Goal: Information Seeking & Learning: Understand process/instructions

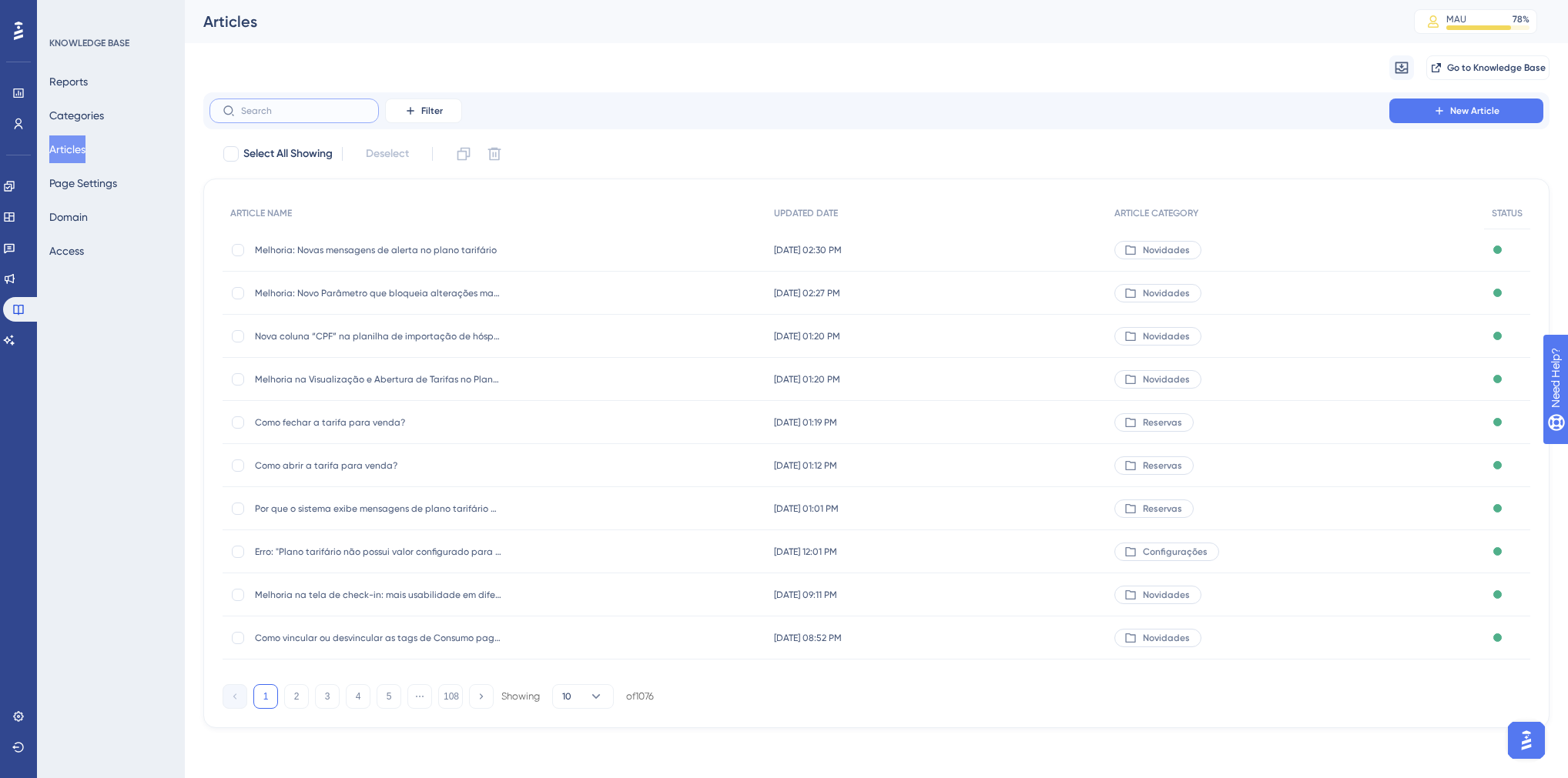
click at [354, 114] on input "text" at bounding box center [303, 111] width 125 height 11
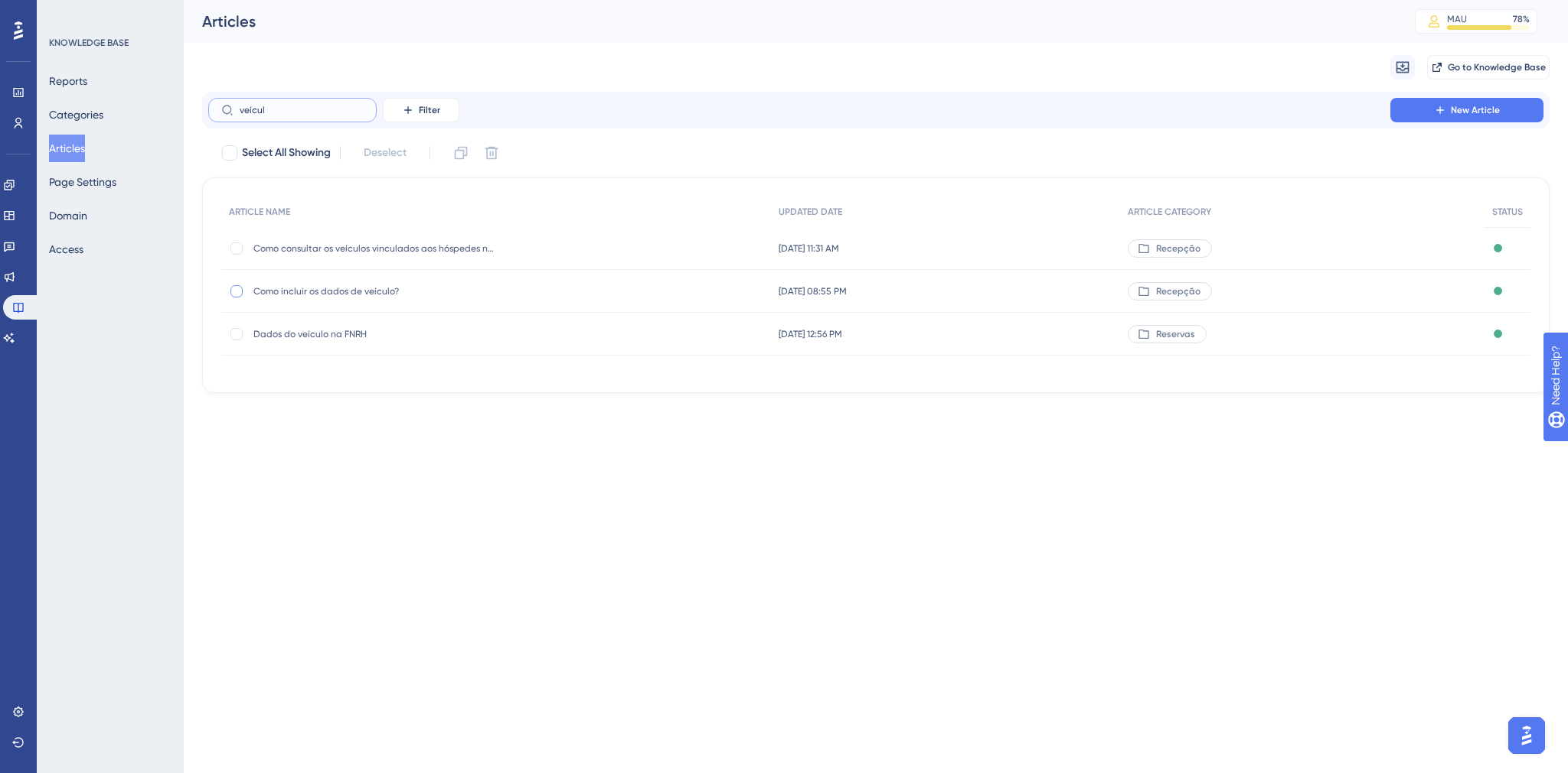
type input "veícul"
click at [230, 290] on div at bounding box center [236, 291] width 12 height 12
checkbox input "true"
drag, startPoint x: 297, startPoint y: 333, endPoint x: 263, endPoint y: 379, distance: 57.2
click at [251, 389] on div "ARTICLE NAME UPDATED DATE ARTICLE CATEGORY STATUS Como consultar os veículos vi…" at bounding box center [875, 285] width 1347 height 215
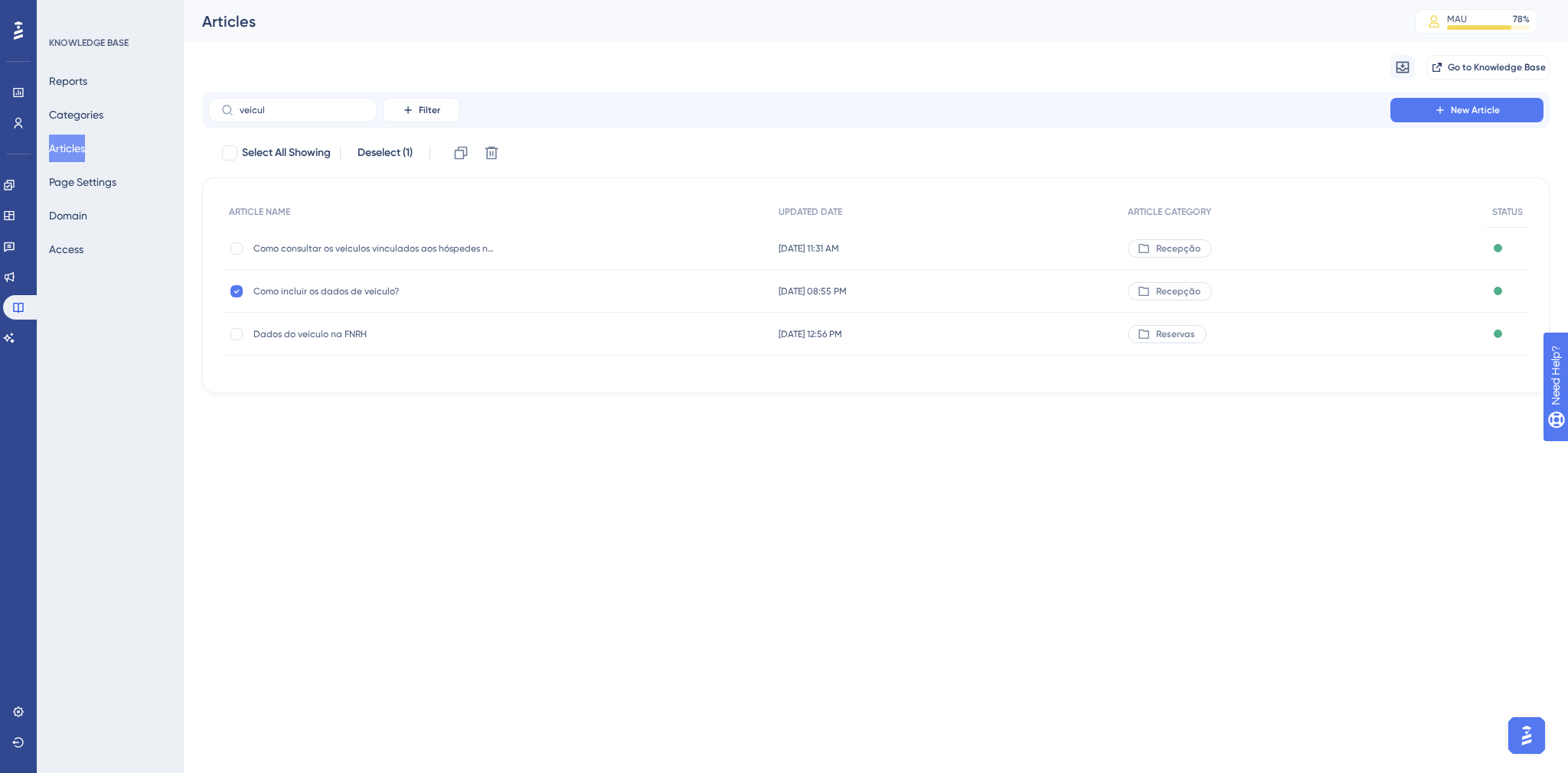
click at [278, 340] on div "Dados do veículo na FNRH Dados do veículo na FNRH" at bounding box center [376, 334] width 245 height 43
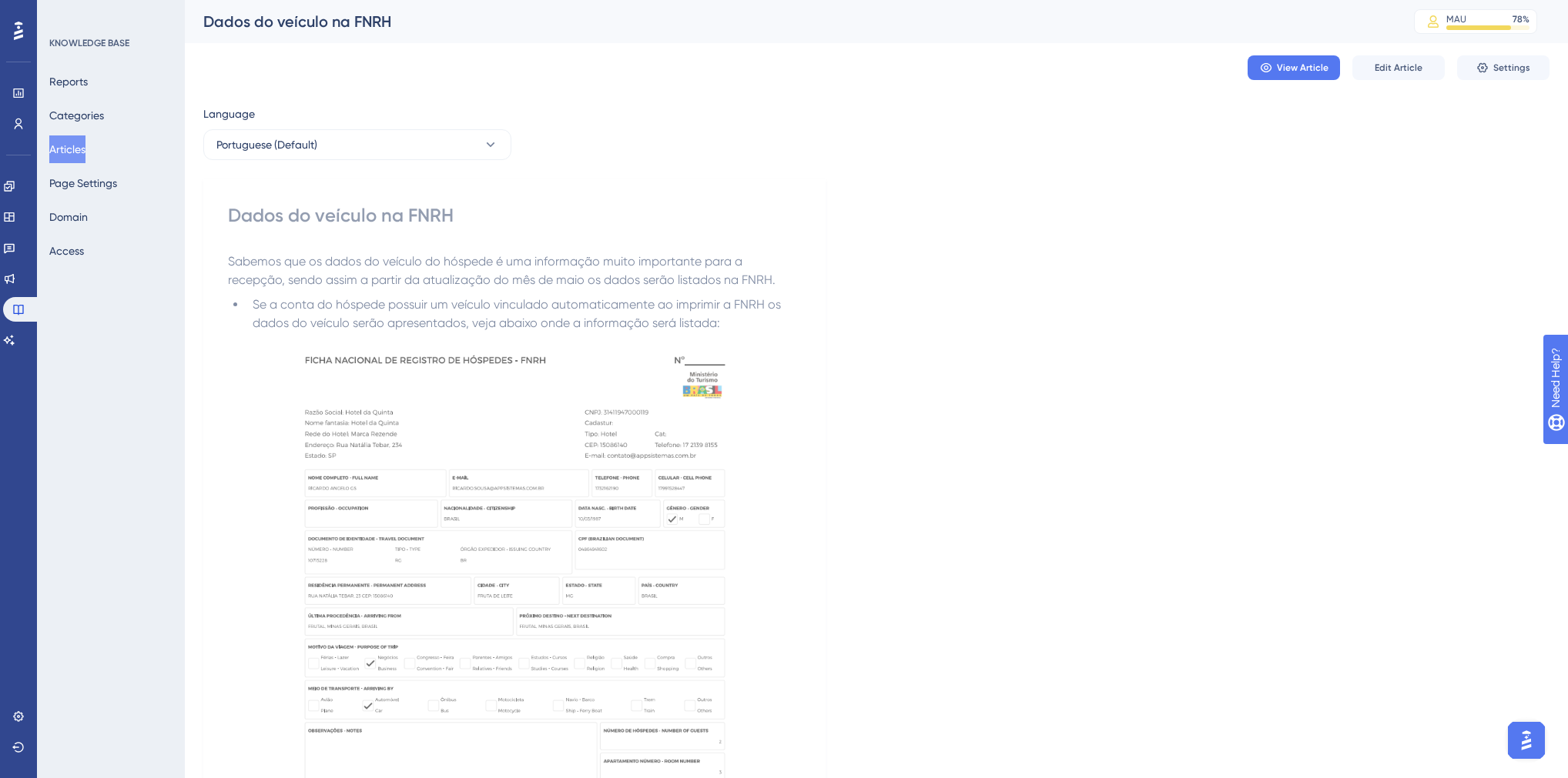
click at [85, 157] on button "Articles" at bounding box center [67, 149] width 36 height 28
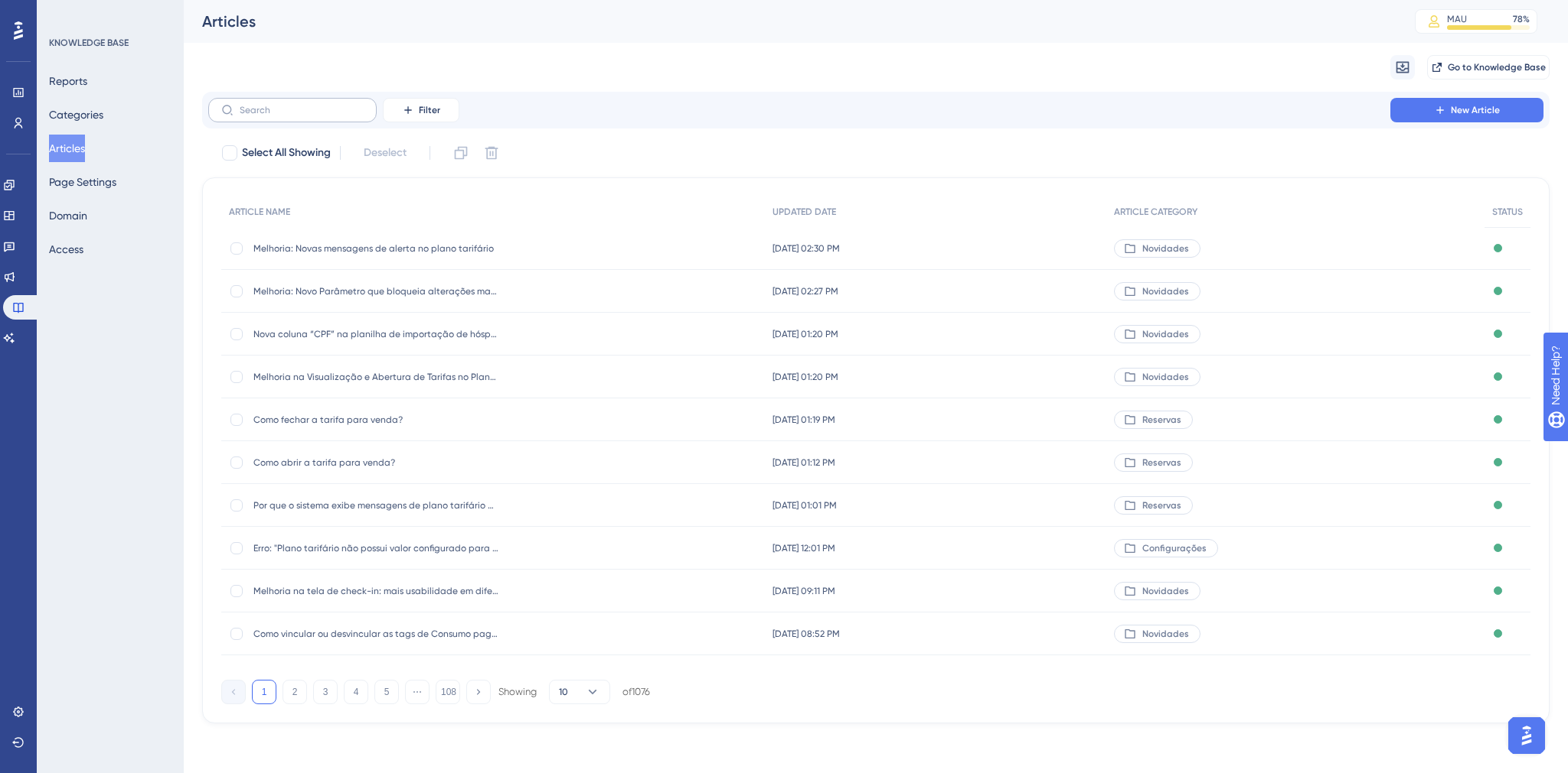
click at [284, 116] on label at bounding box center [292, 110] width 168 height 25
click at [284, 116] on input "text" at bounding box center [301, 110] width 124 height 11
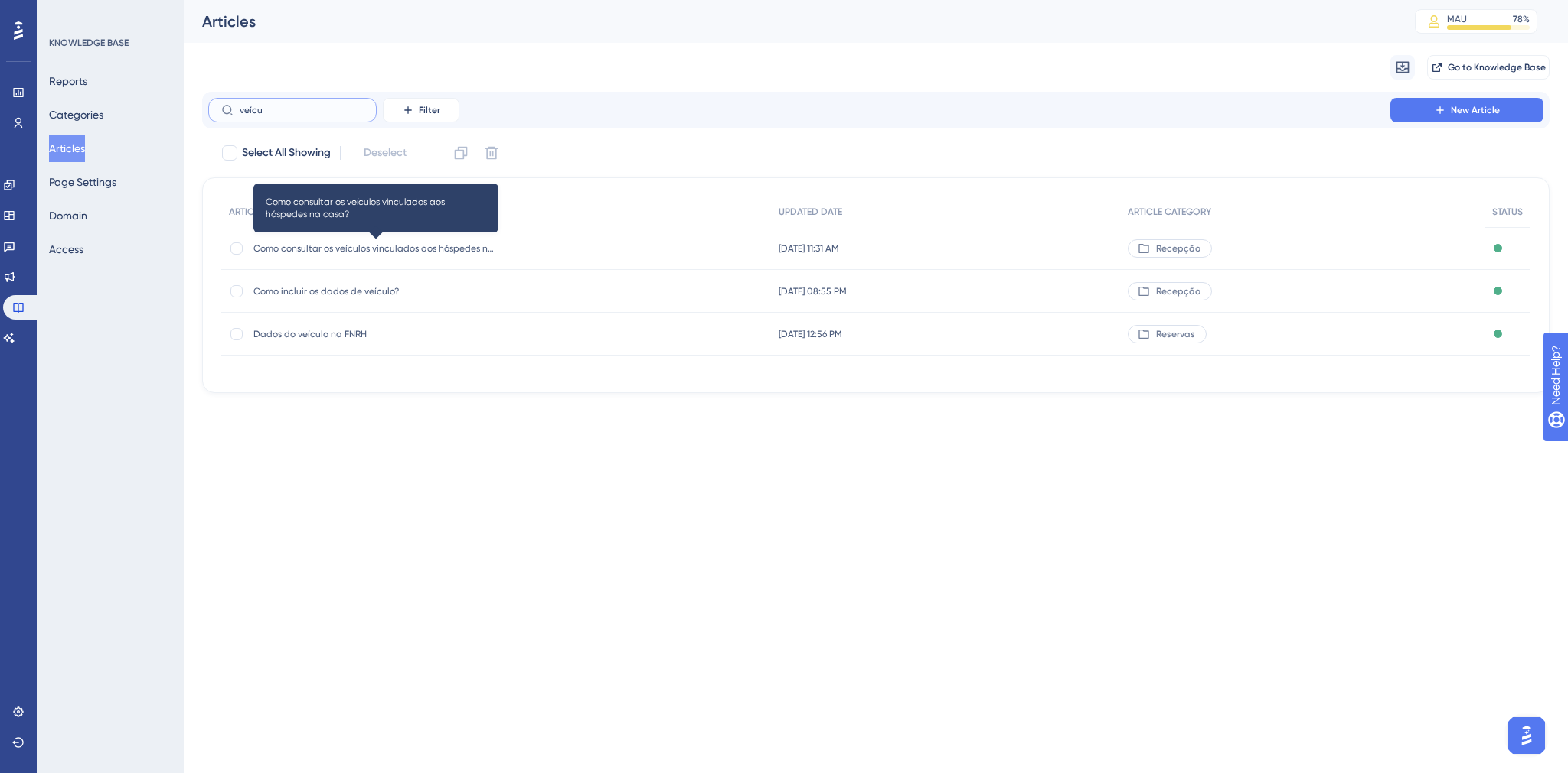
type input "veícu"
click at [406, 250] on span "Como consultar os veículos vinculados aos hóspedes na casa?" at bounding box center [376, 248] width 245 height 12
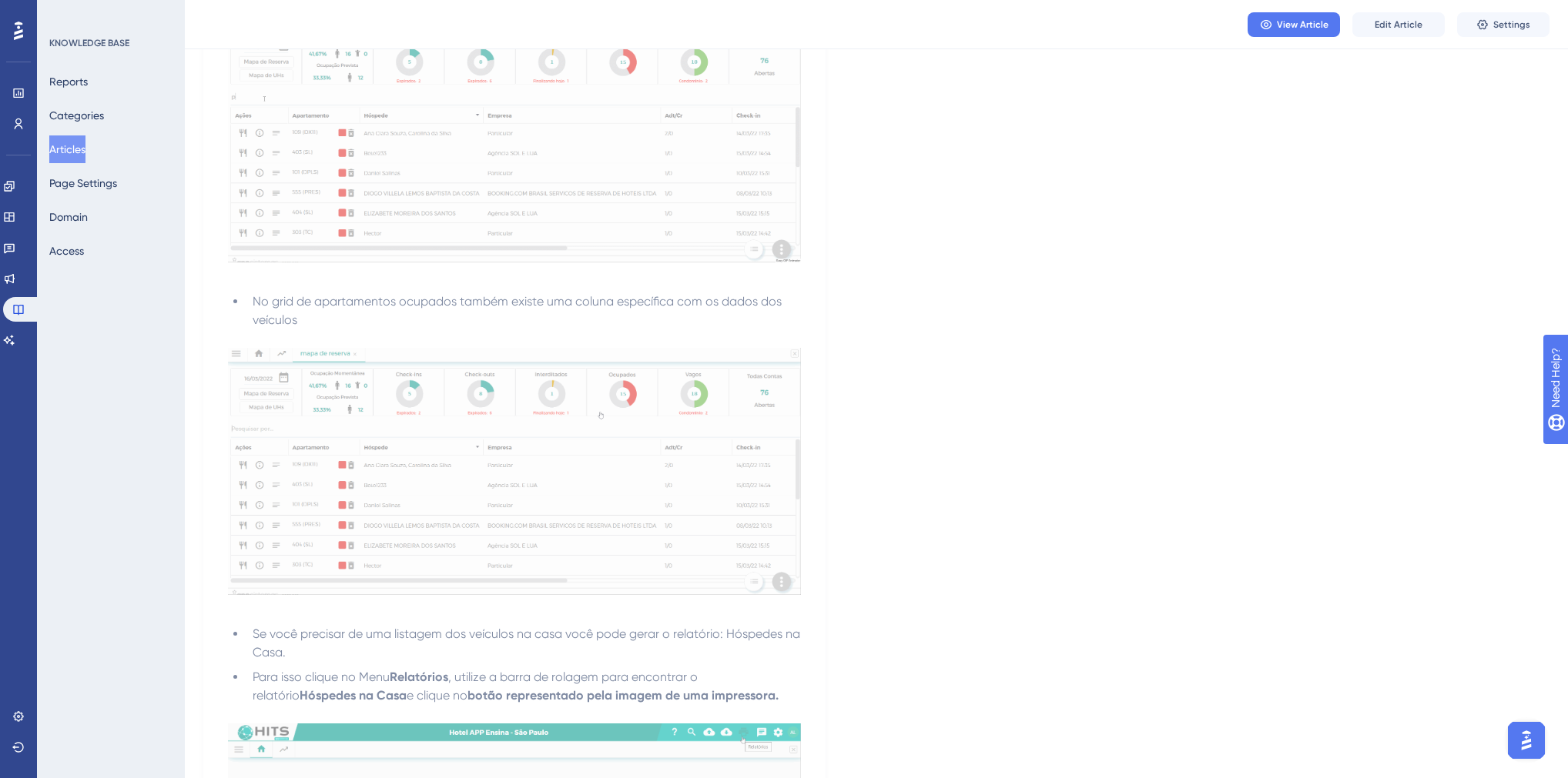
scroll to position [546, 0]
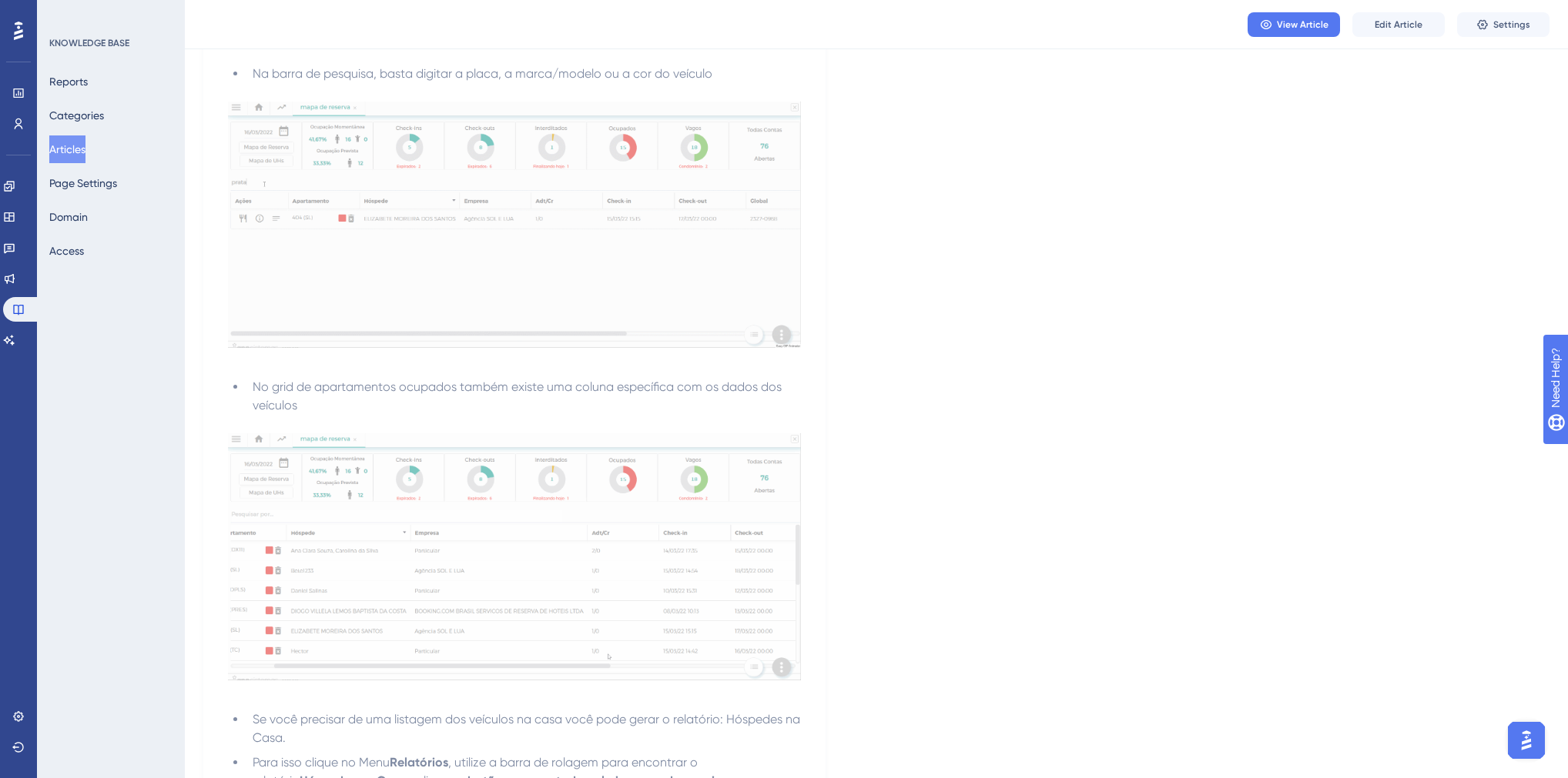
click at [57, 144] on button "Articles" at bounding box center [67, 149] width 36 height 28
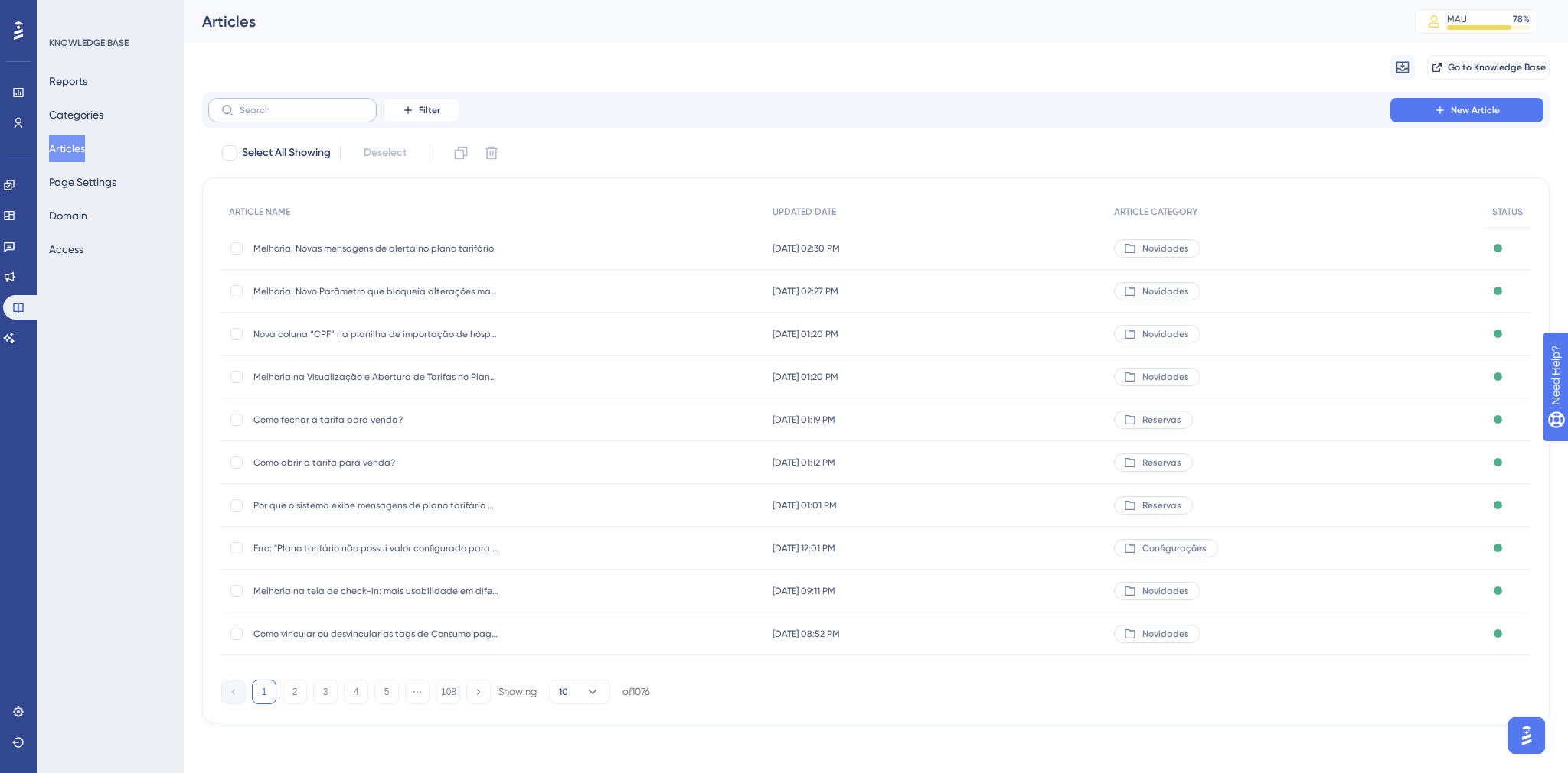
click at [270, 117] on label at bounding box center [292, 110] width 168 height 25
click at [270, 116] on input "text" at bounding box center [301, 110] width 124 height 11
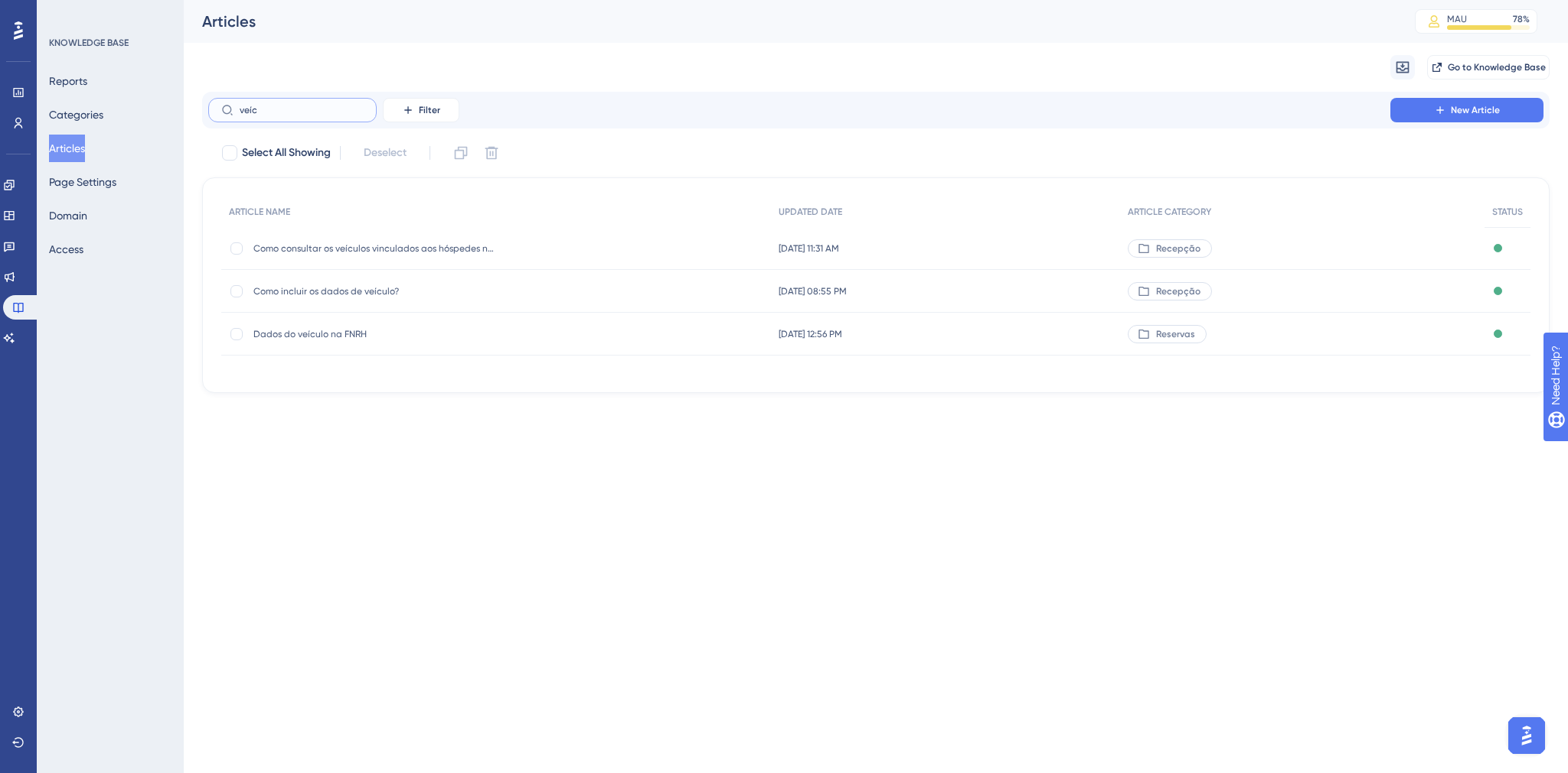
type input "veíc"
click at [321, 290] on span "Como incluir os dados de veículo?" at bounding box center [376, 291] width 245 height 12
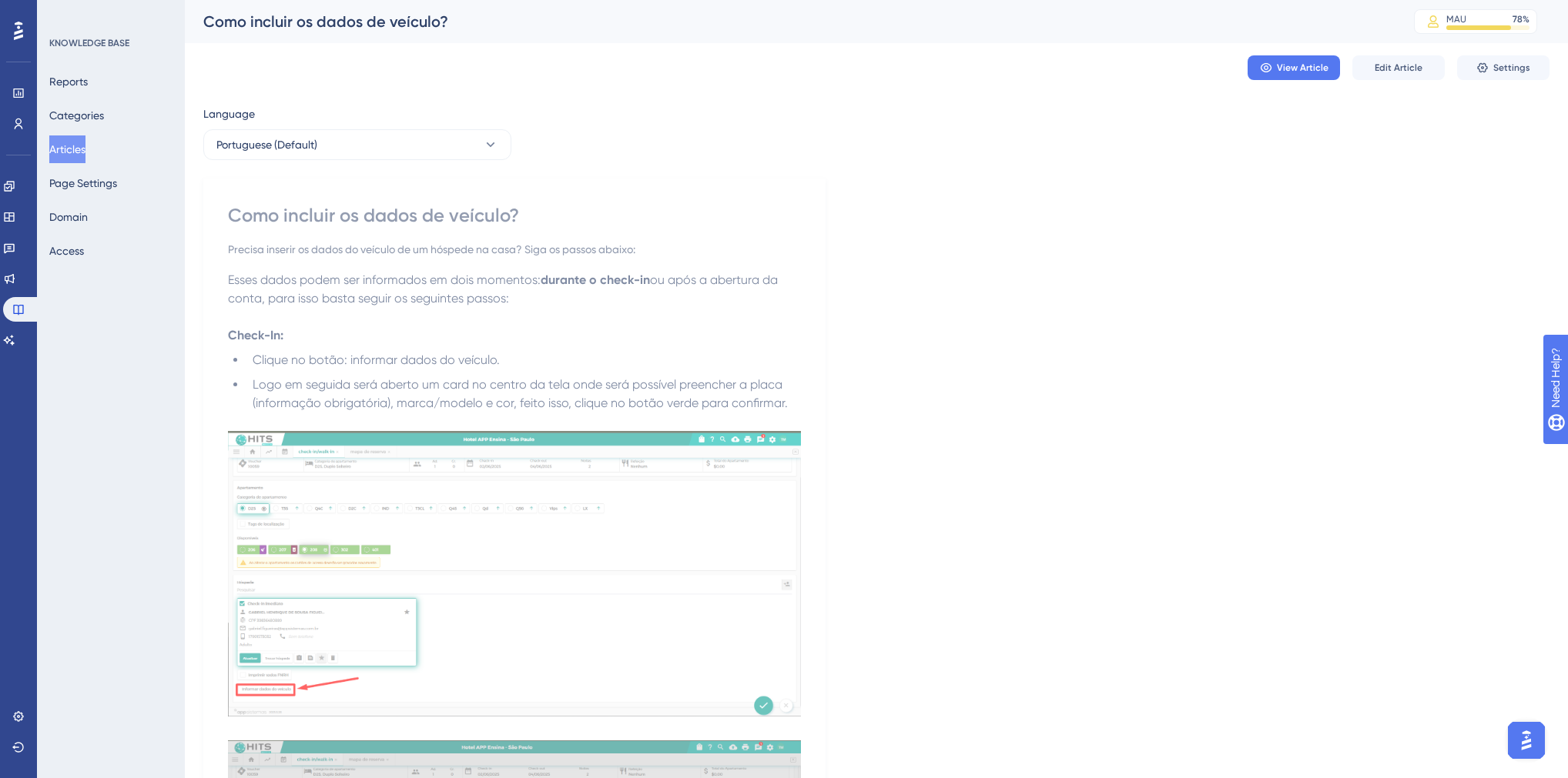
click at [69, 149] on button "Articles" at bounding box center [67, 149] width 36 height 28
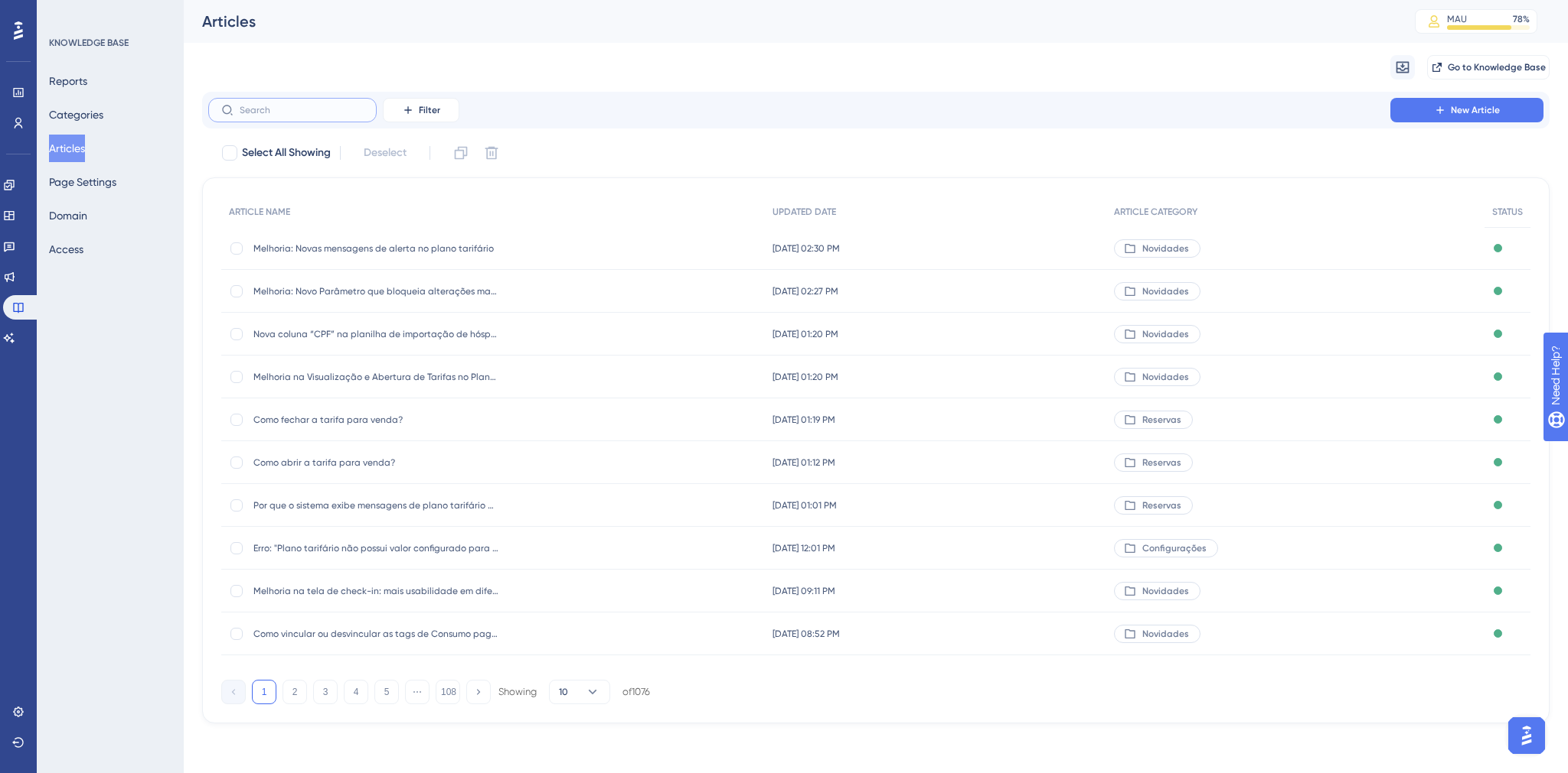
click at [279, 113] on input "text" at bounding box center [301, 110] width 124 height 11
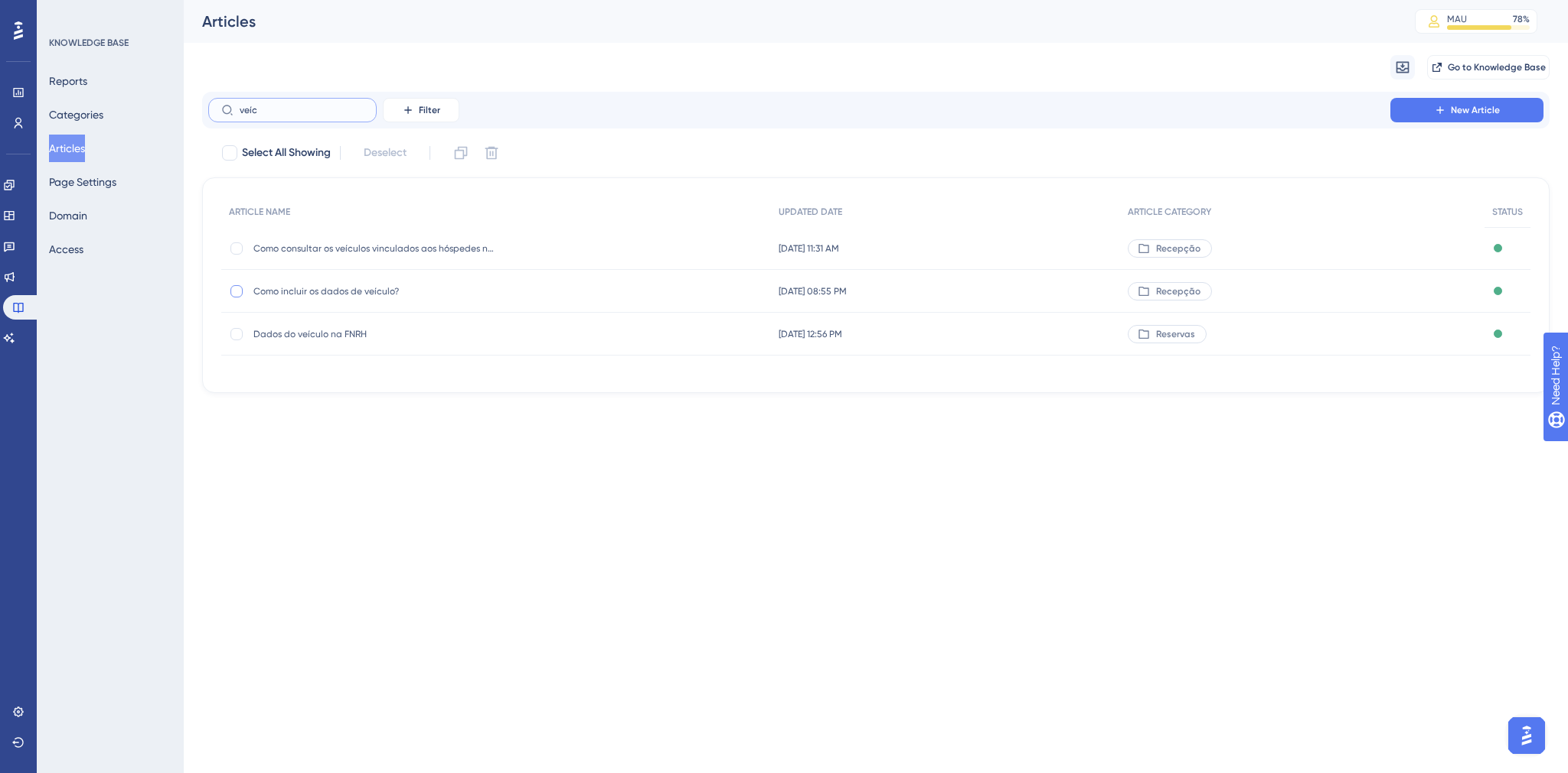
type input "veíc"
click at [234, 293] on div at bounding box center [236, 291] width 12 height 12
click at [467, 147] on icon at bounding box center [460, 153] width 16 height 16
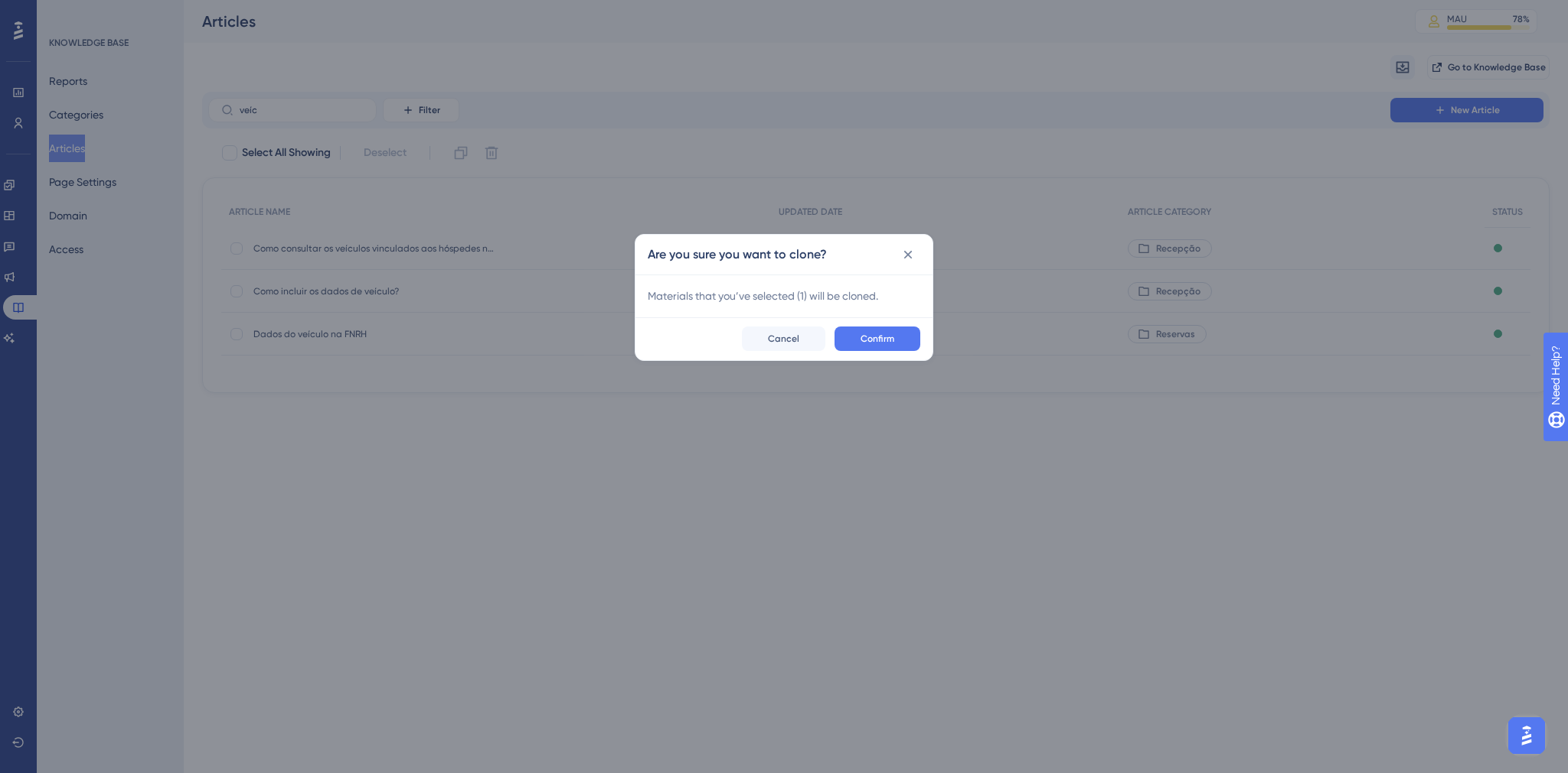
checkbox input "false"
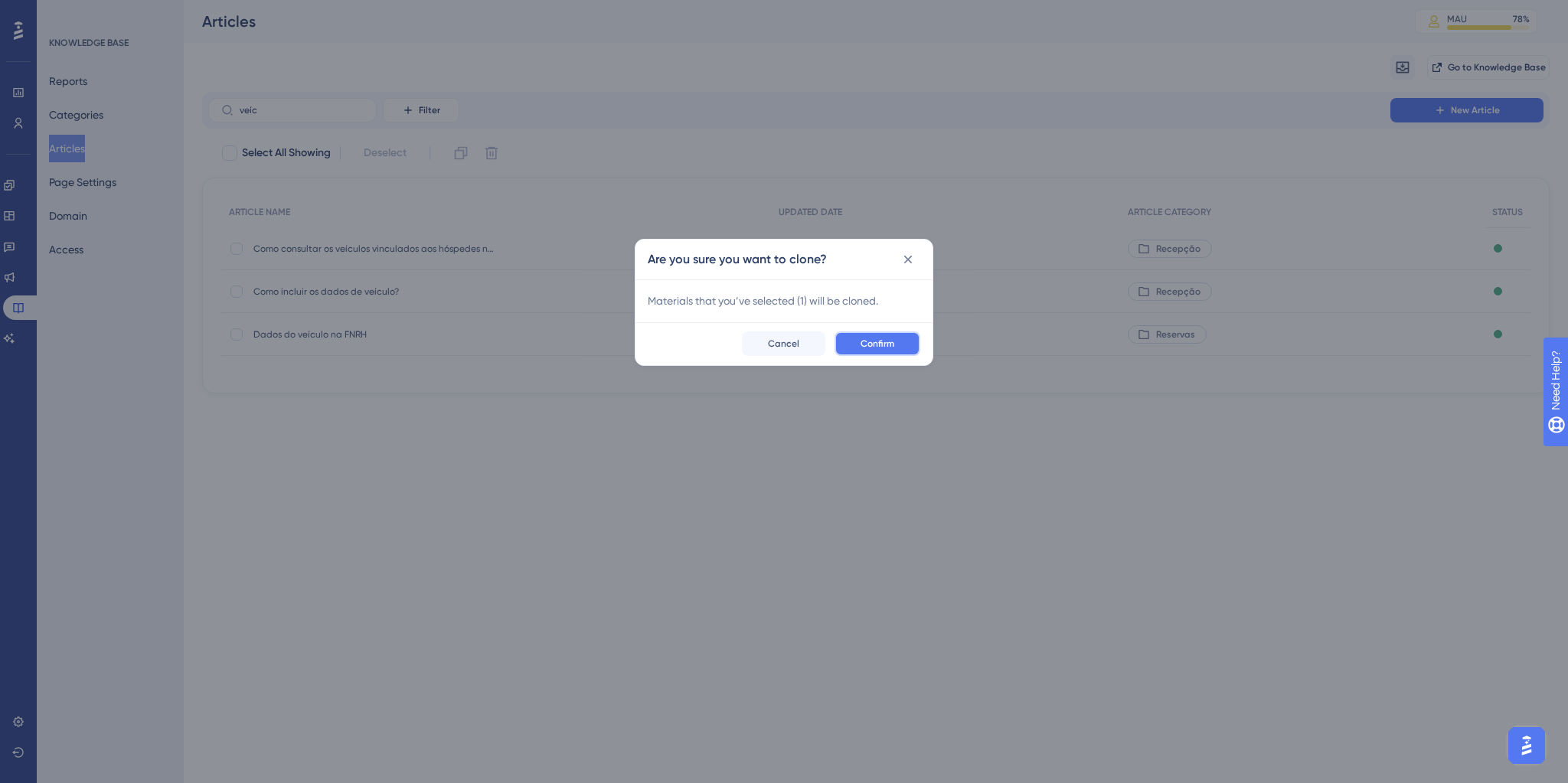
click at [899, 343] on button "Confirm" at bounding box center [877, 344] width 86 height 25
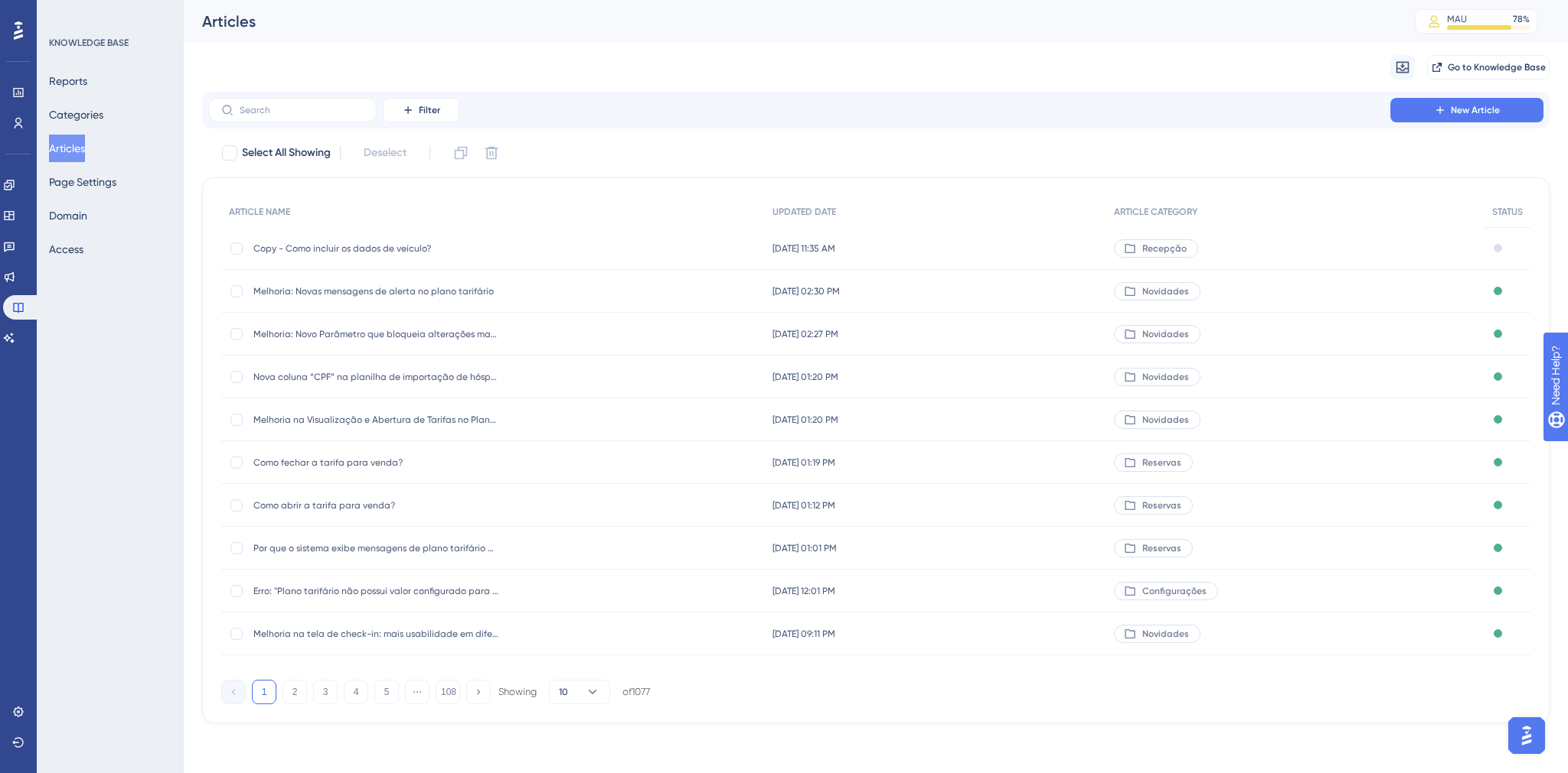
click at [338, 254] on div "Copy - Como incluir os dados de veículo? Copy - Como incluir os dados de veícul…" at bounding box center [376, 248] width 245 height 43
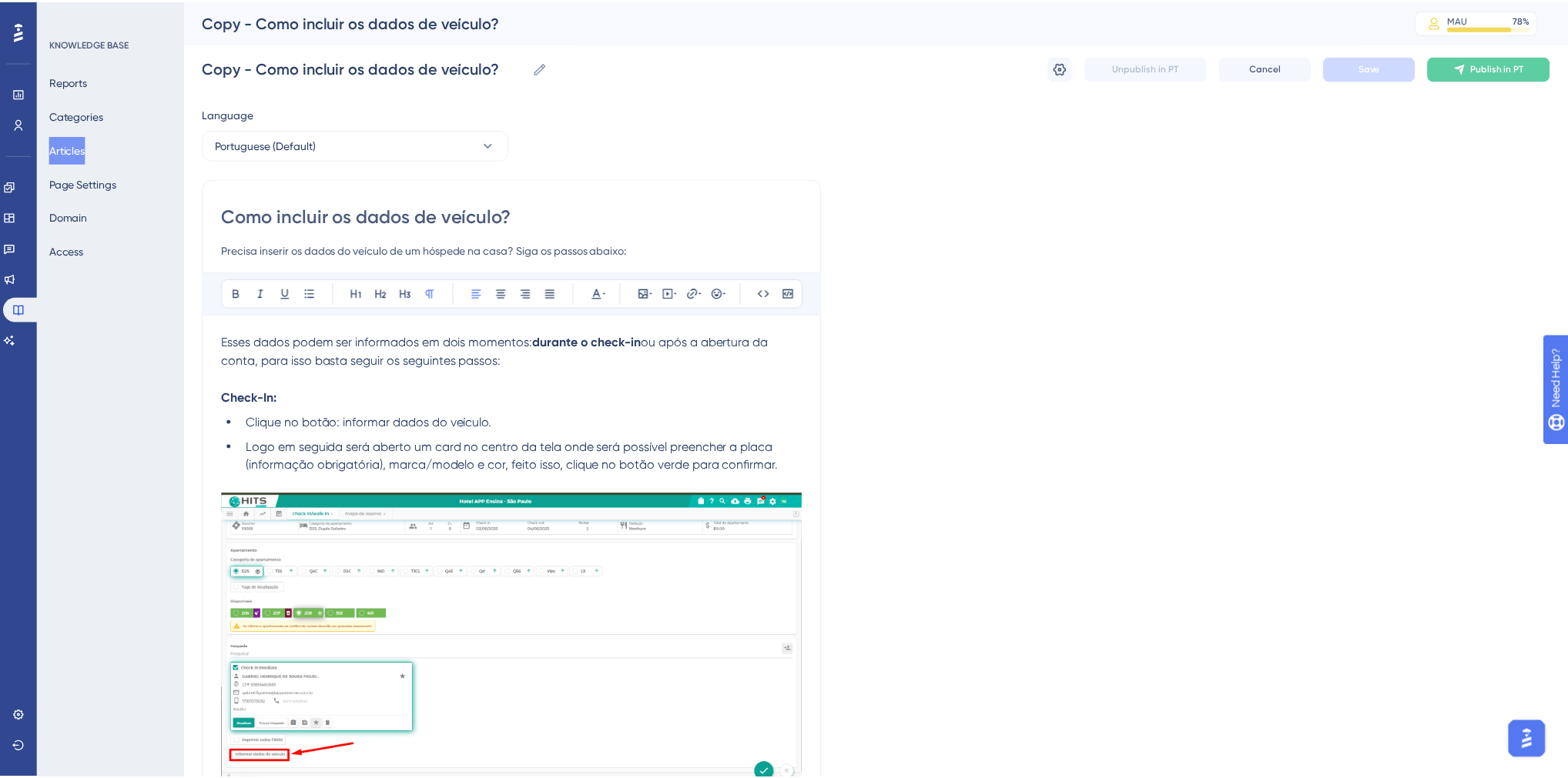
scroll to position [31, 0]
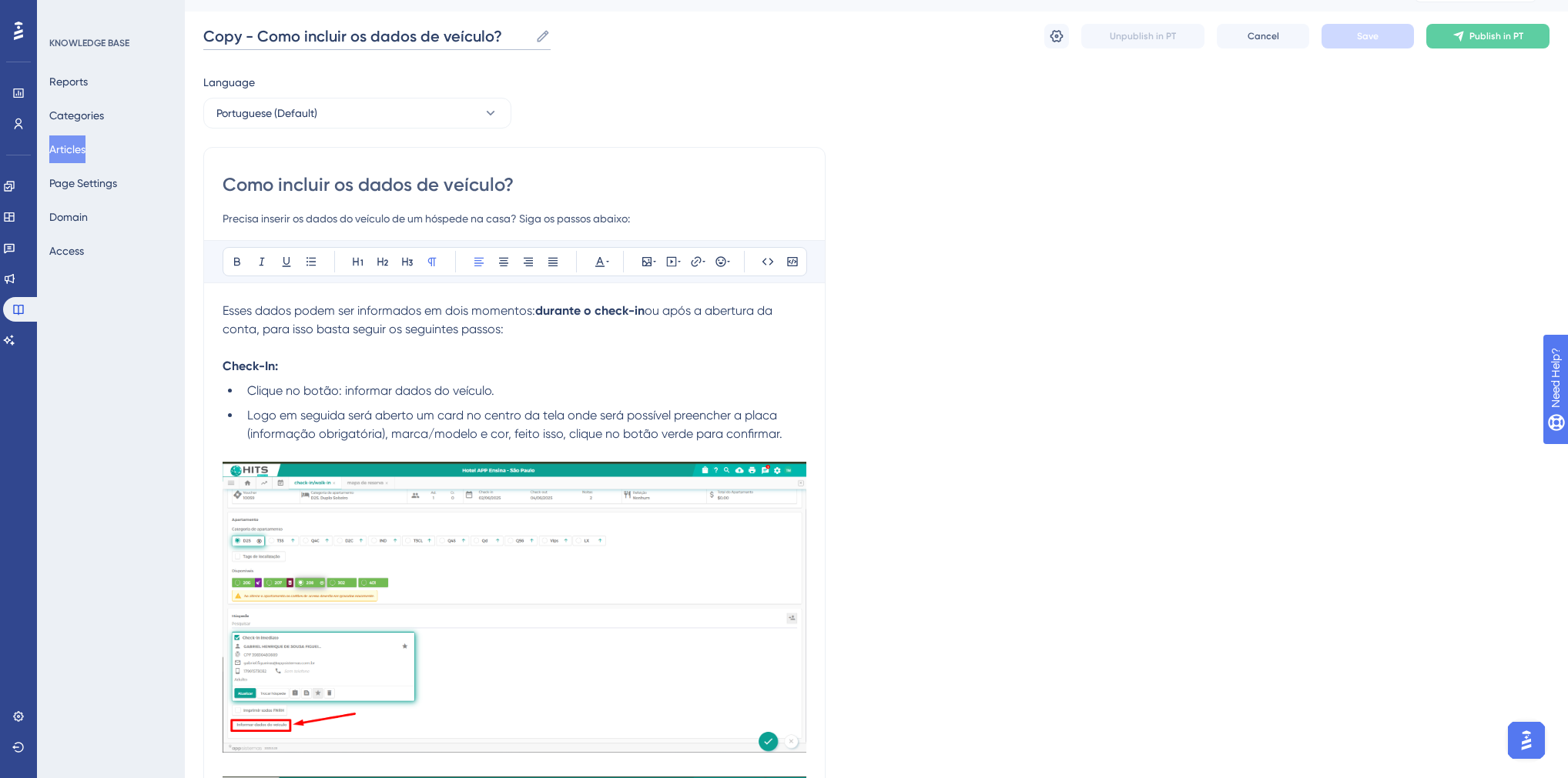
click at [254, 40] on input "Copy - Como incluir os dados de veículo?" at bounding box center [366, 35] width 326 height 21
drag, startPoint x: 257, startPoint y: 37, endPoint x: 197, endPoint y: 37, distance: 60.0
click at [357, 40] on input "Melhoria na inclusão dos dados de veículo?" at bounding box center [372, 35] width 340 height 21
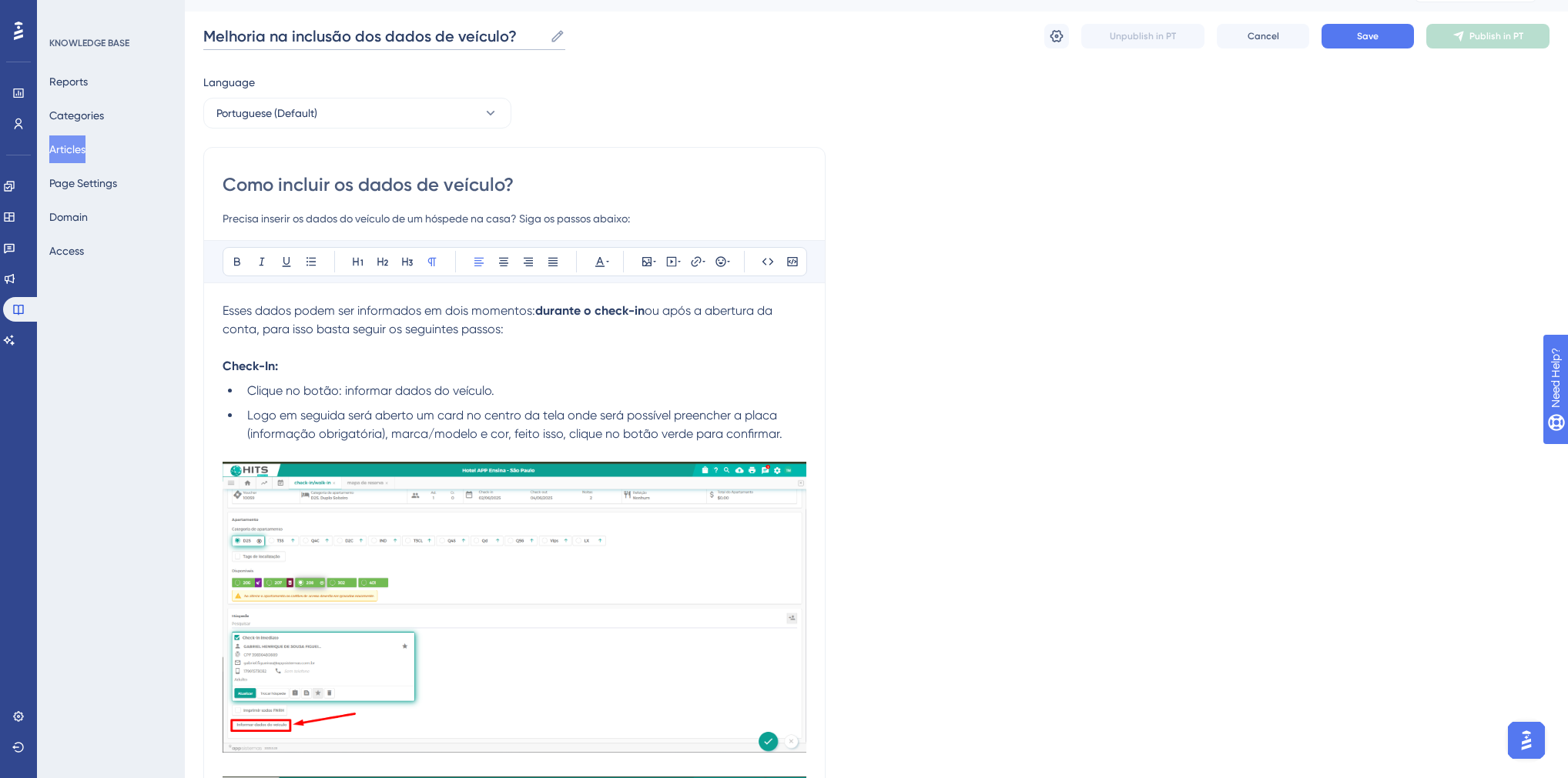
click at [357, 40] on input "Melhoria na inclusão dos dados de veículo?" at bounding box center [372, 35] width 340 height 21
type input "Melhoria na inclusão dos dados de veículo?"
click at [363, 185] on input "Como incluir os dados de veículo?" at bounding box center [514, 184] width 583 height 25
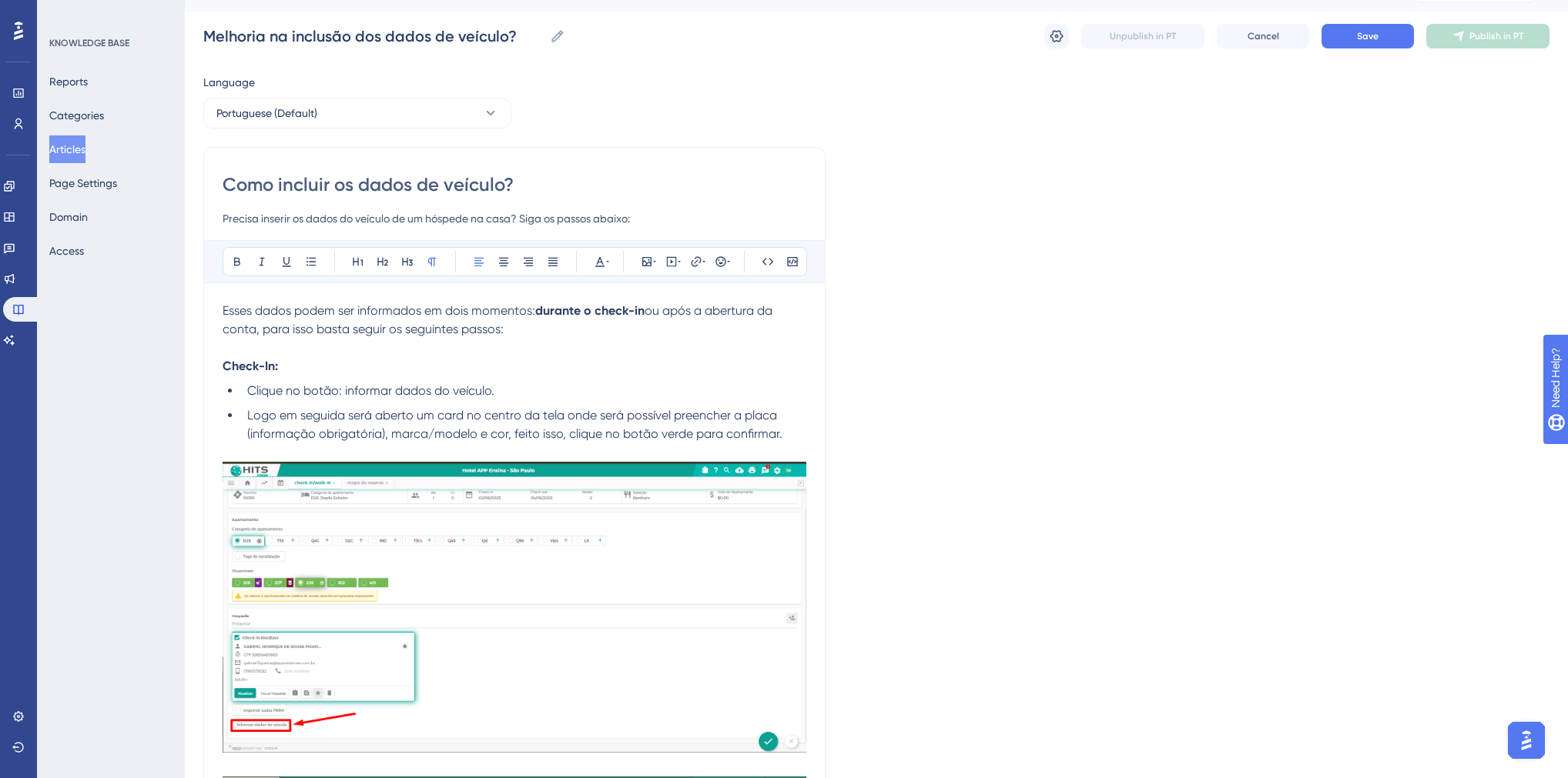
paste input "Melhoria na inclusão d"
type input "Melhoria na inclusão dos dados de veículo"
click at [513, 34] on input "Melhoria na inclusão dos dados de veículo" at bounding box center [372, 35] width 340 height 21
type input "Melhoria na inclusão dos dados de veículo"
click at [522, 217] on input "Precisa inserir os dados do veículo de um hóspede na casa? Siga os passos abaix…" at bounding box center [514, 219] width 583 height 19
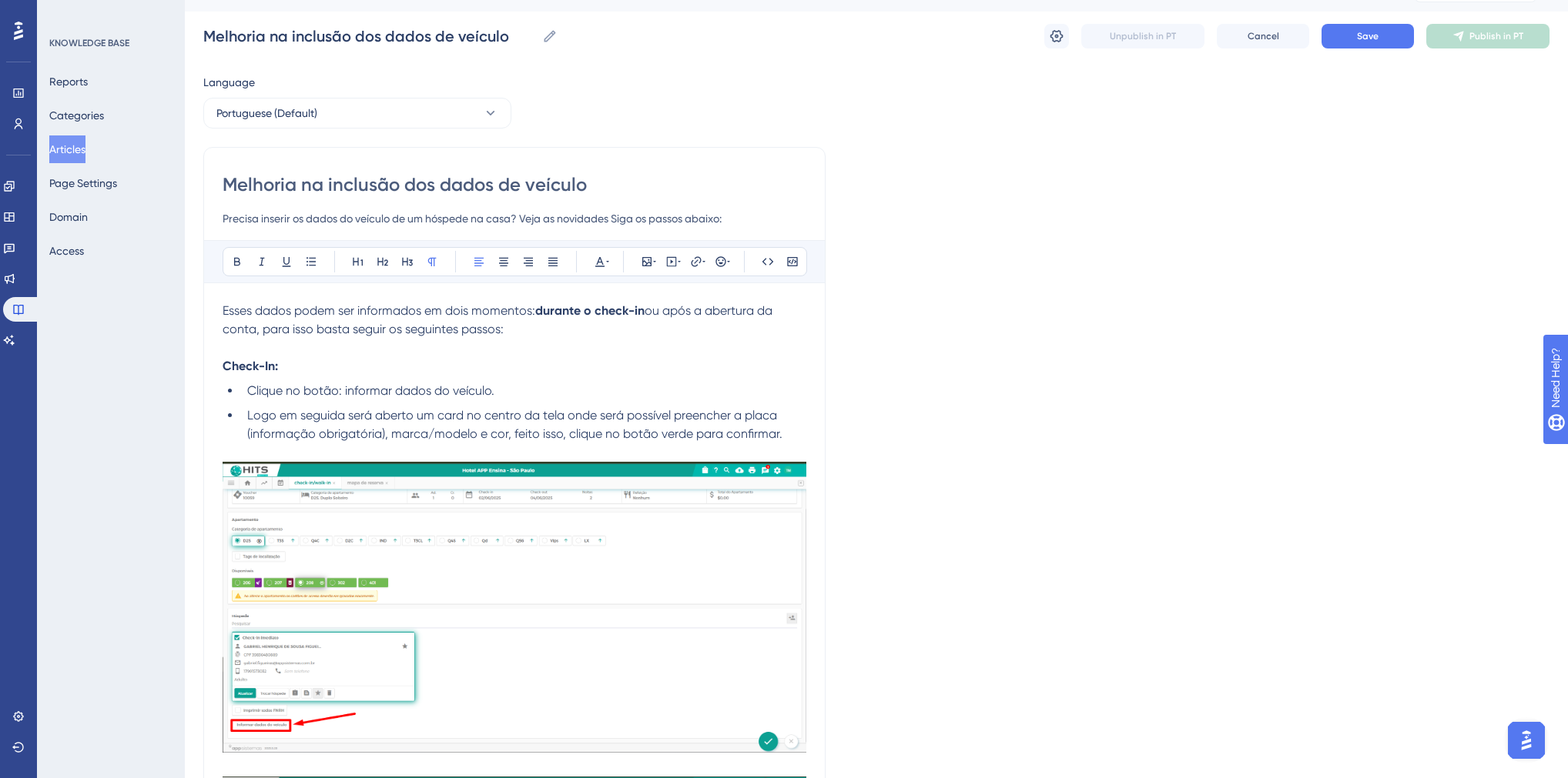
click at [225, 219] on input "Precisa inserir os dados do veículo de um hóspede na casa? Veja as novidades Si…" at bounding box center [514, 219] width 583 height 19
click at [385, 218] on input "Liberada opção de adicionar amis de um veículo Precisa inserir os dados do veíc…" at bounding box center [514, 219] width 583 height 19
click at [468, 223] on input "Liberada opção de adicionar mais de um veículo Precisa inserir os dados do veíc…" at bounding box center [514, 219] width 583 height 19
click at [692, 220] on input "Liberada opção de adicionar mais de um veículo para o hóspede, deixando vincula…" at bounding box center [514, 219] width 583 height 19
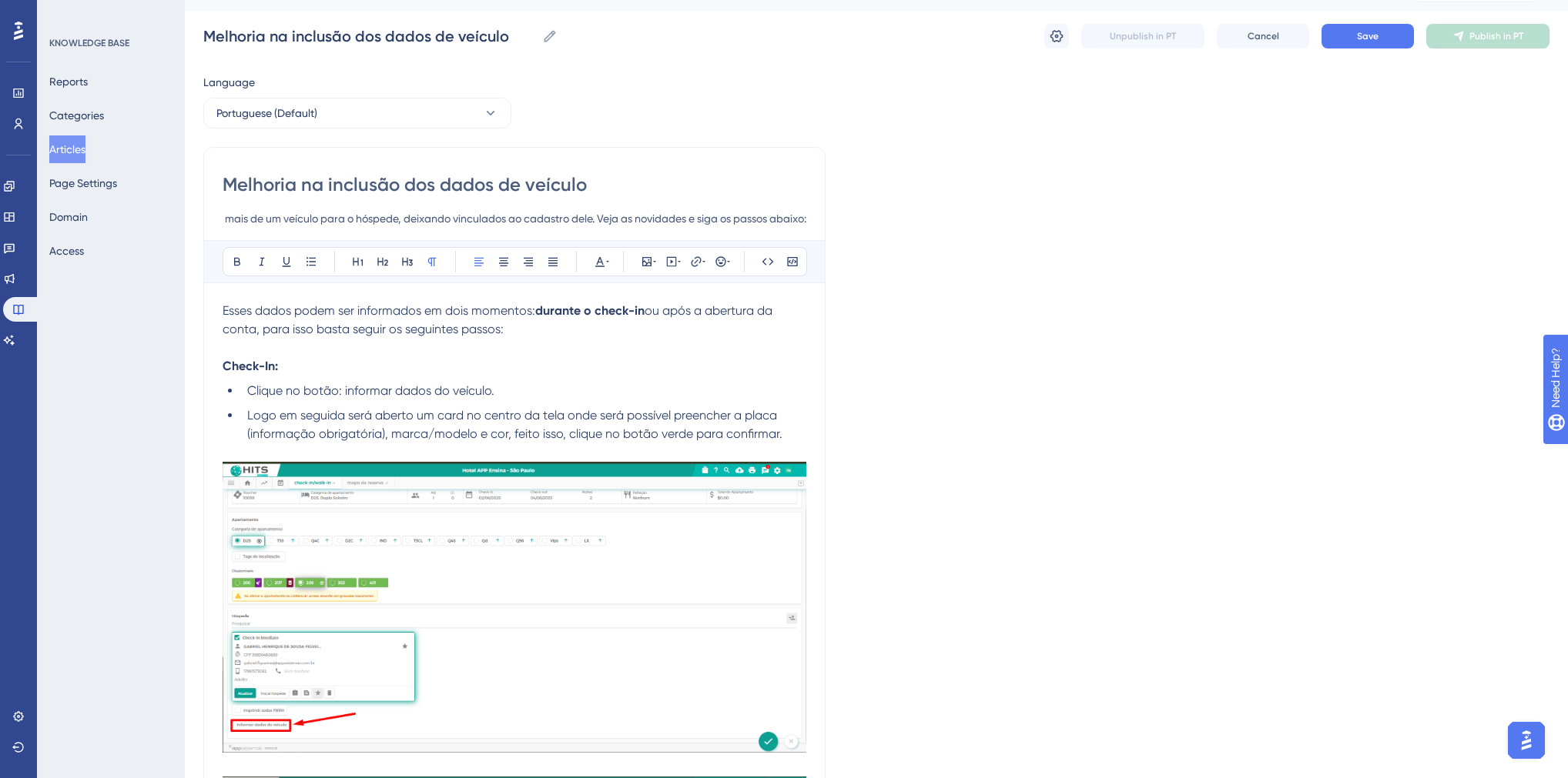
type input "Liberada opção de adicionar mais de um veículo para o hóspede, deixando vincula…"
click at [222, 308] on span "Esses dados podem ser informados em dois momentos:" at bounding box center [379, 311] width 313 height 15
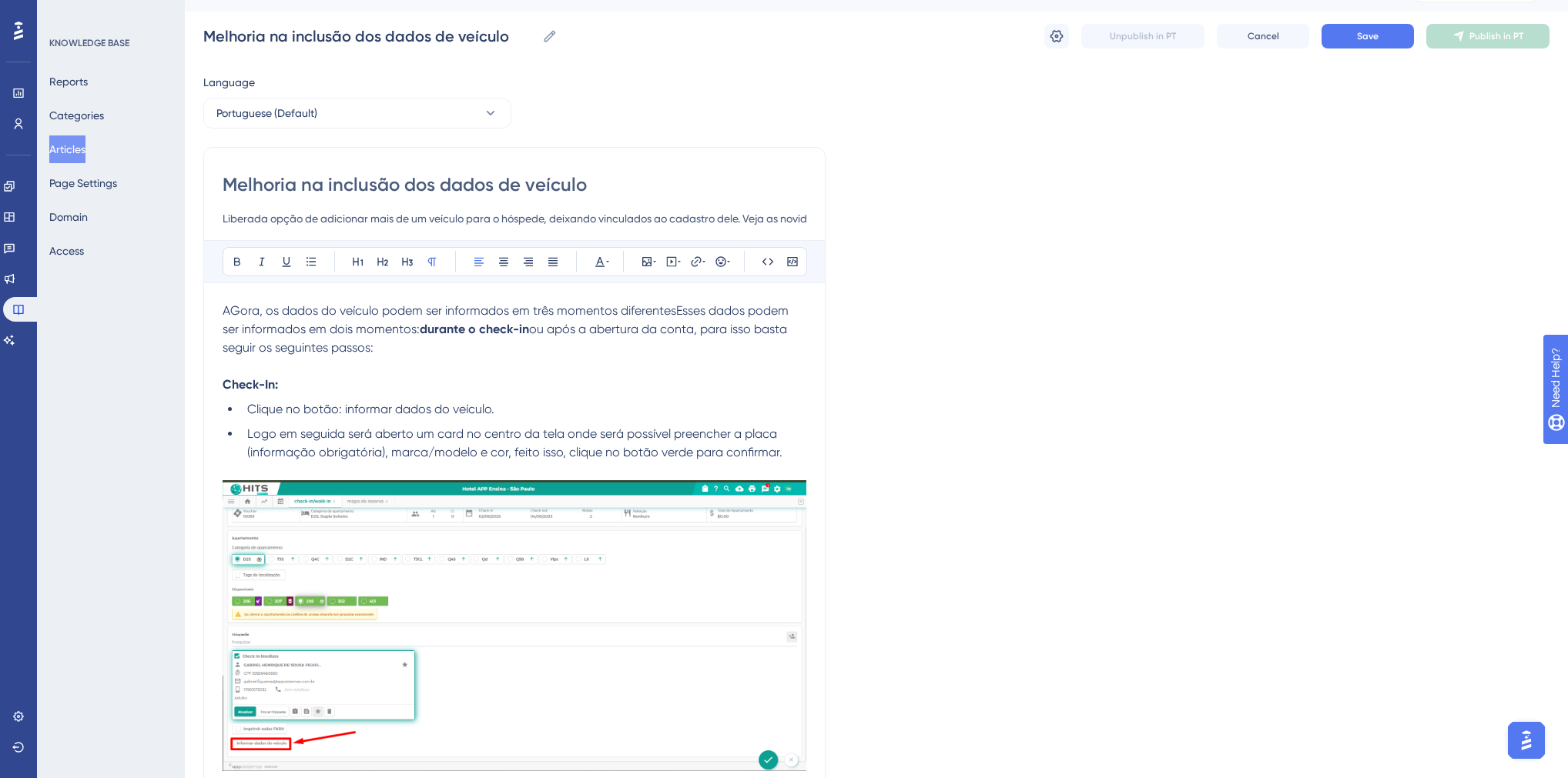
click at [240, 310] on span "AGora, os dados do veículo podem ser informados em três momentos diferentesEsse…" at bounding box center [507, 320] width 569 height 33
click at [671, 311] on span "Agora, os dados do veículo podem ser informados em três momentos diferentesEsse…" at bounding box center [515, 320] width 586 height 33
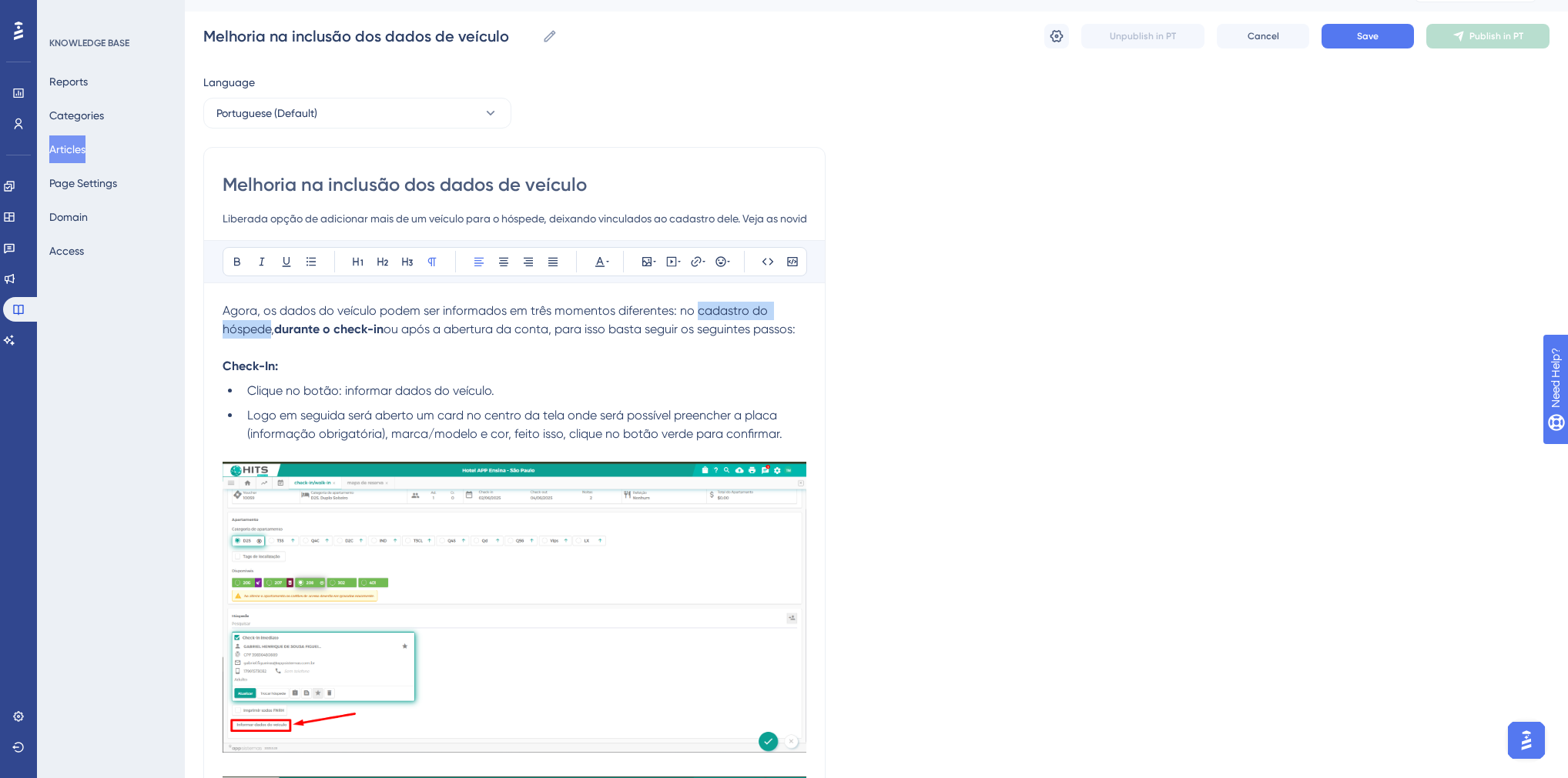
drag, startPoint x: 270, startPoint y: 330, endPoint x: 696, endPoint y: 312, distance: 426.4
click at [696, 312] on span "Agora, os dados do veículo podem ser informados em três momentos diferentes: no…" at bounding box center [496, 320] width 548 height 33
drag, startPoint x: 409, startPoint y: 330, endPoint x: 553, endPoint y: 328, distance: 144.0
click at [553, 328] on span "ou após a abertura da conta, para isso basta seguir os seguintes passos:" at bounding box center [590, 330] width 412 height 15
click at [247, 353] on p at bounding box center [514, 348] width 583 height 19
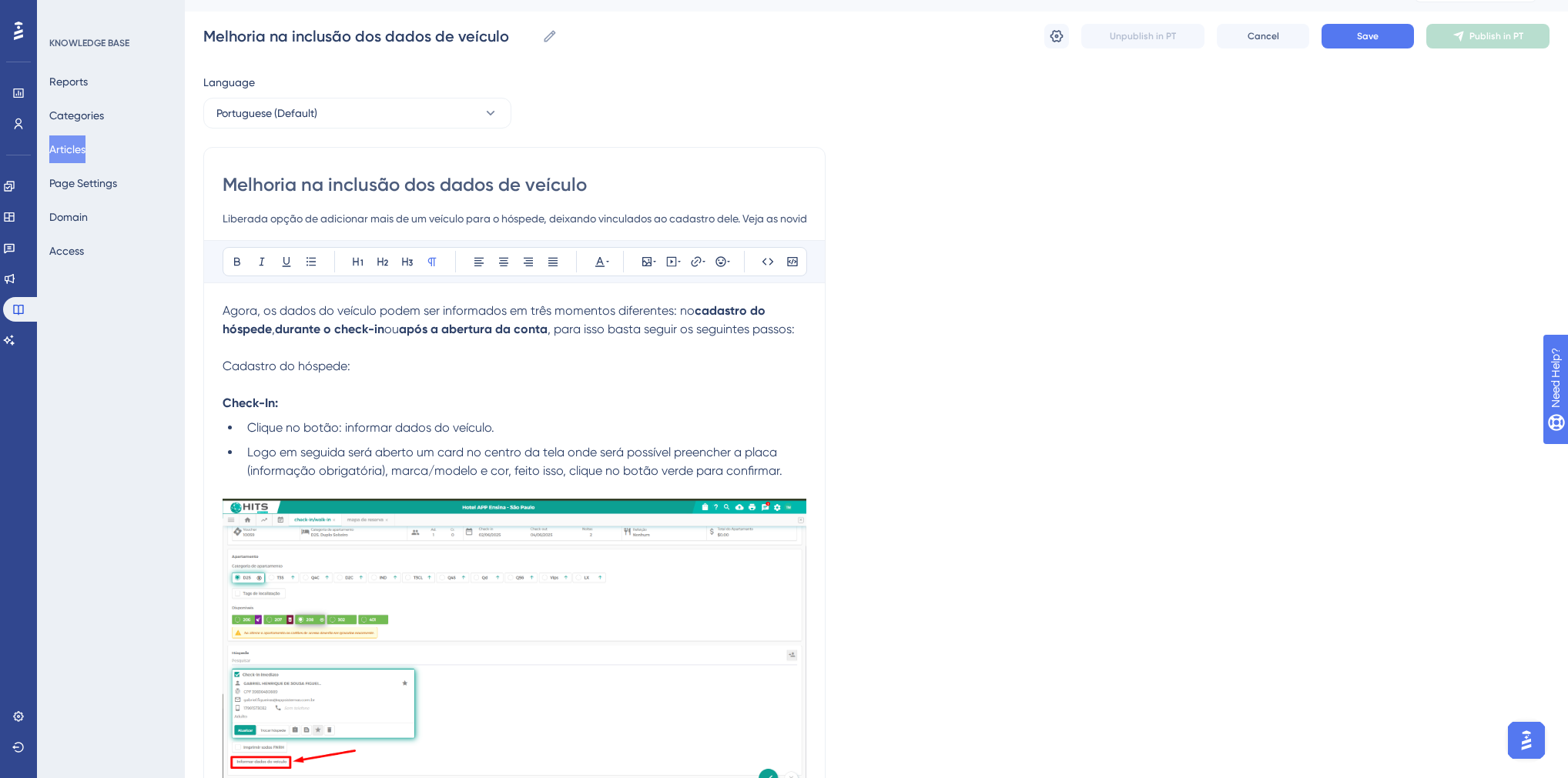
click at [269, 370] on span "Cadastro do hóspede:" at bounding box center [286, 366] width 128 height 15
click at [281, 370] on span "Cadastro do hóspede:" at bounding box center [286, 366] width 128 height 15
click at [332, 363] on span "Cadastro do hóspede:" at bounding box center [286, 366] width 128 height 15
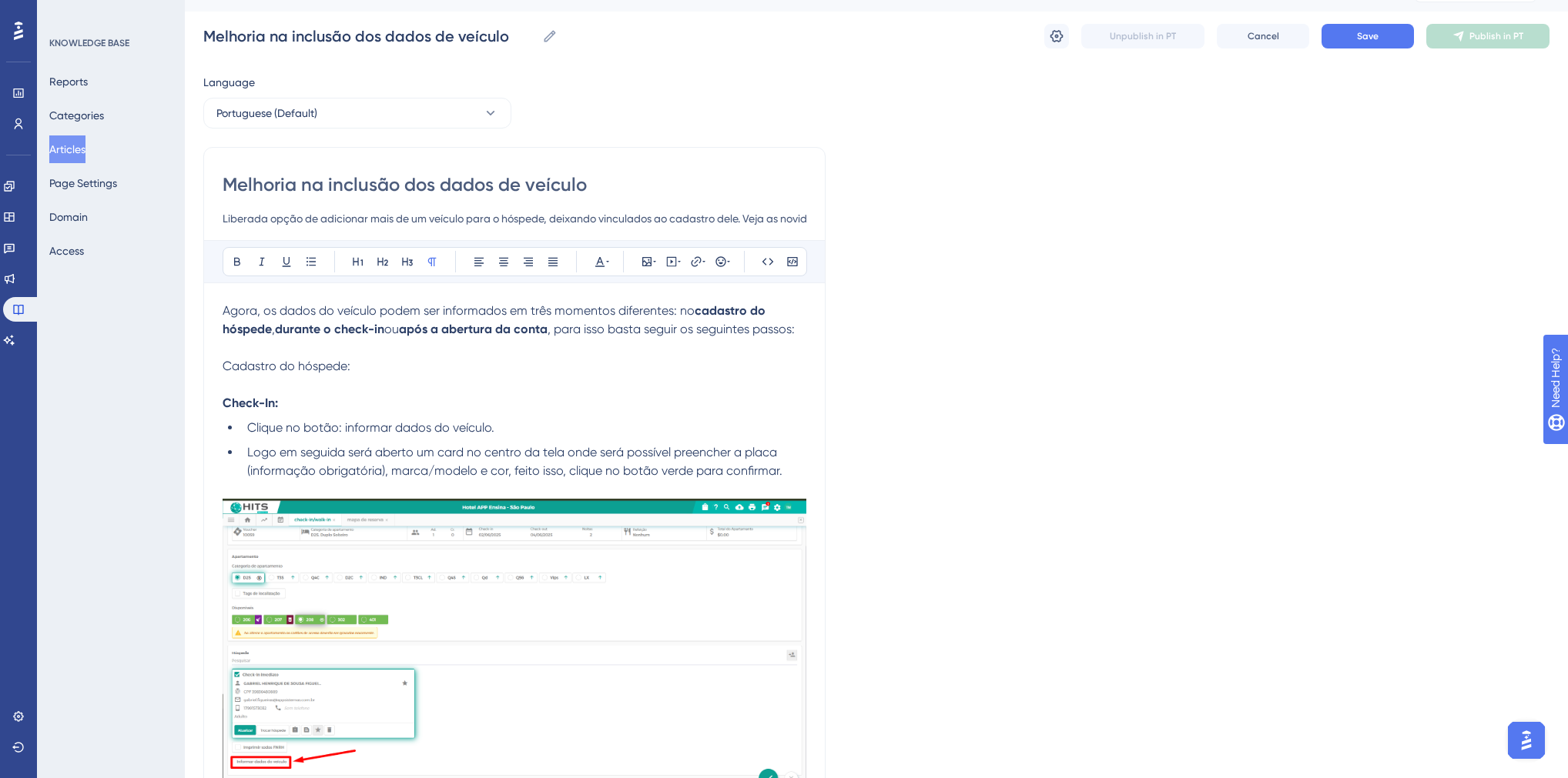
click at [296, 383] on p at bounding box center [514, 385] width 583 height 19
click at [307, 258] on icon at bounding box center [310, 261] width 12 height 12
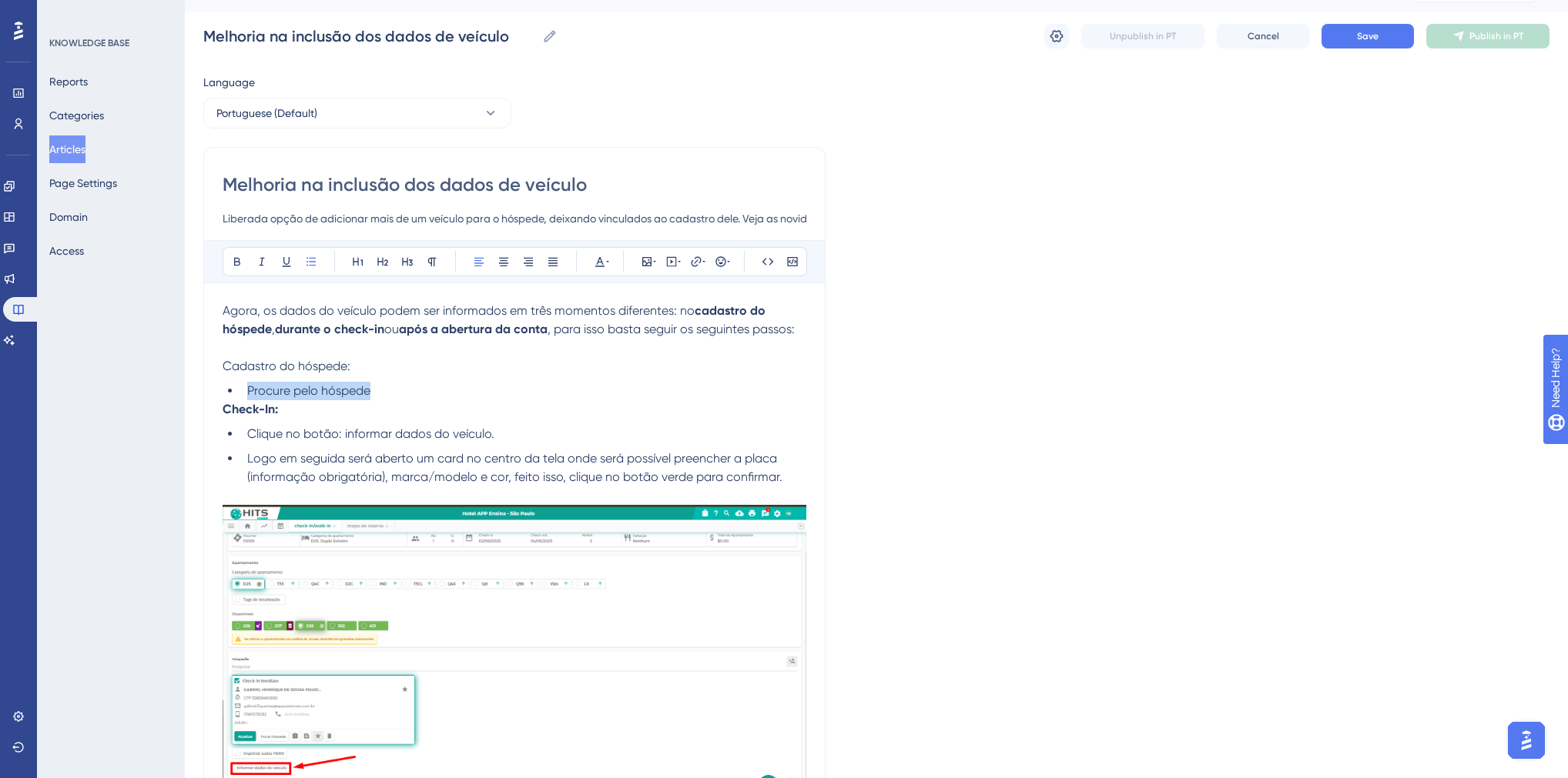
drag, startPoint x: 377, startPoint y: 393, endPoint x: 249, endPoint y: 395, distance: 128.0
click at [249, 395] on li "Procure pelo hóspede" at bounding box center [523, 391] width 565 height 19
click at [249, 395] on span "Acesse o cadastro do hóspede desejado" at bounding box center [363, 391] width 232 height 15
click at [587, 386] on li "Cadastre ou acesse o cadastro do hóspede desejado" at bounding box center [523, 391] width 565 height 19
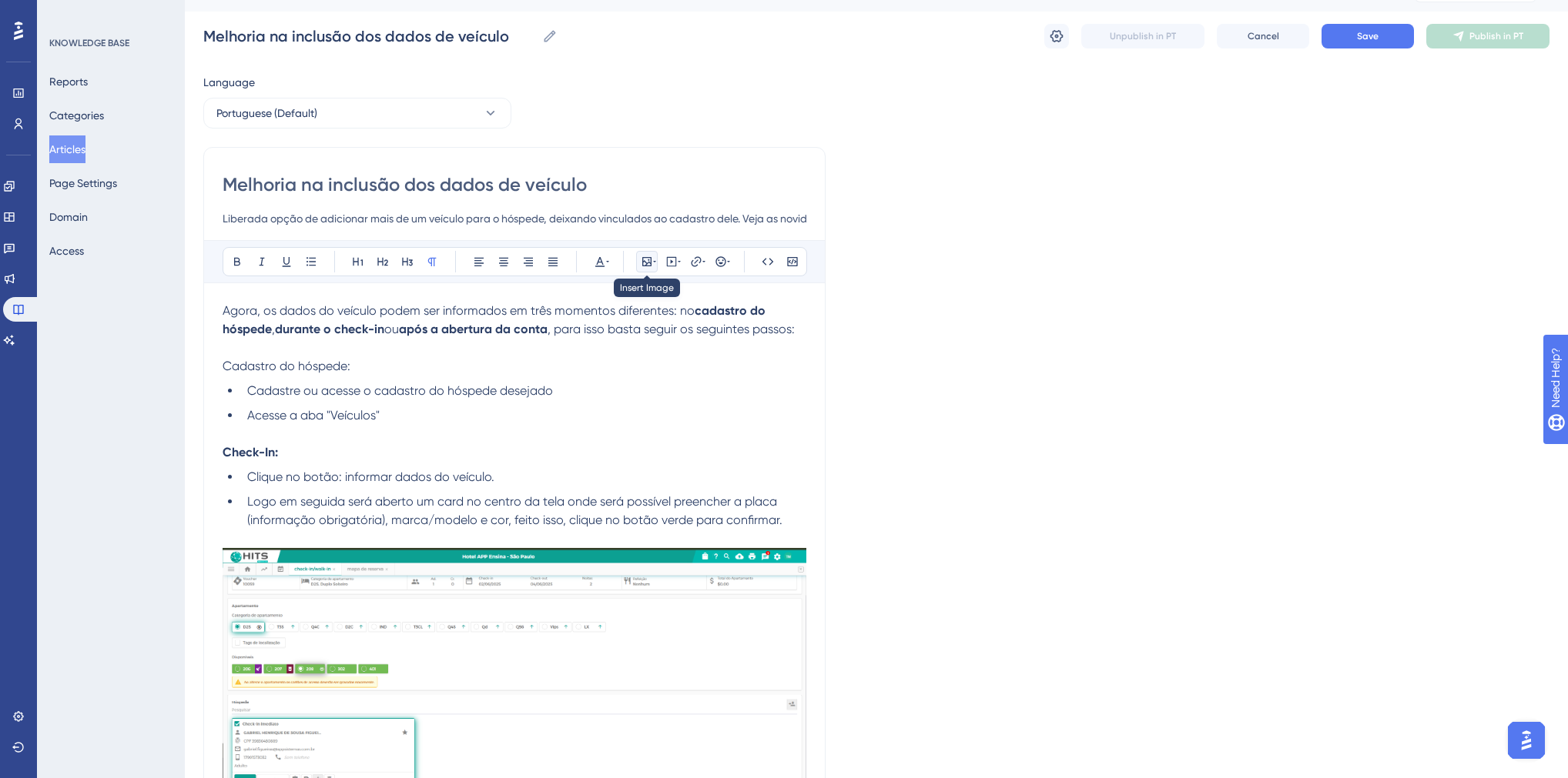
click at [645, 264] on icon at bounding box center [646, 262] width 9 height 9
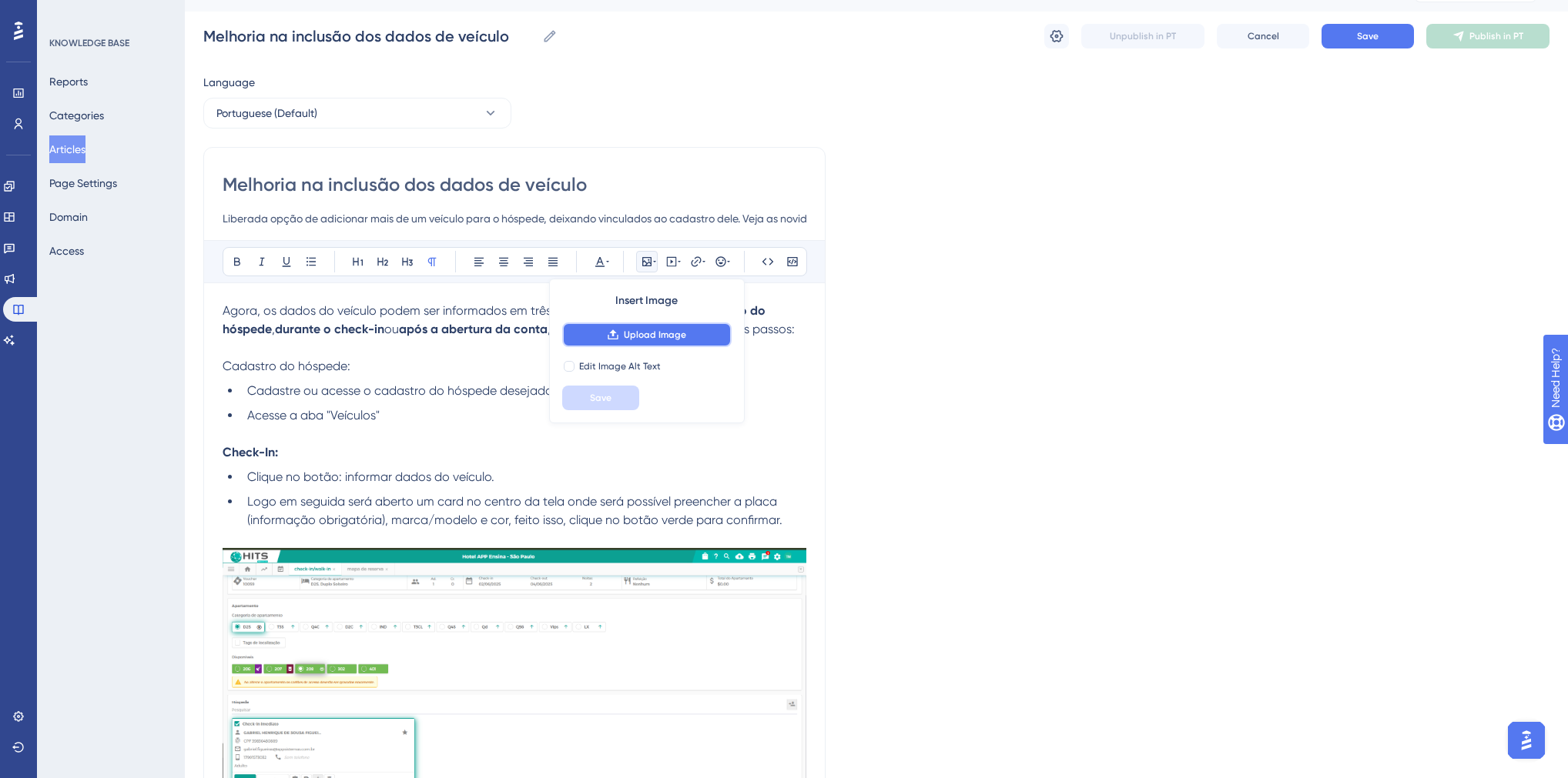
click at [585, 343] on button "Upload Image" at bounding box center [646, 334] width 169 height 25
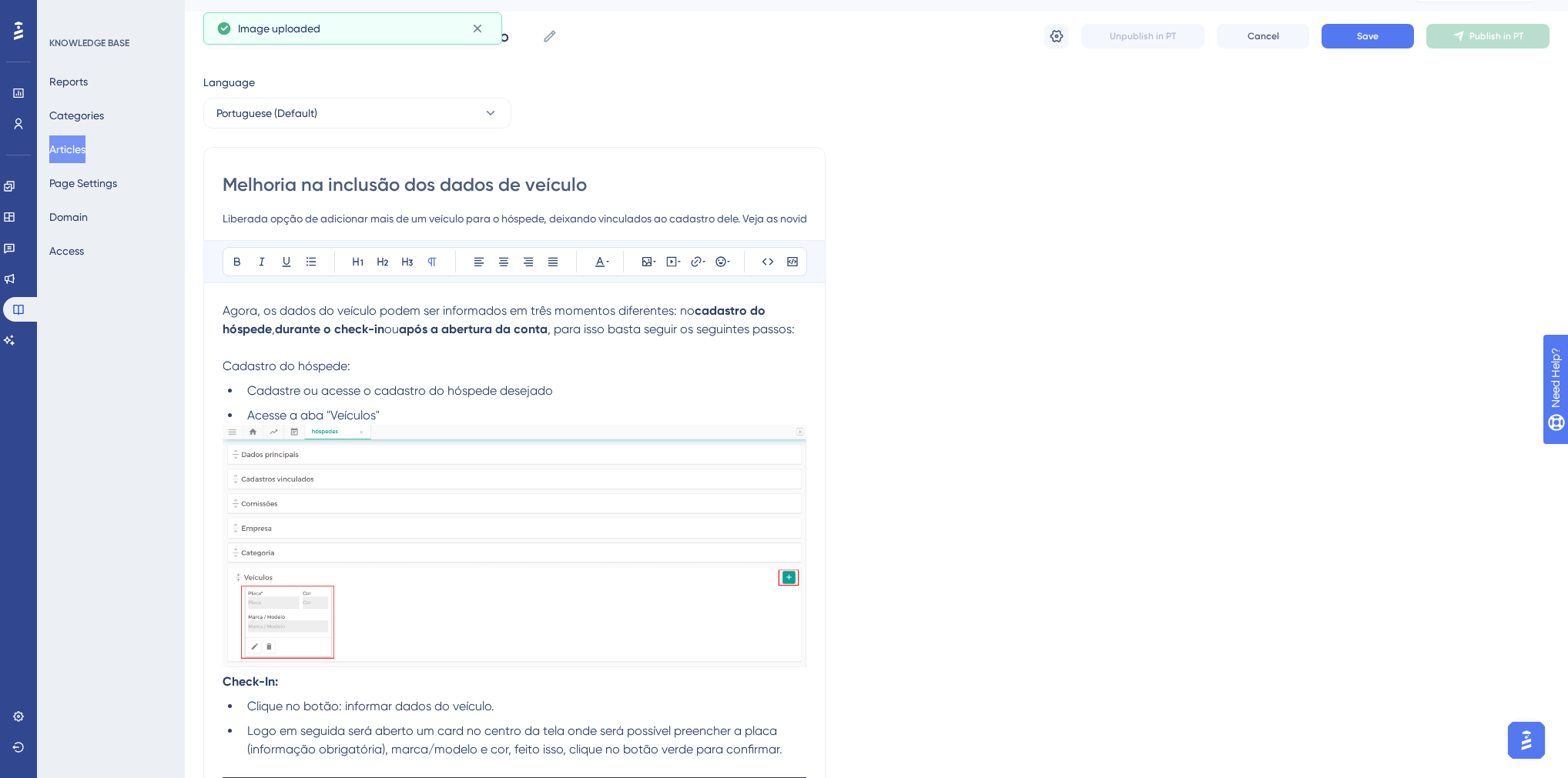
click at [404, 415] on li "Acesse a aba "Veículos"" at bounding box center [523, 416] width 565 height 19
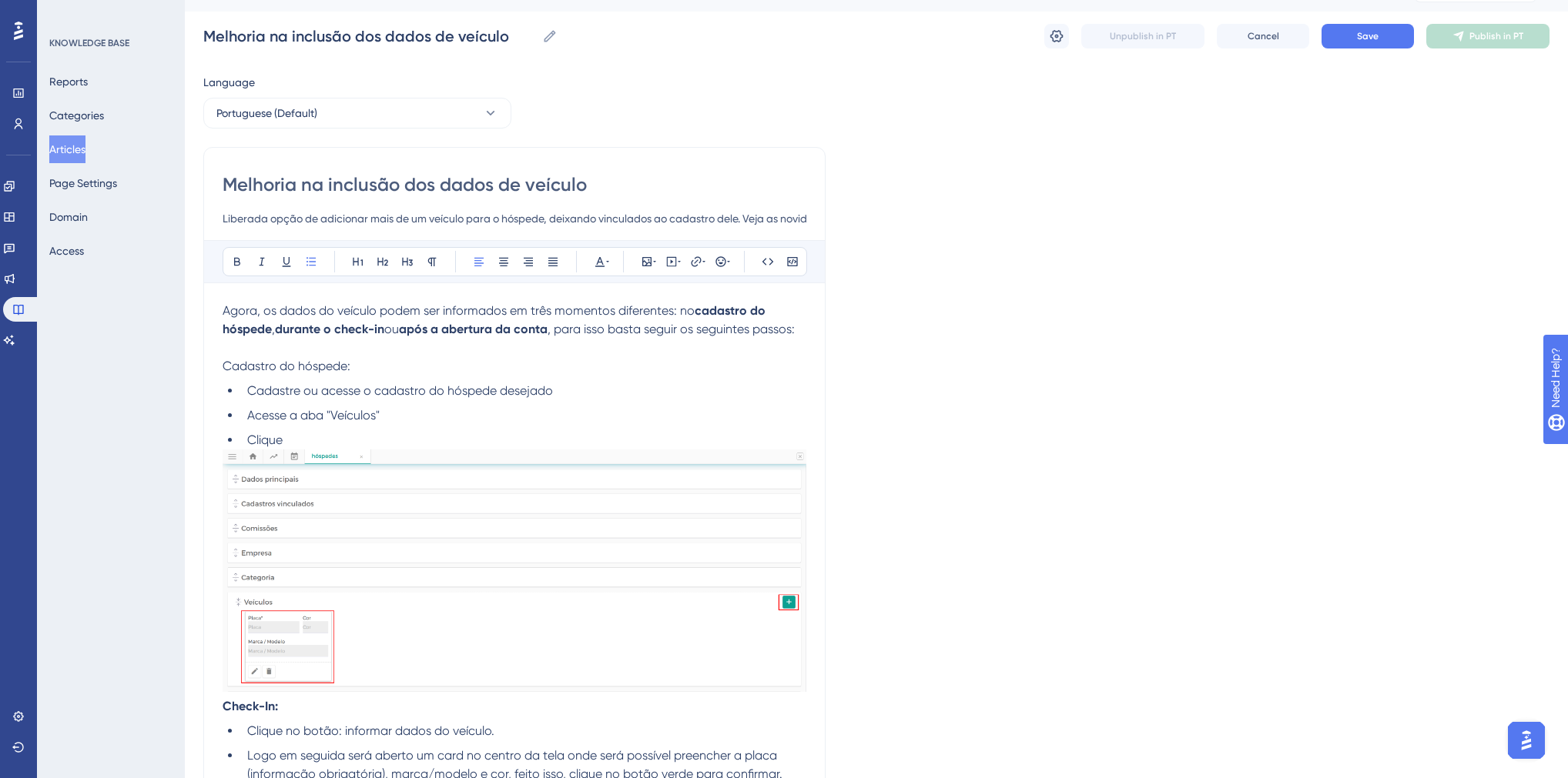
drag, startPoint x: 296, startPoint y: 436, endPoint x: 251, endPoint y: 444, distance: 45.7
click at [251, 444] on li "Clique" at bounding box center [523, 441] width 565 height 19
click at [224, 707] on strong "Check-In:" at bounding box center [250, 707] width 56 height 15
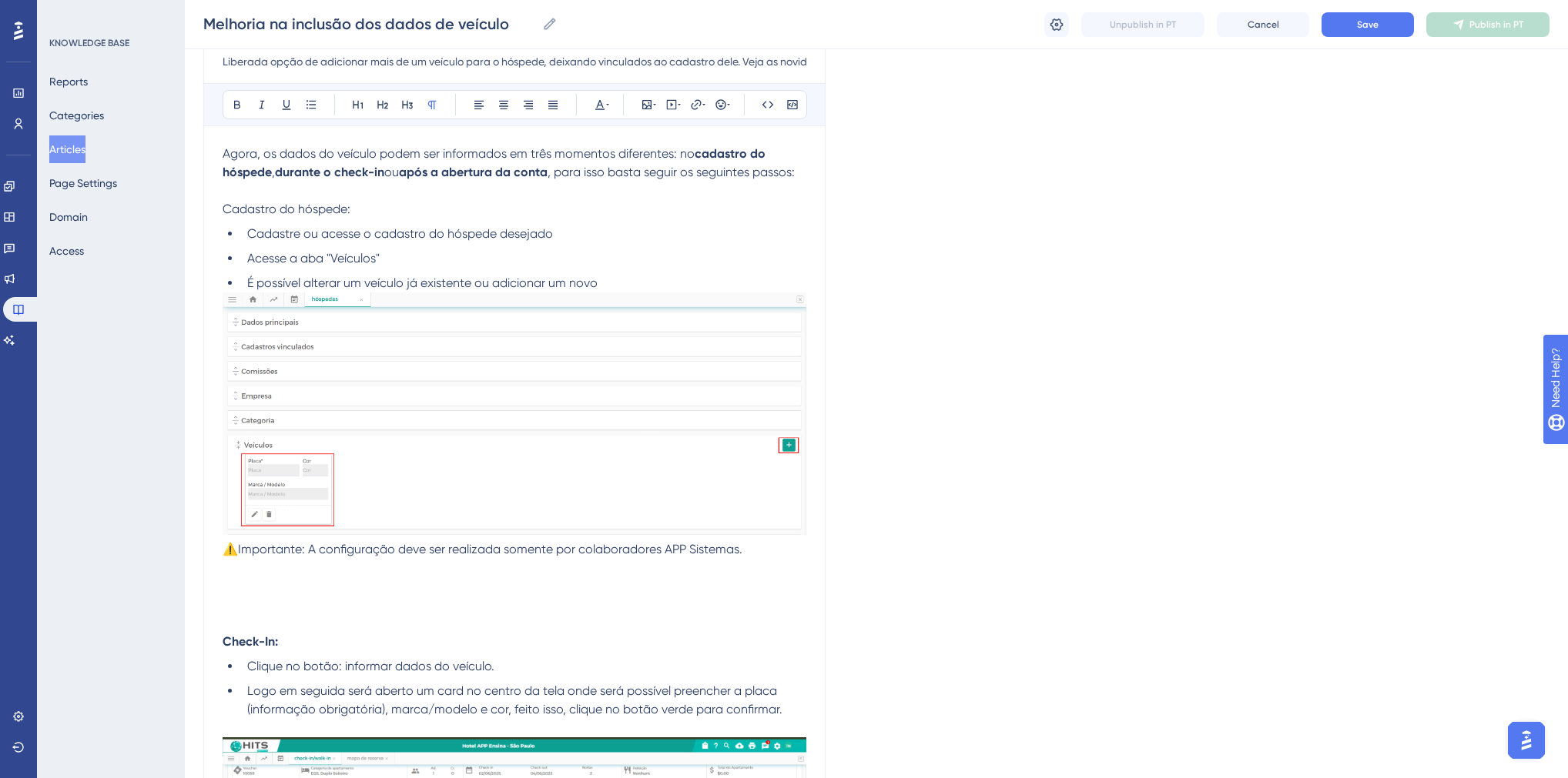
scroll to position [218, 0]
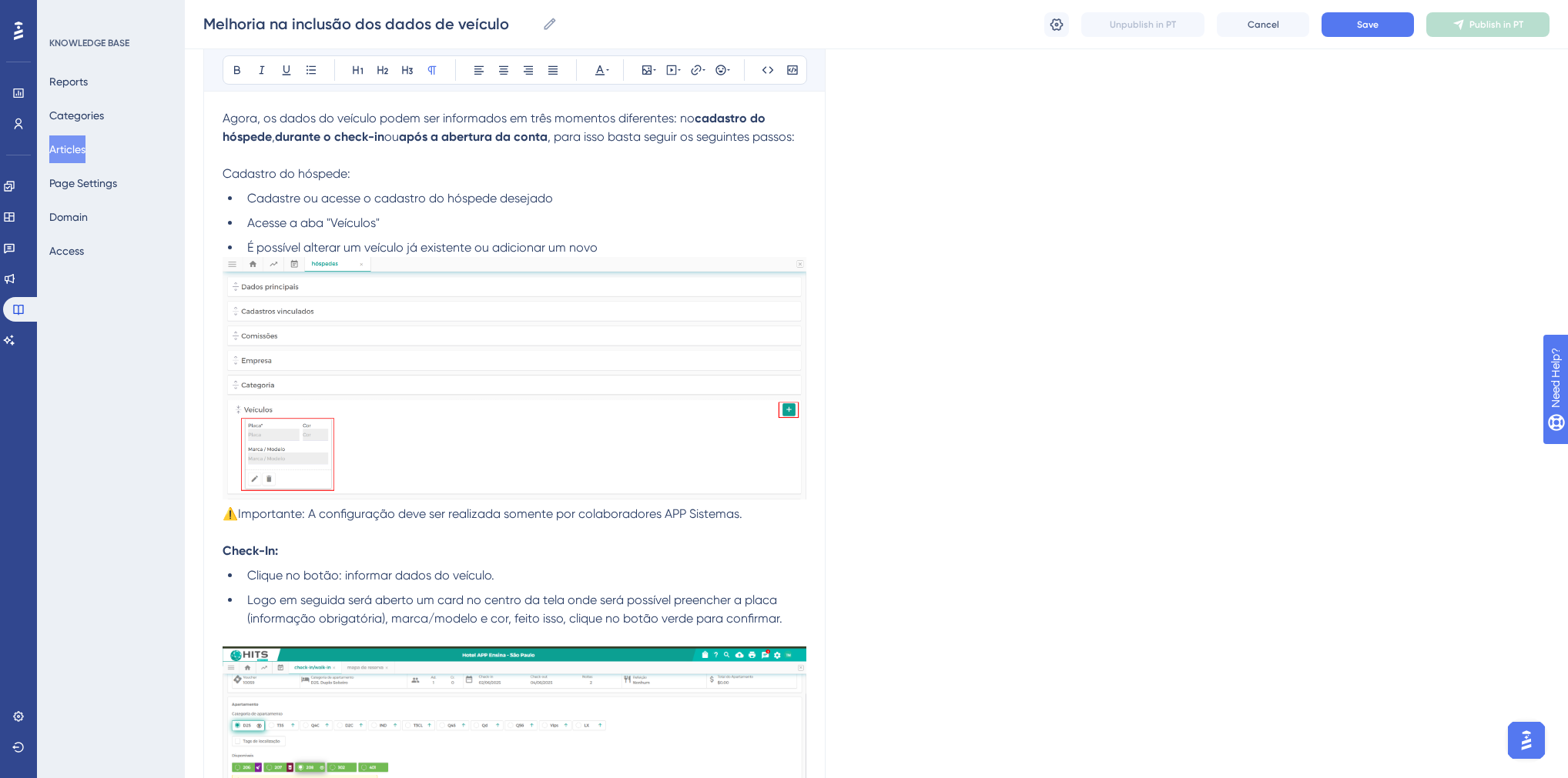
click at [225, 518] on span "⚠️Importante: A configuração deve ser realizada somente por colaboradores APP S…" at bounding box center [482, 514] width 520 height 15
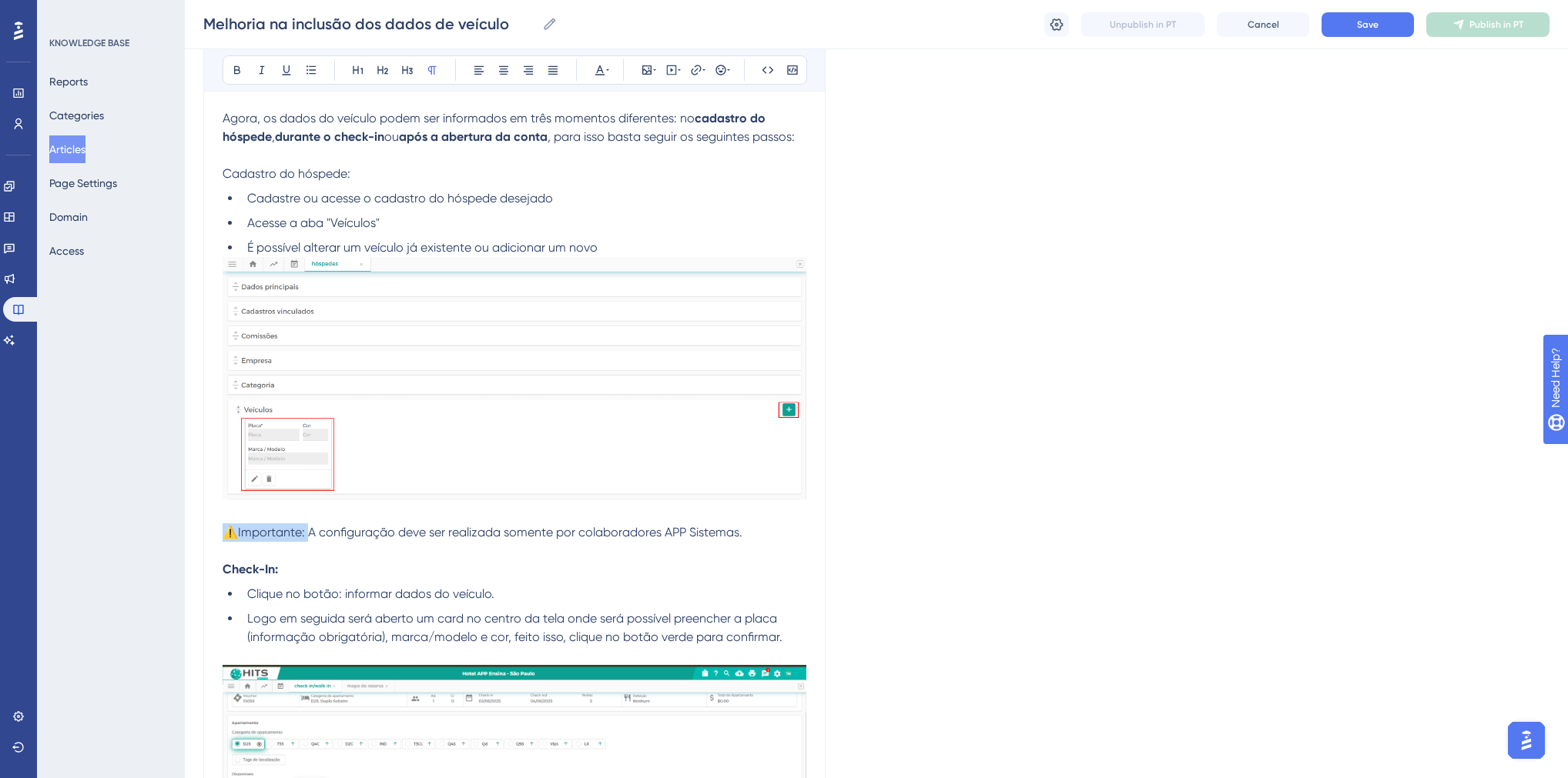
drag, startPoint x: 307, startPoint y: 533, endPoint x: 225, endPoint y: 533, distance: 82.0
click at [225, 533] on span "⚠️Importante: A configuração deve ser realizada somente por colaboradores APP S…" at bounding box center [482, 533] width 520 height 15
click at [318, 557] on p at bounding box center [514, 551] width 583 height 19
click at [313, 536] on span "A configuração deve ser realizada somente por colaboradores APP Sistemas." at bounding box center [522, 533] width 434 height 15
click at [608, 245] on li "É possível alterar um veículo já existente ou adicionar um novo" at bounding box center [523, 248] width 565 height 19
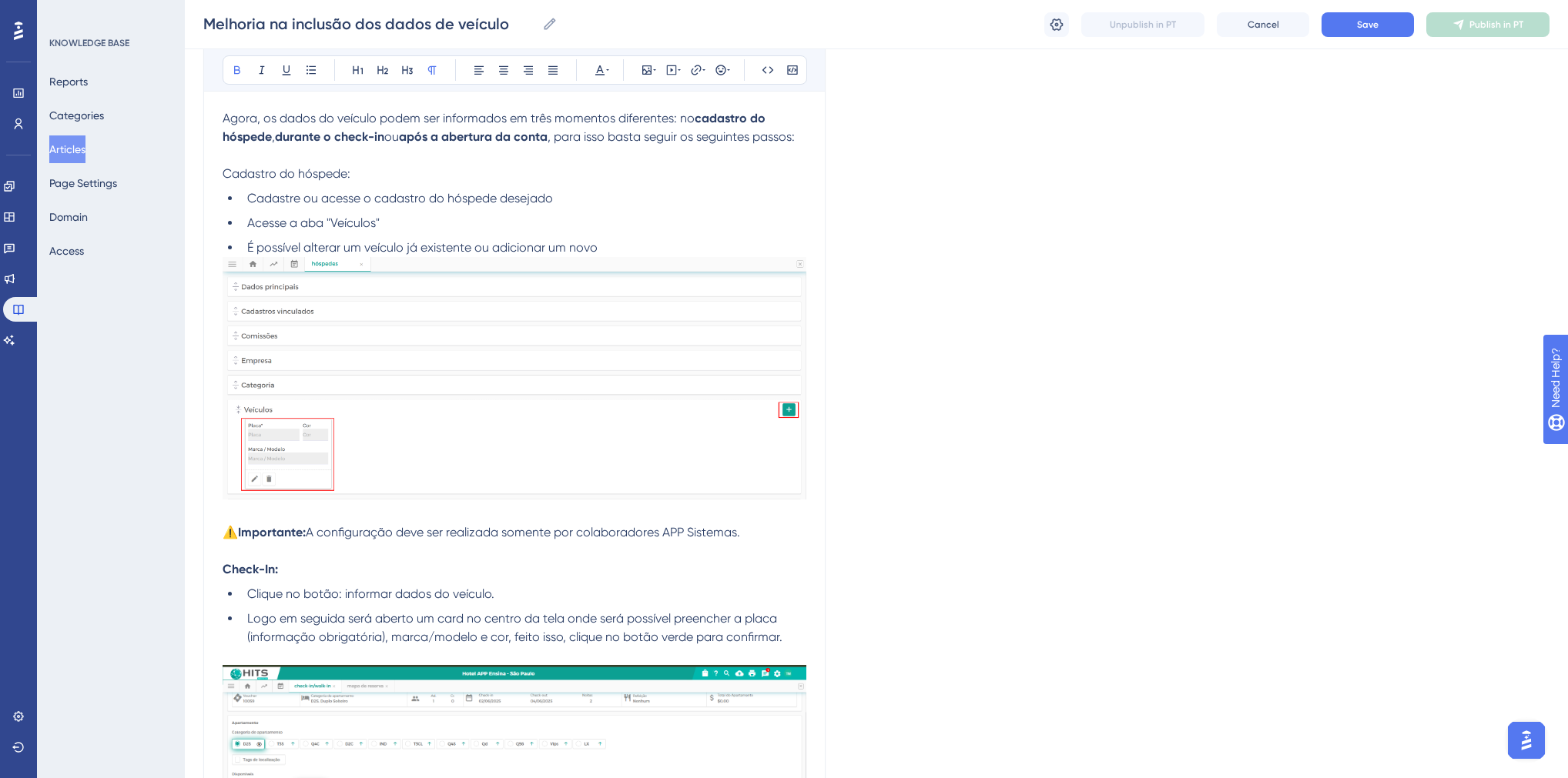
click at [312, 532] on span "A configuração deve ser realizada somente por colaboradores APP Sistemas." at bounding box center [522, 533] width 434 height 15
click at [310, 536] on span "Cada hóspede pode ter até 3 veículos vinculados" at bounding box center [445, 533] width 279 height 15
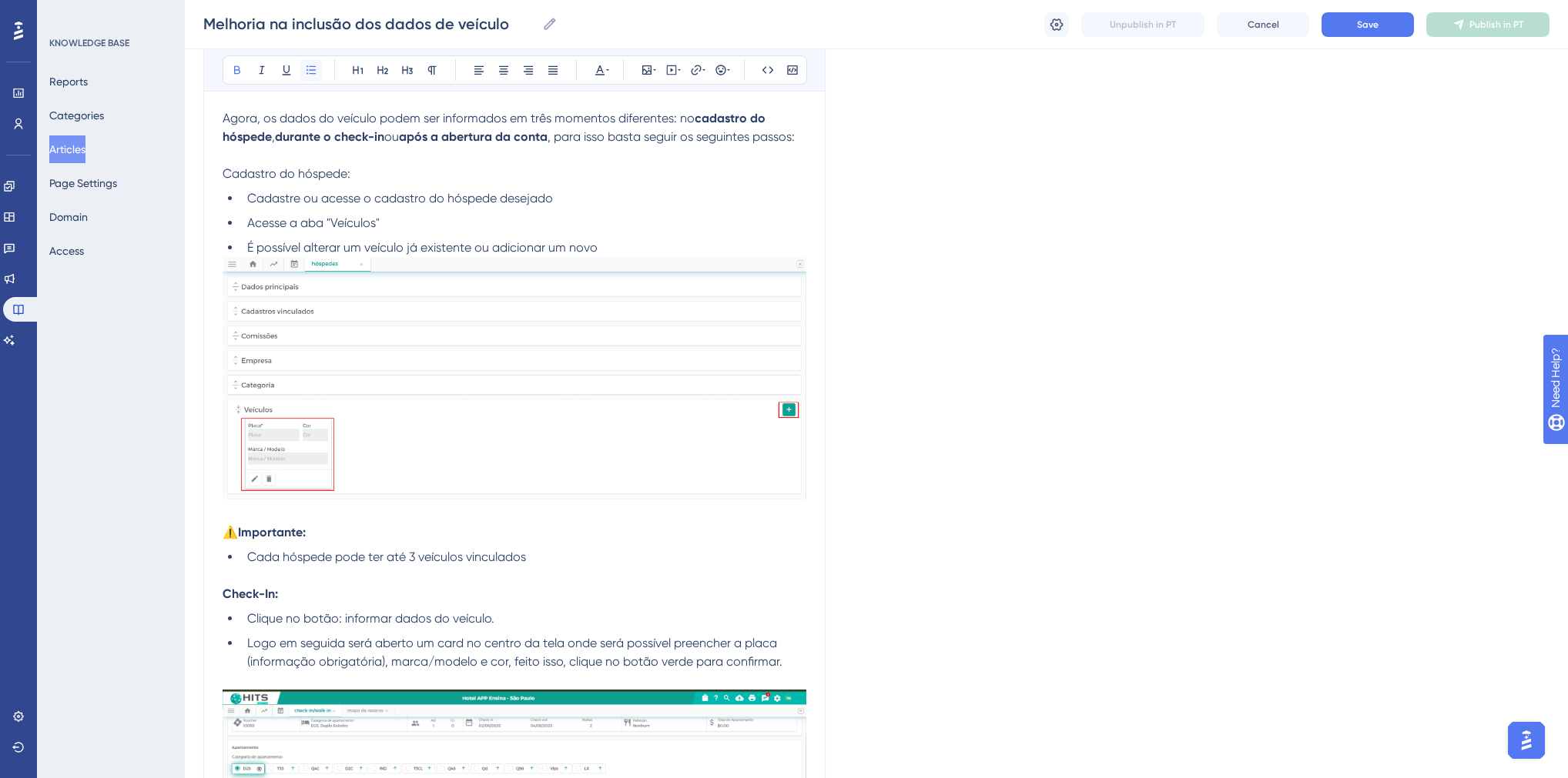
click at [313, 71] on icon at bounding box center [310, 69] width 12 height 12
click at [536, 555] on li "Cada hóspede pode ter até 3 veículos vinculados" at bounding box center [523, 558] width 565 height 19
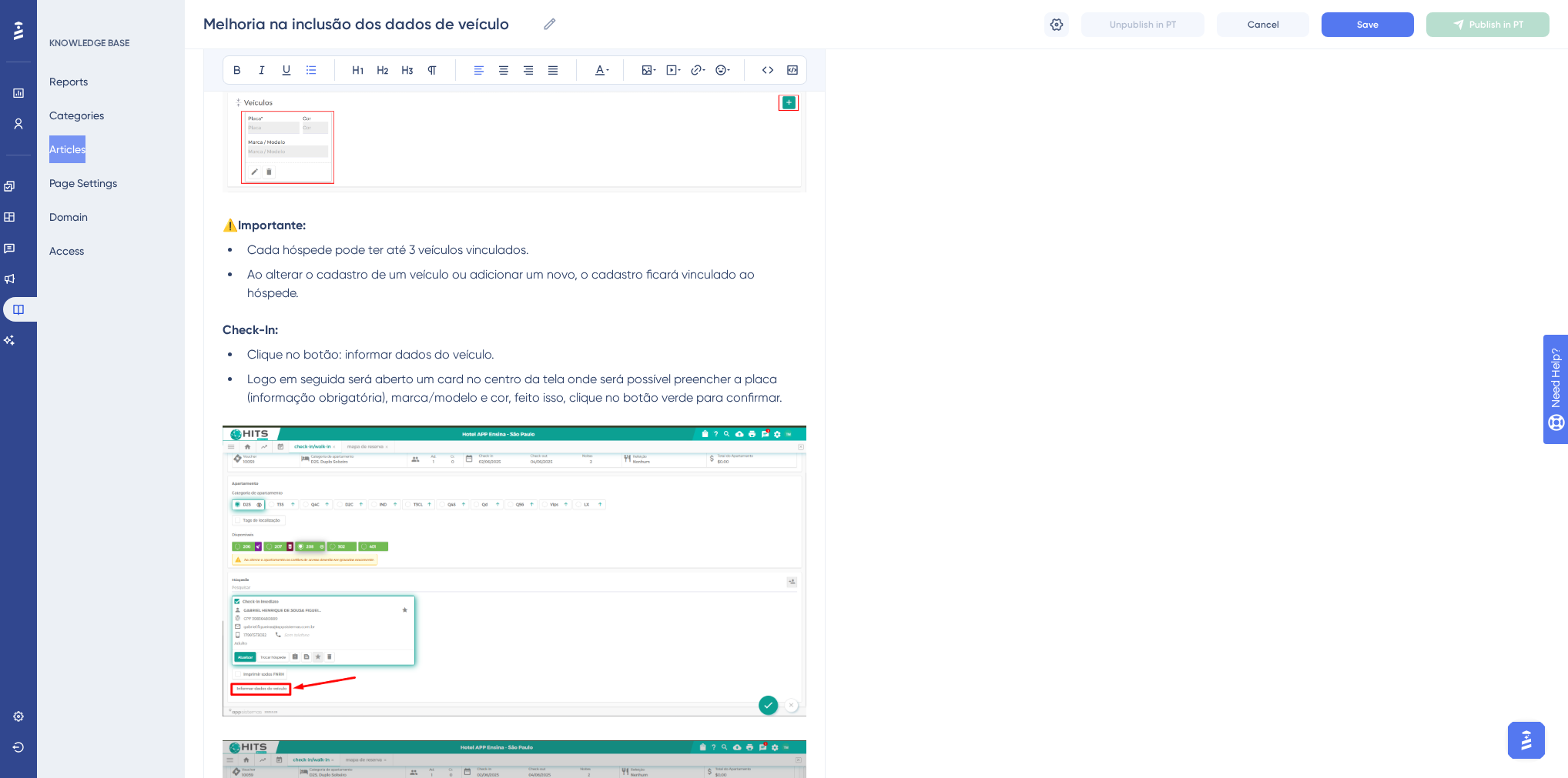
scroll to position [526, 0]
click at [454, 554] on img at bounding box center [514, 571] width 583 height 291
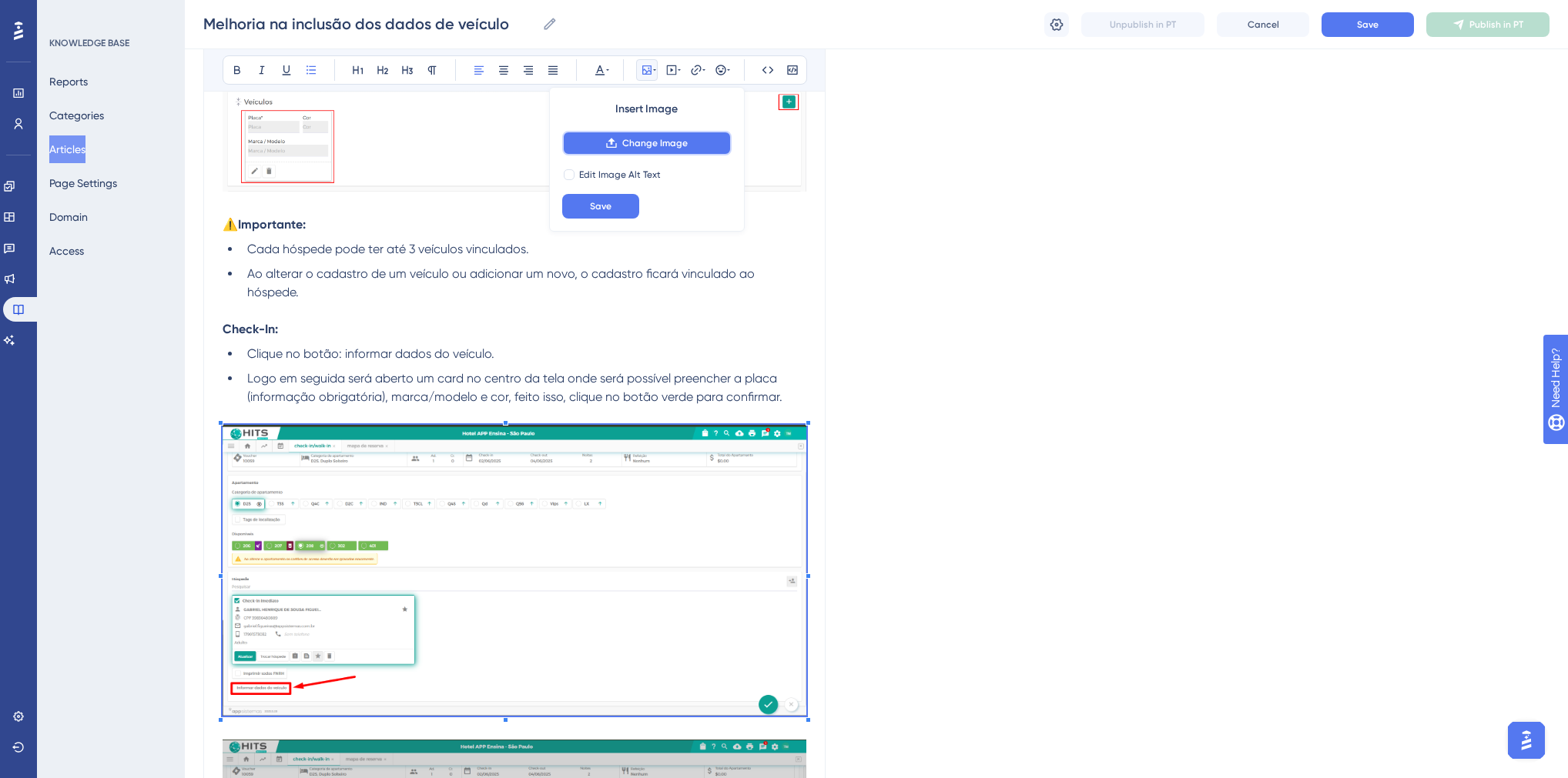
click at [629, 147] on span "Change Image" at bounding box center [655, 143] width 66 height 12
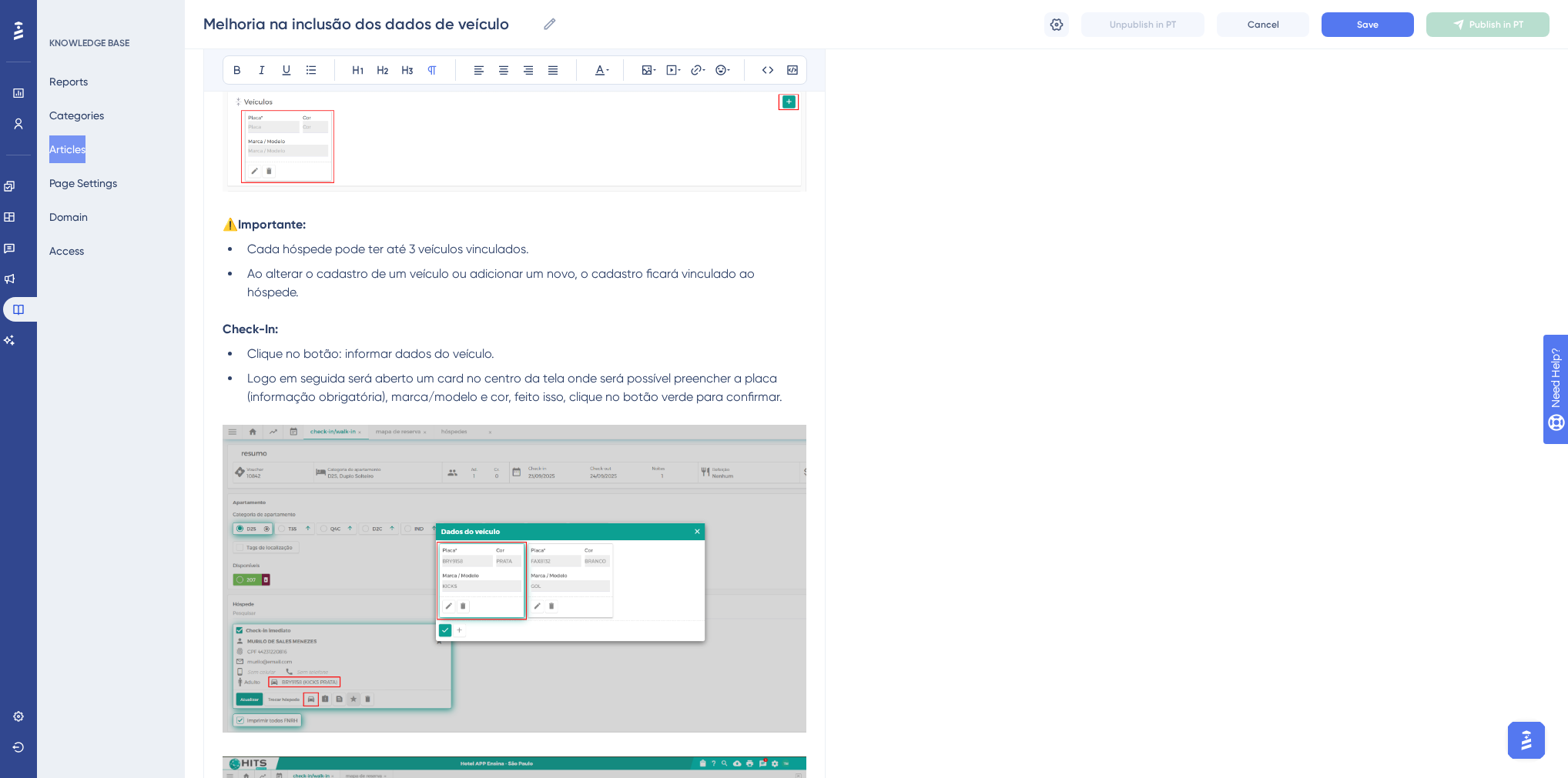
click at [576, 514] on img at bounding box center [514, 579] width 583 height 308
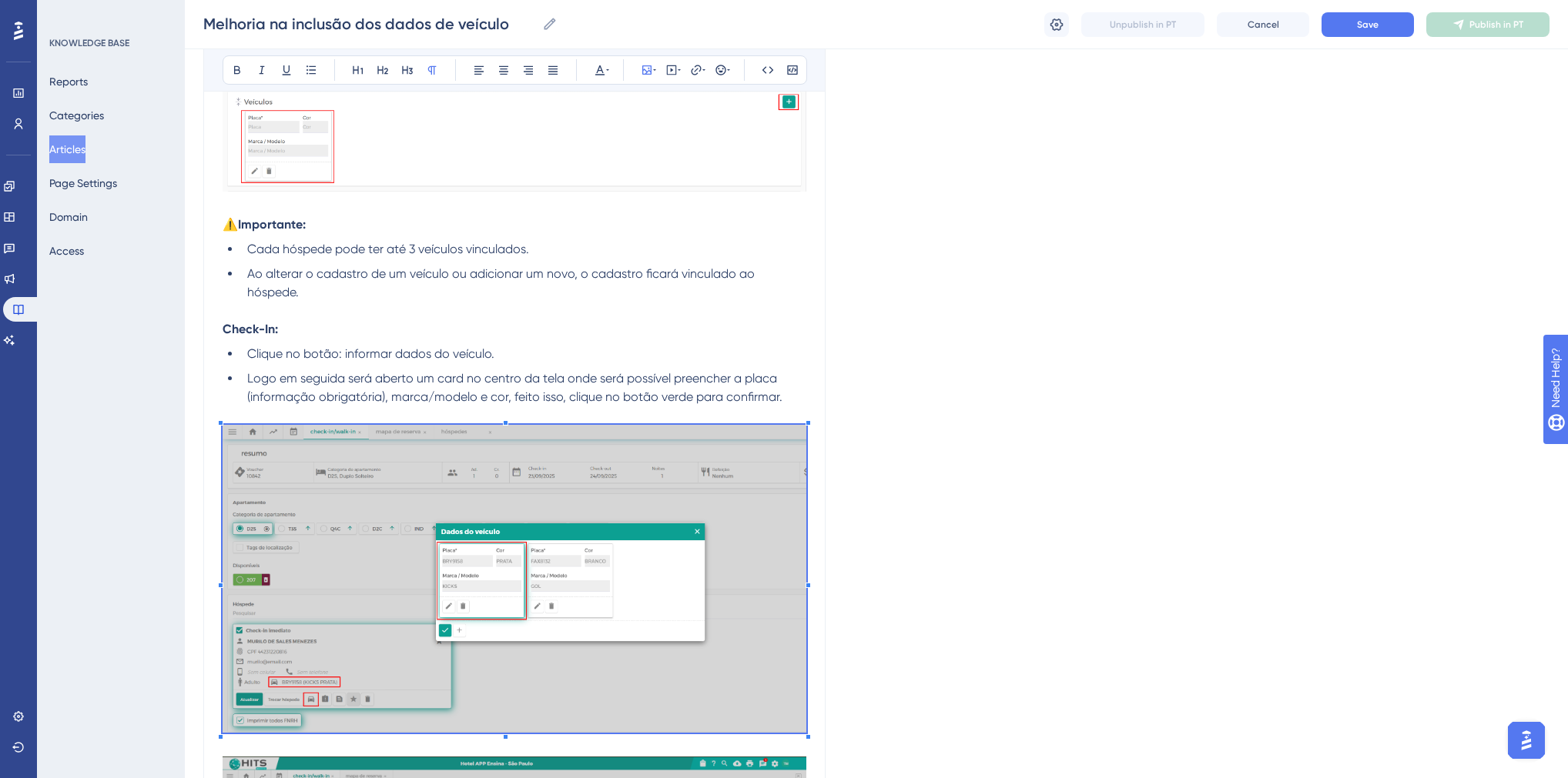
click at [586, 636] on img at bounding box center [514, 579] width 583 height 308
click at [621, 139] on button "Change Image" at bounding box center [646, 143] width 169 height 25
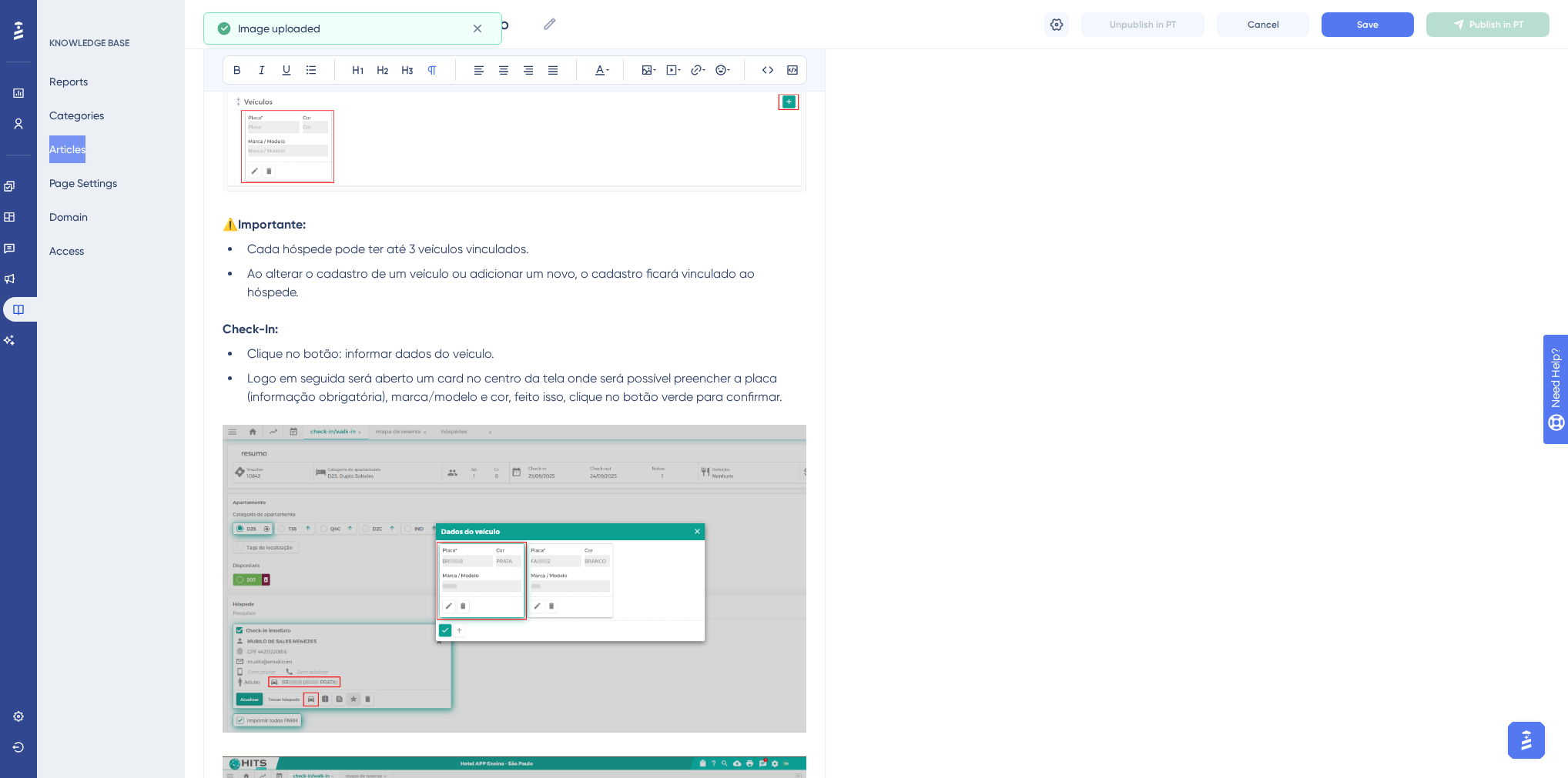
click at [493, 358] on span "Clique no botão: informar dados do veículo." at bounding box center [370, 354] width 247 height 15
click at [491, 358] on span "Clique no botão: informar dados do veículo." at bounding box center [370, 354] width 247 height 15
click at [673, 382] on span "Logo em seguida será aberto um card no centro da tela onde será possível preenc…" at bounding box center [515, 388] width 535 height 33
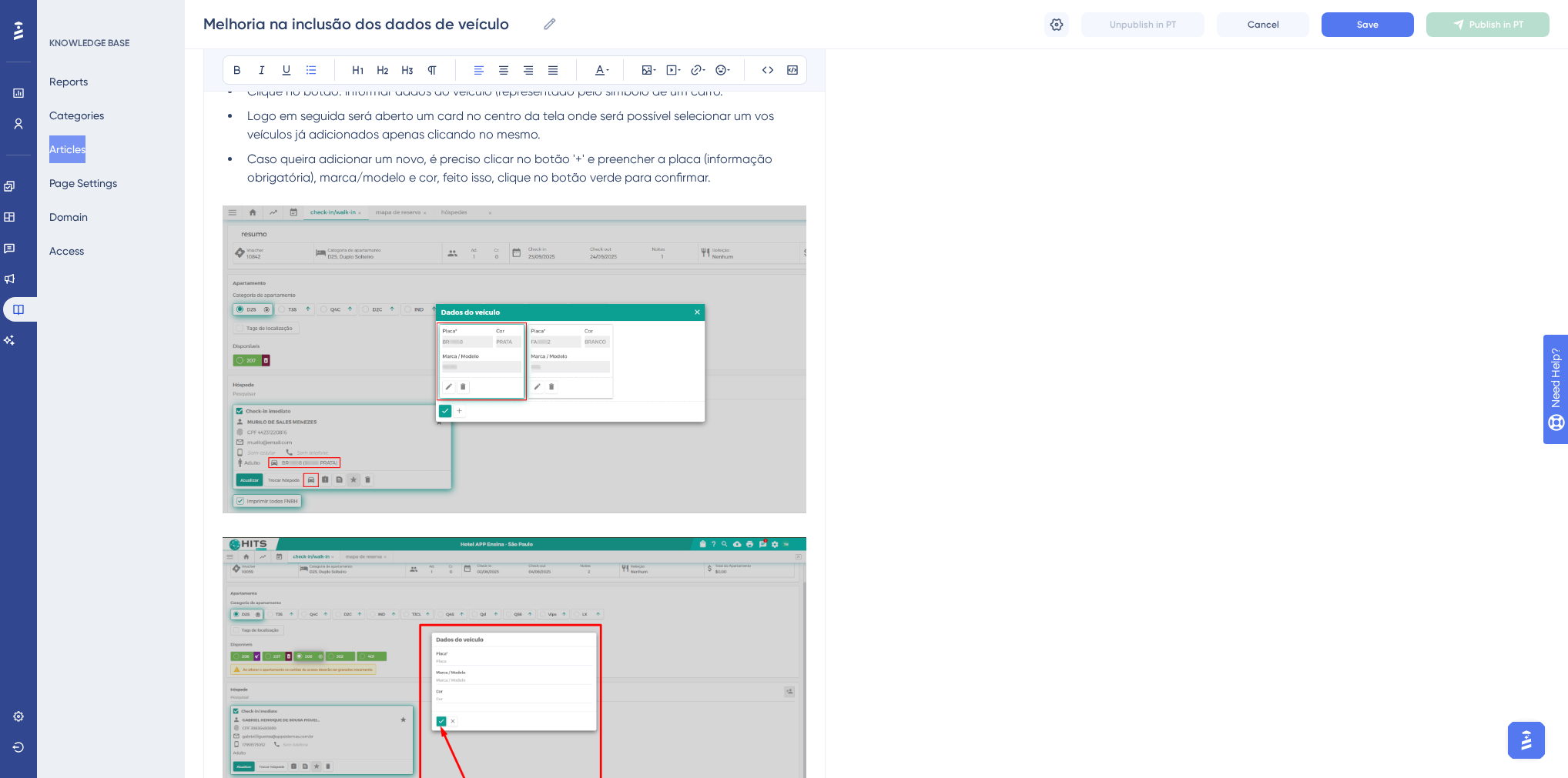
scroll to position [649, 0]
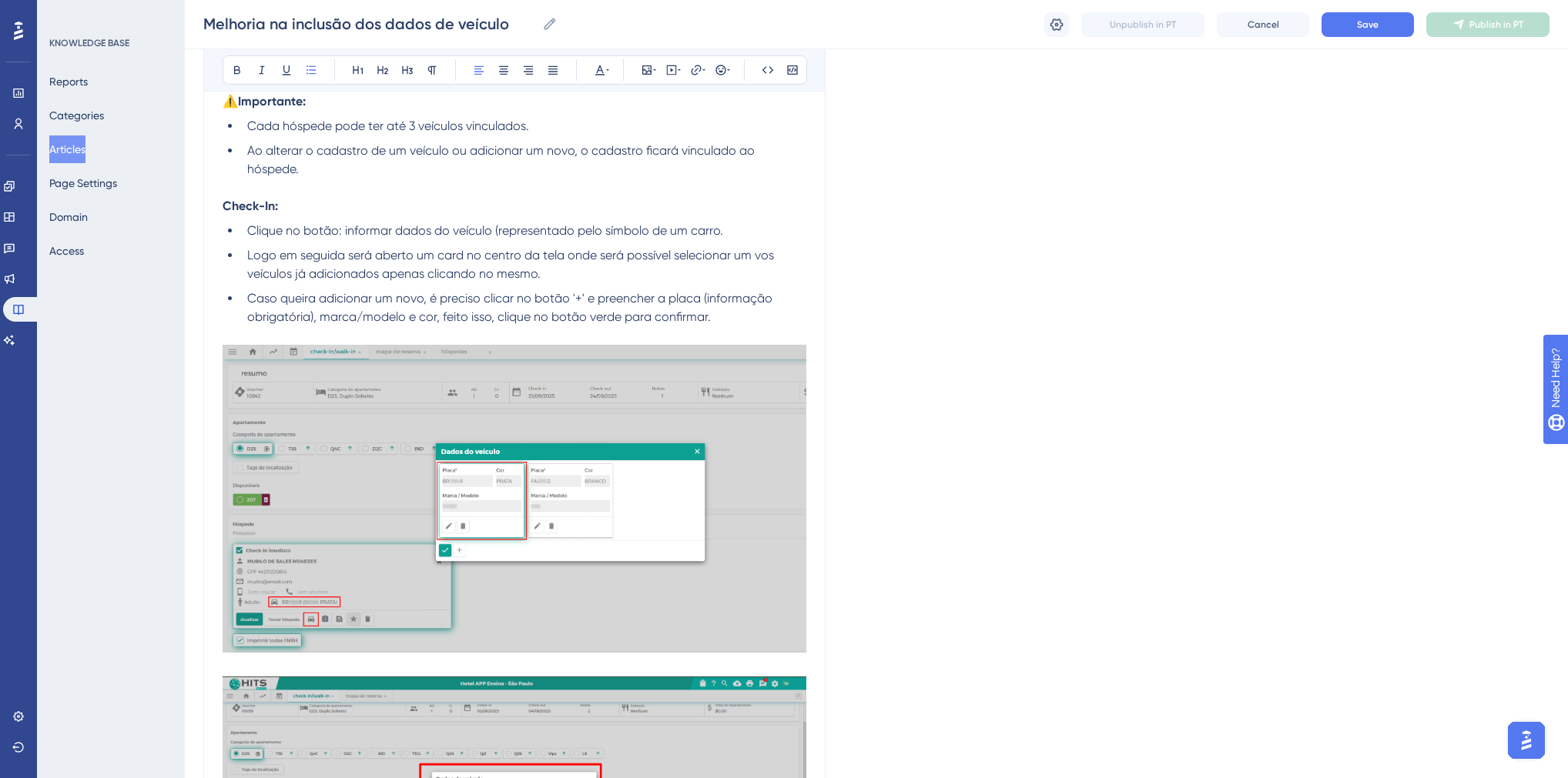
click at [248, 232] on span "Clique no botão: informar dados do veículo (representado pelo símbolo de um car…" at bounding box center [485, 231] width 476 height 15
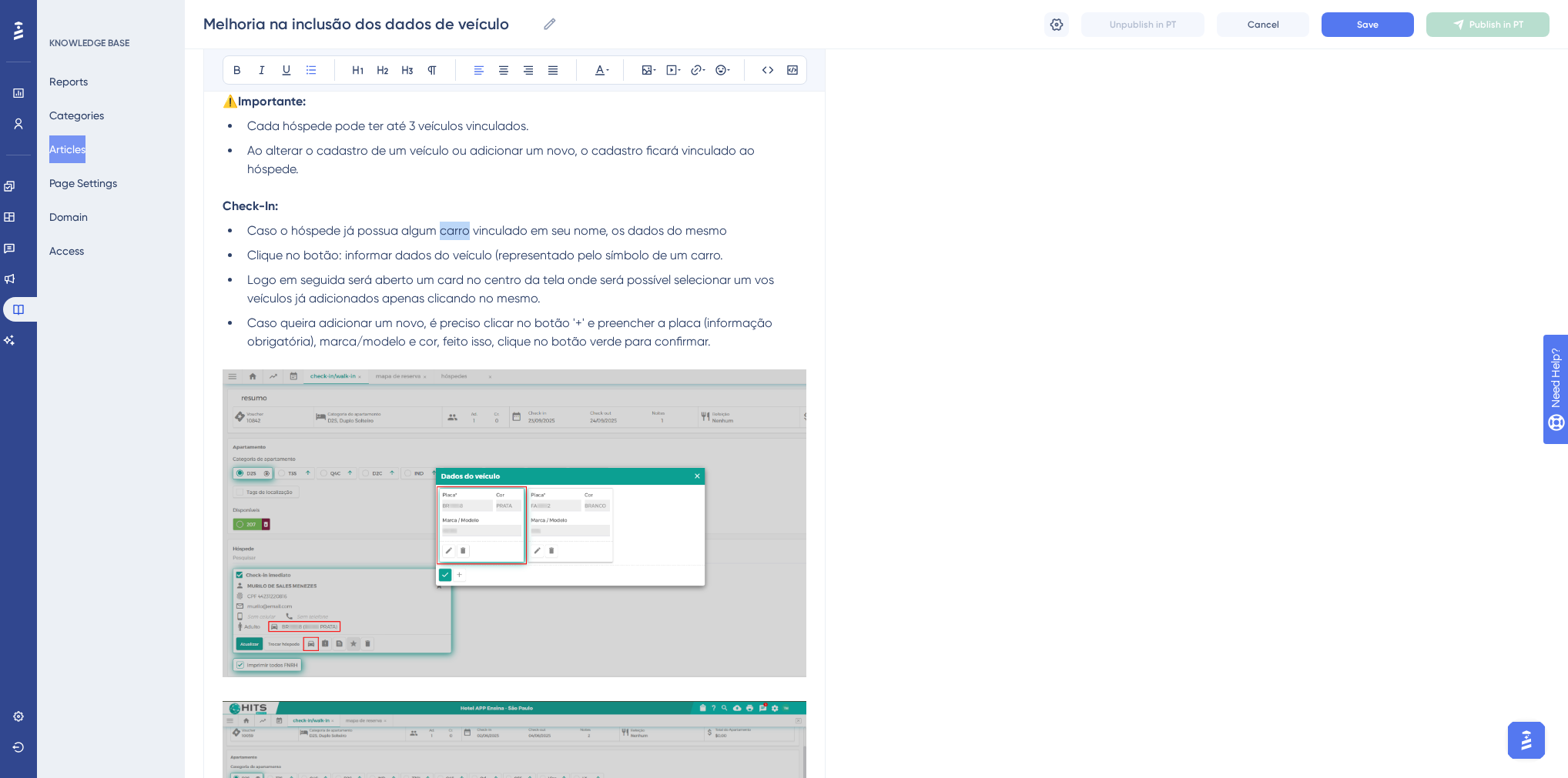
drag, startPoint x: 468, startPoint y: 232, endPoint x: 441, endPoint y: 239, distance: 27.9
click at [441, 238] on span "Caso o hóspede já possua algum carro vinculado em seu nome, os dados do mesmo" at bounding box center [487, 231] width 480 height 15
click at [746, 235] on li "Caso o hóspede já possua algum veículo vinculado em seu nome, os dados do mesmo" at bounding box center [523, 231] width 565 height 19
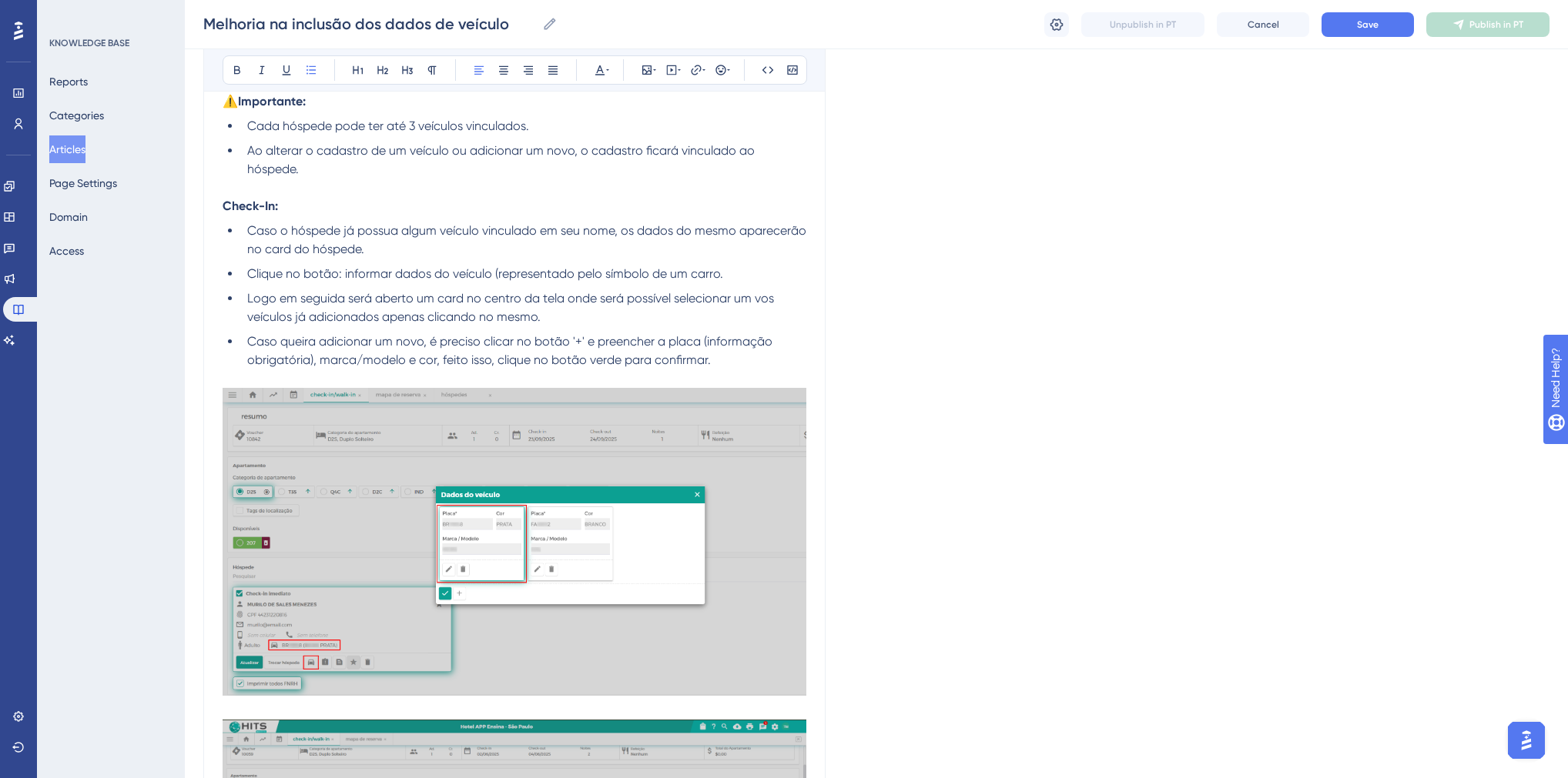
click at [247, 281] on span "Clique no botão: informar dados do veículo (representado pelo símbolo de um car…" at bounding box center [485, 274] width 476 height 15
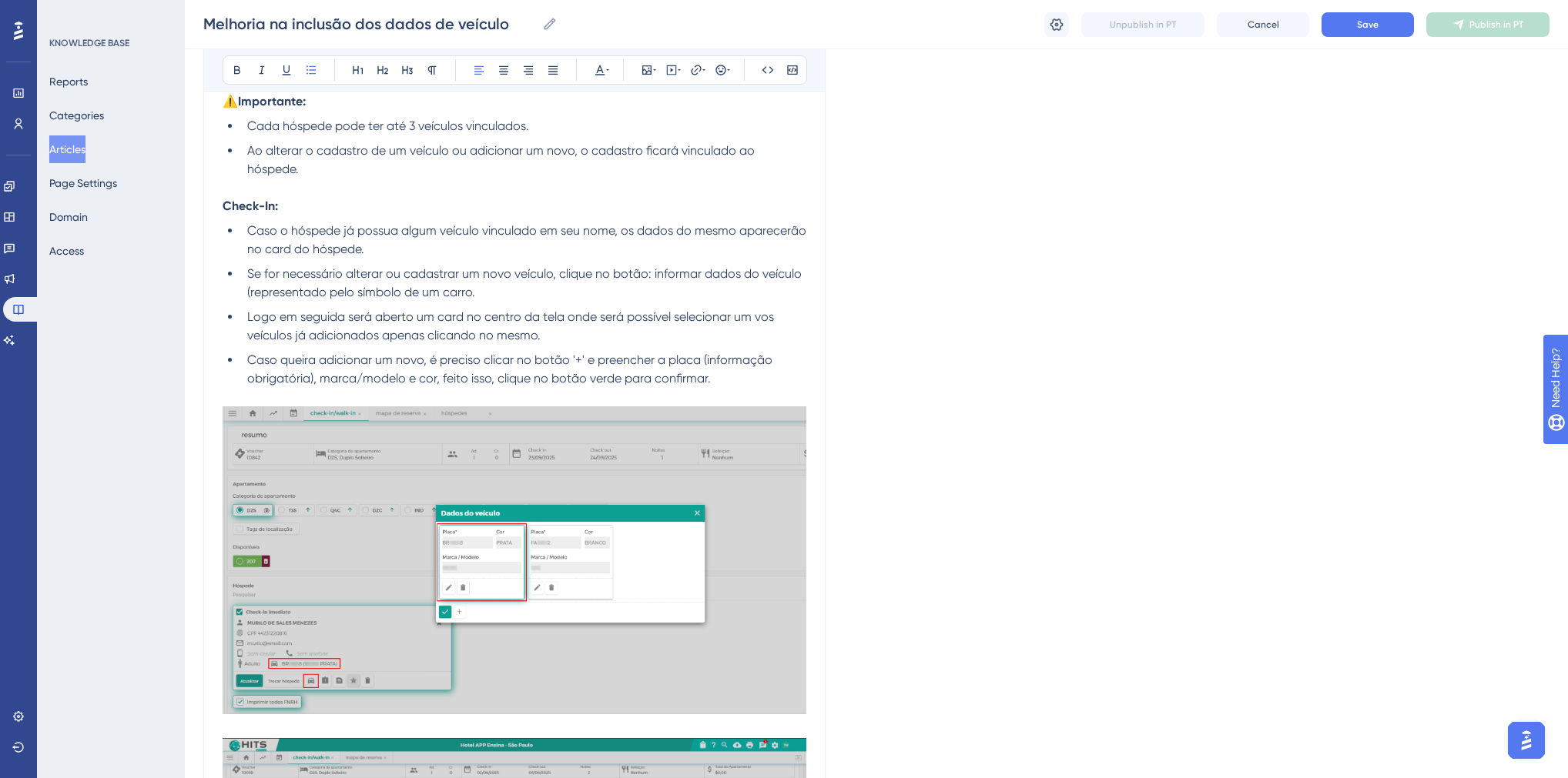
click at [645, 273] on span "Se for necessário alterar ou cadastrar um novo veículo, clique no botão: inform…" at bounding box center [526, 283] width 558 height 33
click at [804, 277] on li "Se for necessário alterar ou cadastrar um novo veículo, clique no botão "Inform…" at bounding box center [523, 283] width 565 height 37
click at [471, 295] on span "Se for necessário alterar ou cadastrar um novo veículo, clique no botão "Inform…" at bounding box center [506, 283] width 517 height 33
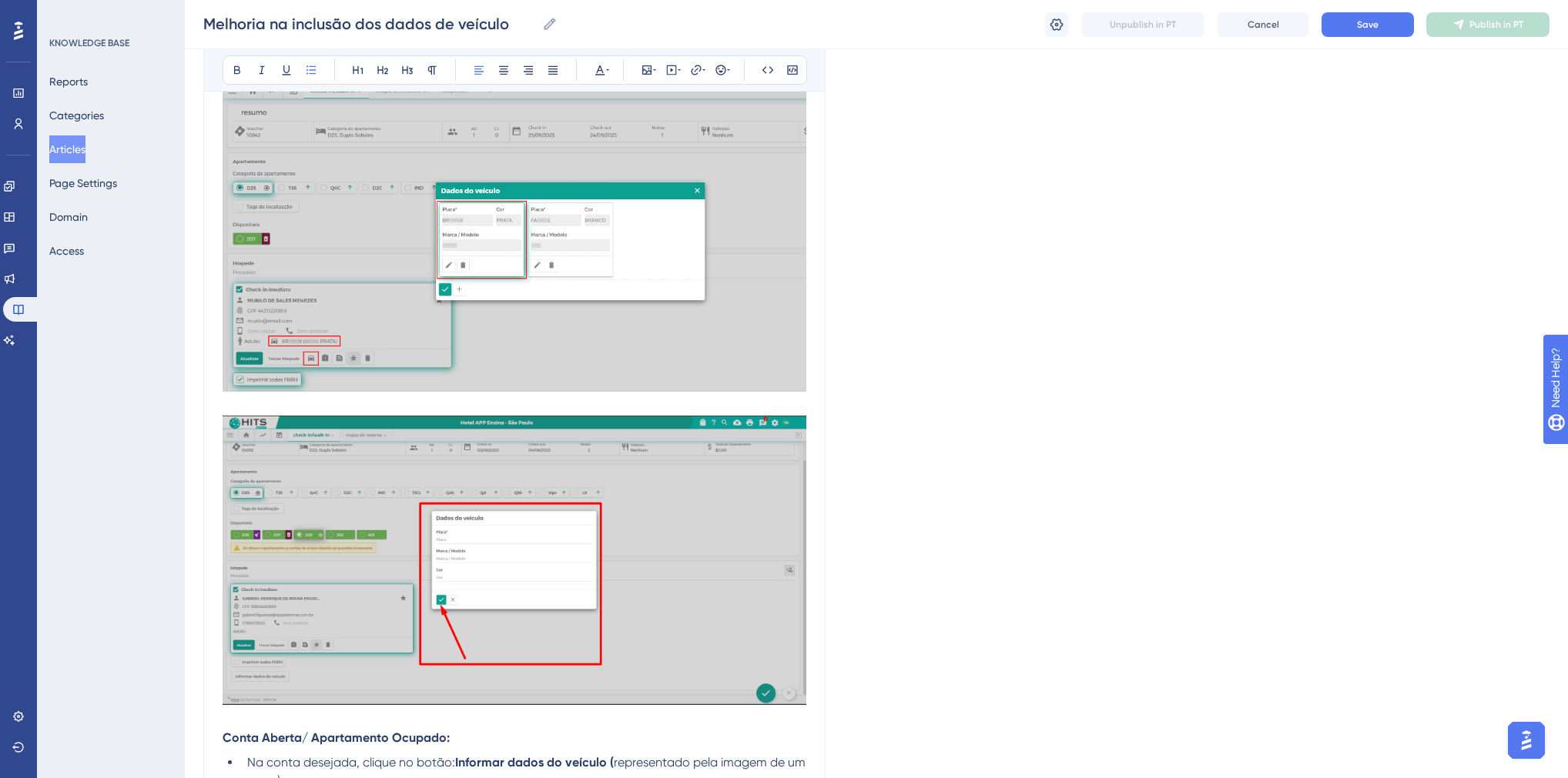
scroll to position [1080, 0]
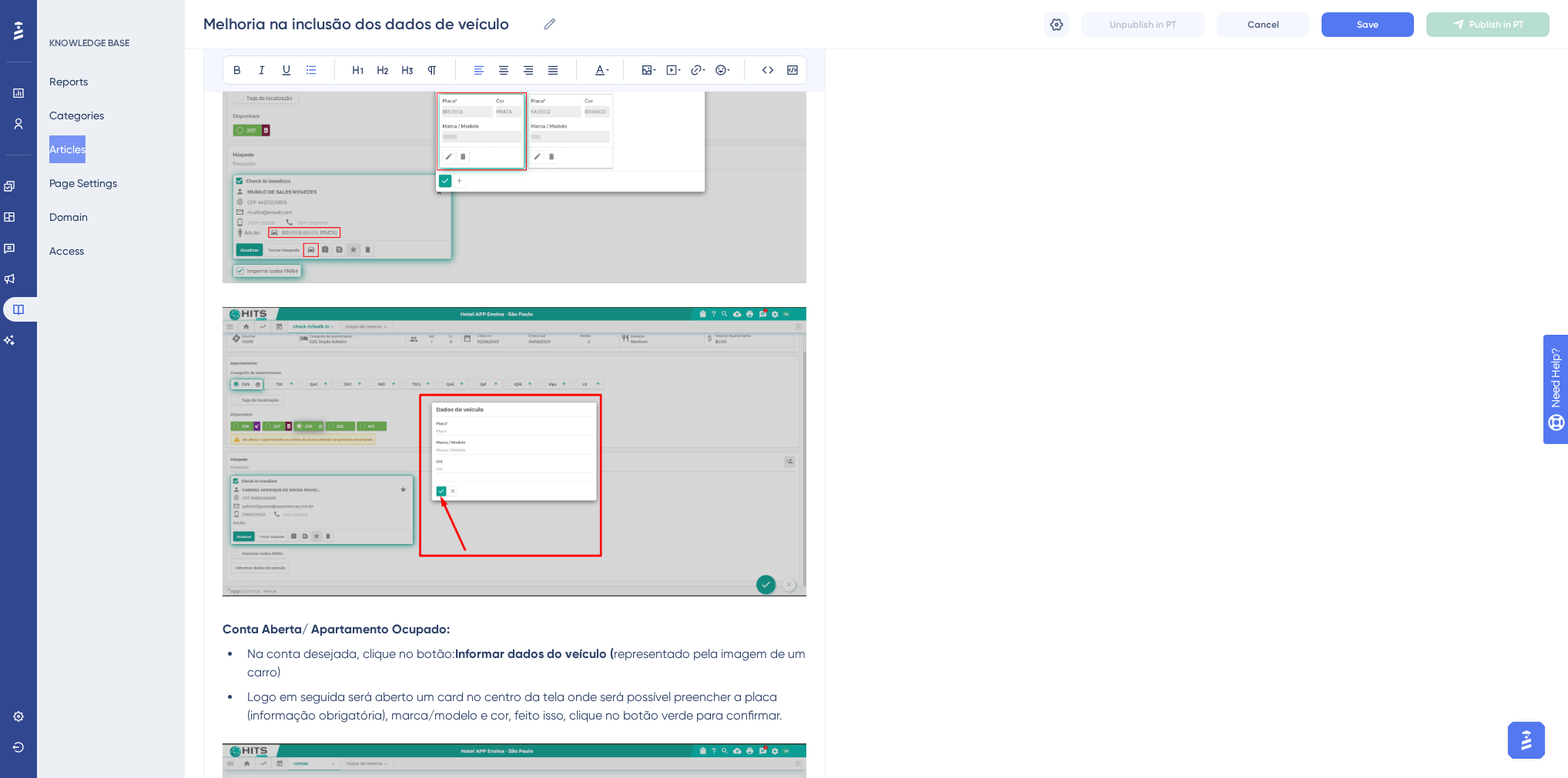
click at [512, 471] on img at bounding box center [514, 452] width 583 height 290
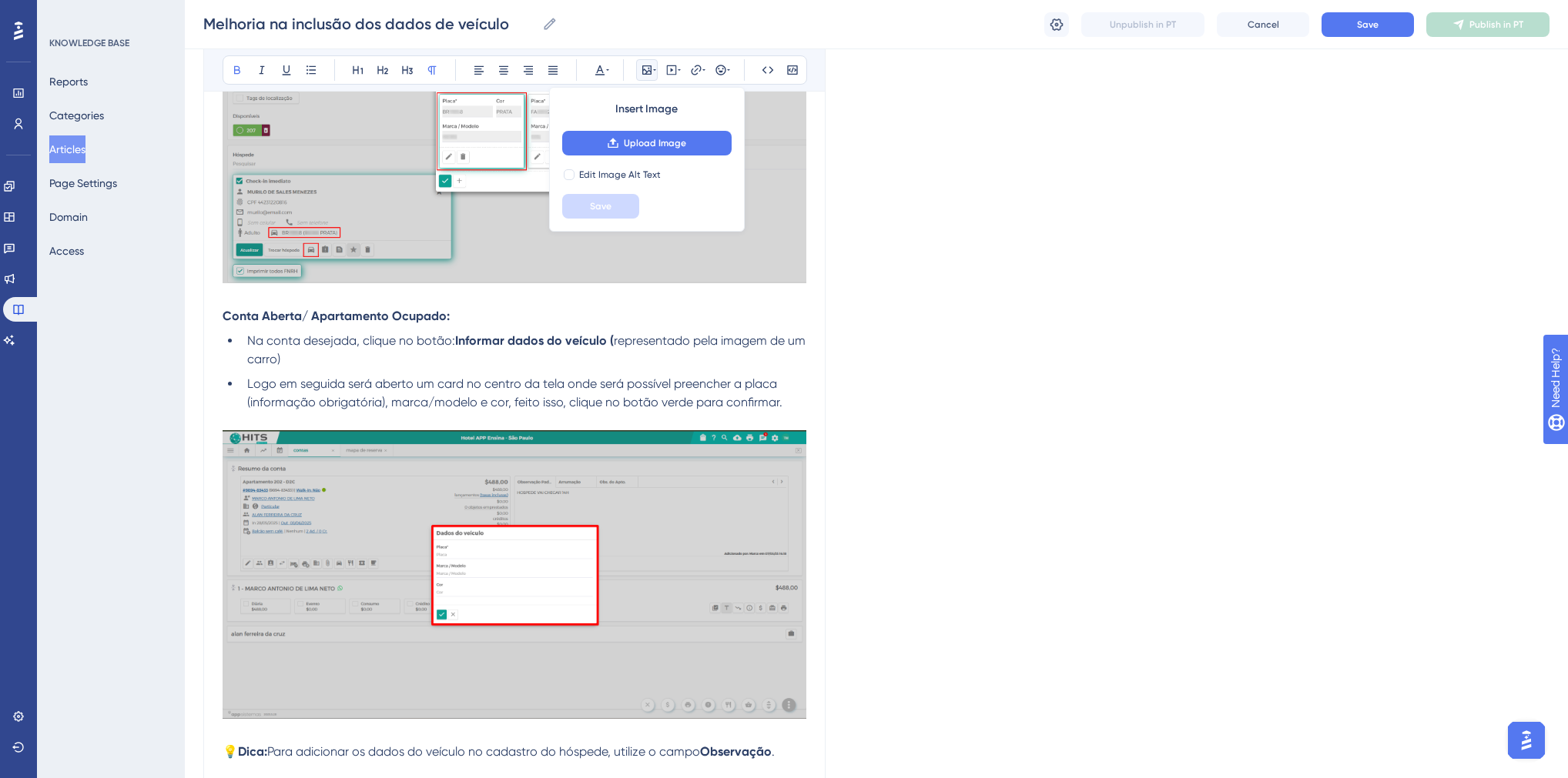
click at [560, 558] on img at bounding box center [514, 575] width 583 height 289
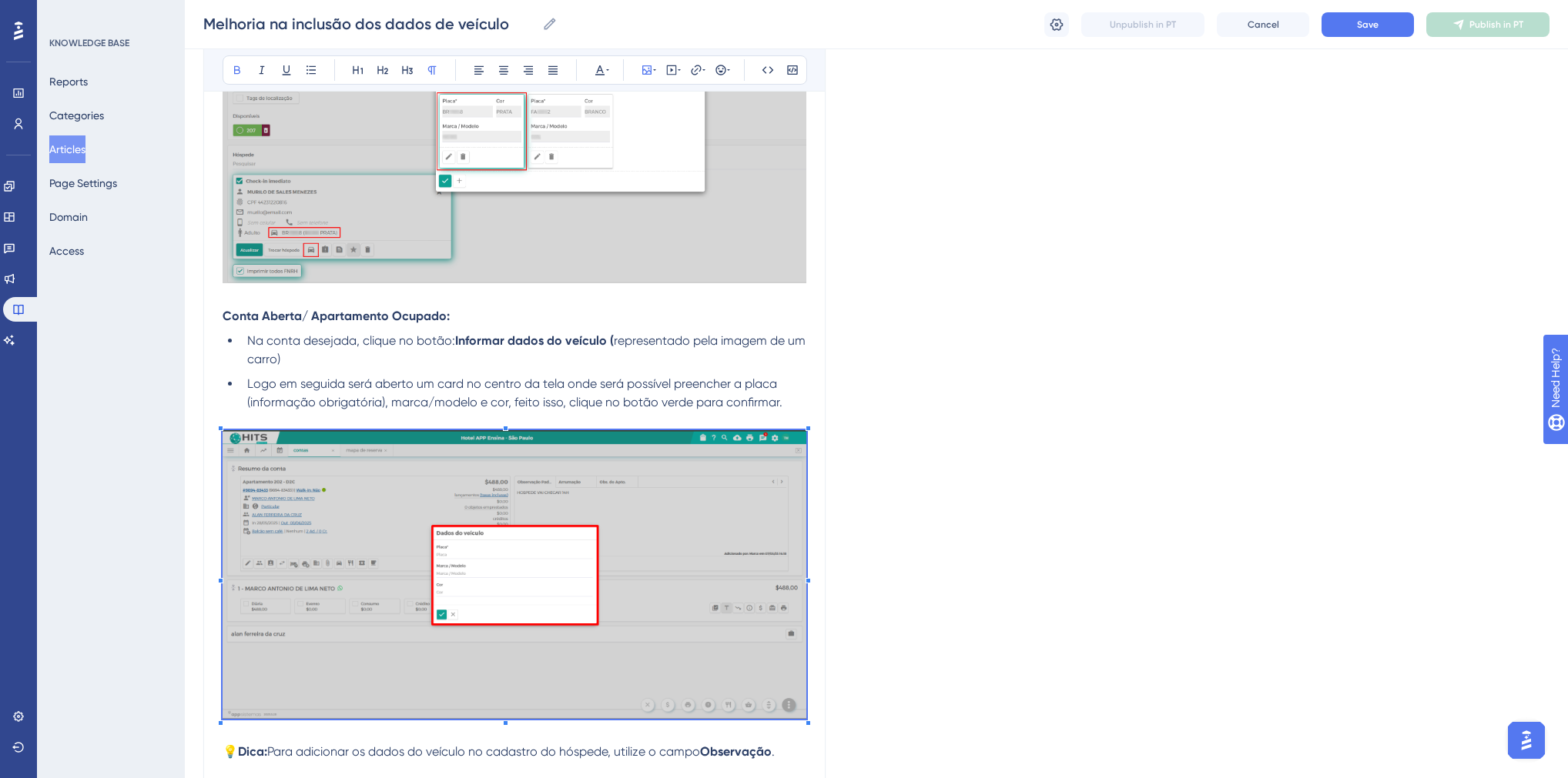
click at [560, 499] on img at bounding box center [514, 575] width 583 height 289
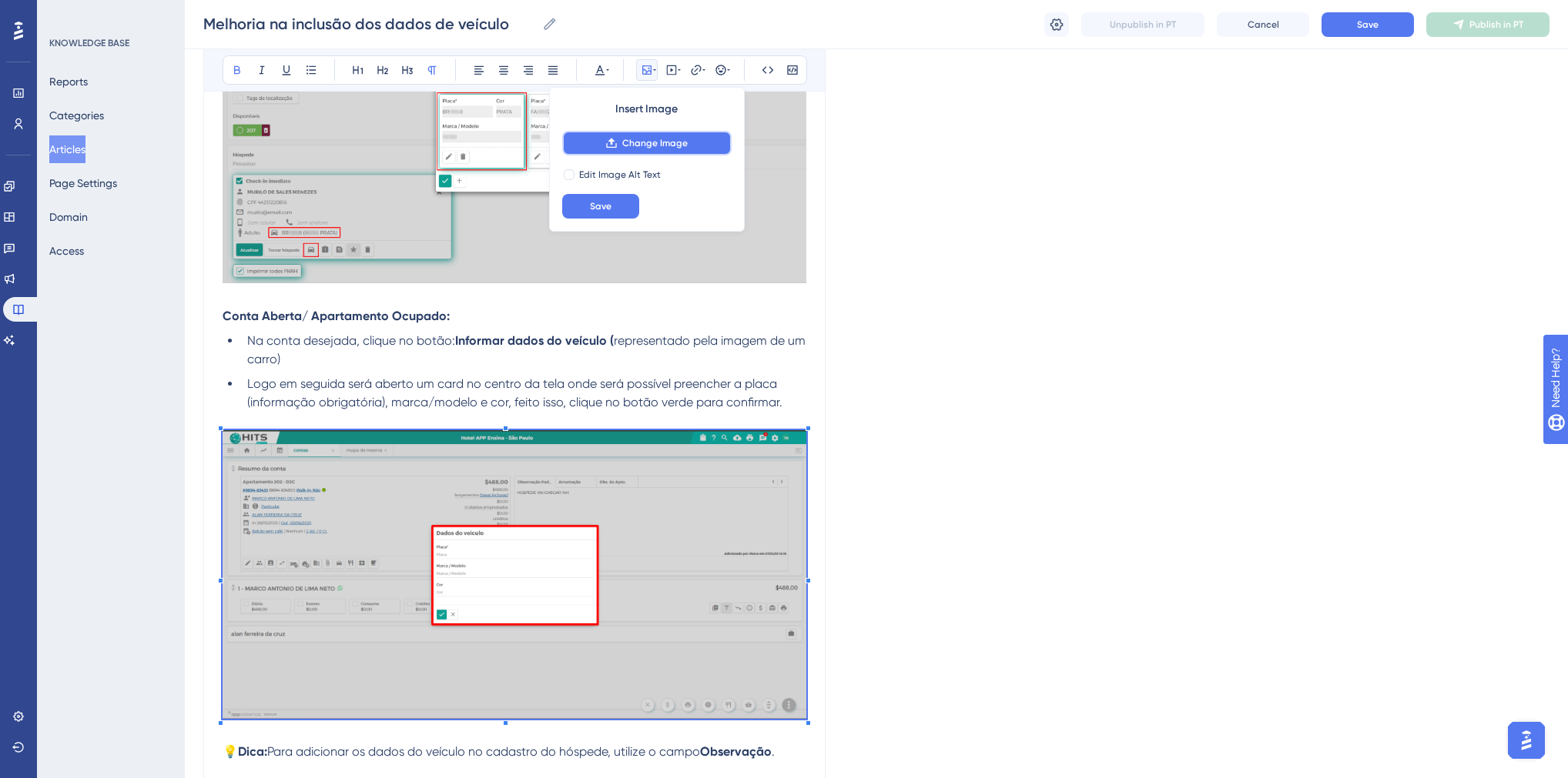
click at [598, 135] on button "Change Image" at bounding box center [646, 143] width 169 height 25
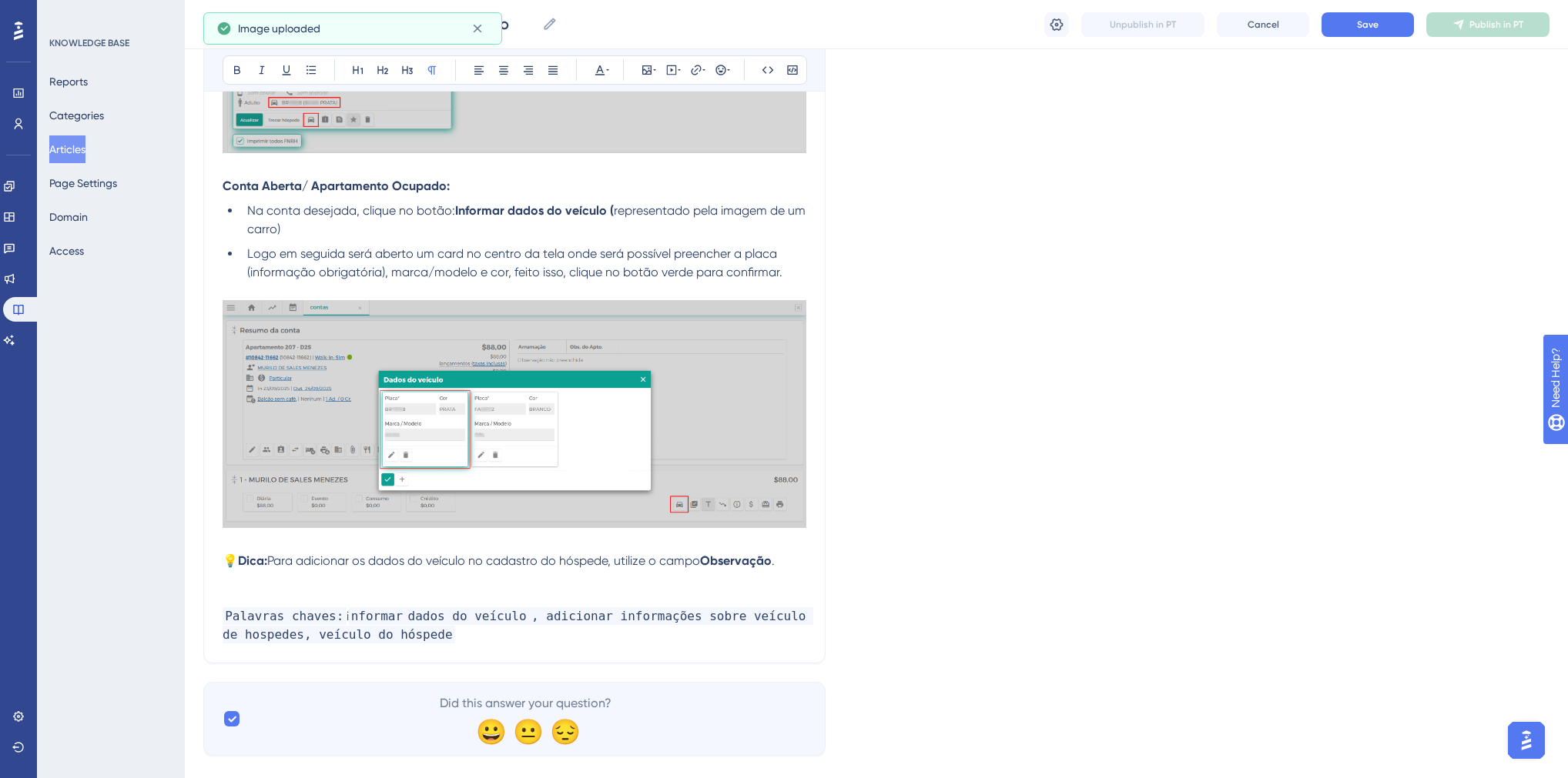
scroll to position [1211, 0]
click at [614, 215] on span "representado pela imagem de um carro)" at bounding box center [528, 220] width 561 height 33
click at [549, 246] on ul "Na conta desejada, clique no botão: Informar dados do veículo (representado pel…" at bounding box center [514, 242] width 583 height 80
click at [314, 244] on ul "Na conta desejada, clique no botão: Informar dados do veículo (representado pel…" at bounding box center [514, 242] width 583 height 80
click at [308, 234] on li "Na conta desejada, clique no botão: Informar dados do veículo (representado pel…" at bounding box center [523, 220] width 565 height 37
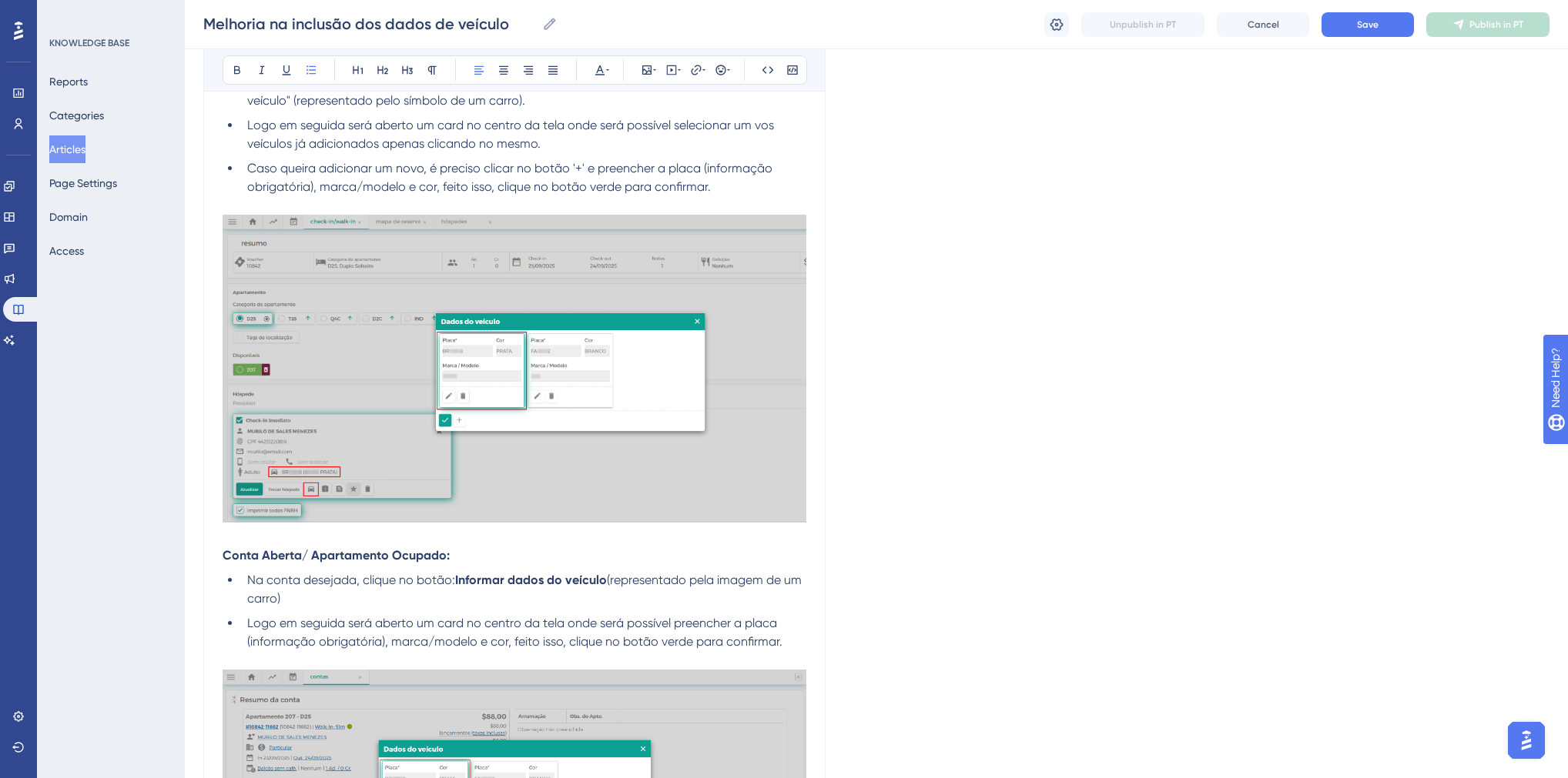
scroll to position [533, 0]
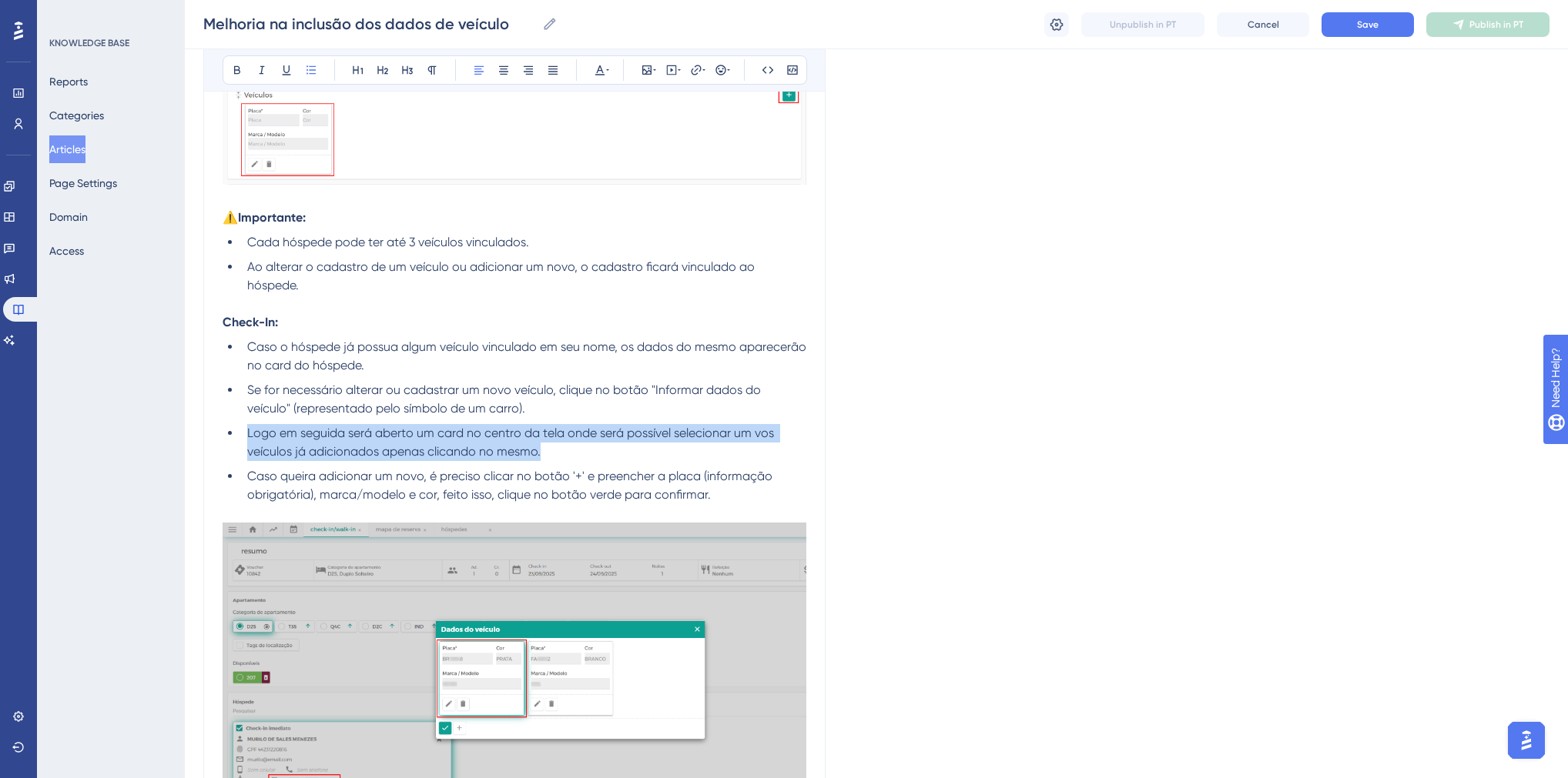
drag, startPoint x: 246, startPoint y: 433, endPoint x: 570, endPoint y: 451, distance: 324.5
click at [570, 451] on li "Logo em seguida será aberto um card no centro da tela onde será possível seleci…" at bounding box center [523, 443] width 565 height 37
click at [761, 440] on span "Logo em seguida será aberto um card no centro da tela onde será possível seleci…" at bounding box center [512, 443] width 530 height 33
drag, startPoint x: 551, startPoint y: 453, endPoint x: 239, endPoint y: 435, distance: 312.5
click at [239, 435] on ul "Caso o hóspede já possua algum veículo vinculado em seu nome, os dados do mesmo…" at bounding box center [514, 421] width 583 height 167
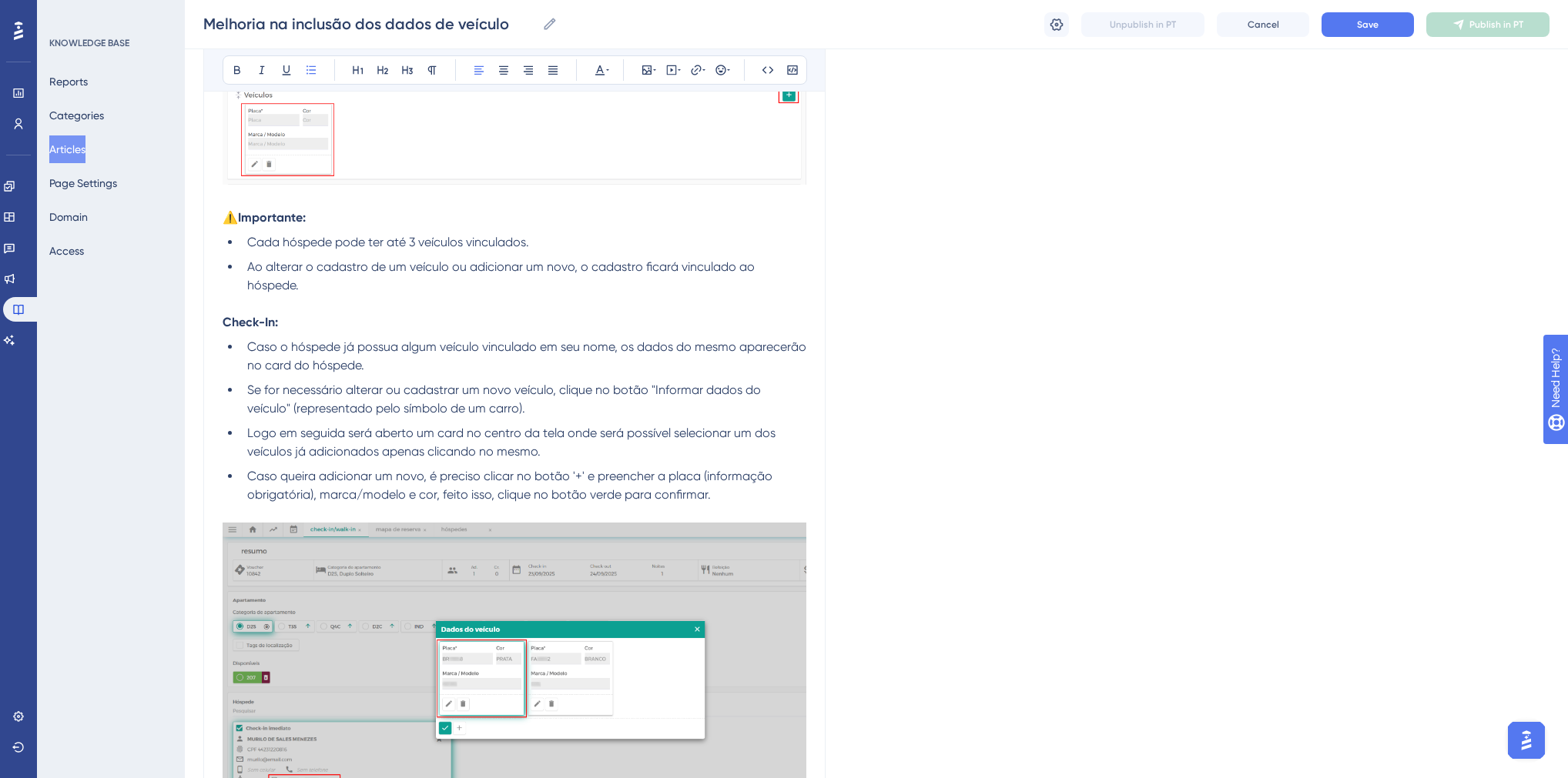
click at [560, 491] on span "Caso queira adicionar um novo, é preciso clicar no botão '+' e preencher a plac…" at bounding box center [511, 485] width 528 height 33
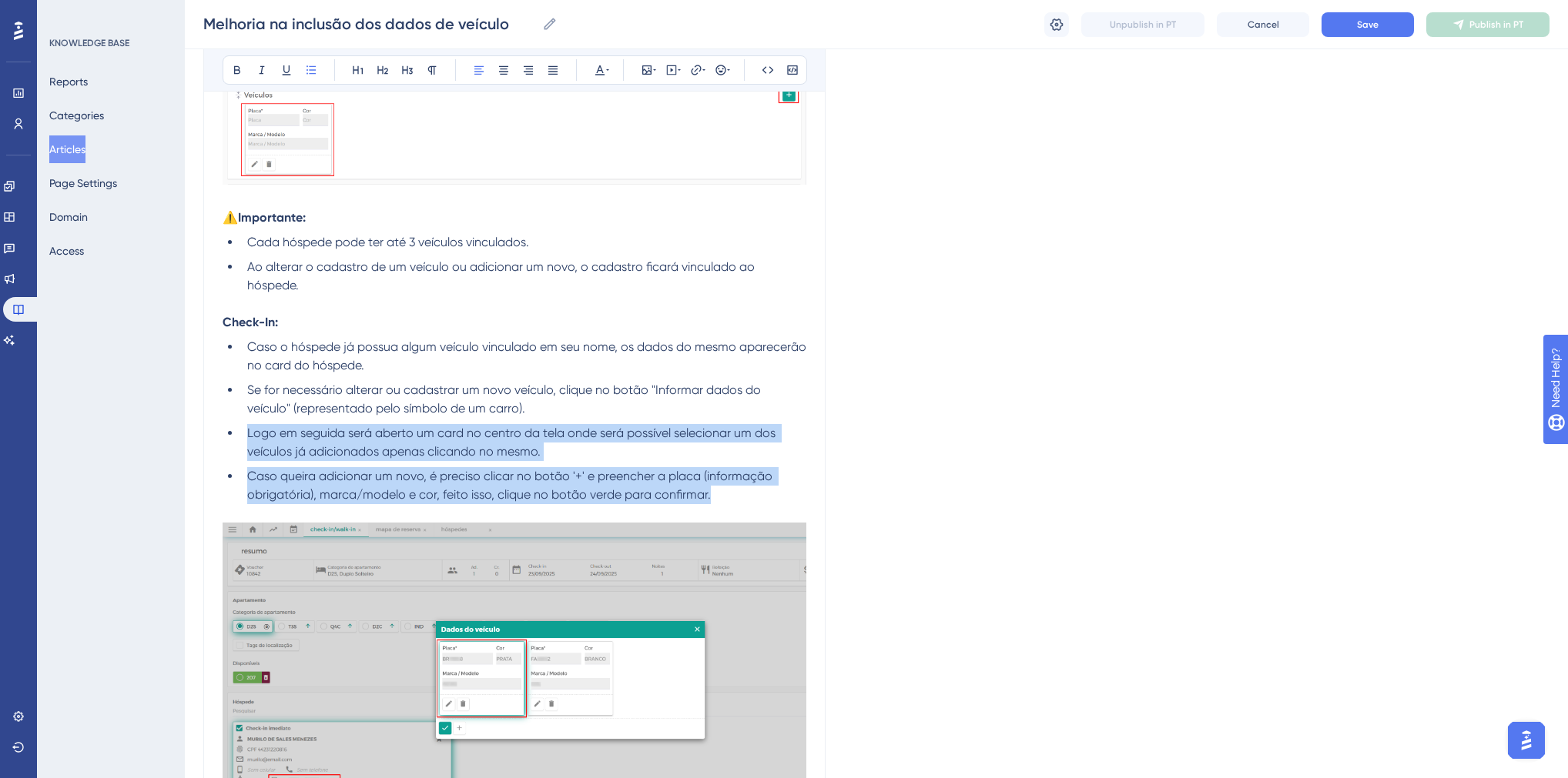
drag, startPoint x: 724, startPoint y: 496, endPoint x: 220, endPoint y: 437, distance: 507.4
click at [220, 437] on div "Melhoria na inclusão dos dados de veículo Liberada opção de adicionar mais de u…" at bounding box center [514, 490] width 622 height 1701
copy ul "Logo em seguida será aberto um card no centro da tela onde será possível seleci…"
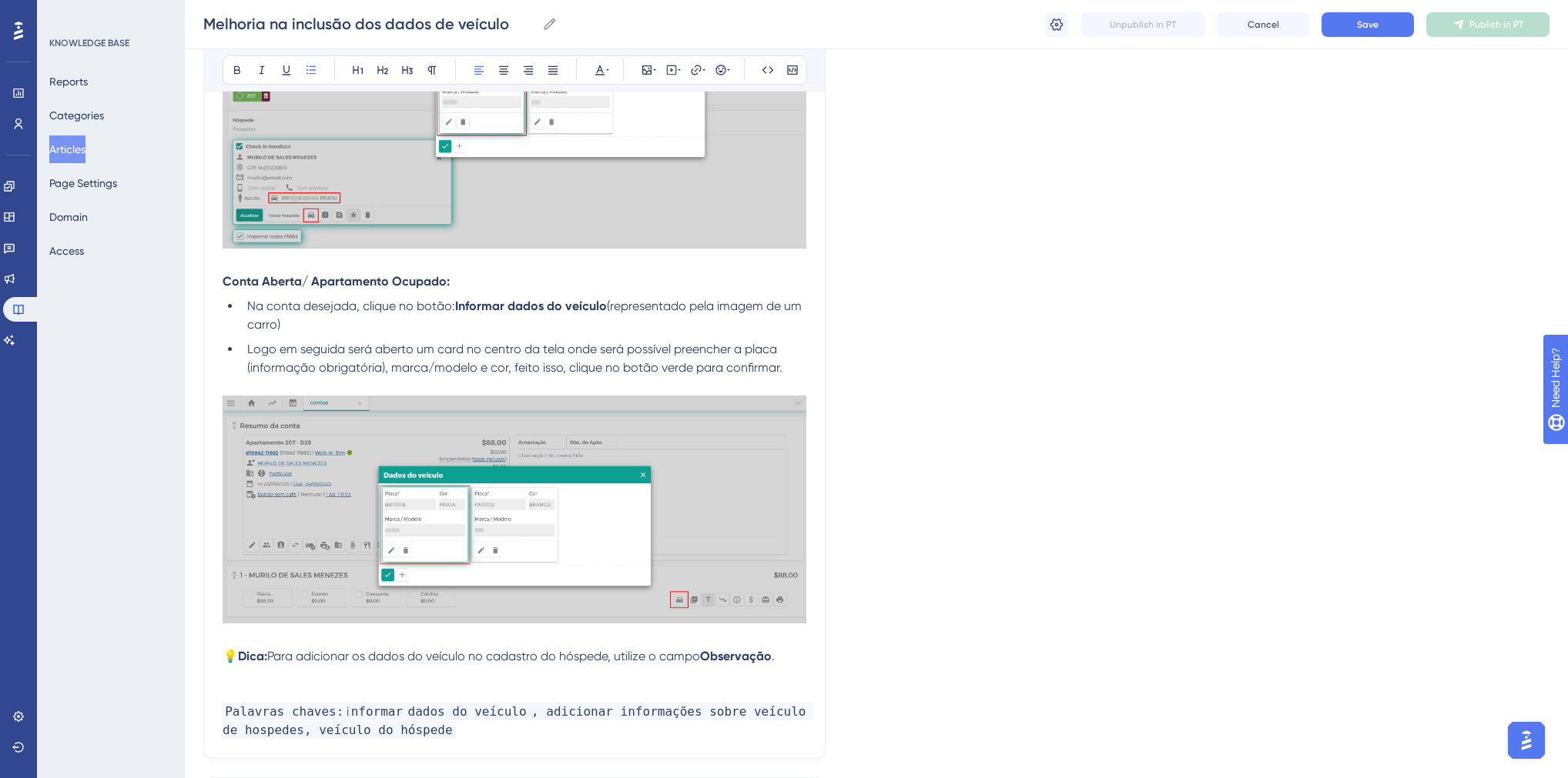
scroll to position [1240, 0]
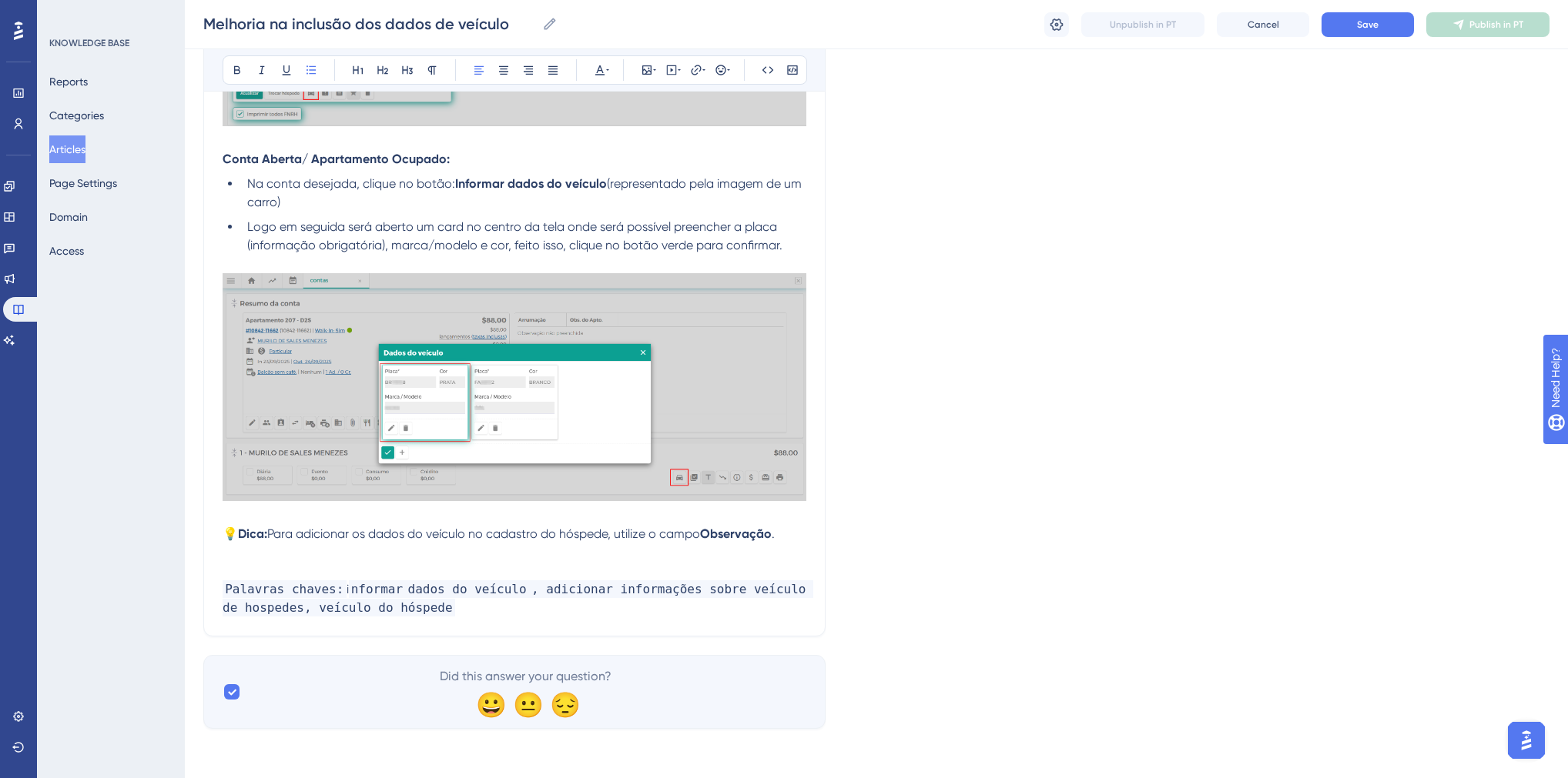
click at [797, 251] on li "Logo em seguida será aberto um card no centro da tela onde será possível preenc…" at bounding box center [523, 236] width 565 height 37
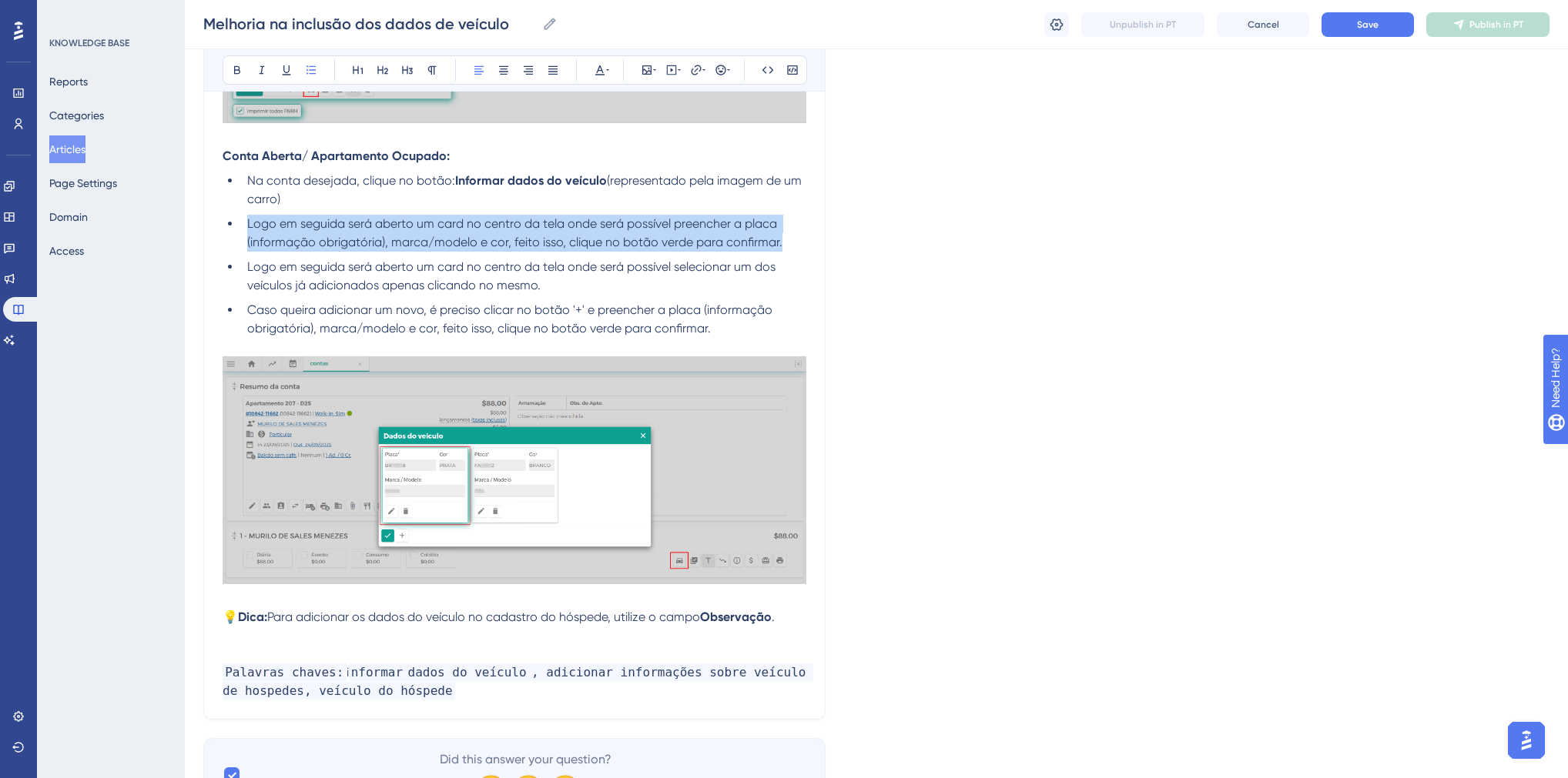
drag, startPoint x: 784, startPoint y: 245, endPoint x: 246, endPoint y: 233, distance: 538.1
click at [246, 233] on li "Logo em seguida será aberto um card no centro da tela onde será possível preenc…" at bounding box center [523, 233] width 565 height 37
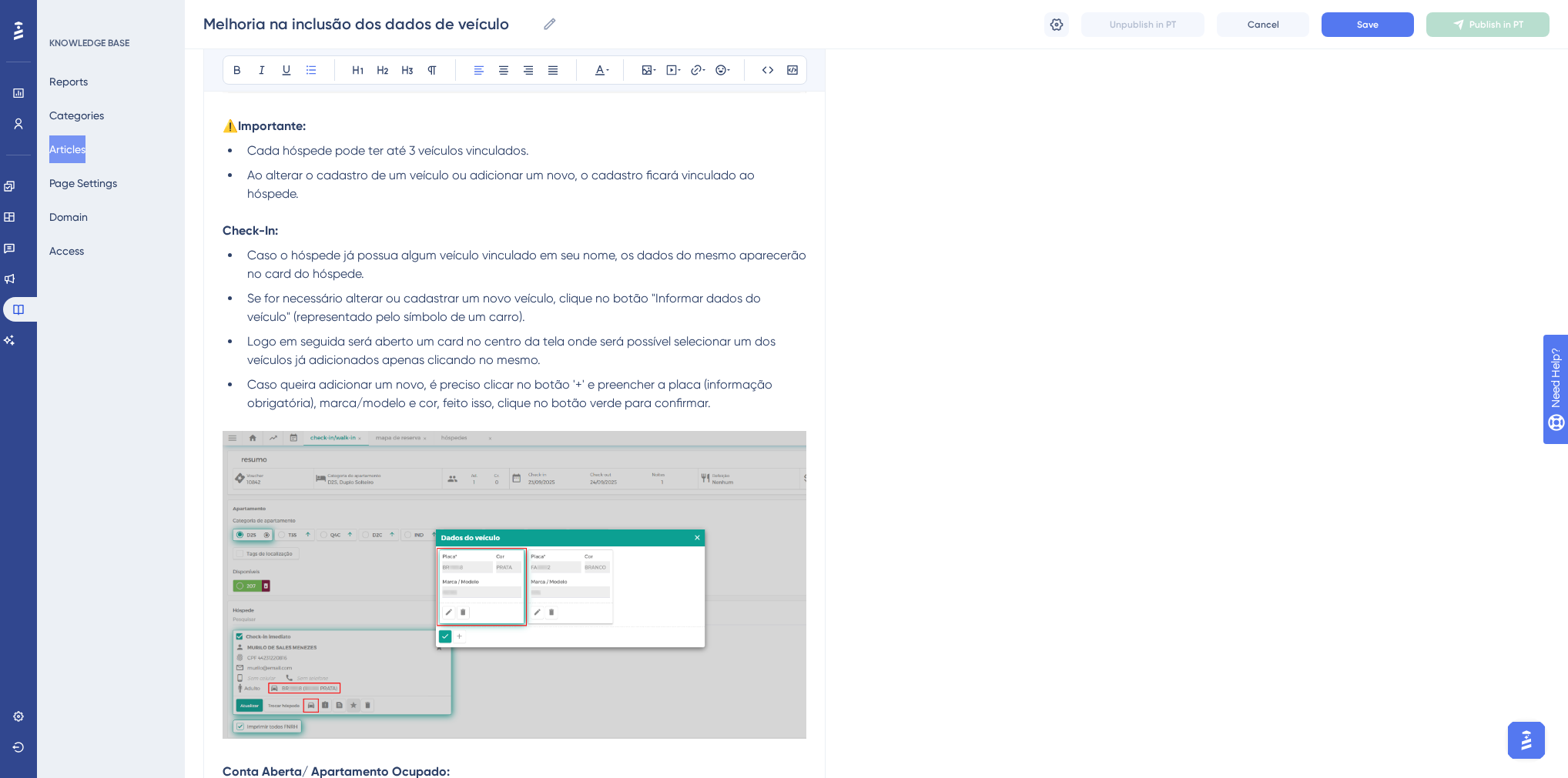
scroll to position [317, 0]
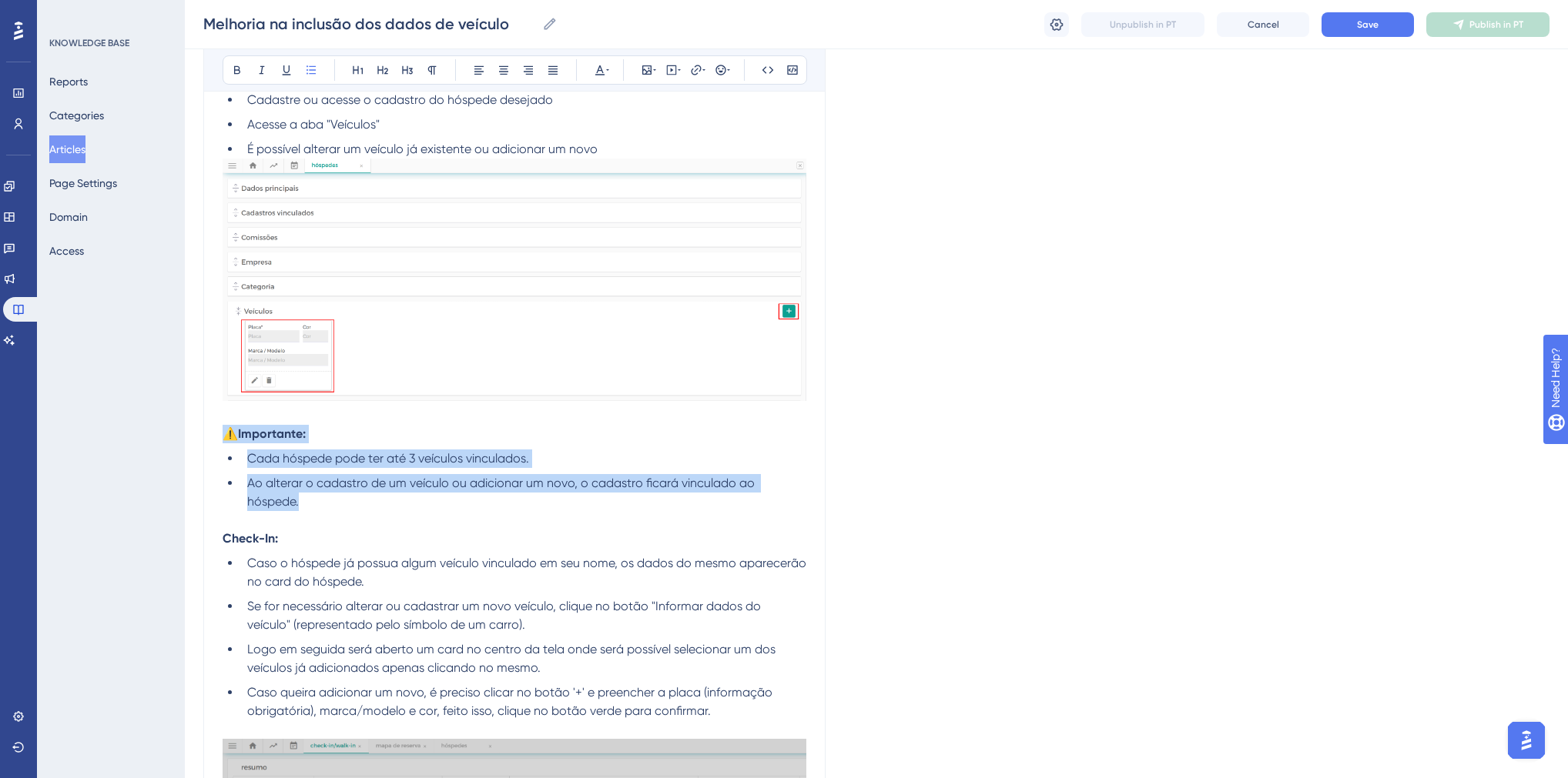
drag, startPoint x: 311, startPoint y: 500, endPoint x: 208, endPoint y: 437, distance: 120.7
click at [208, 437] on div "Melhoria na inclusão dos dados de veículo Liberada opção de adicionar mais de u…" at bounding box center [514, 729] width 622 height 1745
copy div "⚠️Importante: Cada hóspede pode ter até 3 veículos vinculados. Ao alterar o cad…"
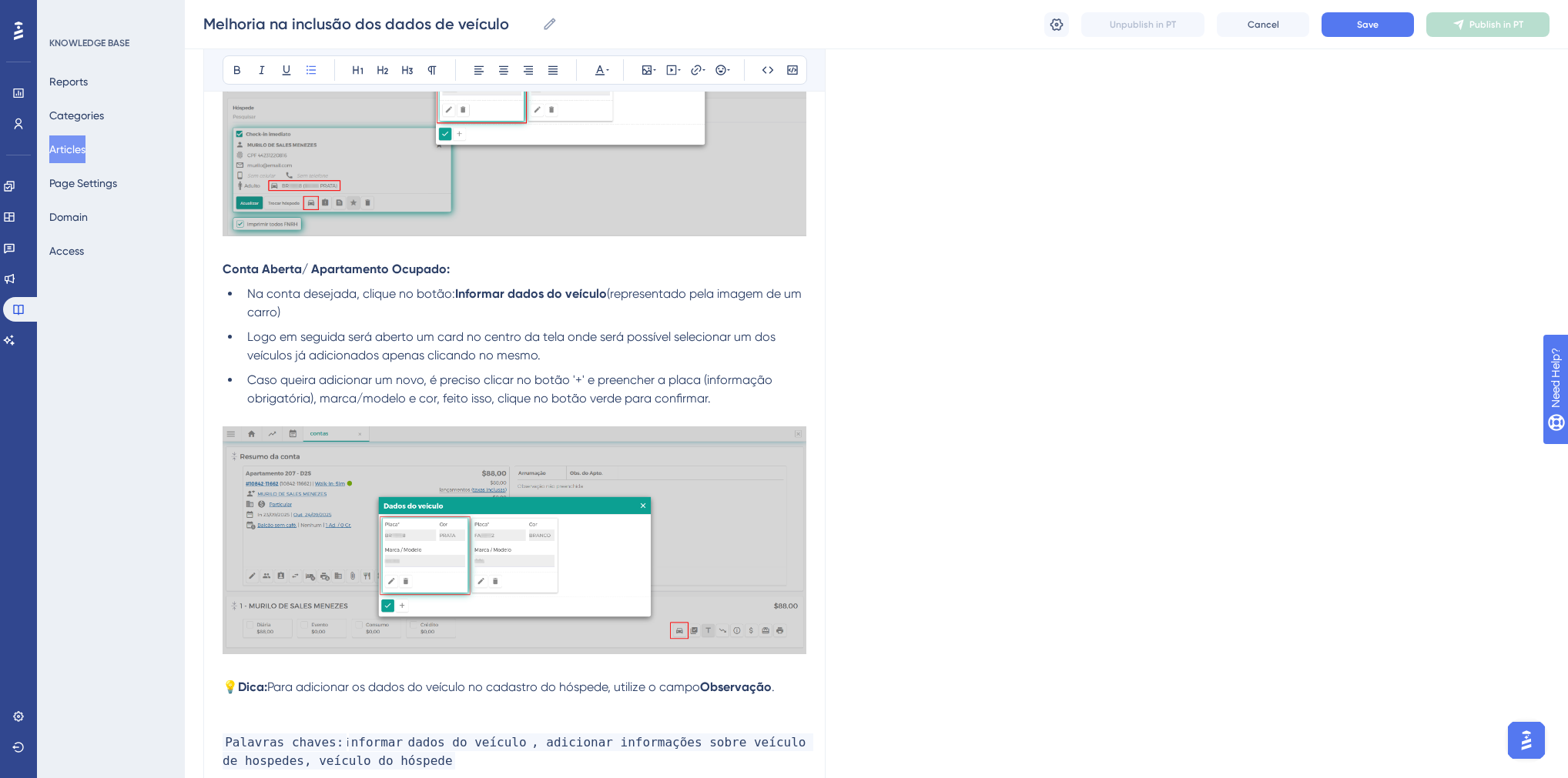
scroll to position [1284, 0]
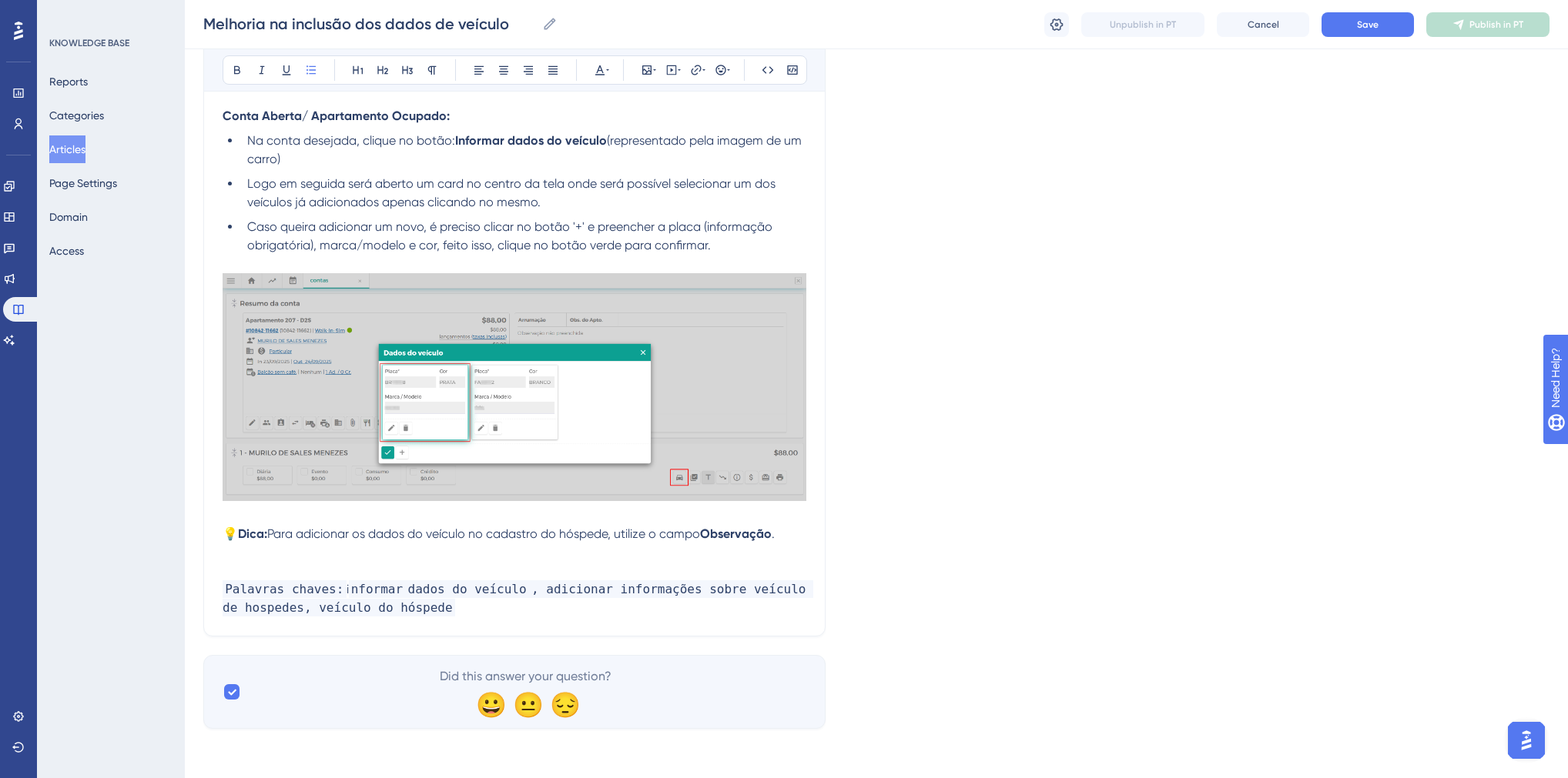
click at [558, 558] on p at bounding box center [514, 553] width 583 height 19
click at [380, 533] on span "Para adicionar os dados do veículo no cadastro do hóspede, utilize o campo" at bounding box center [483, 534] width 433 height 15
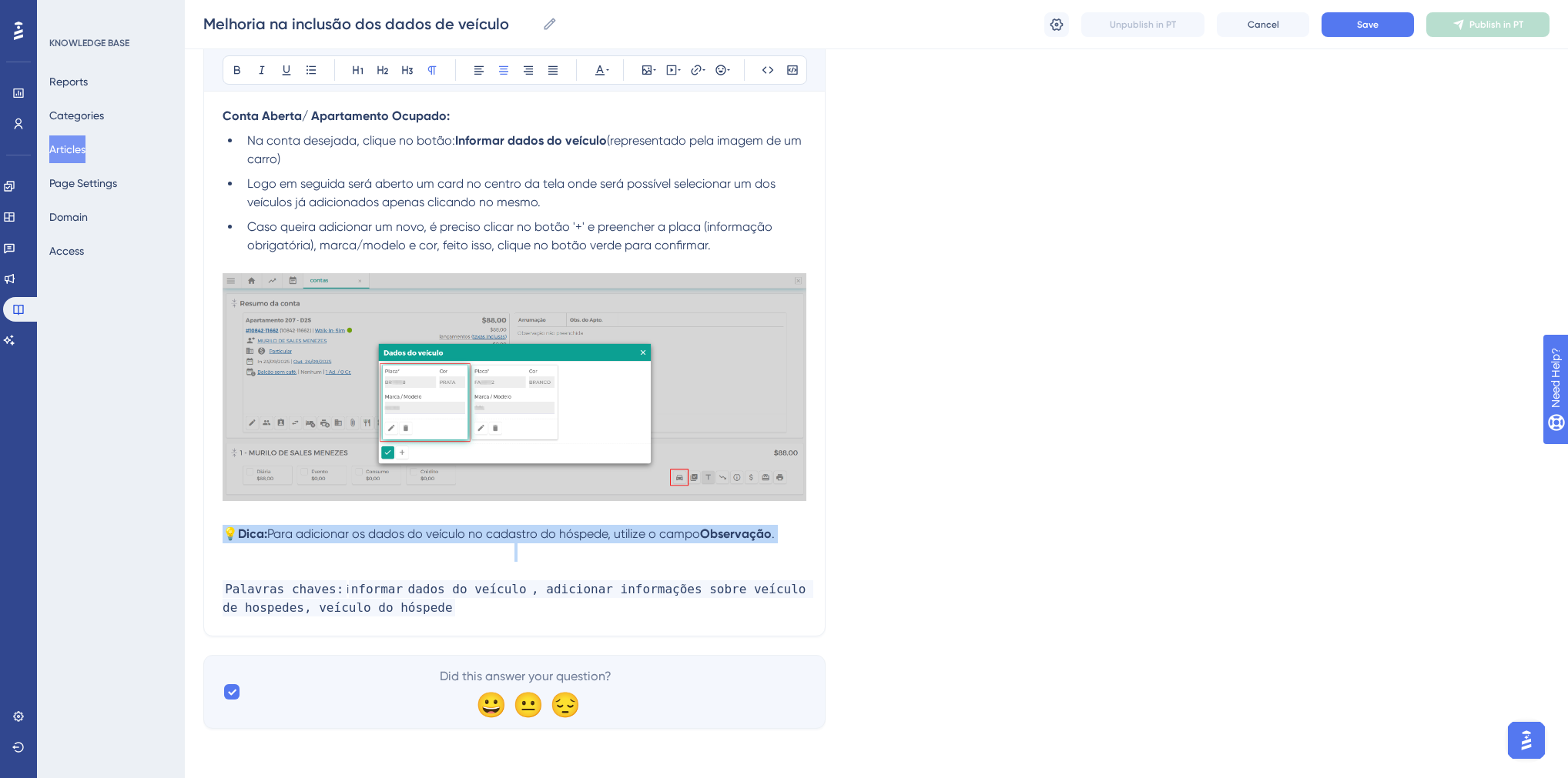
click at [380, 533] on span "Para adicionar os dados do veículo no cadastro do hóspede, utilize o campo" at bounding box center [483, 534] width 433 height 15
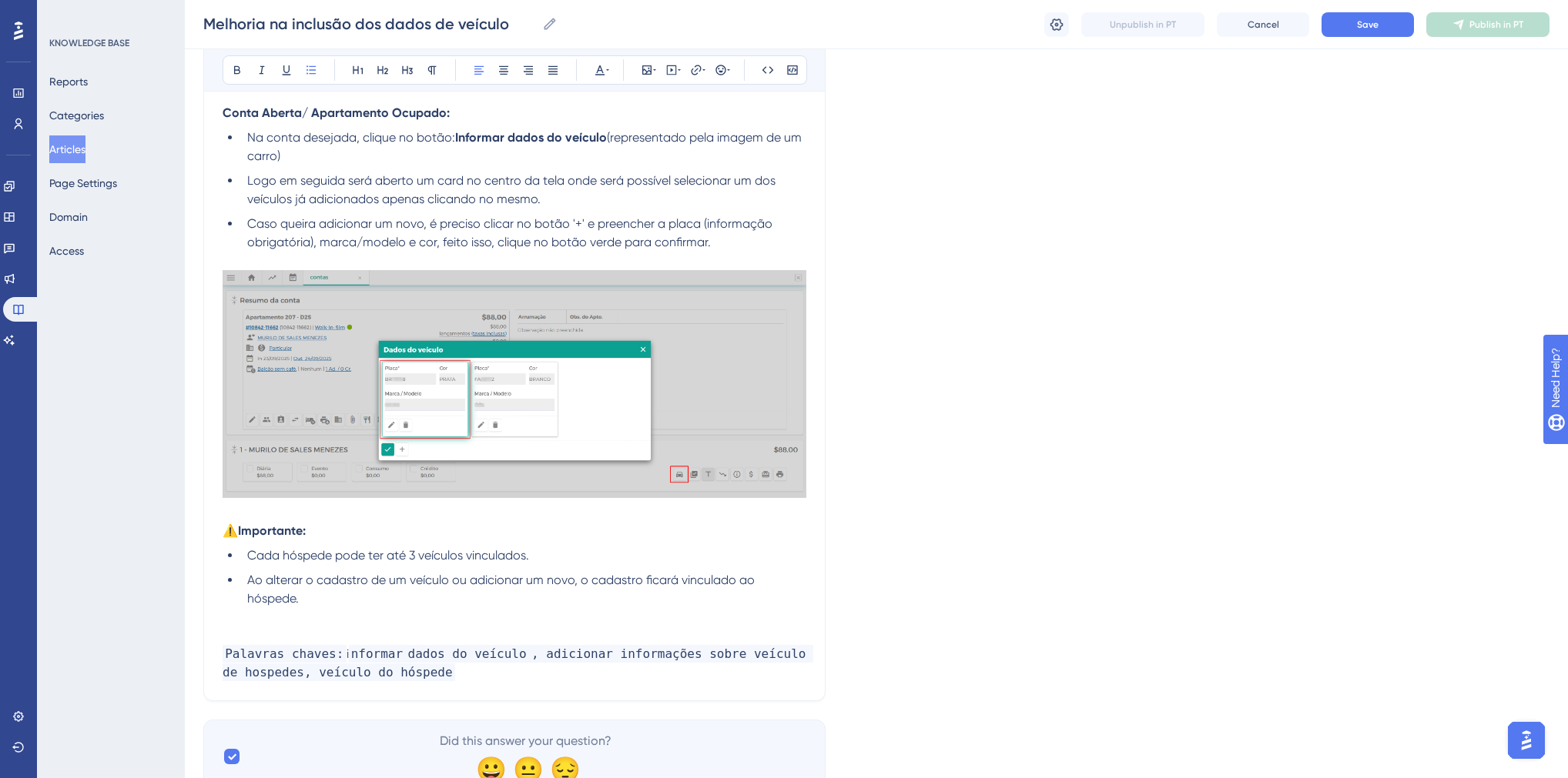
click at [318, 623] on p at bounding box center [514, 618] width 583 height 19
click at [331, 634] on p at bounding box center [514, 636] width 583 height 19
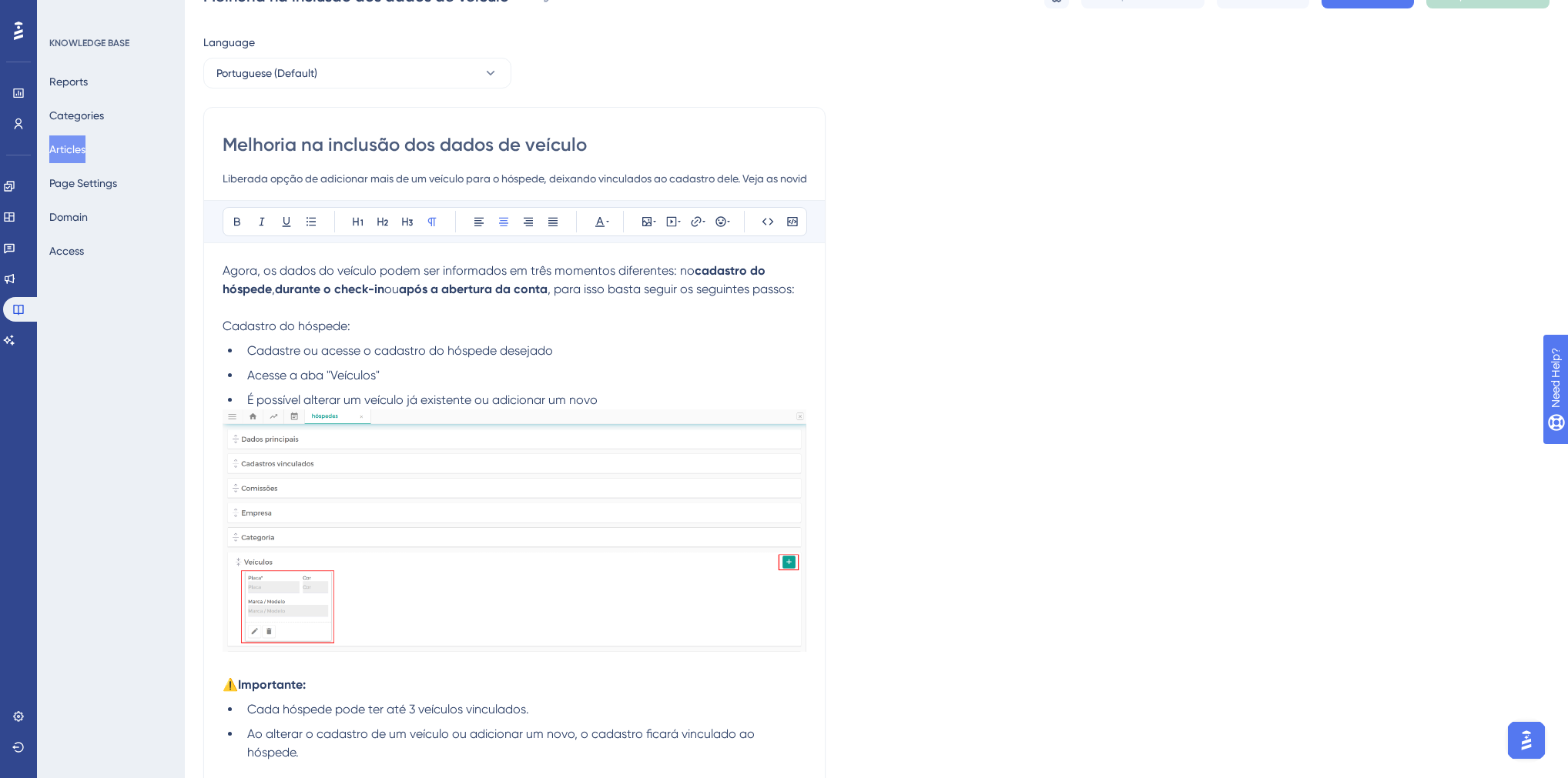
scroll to position [185, 0]
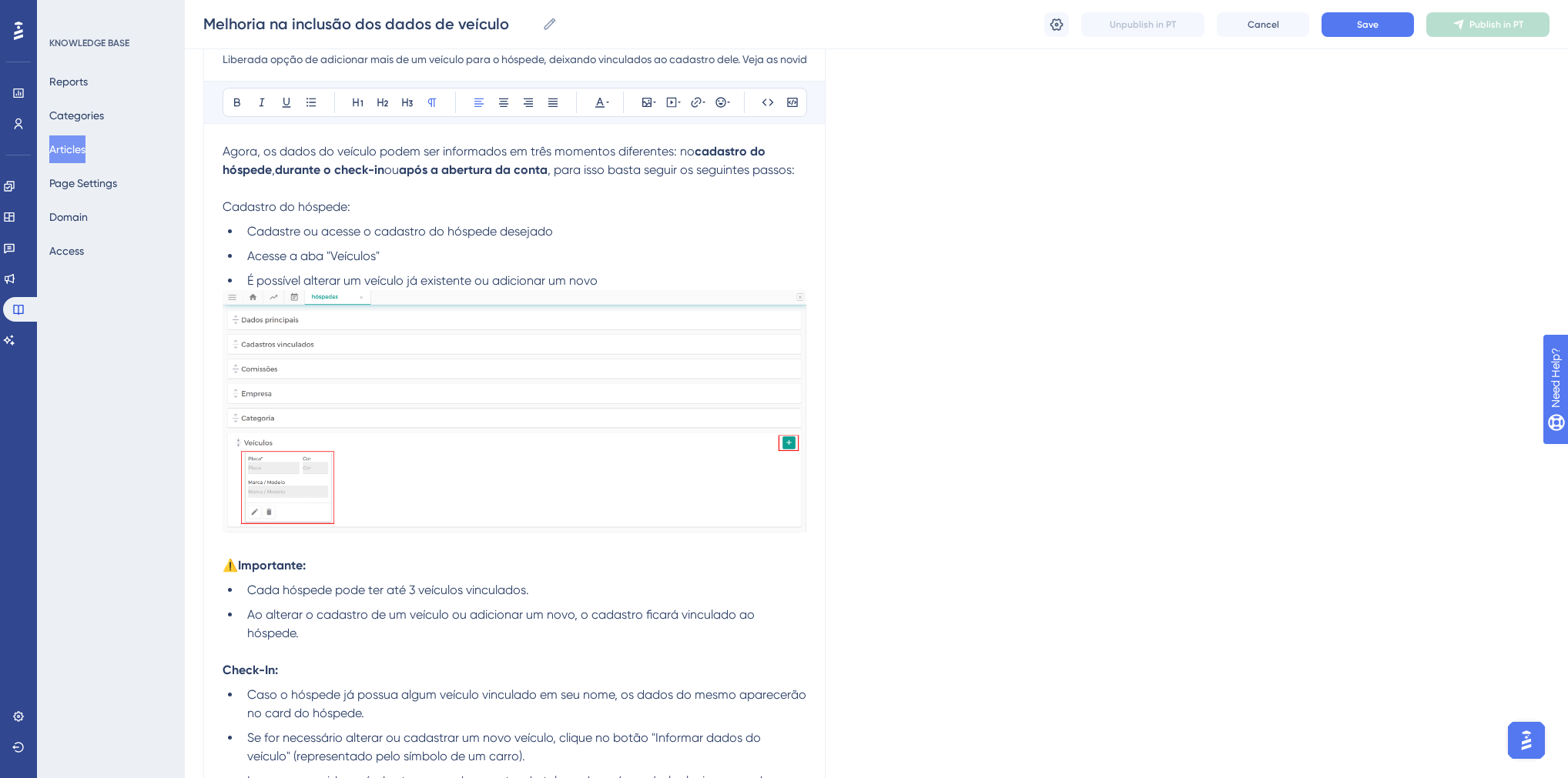
click at [307, 212] on span "Cadastro do hóspede:" at bounding box center [286, 207] width 128 height 15
click at [407, 106] on icon at bounding box center [408, 102] width 11 height 8
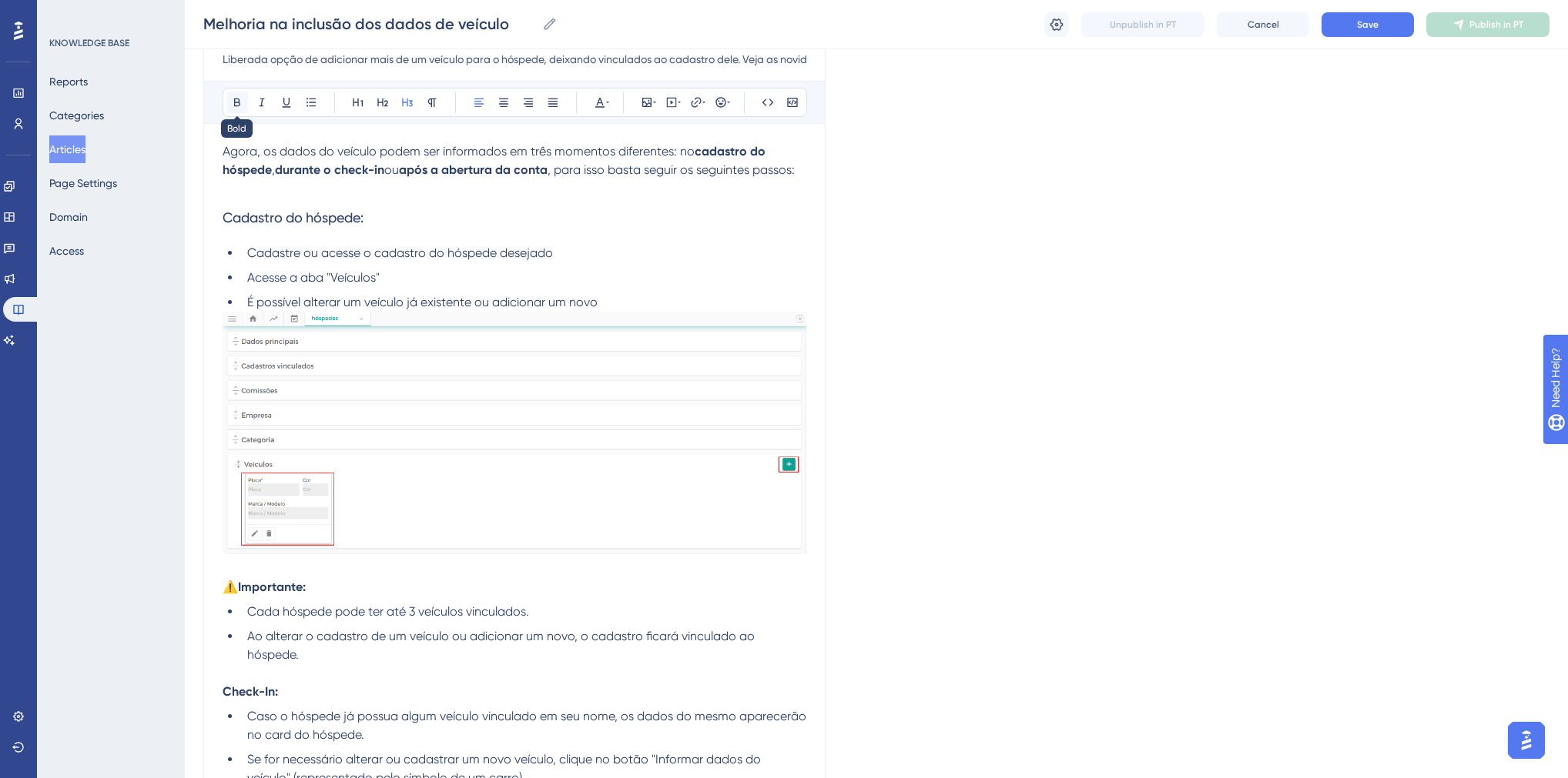
click at [235, 99] on icon at bounding box center [236, 102] width 12 height 12
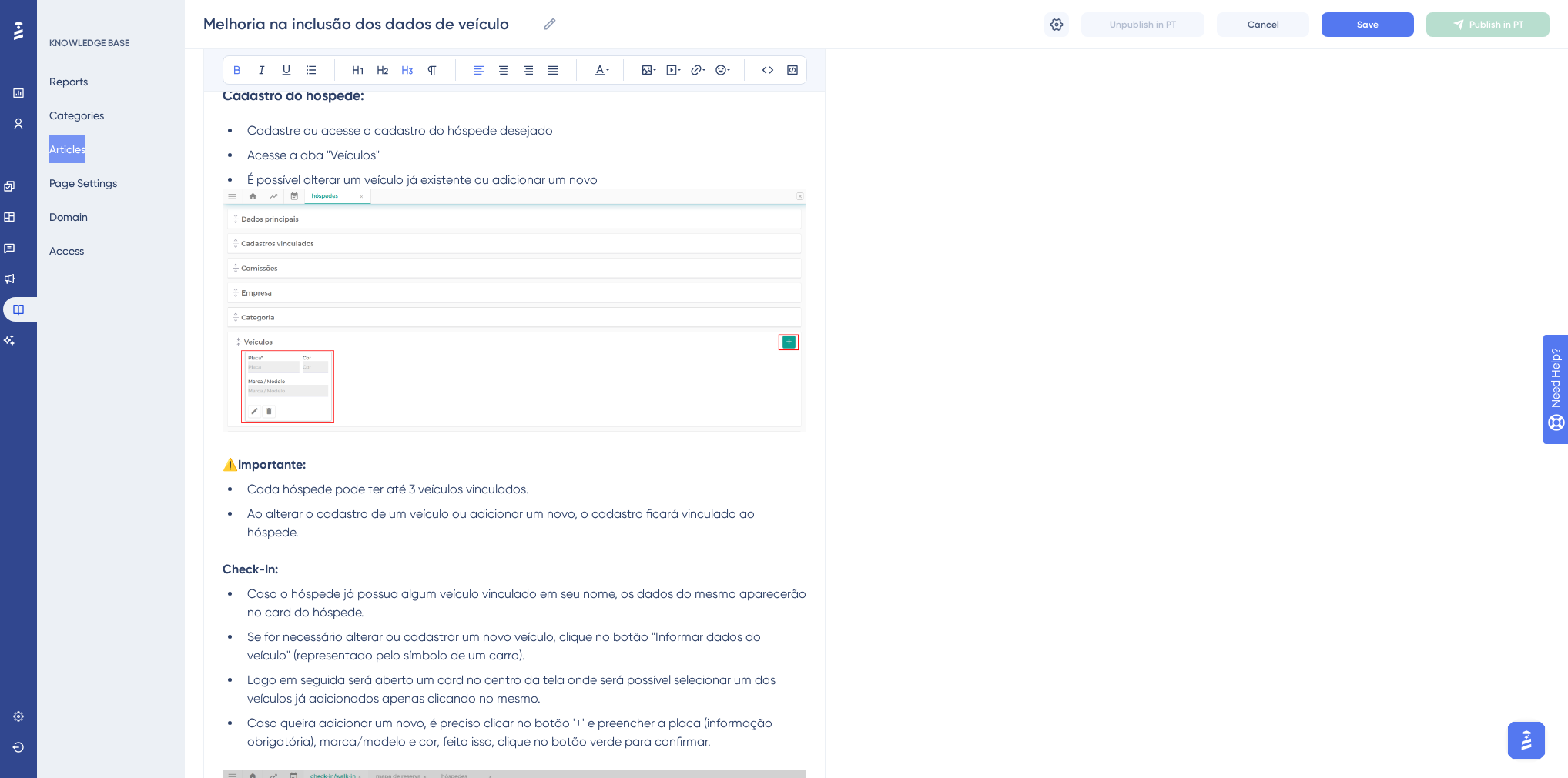
scroll to position [308, 0]
click at [267, 570] on strong "Check-In:" at bounding box center [250, 569] width 56 height 15
click at [407, 65] on icon at bounding box center [407, 69] width 12 height 12
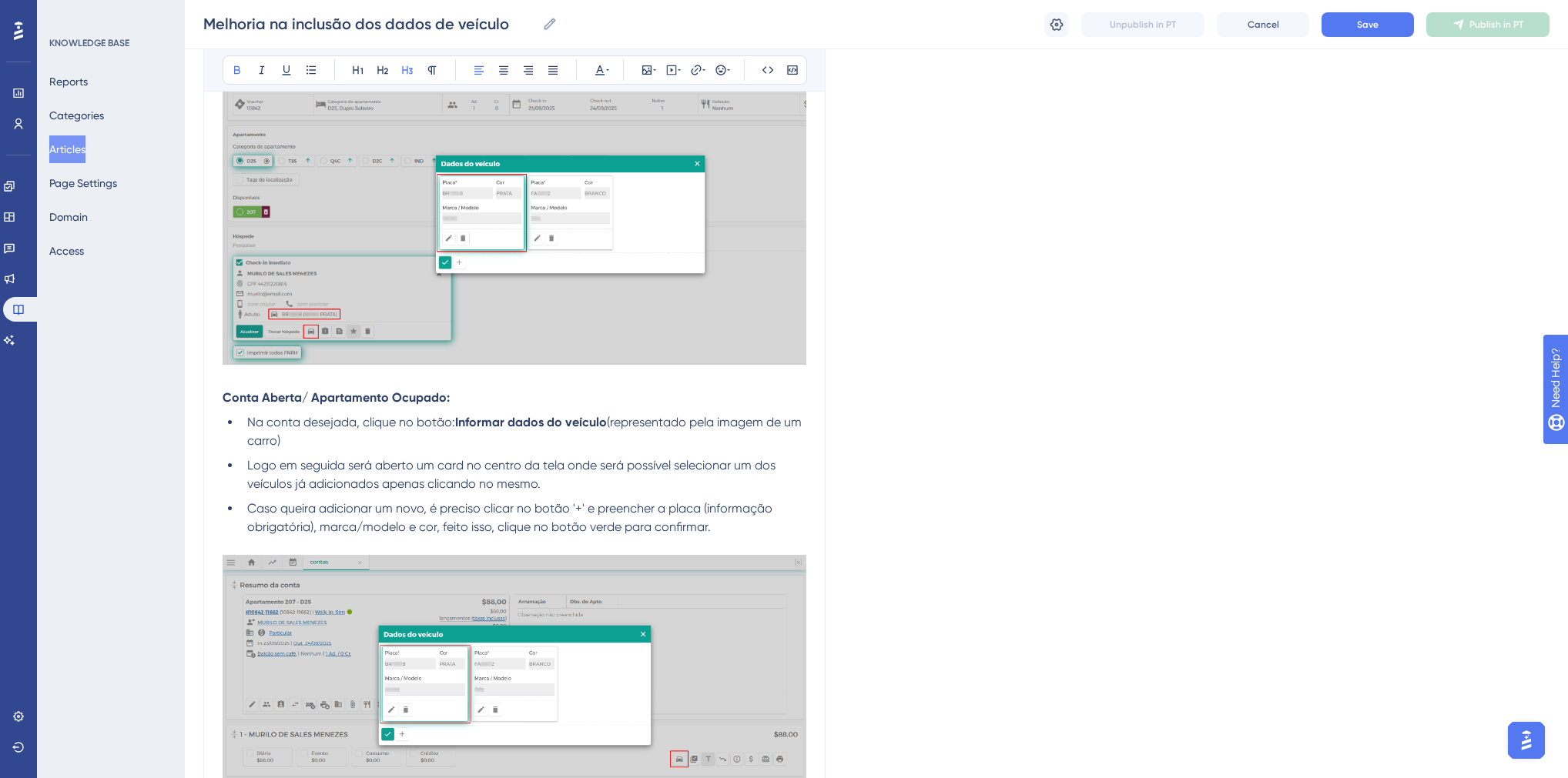
scroll to position [1048, 0]
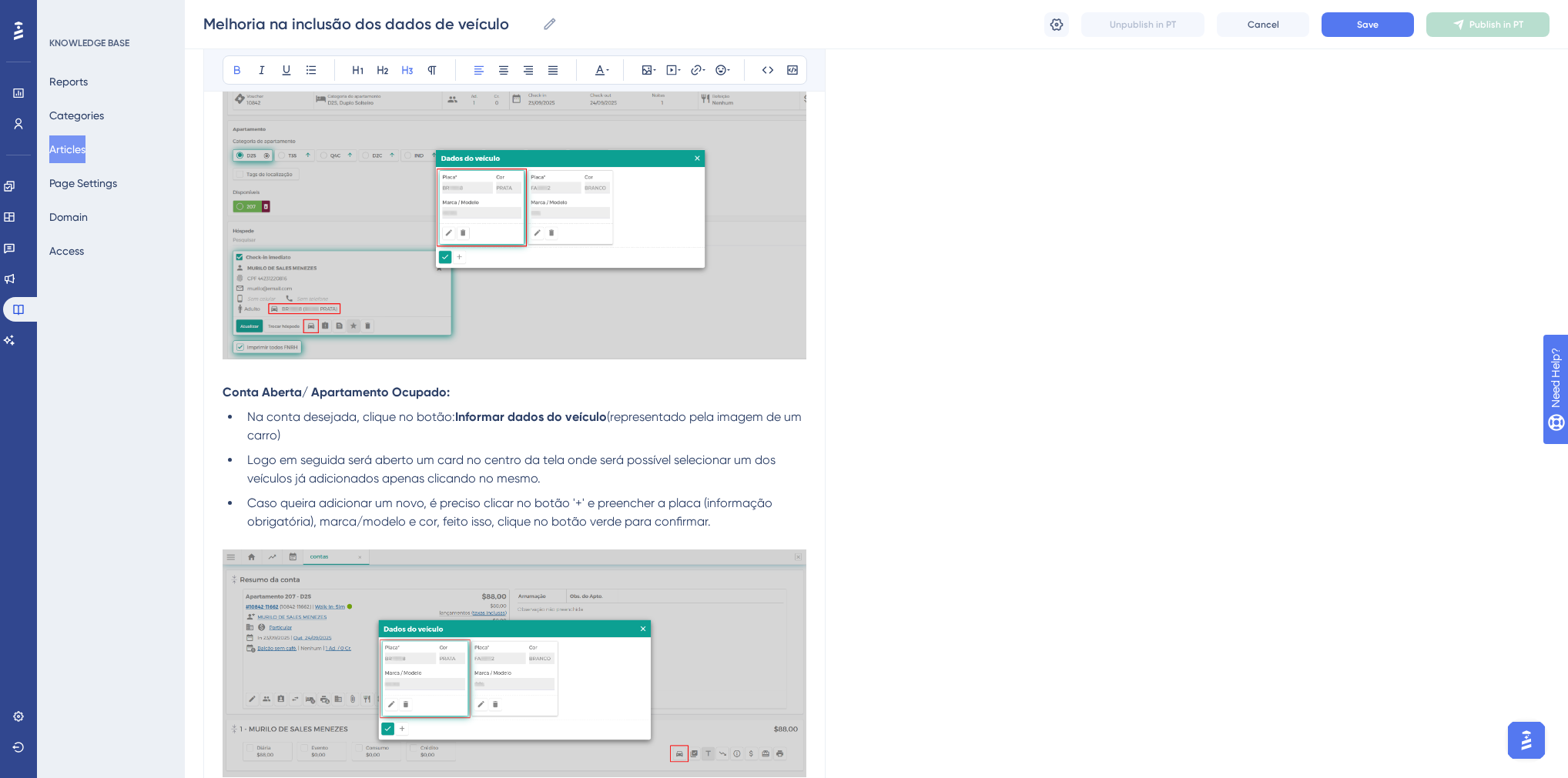
click at [331, 395] on strong "Conta Aberta/ Apartamento Ocupado:" at bounding box center [335, 393] width 227 height 15
click at [414, 74] on button at bounding box center [407, 69] width 21 height 21
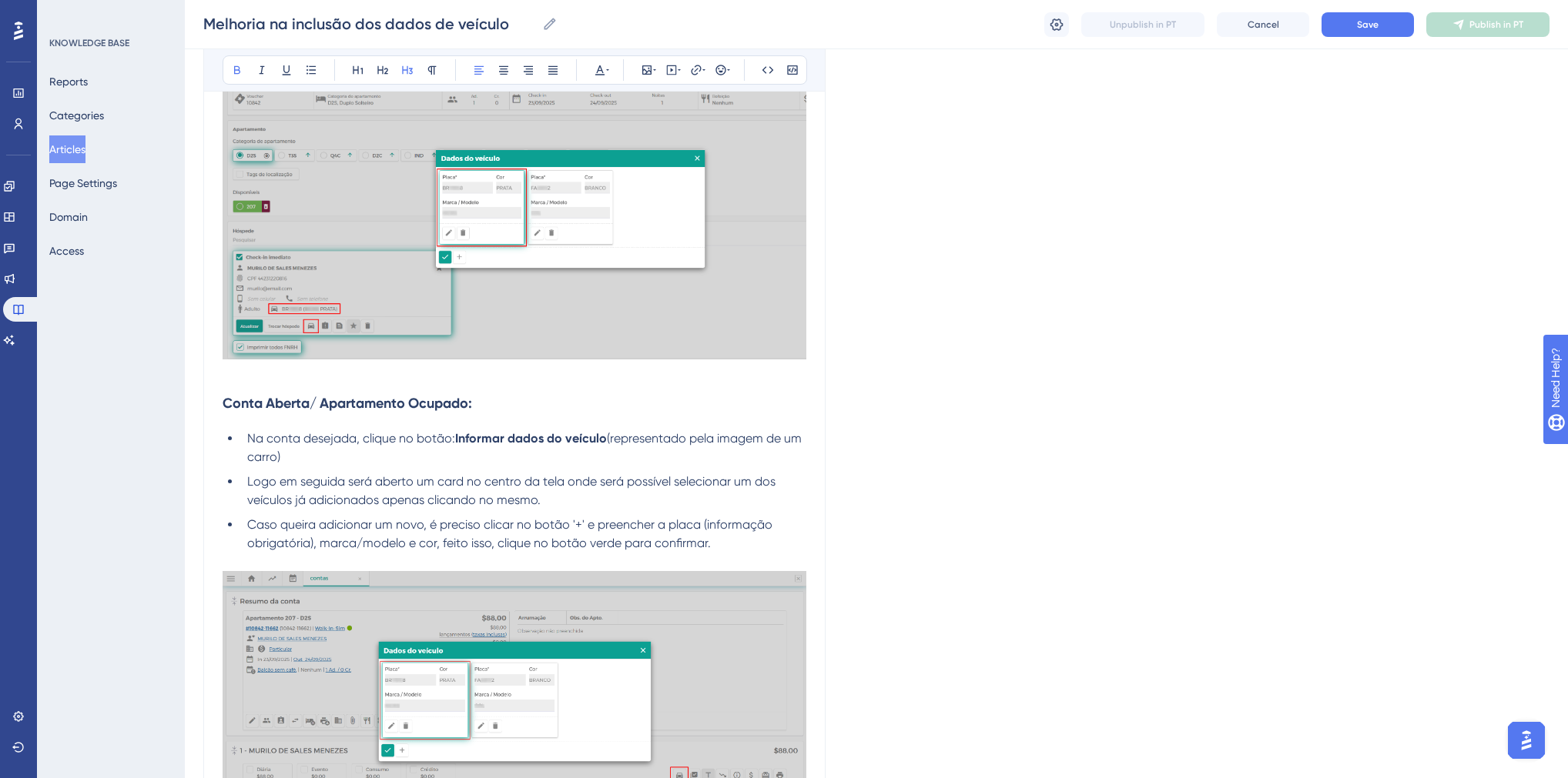
click at [550, 423] on h3 "Conta Aberta/ Apartamento Ocupado:" at bounding box center [514, 403] width 583 height 40
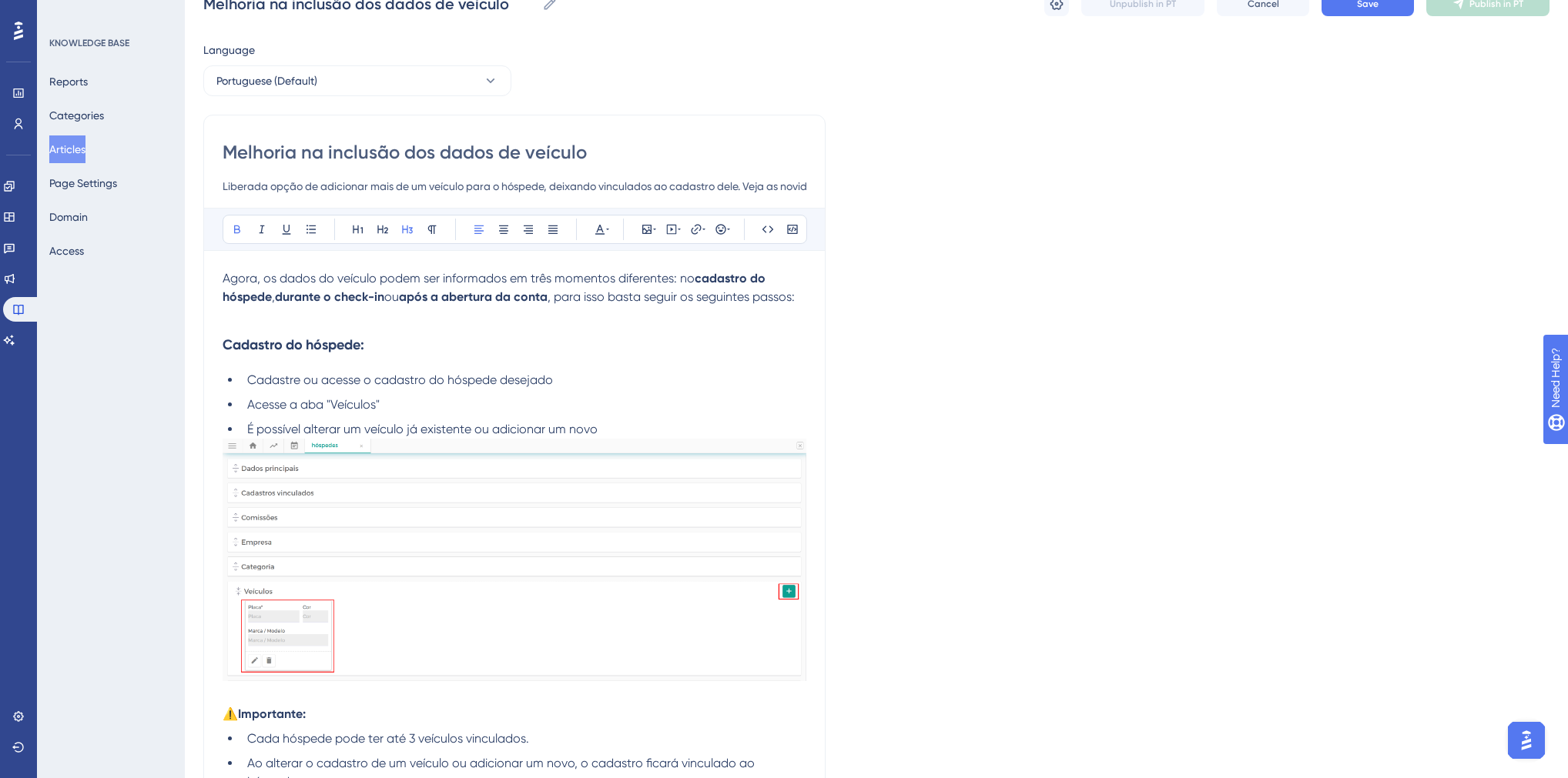
scroll to position [308, 0]
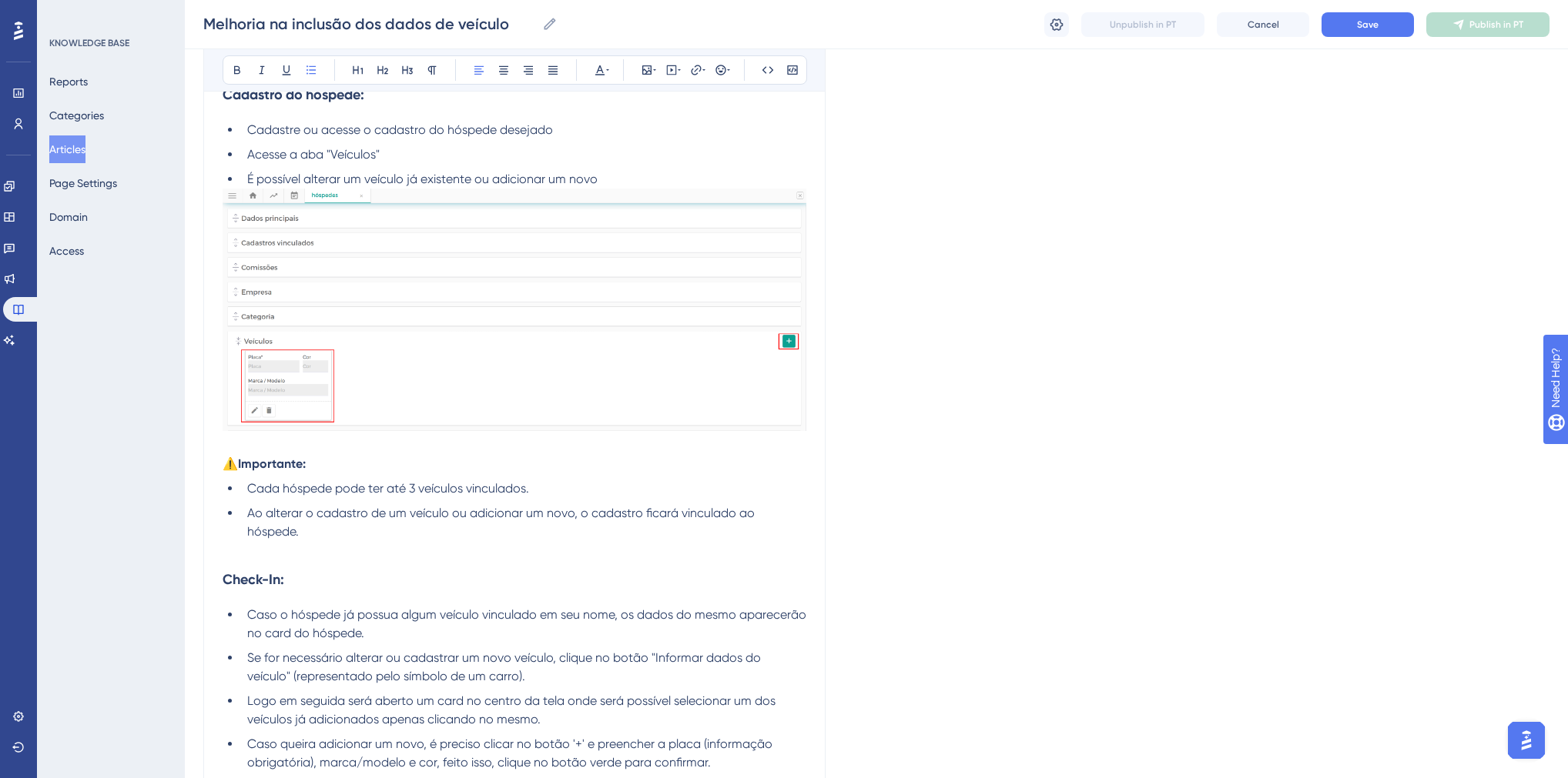
click at [313, 538] on li "Ao alterar o cadastro de um veículo ou adicionar um novo, o cadastro ficará vin…" at bounding box center [523, 523] width 565 height 37
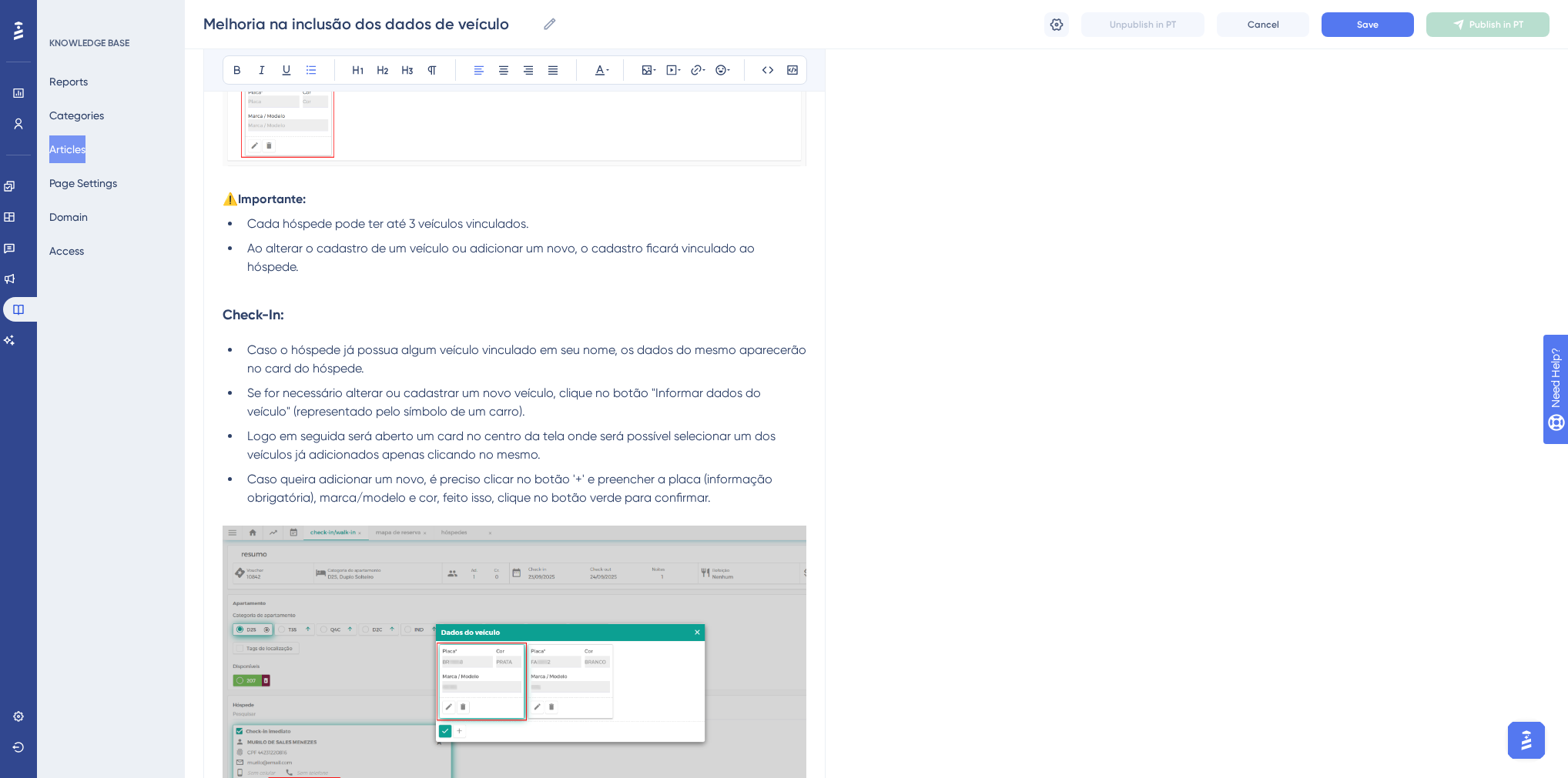
scroll to position [410, 0]
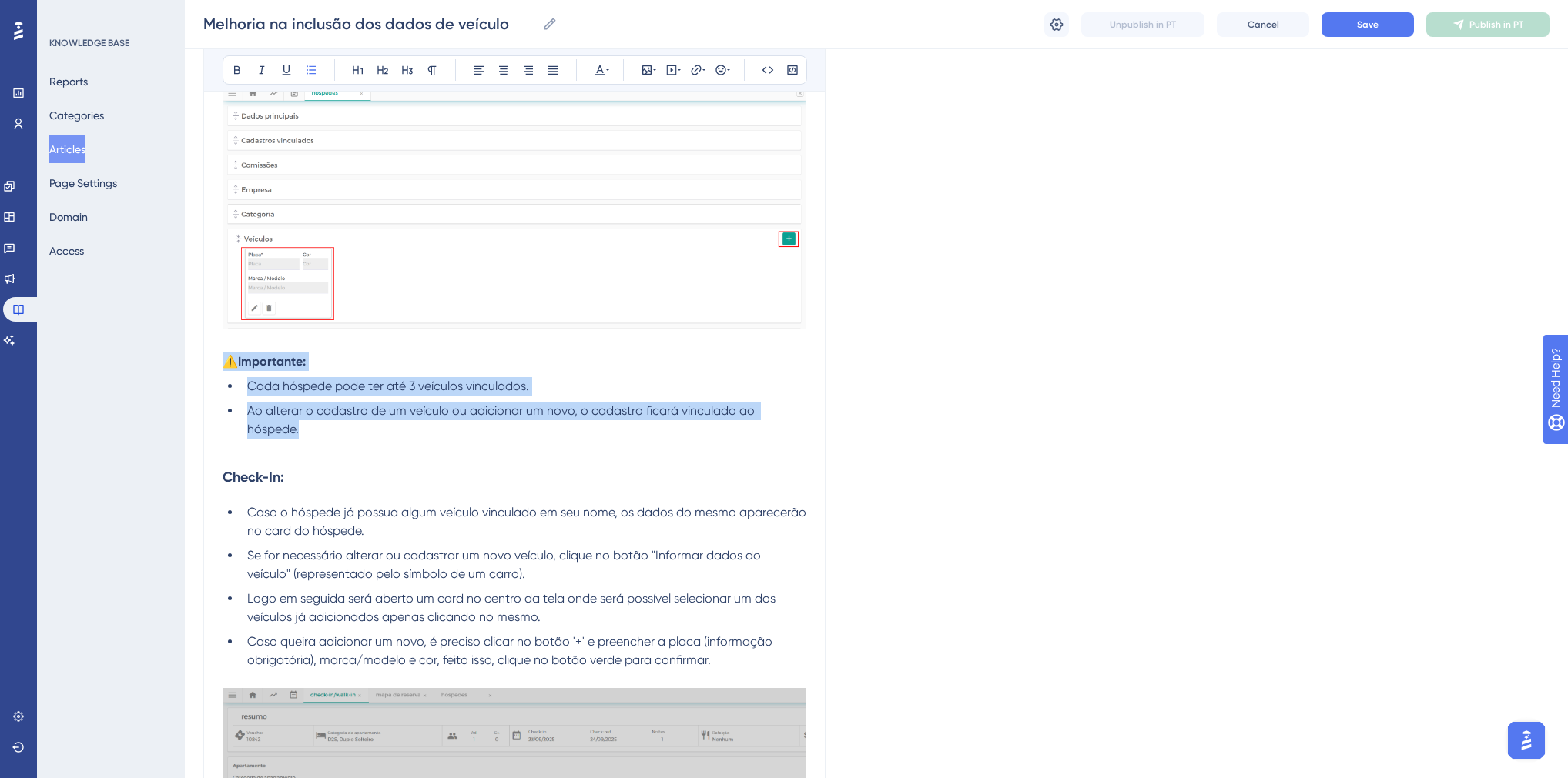
drag, startPoint x: 319, startPoint y: 435, endPoint x: 217, endPoint y: 362, distance: 125.4
click at [217, 362] on div "Melhoria na inclusão dos dados de veículo Liberada opção de adicionar mais de u…" at bounding box center [514, 691] width 622 height 1859
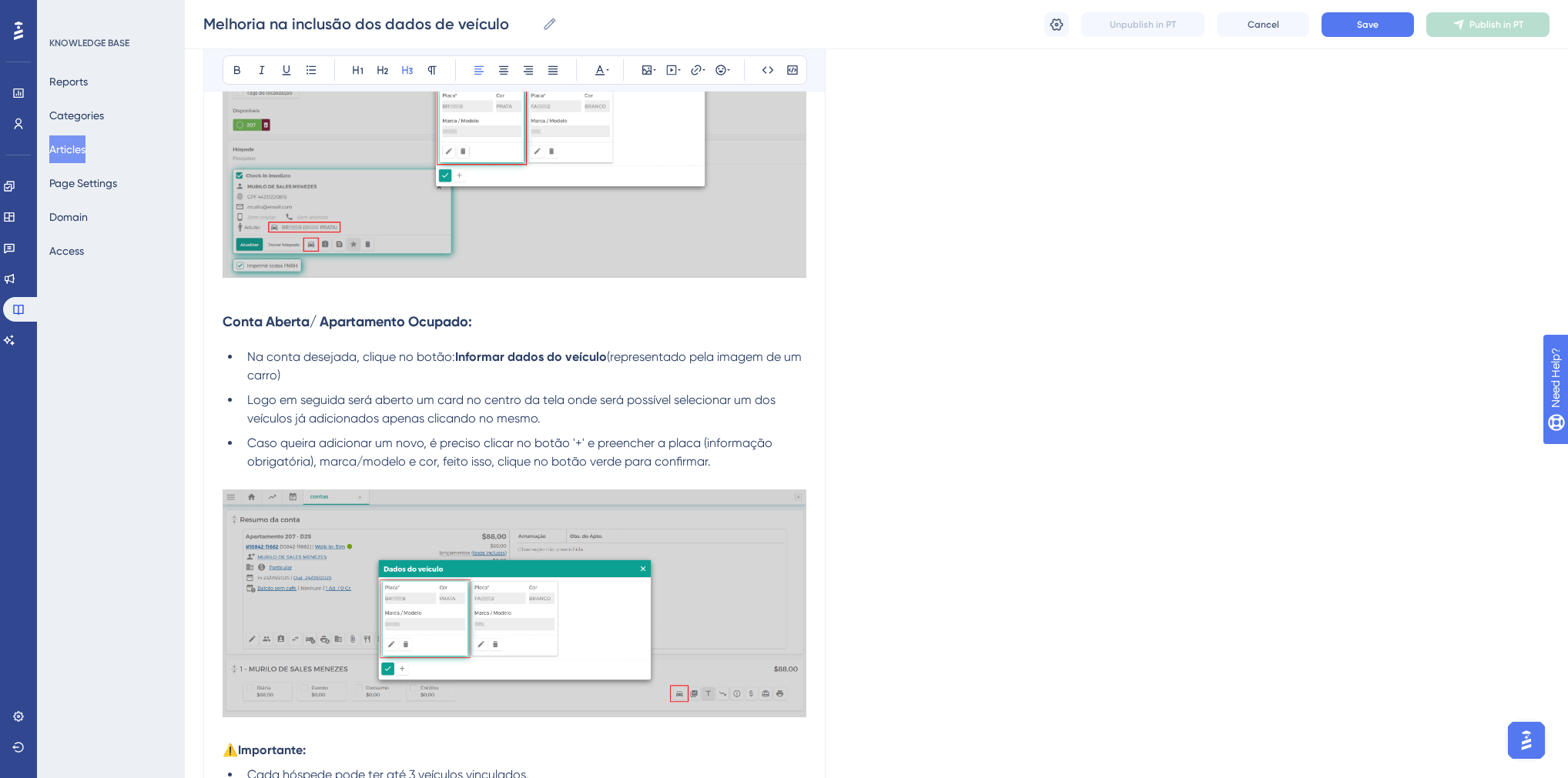
scroll to position [1211, 0]
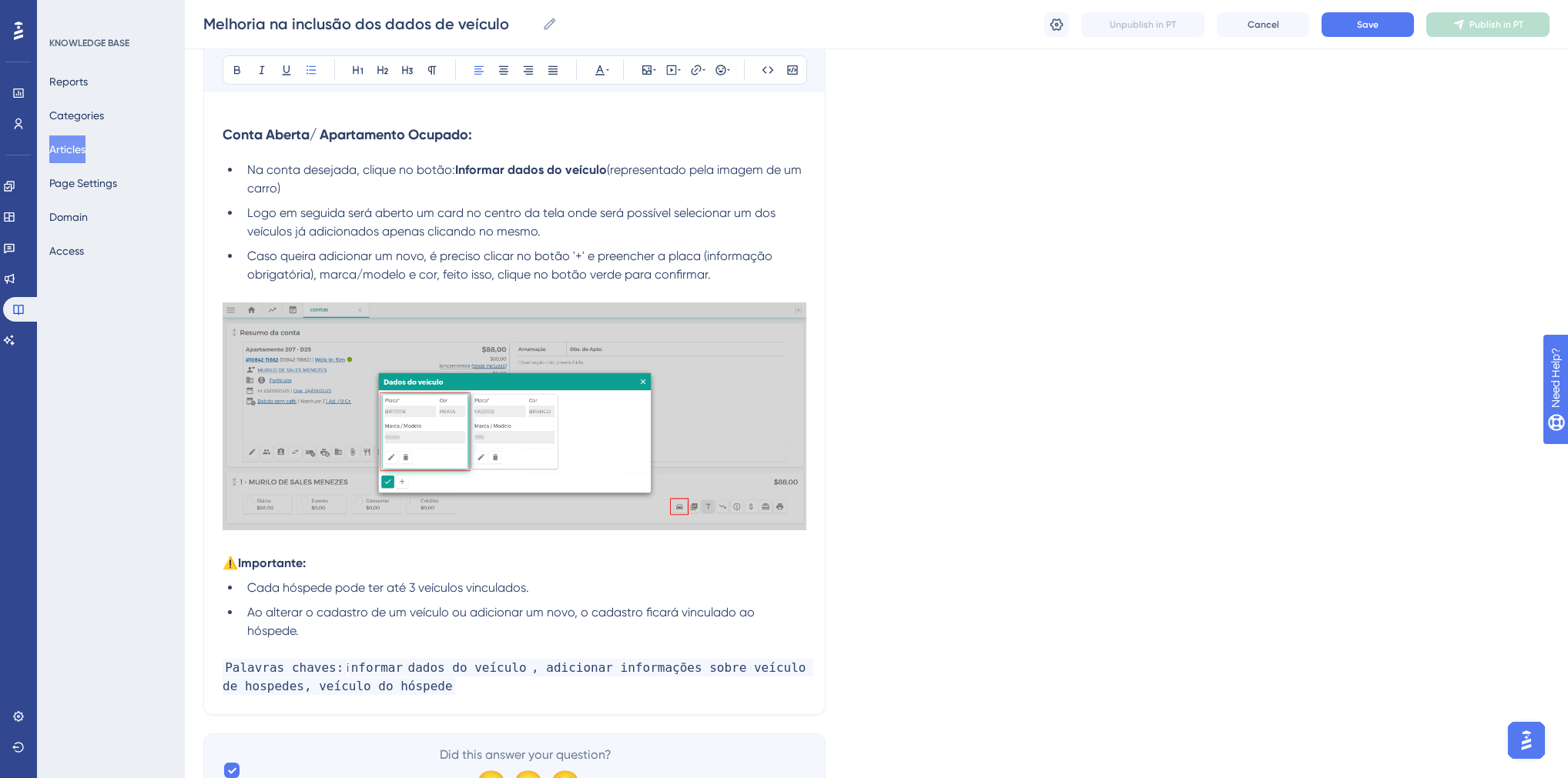
click at [321, 632] on li "Ao alterar o cadastro de um veículo ou adicionar um novo, o cadastro ficará vin…" at bounding box center [523, 622] width 565 height 37
click at [1050, 31] on icon at bounding box center [1056, 24] width 16 height 16
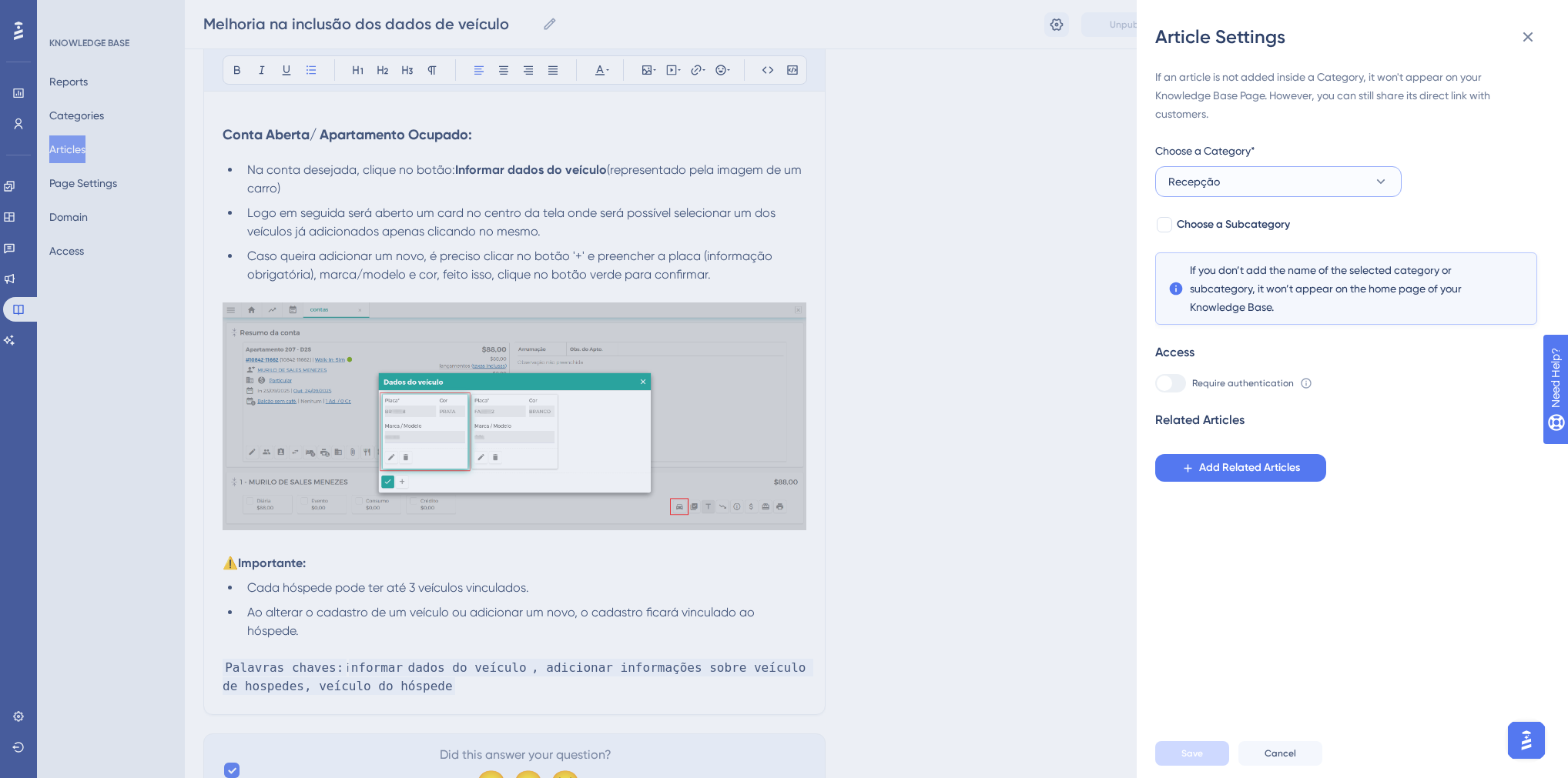
click at [1266, 187] on button "Recepção" at bounding box center [1278, 182] width 246 height 31
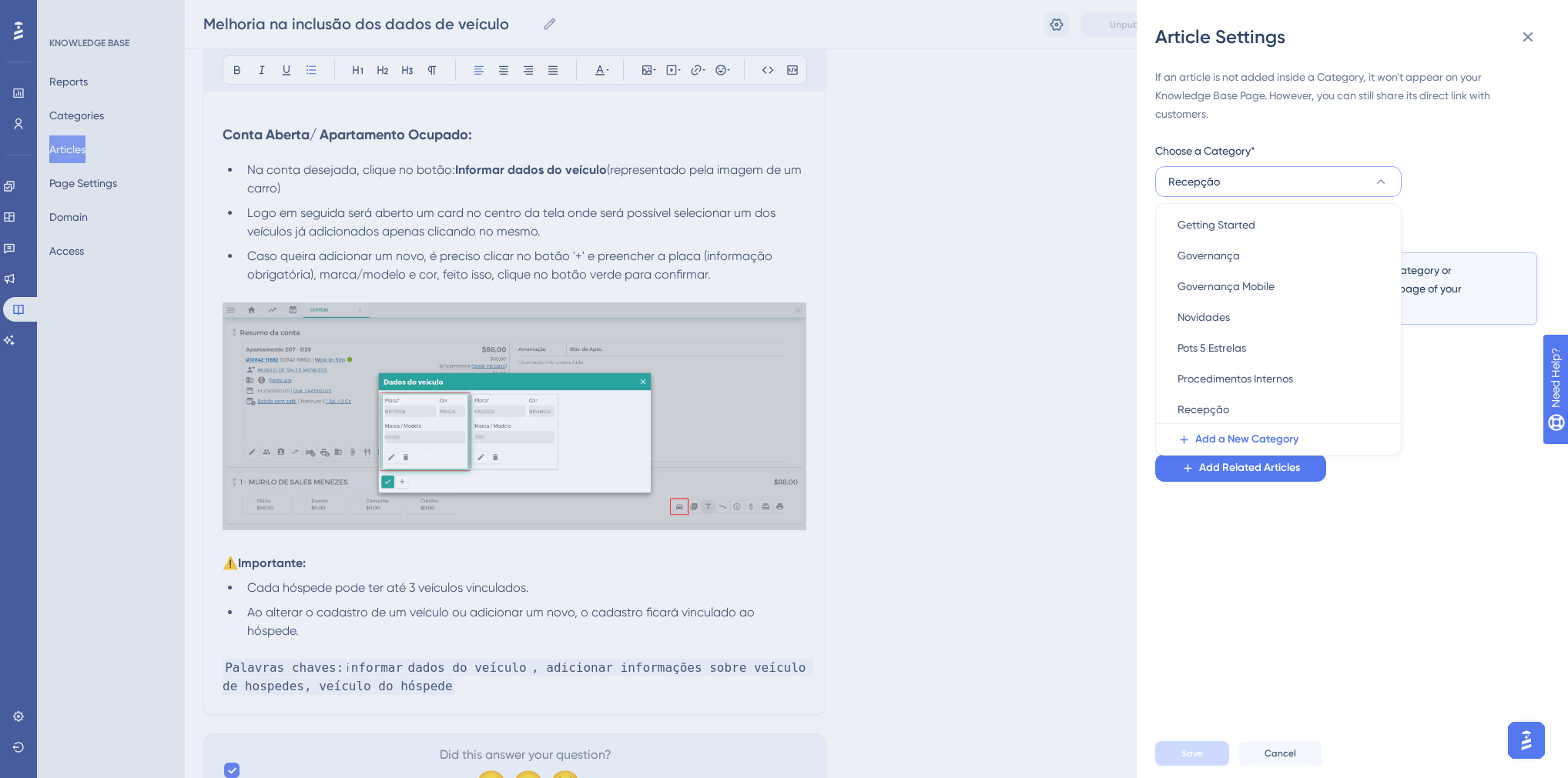
scroll to position [370, 0]
click at [1220, 408] on span "Reservas" at bounding box center [1199, 413] width 44 height 19
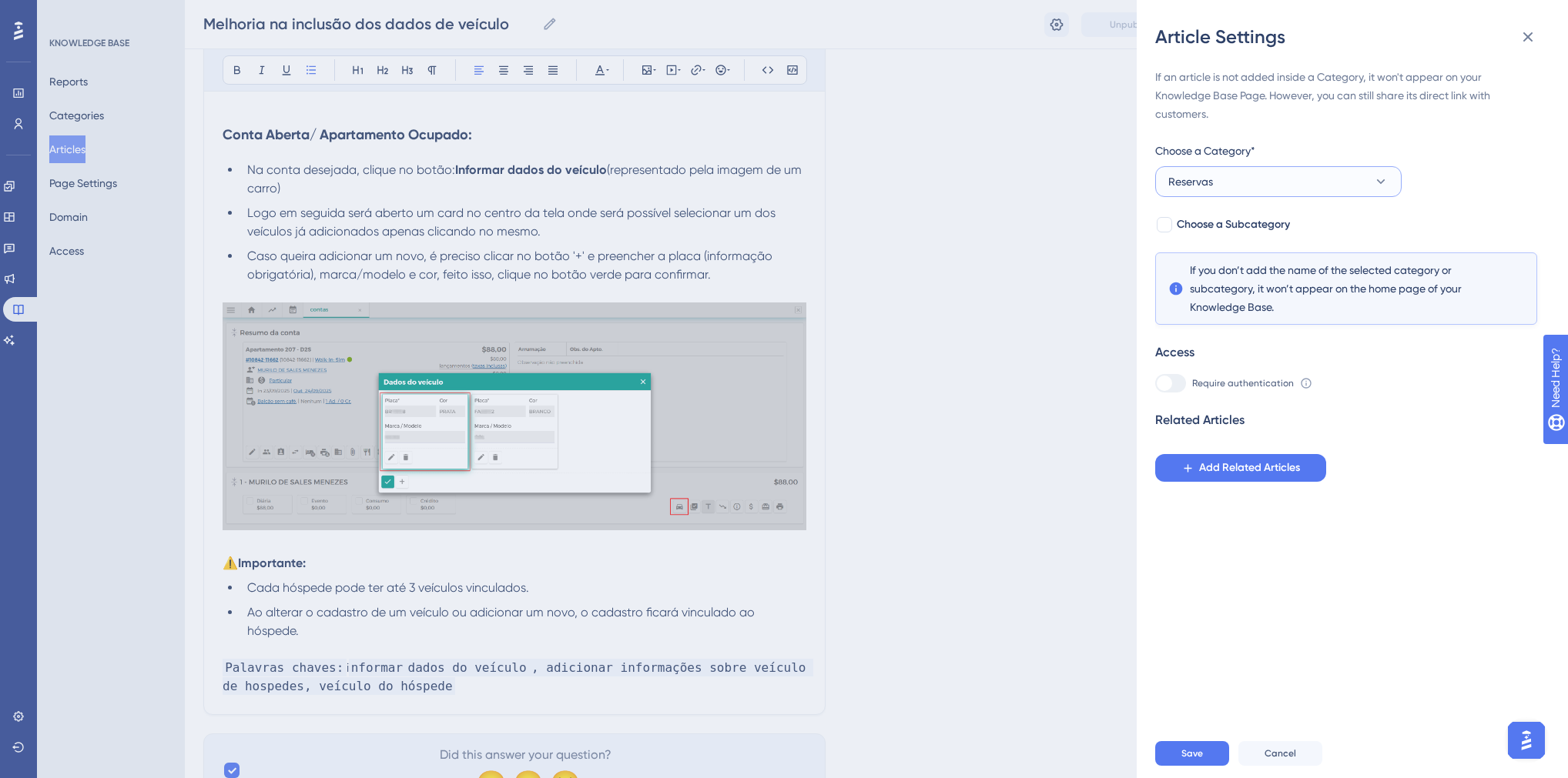
click at [1213, 171] on button "Reservas" at bounding box center [1278, 182] width 246 height 31
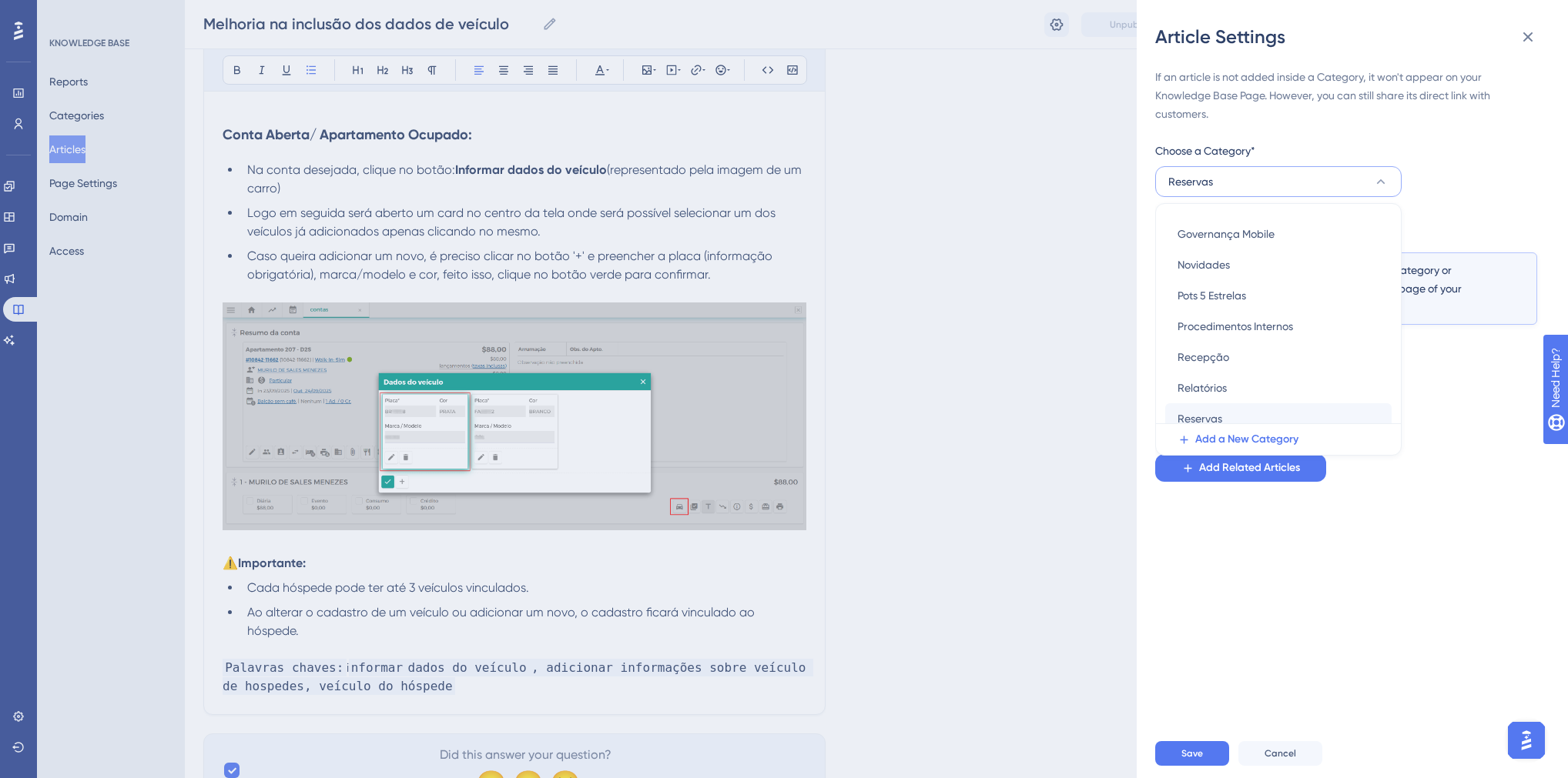
scroll to position [405, 0]
click at [1228, 409] on div "Revisão Revisão" at bounding box center [1278, 408] width 202 height 31
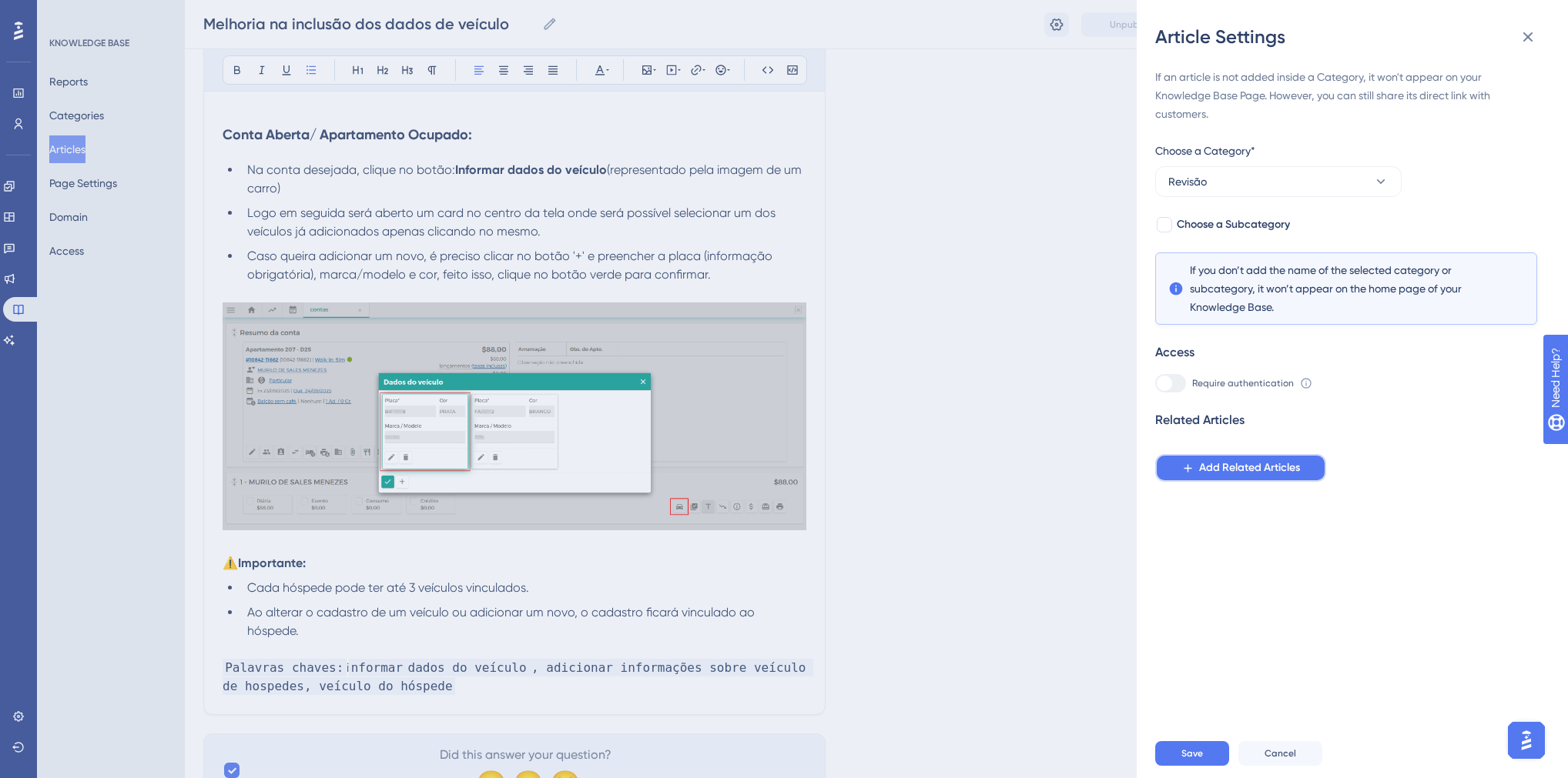
click at [1215, 470] on span "Add Related Articles" at bounding box center [1248, 468] width 101 height 19
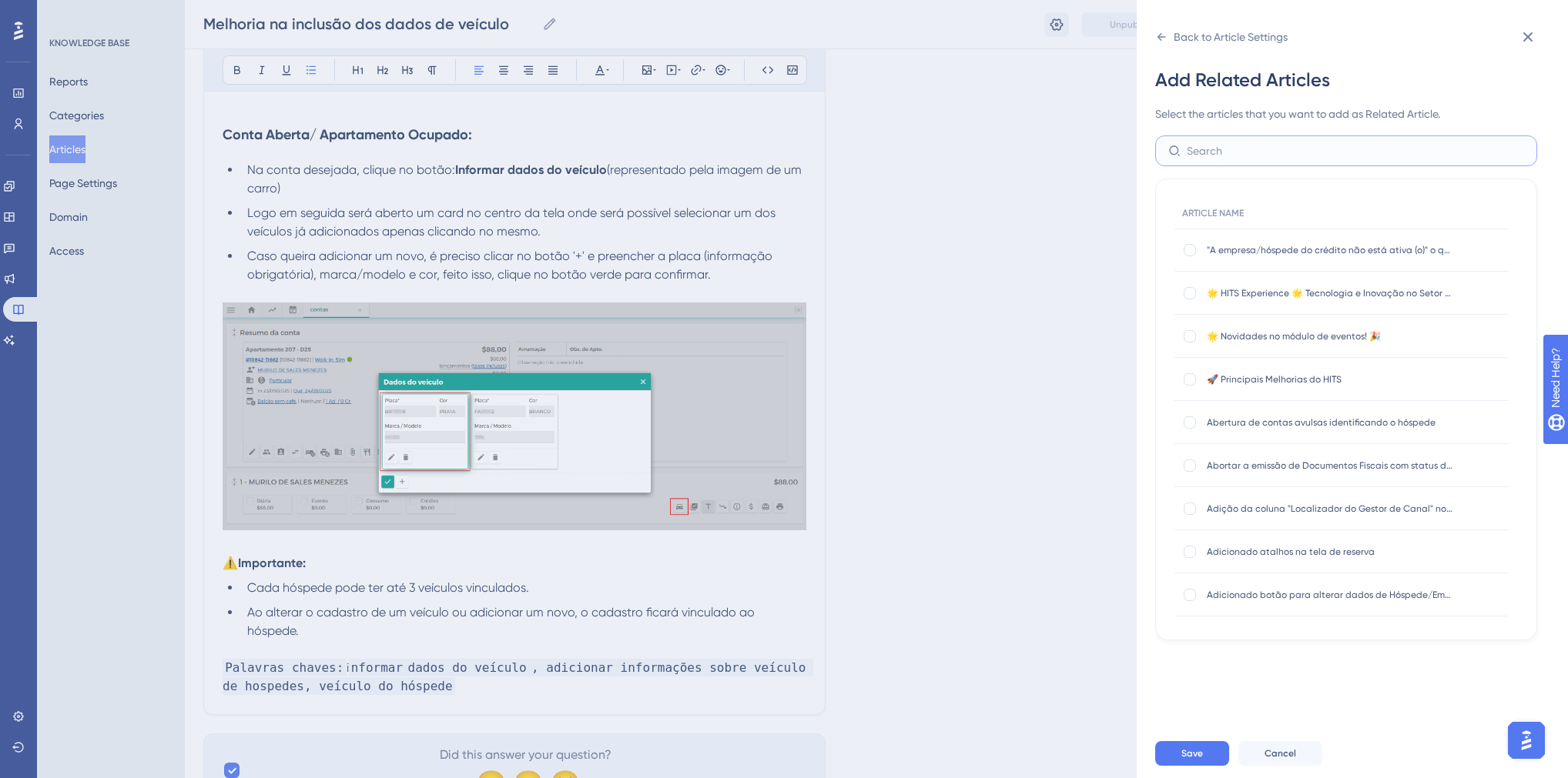
click at [1222, 154] on input "text" at bounding box center [1355, 151] width 337 height 17
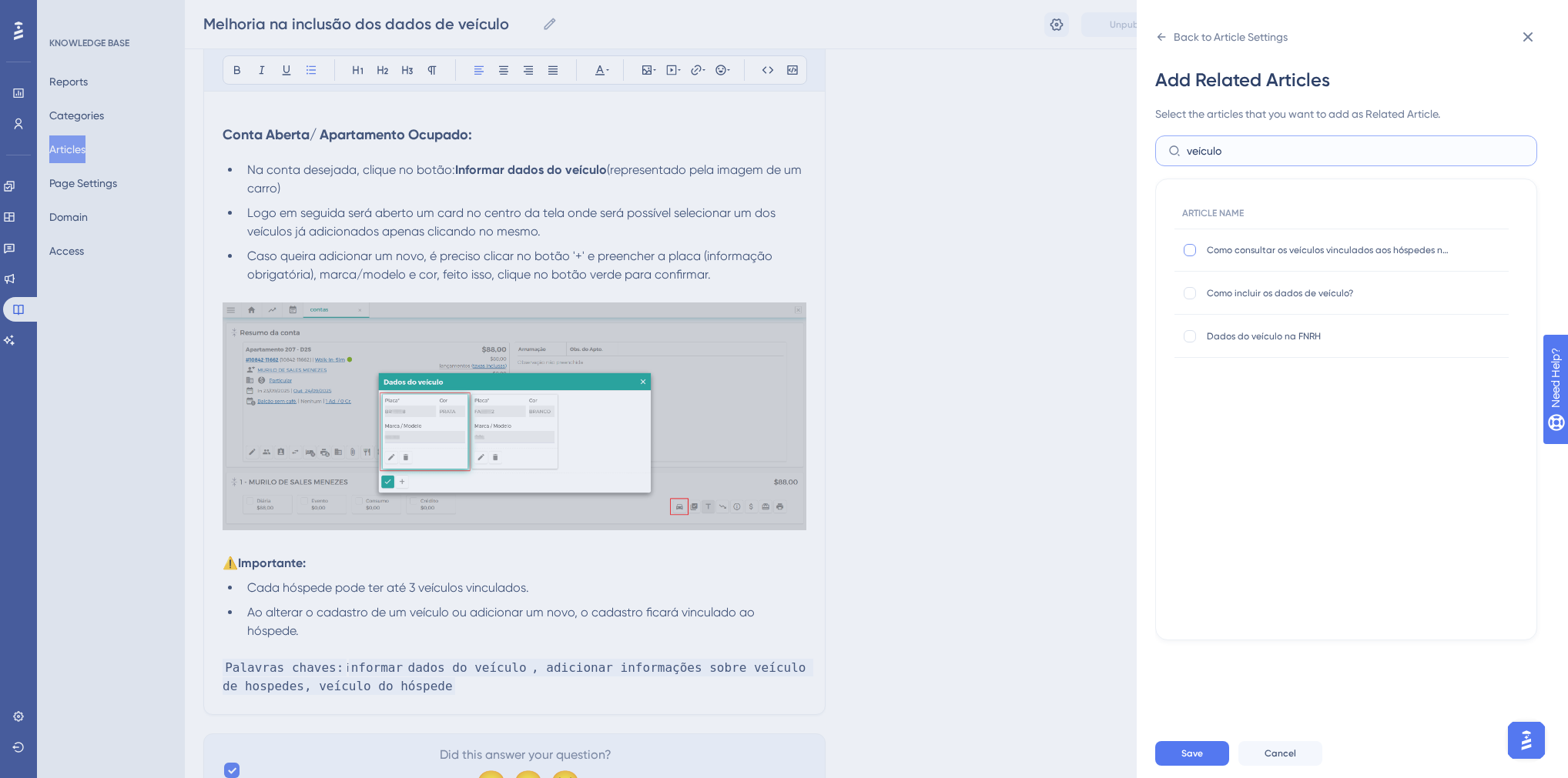
type input "veículo"
click at [1190, 252] on div at bounding box center [1189, 250] width 12 height 12
checkbox input "true"
click at [1188, 295] on div at bounding box center [1189, 293] width 12 height 12
checkbox input "true"
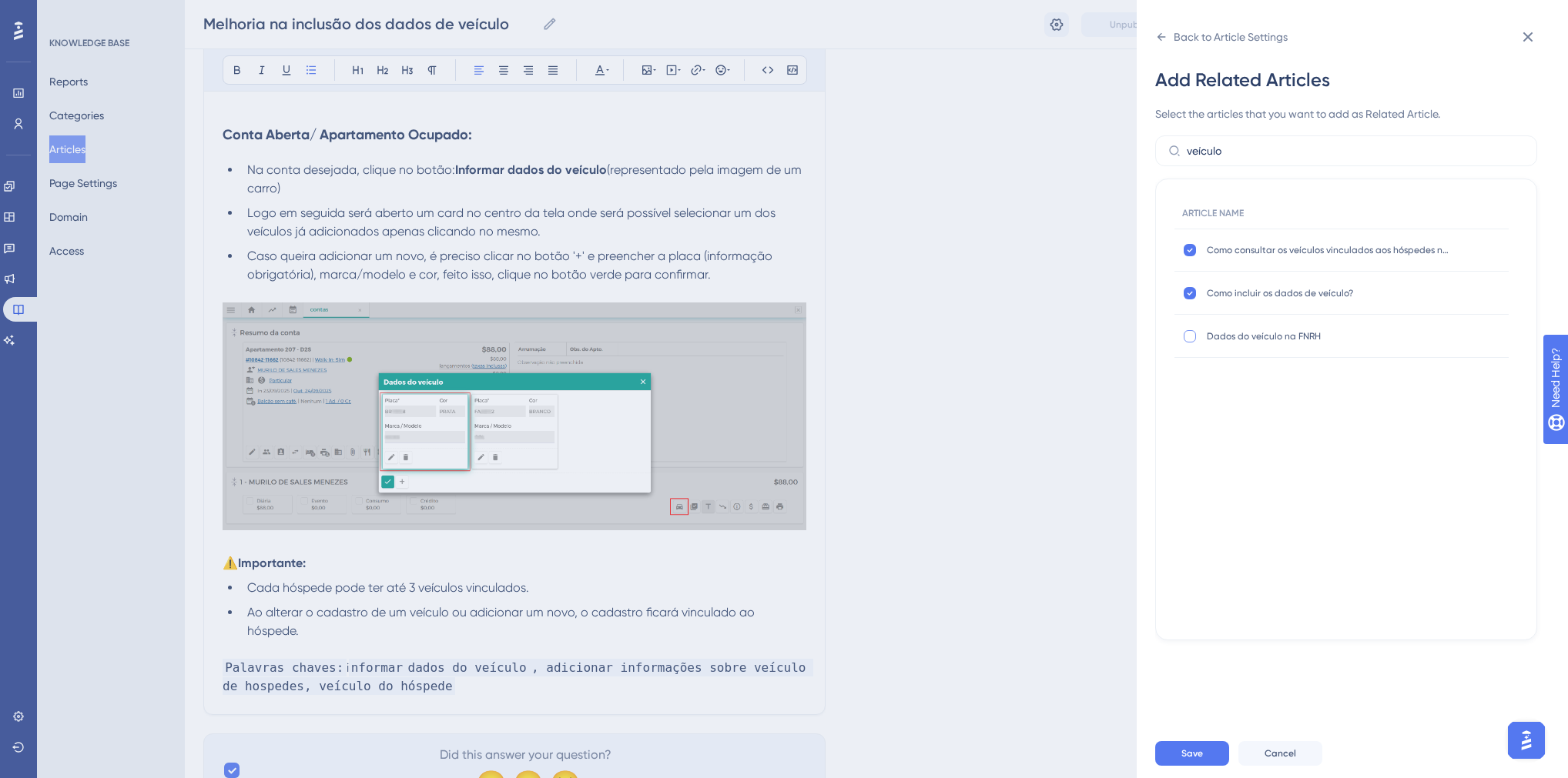
click at [1185, 333] on div at bounding box center [1189, 336] width 12 height 12
checkbox input "true"
click at [1191, 760] on span "Save" at bounding box center [1191, 753] width 21 height 12
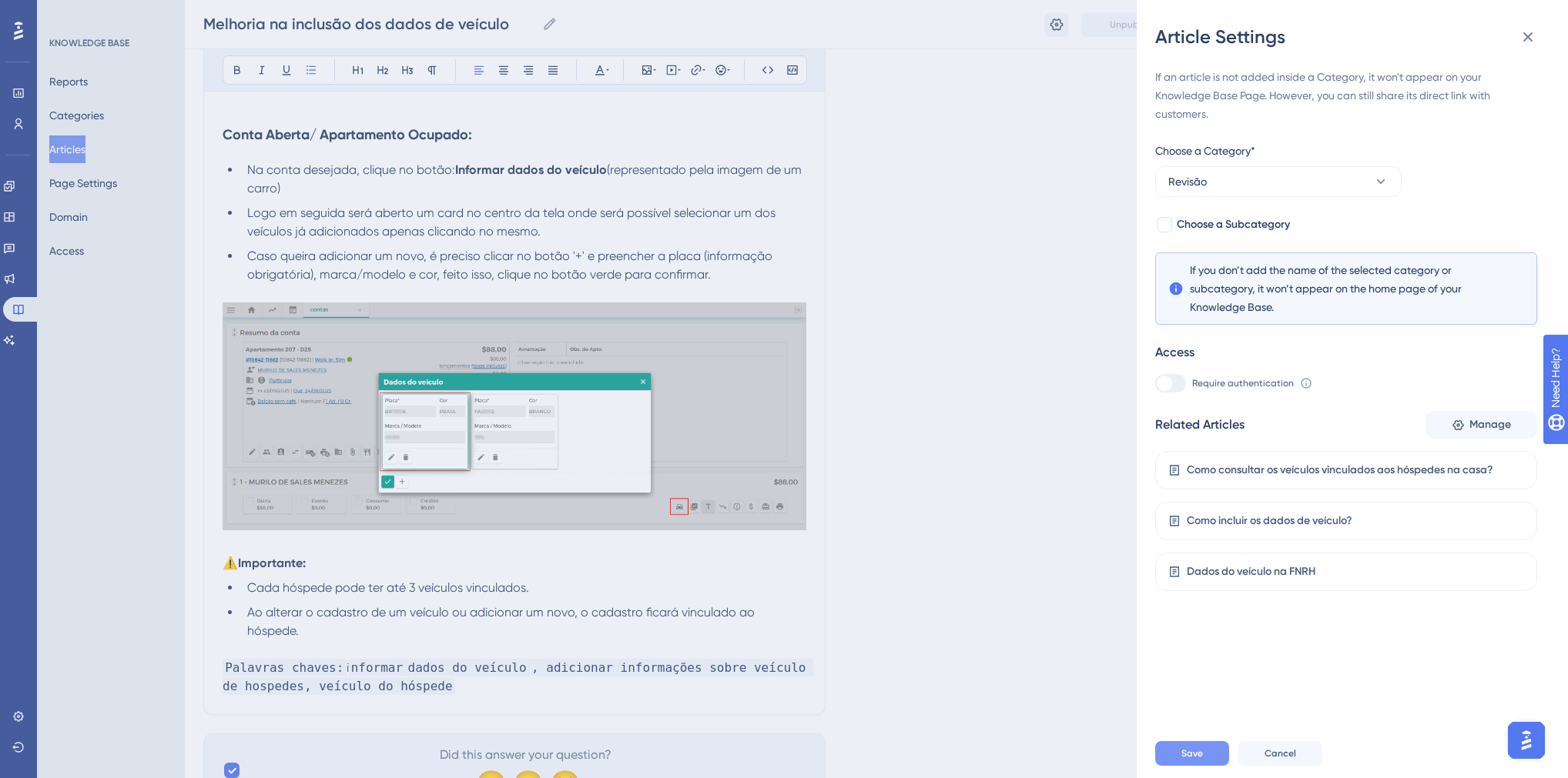
click at [1203, 763] on button "Save" at bounding box center [1192, 754] width 74 height 25
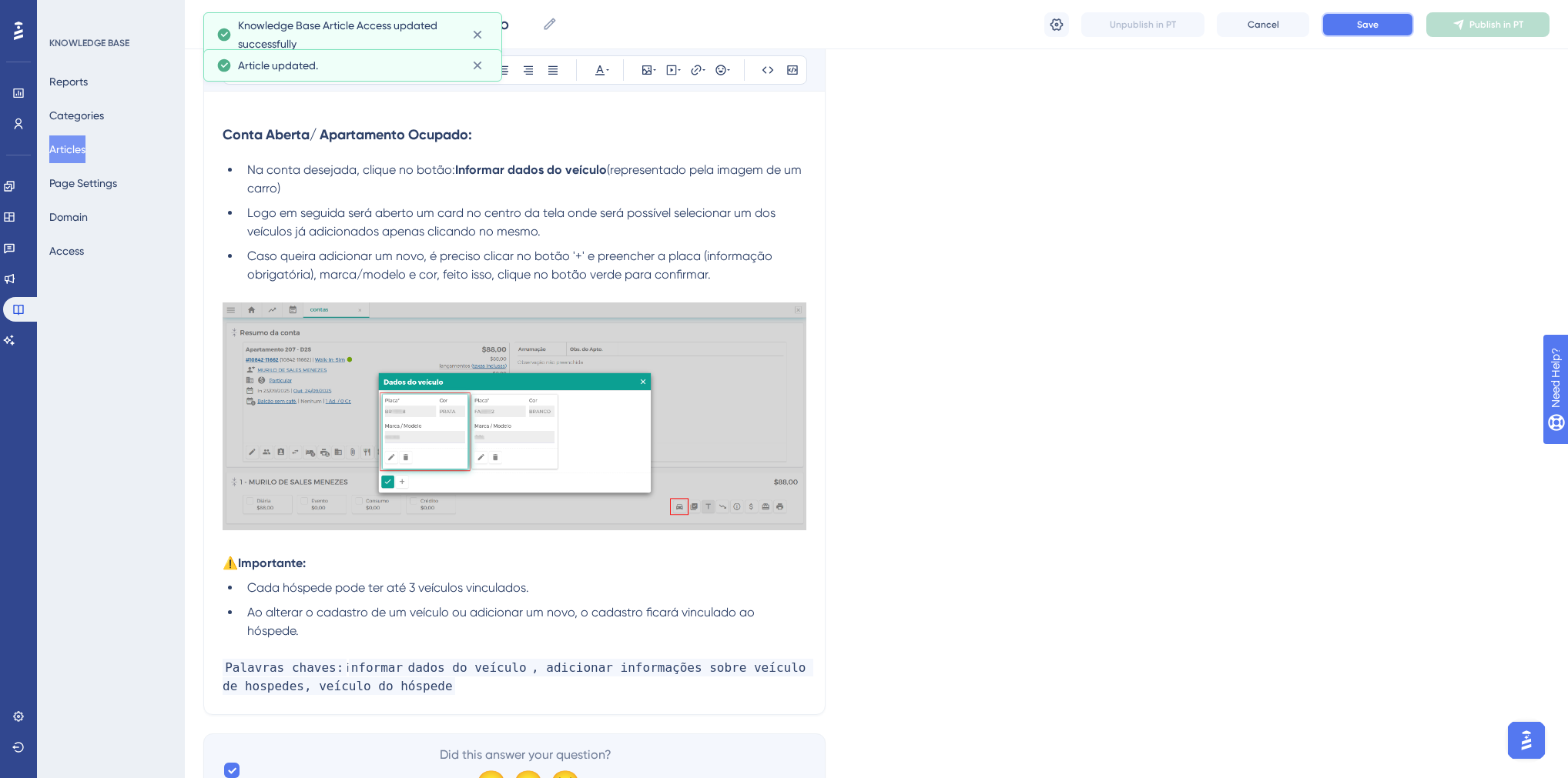
click at [1361, 25] on span "Save" at bounding box center [1367, 24] width 21 height 12
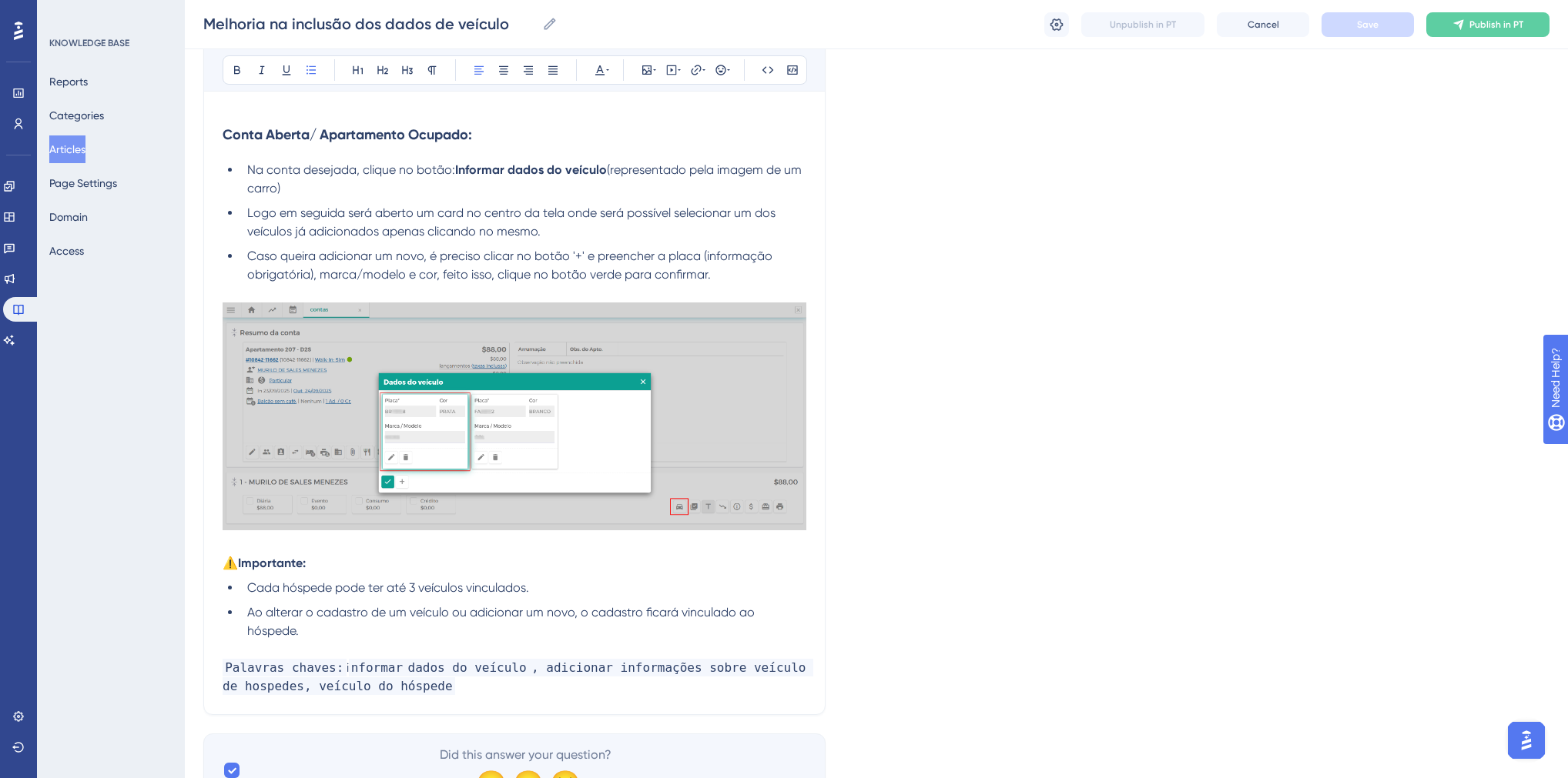
click at [394, 237] on span "Logo em seguida será aberto um card no centro da tela onde será possível seleci…" at bounding box center [513, 222] width 532 height 33
click at [576, 230] on li "Logo em seguida será aberto um card no centro da tela onde será possível seleci…" at bounding box center [523, 222] width 565 height 37
click at [1380, 19] on button "Save" at bounding box center [1368, 24] width 93 height 25
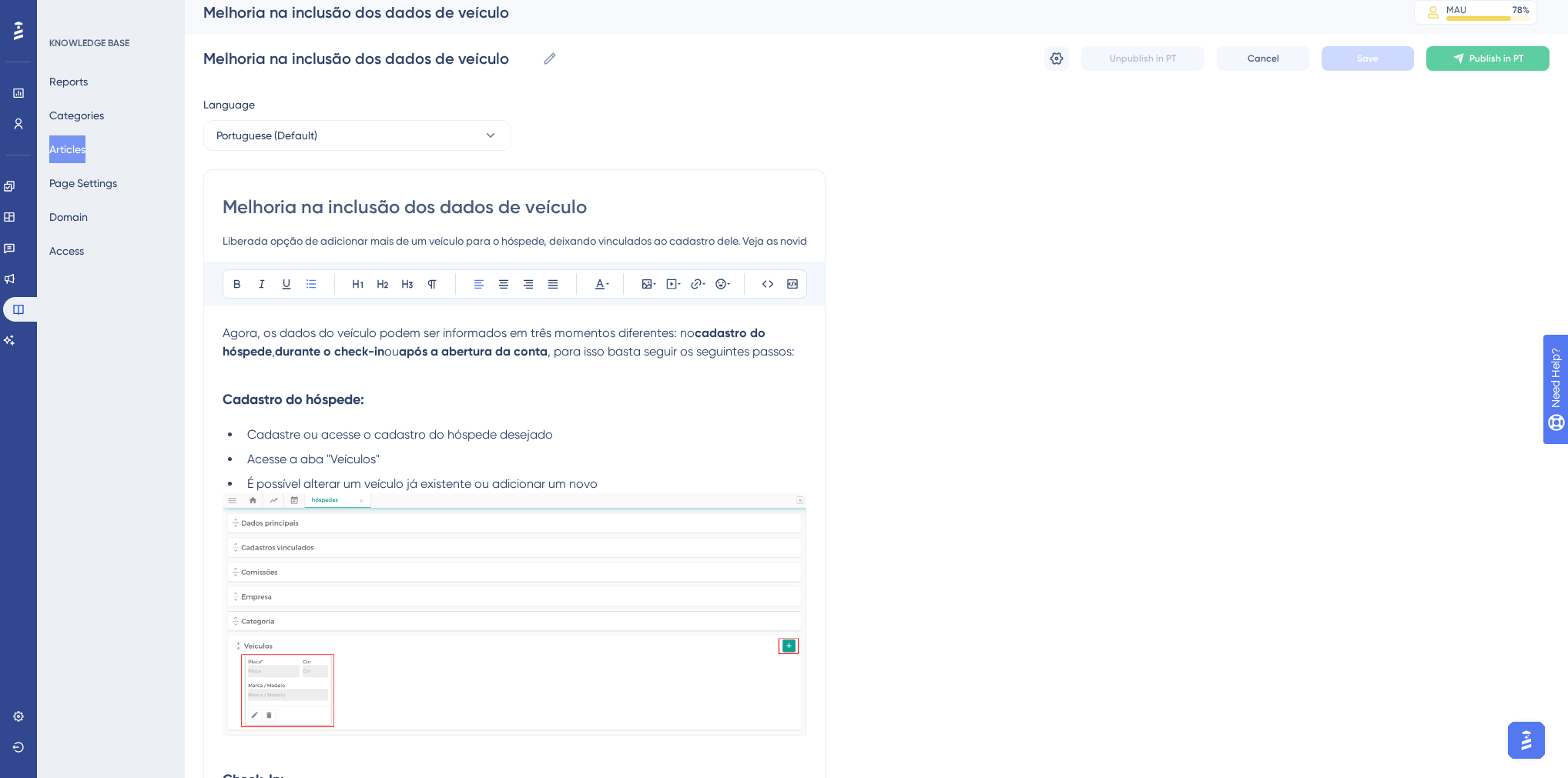
scroll to position [0, 0]
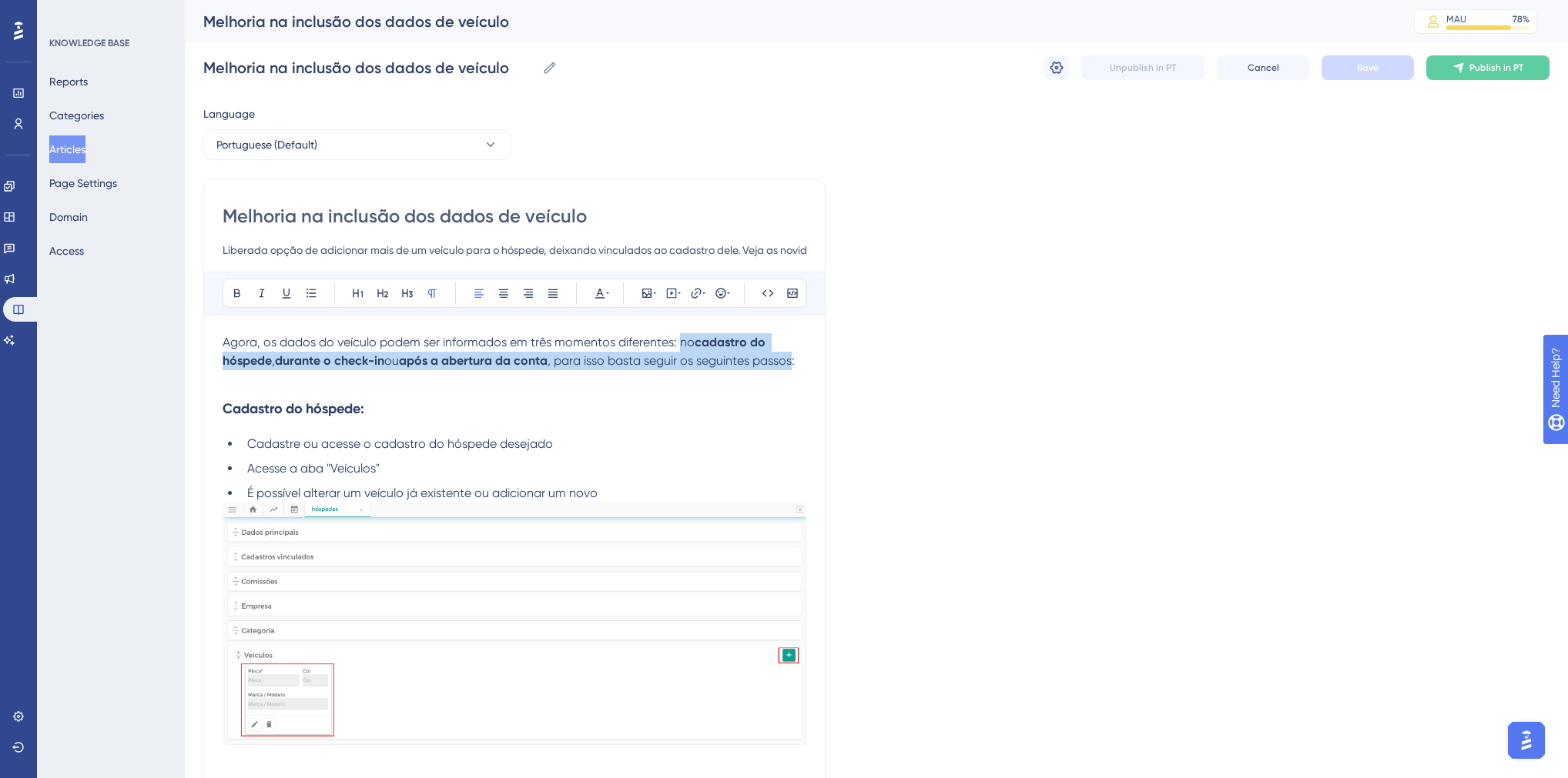
drag, startPoint x: 678, startPoint y: 341, endPoint x: 801, endPoint y: 360, distance: 124.5
click at [801, 360] on p "Agora, os dados do veículo podem ser informados em três momentos diferentes: no…" at bounding box center [514, 352] width 583 height 37
copy p "no cadastro do hóspede , durante o check-in ou após a abertura da conta , para …"
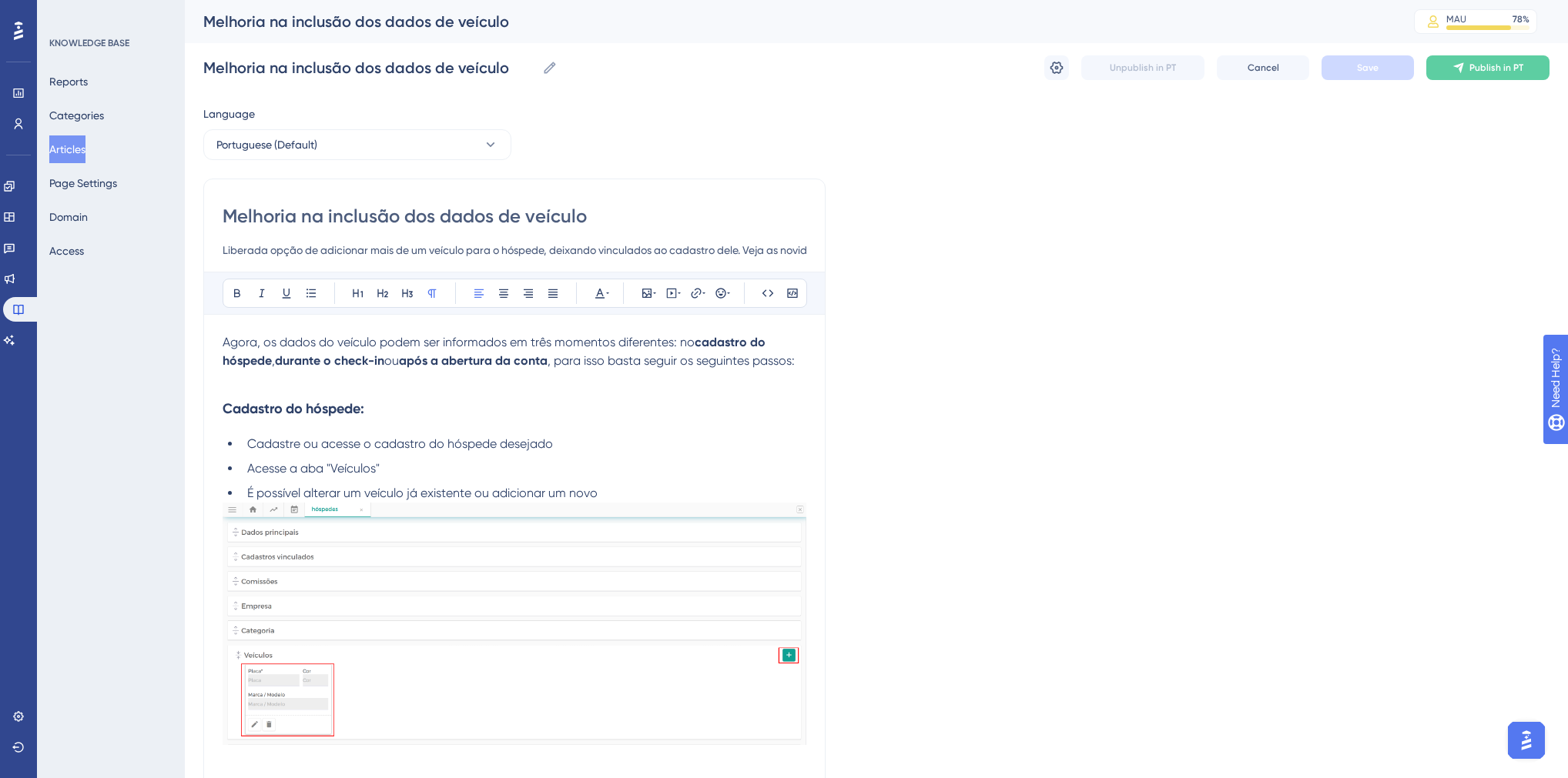
drag, startPoint x: 221, startPoint y: 408, endPoint x: 277, endPoint y: 426, distance: 58.8
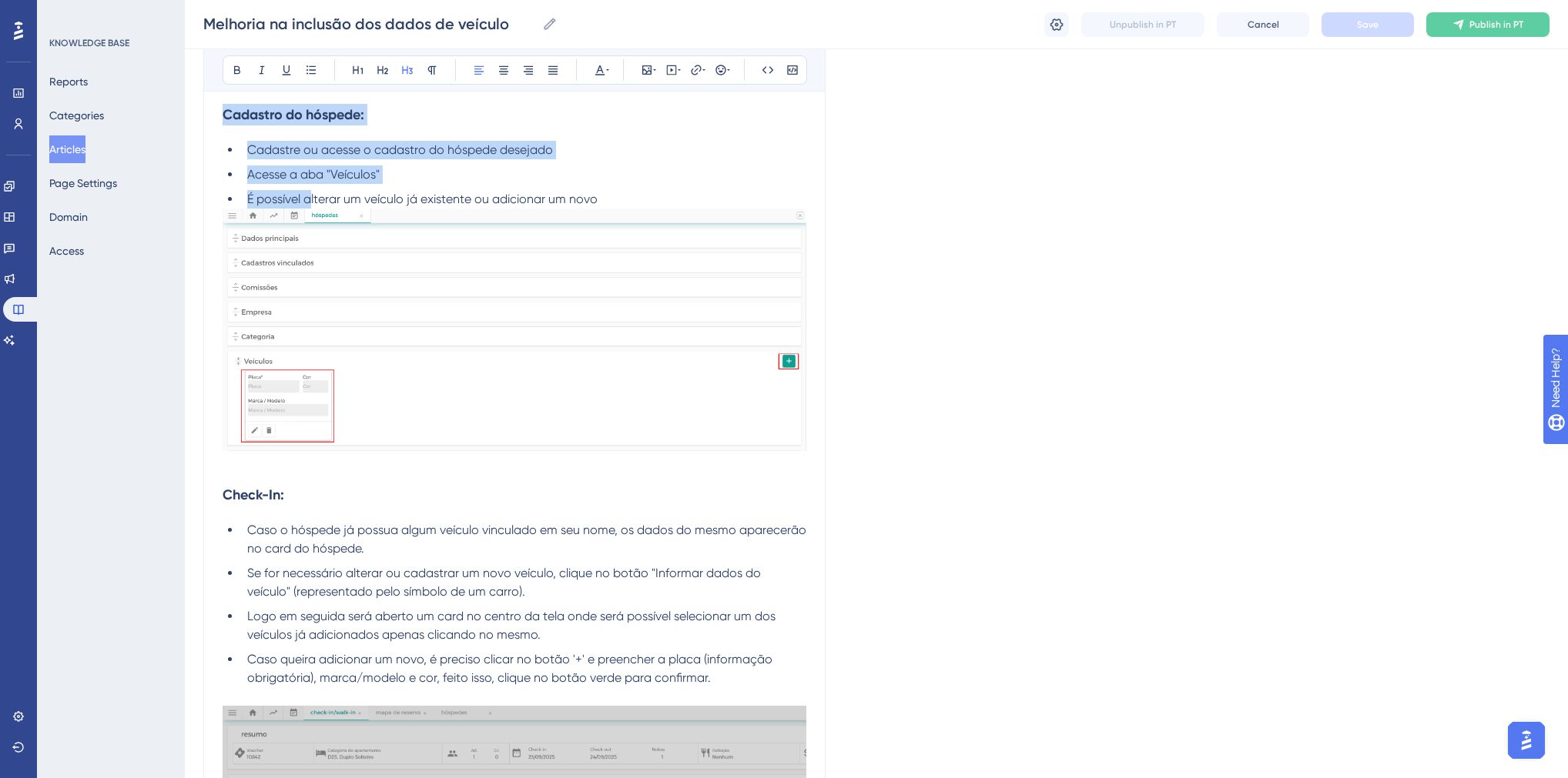
scroll to position [308, 0]
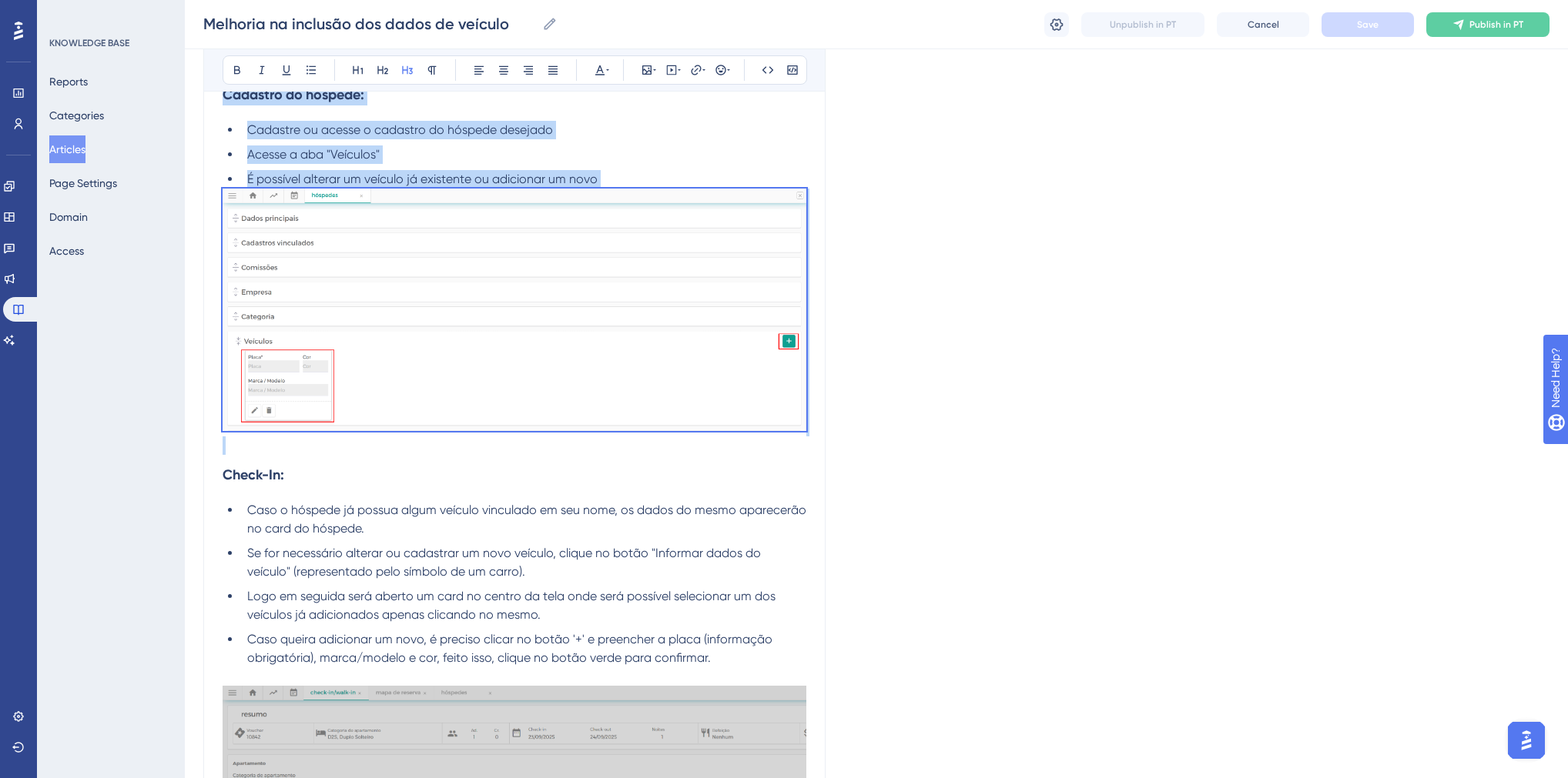
drag, startPoint x: 223, startPoint y: 409, endPoint x: 770, endPoint y: 428, distance: 547.3
copy div "Cadastro do hóspede: Cadastre ou acesse o cadastro do hóspede desejado Acesse a…"
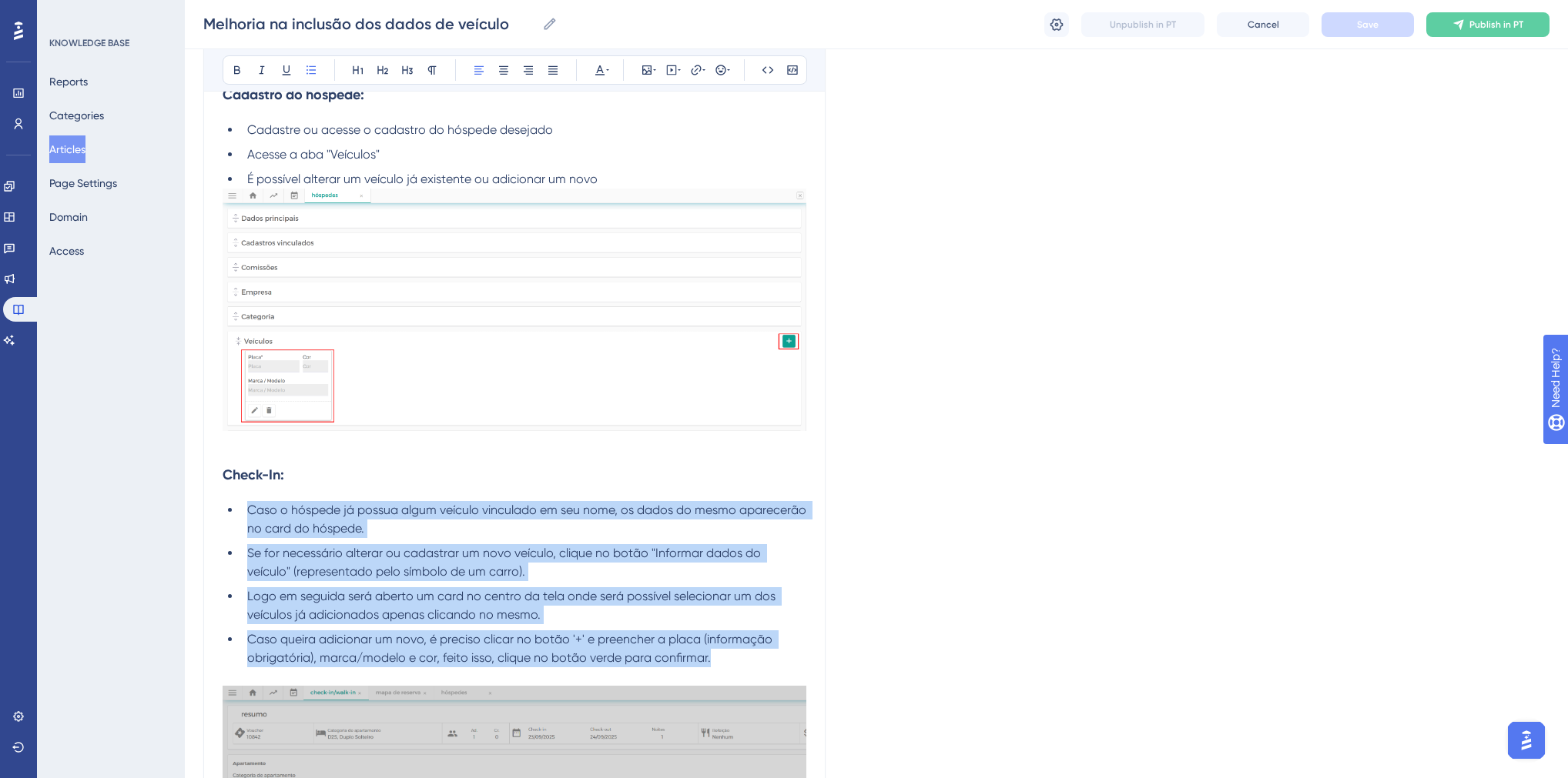
drag, startPoint x: 249, startPoint y: 511, endPoint x: 736, endPoint y: 654, distance: 507.6
click at [736, 654] on ul "Caso o hóspede já possua algum veículo vinculado em seu nome, os dados do mesmo…" at bounding box center [514, 584] width 583 height 167
copy ul "Caso o hóspede já possua algum veículo vinculado em seu nome, os dados do mesmo…"
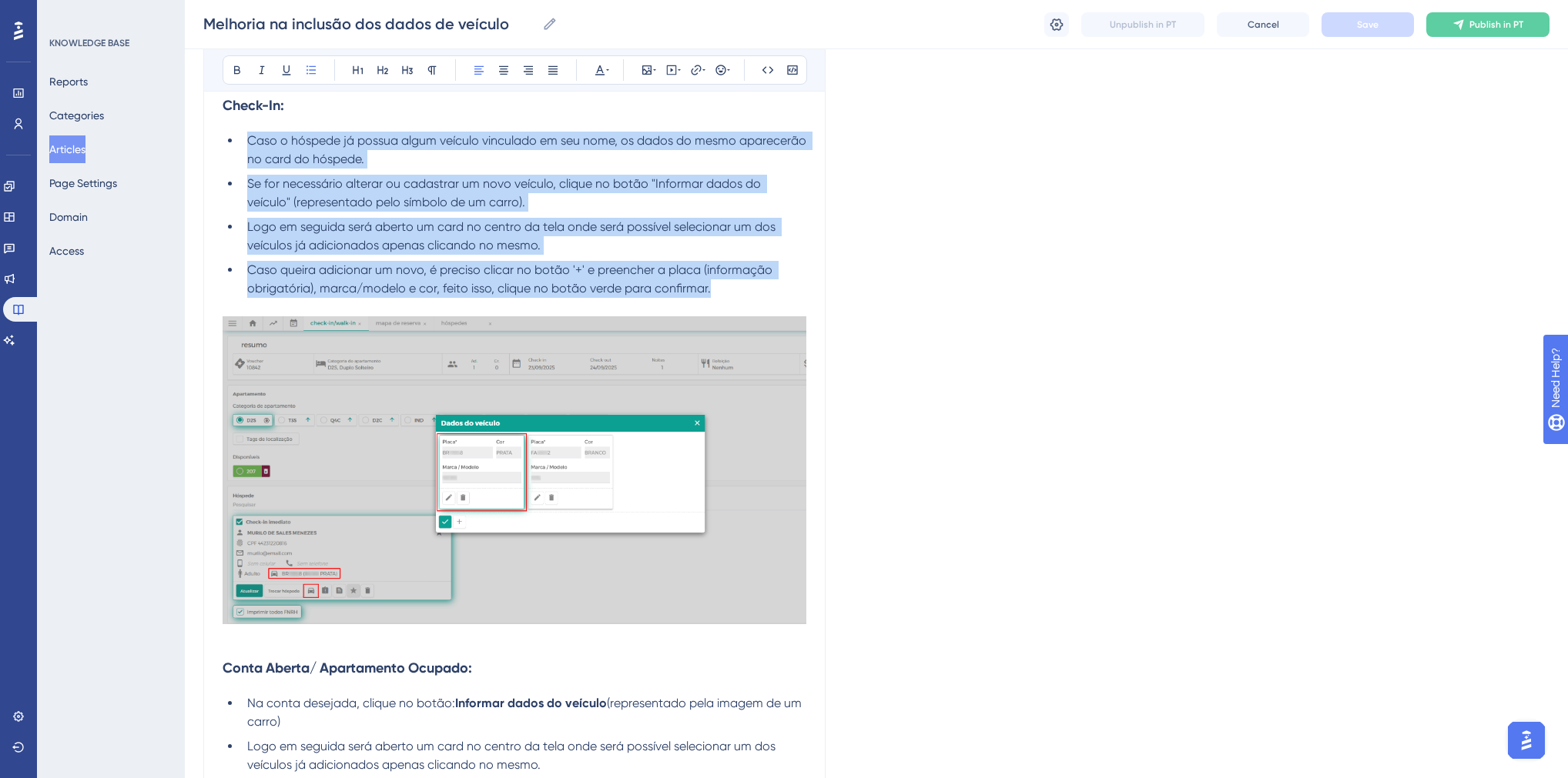
click at [403, 471] on img at bounding box center [514, 471] width 583 height 308
click at [491, 476] on img at bounding box center [514, 471] width 583 height 308
click at [247, 262] on li "Caso queira adicionar um novo, é preciso clicar no botão '+' e preencher a plac…" at bounding box center [523, 280] width 565 height 37
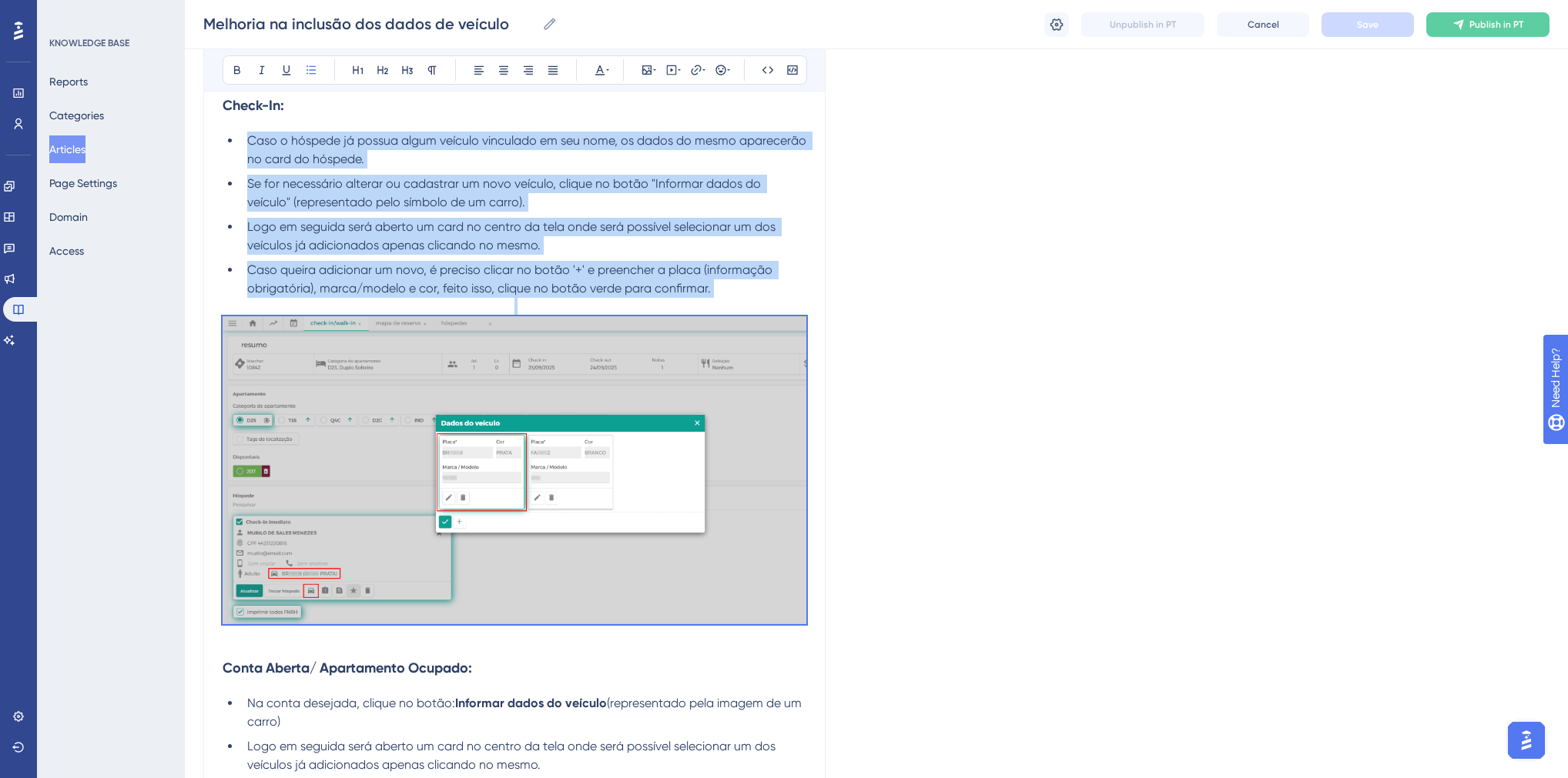
drag, startPoint x: 249, startPoint y: 140, endPoint x: 815, endPoint y: 622, distance: 743.4
click at [815, 622] on div "Melhoria na inclusão dos dados de veículo Liberada opção de adicionar mais de u…" at bounding box center [514, 372] width 622 height 1754
copy div "Caso o hóspede já possua algum veículo vinculado em seu nome, os dados do mesmo…"
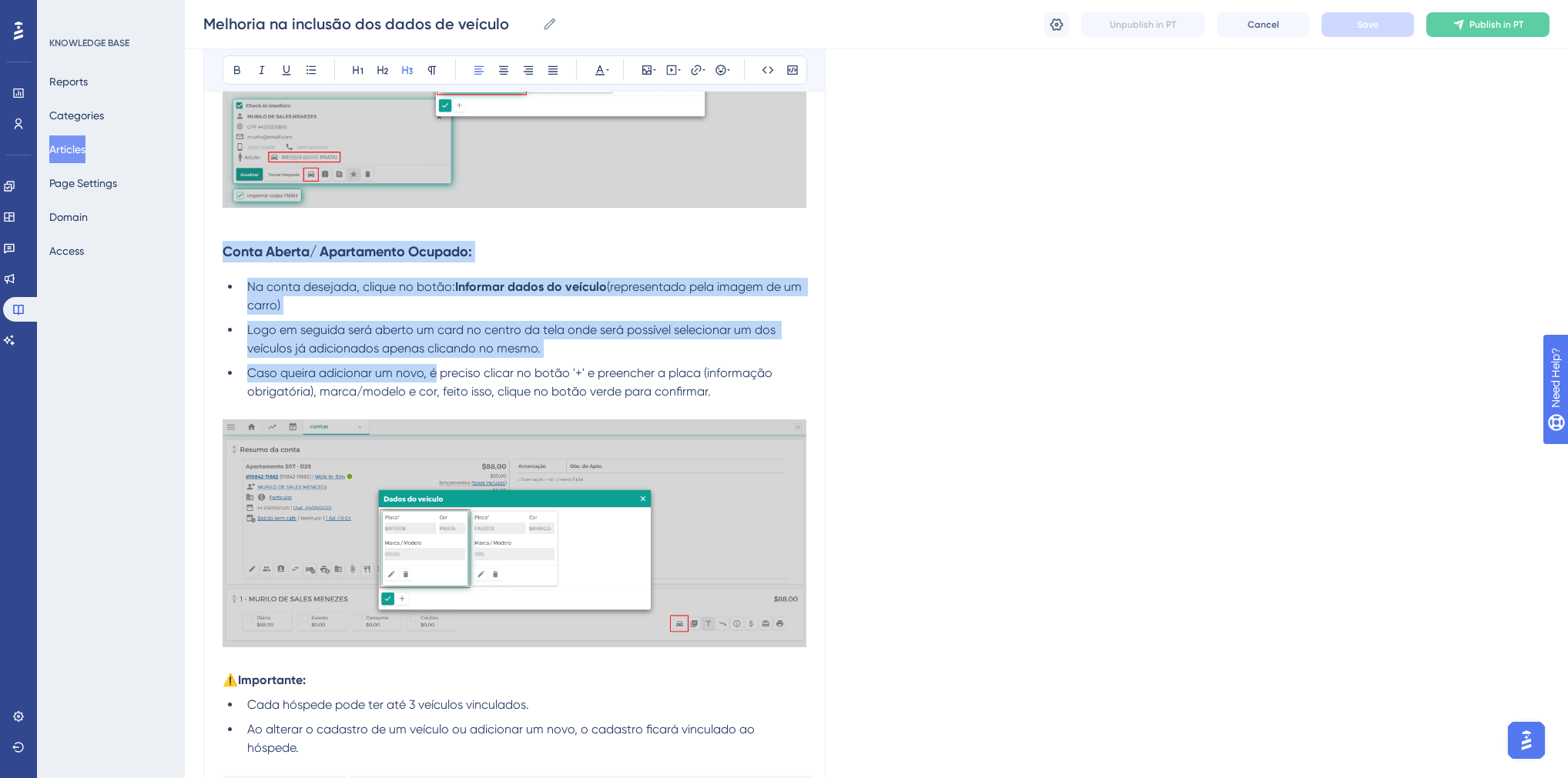
scroll to position [1109, 0]
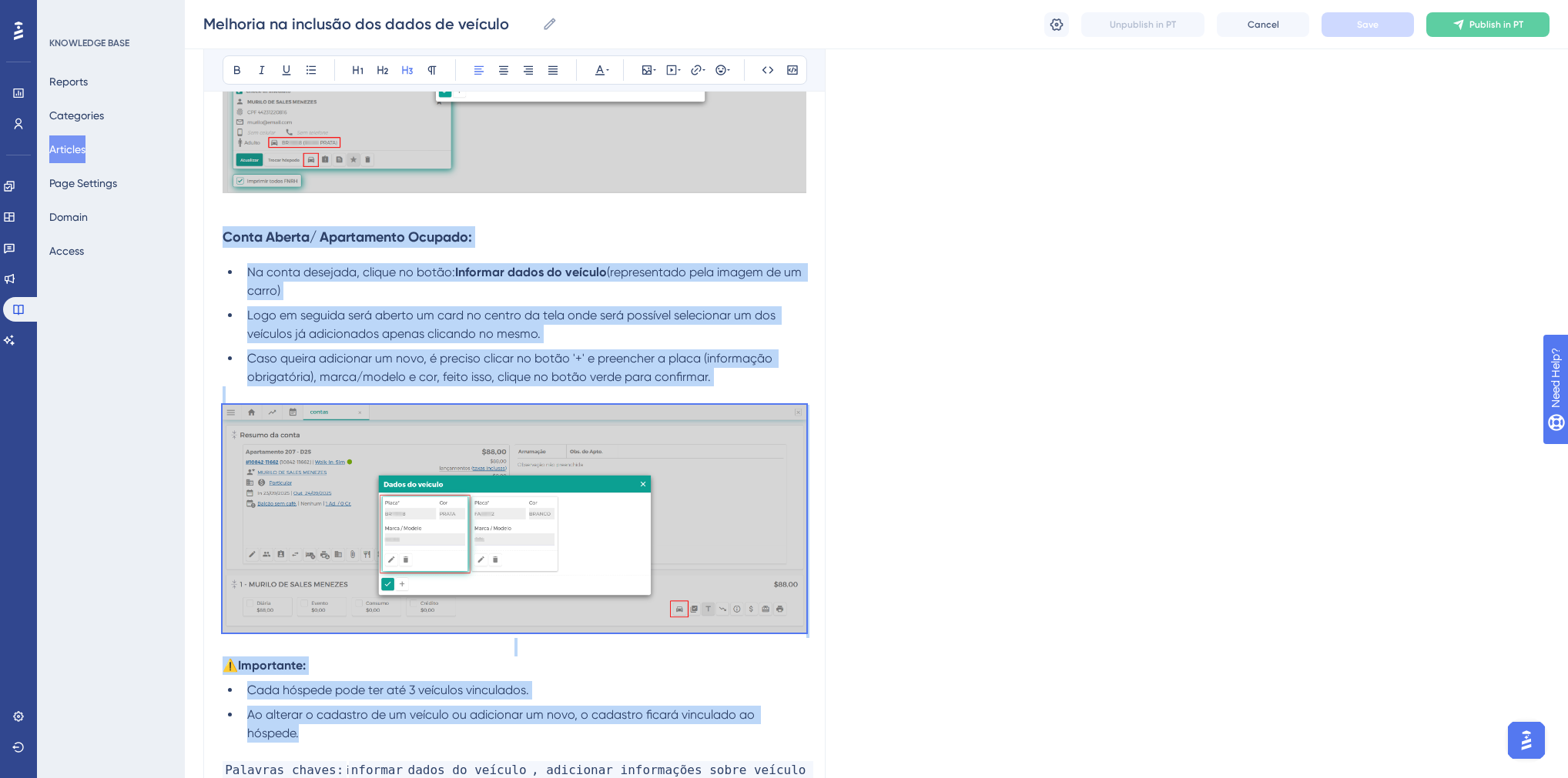
drag, startPoint x: 221, startPoint y: 298, endPoint x: 770, endPoint y: 734, distance: 701.1
click at [770, 734] on div "Agora, os dados do veículo podem ser informados em três momentos diferentes: no…" at bounding box center [514, 8] width 583 height 1580
copy div "Conta Aberta/ Apartamento Ocupado: Na conta desejada, clique no botão: Informar…"
click at [1055, 25] on icon at bounding box center [1057, 23] width 13 height 12
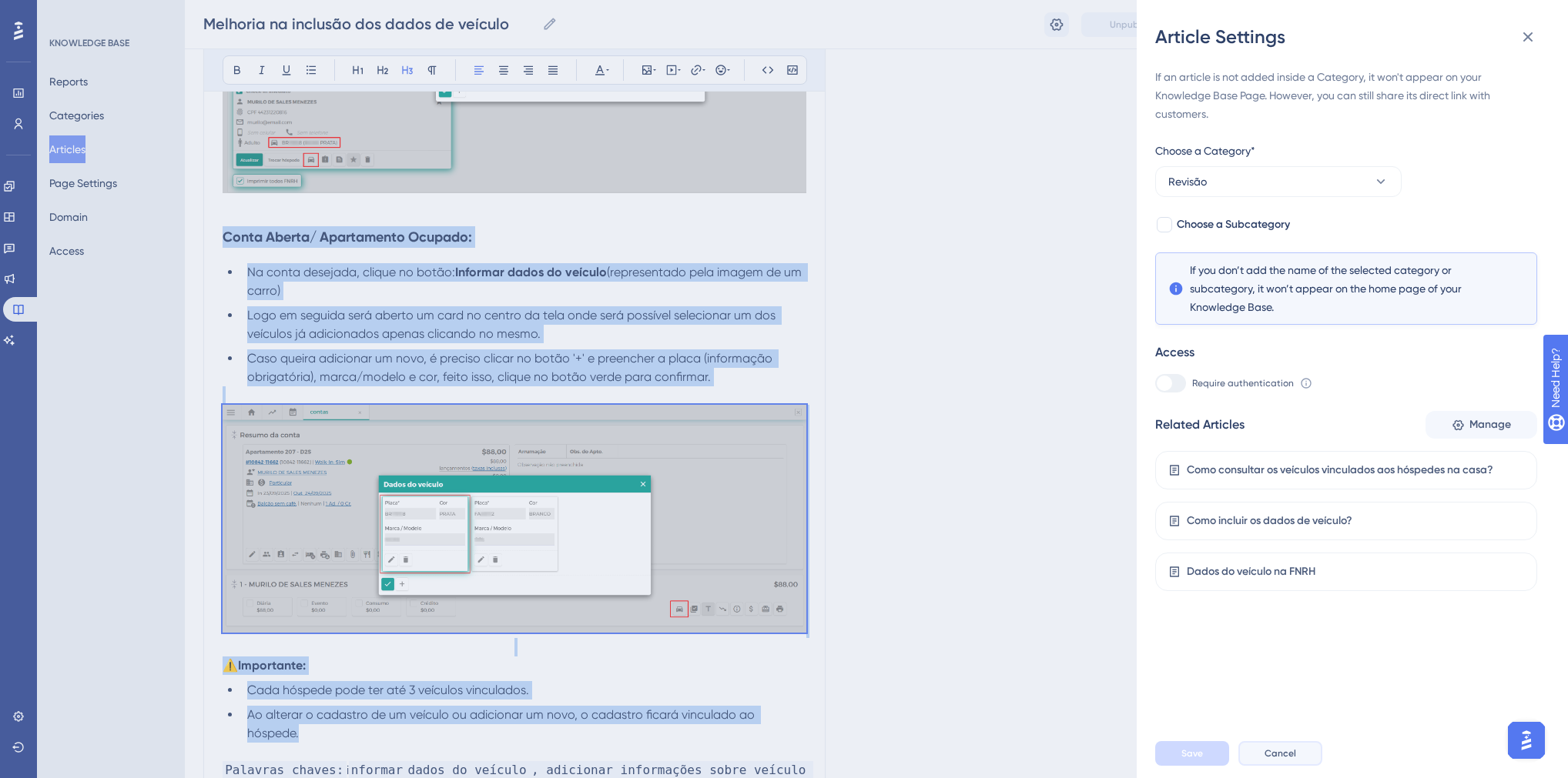
click at [1276, 760] on span "Cancel" at bounding box center [1280, 753] width 31 height 12
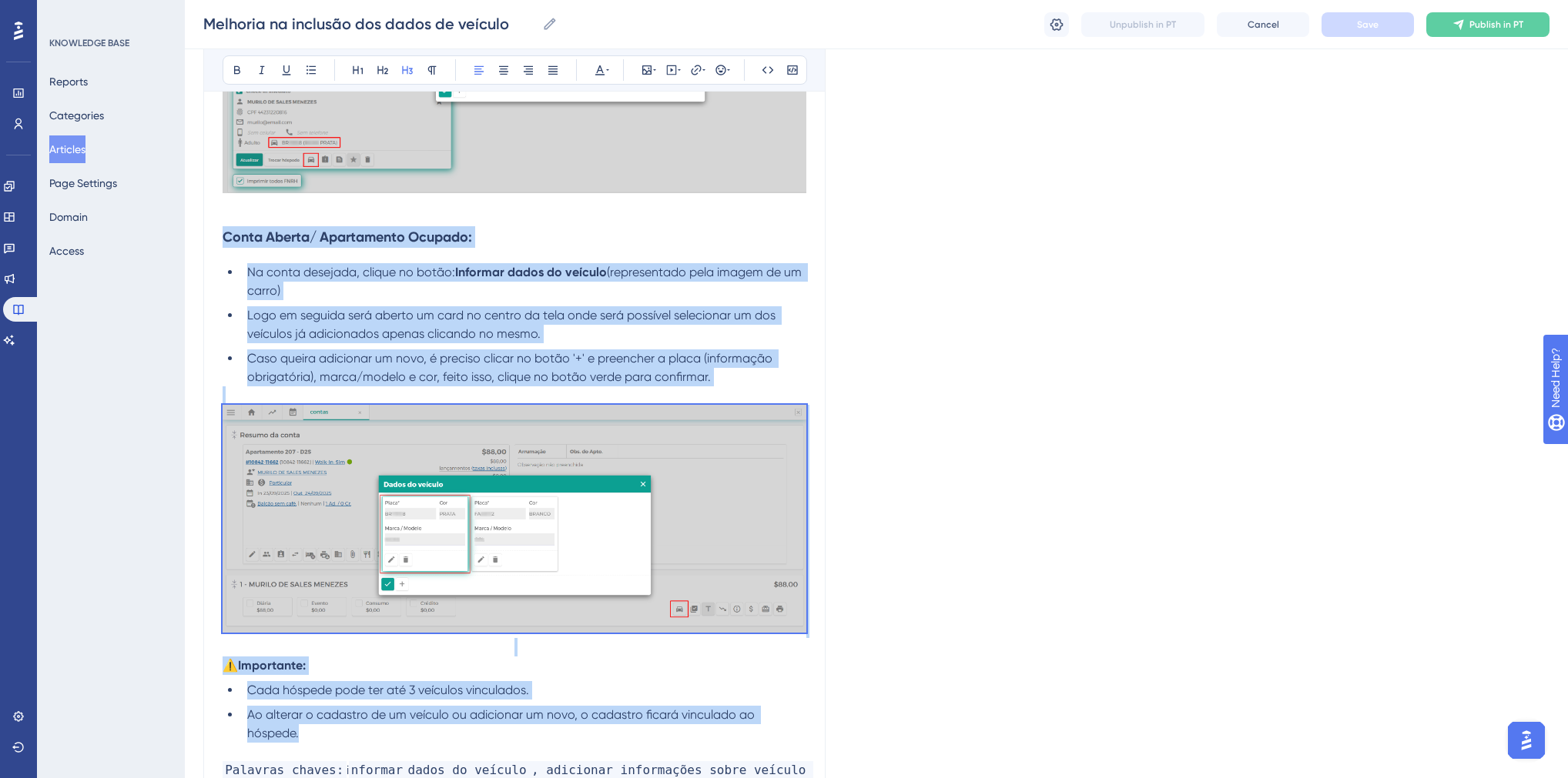
click at [458, 337] on span "Logo em seguida será aberto um card no centro da tela onde será possível seleci…" at bounding box center [513, 325] width 532 height 33
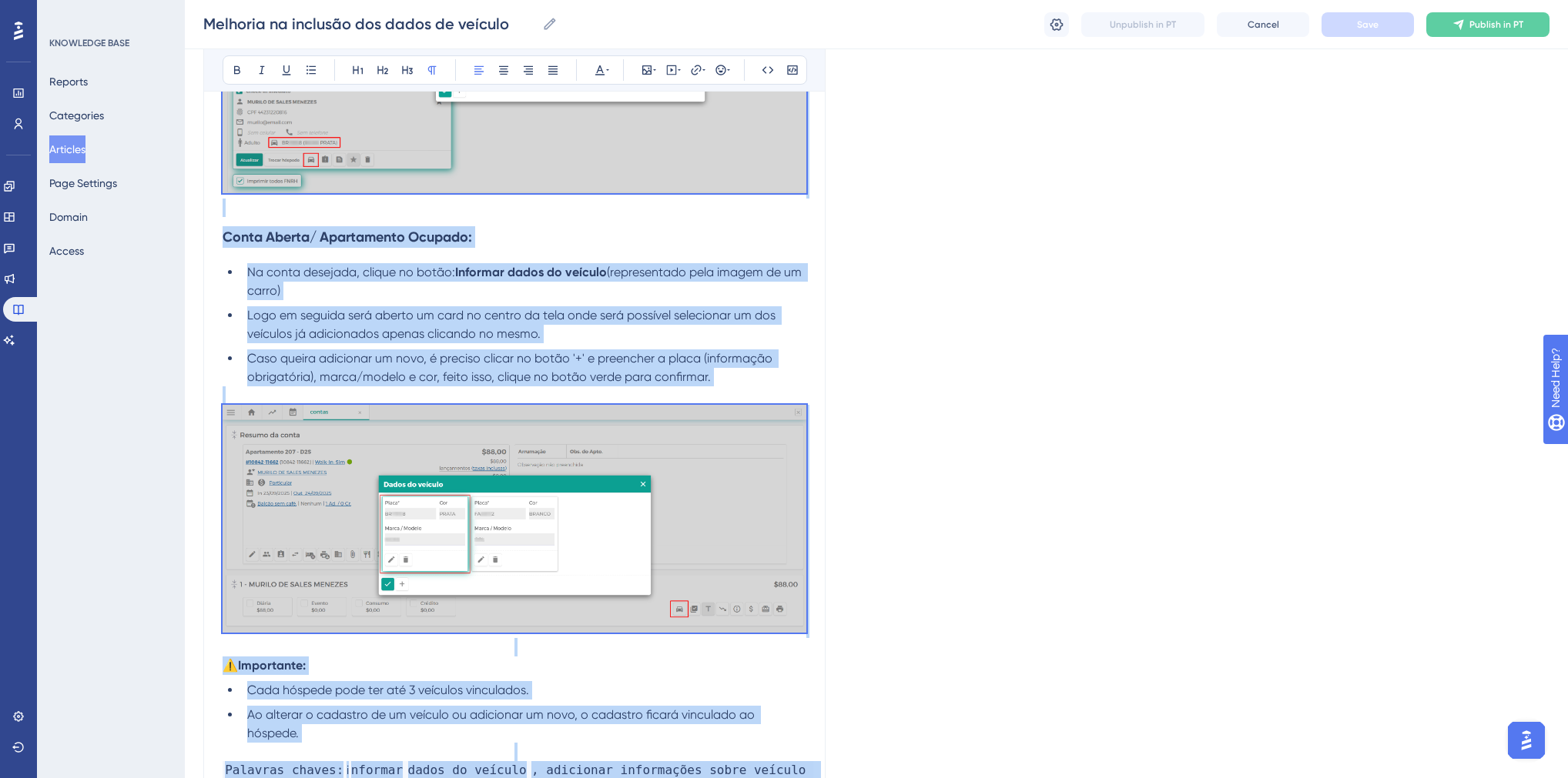
copy div "Lorem, ip dolor si ametcon adipi eli seddoeiusm te inci utlabore etdolorema: al…"
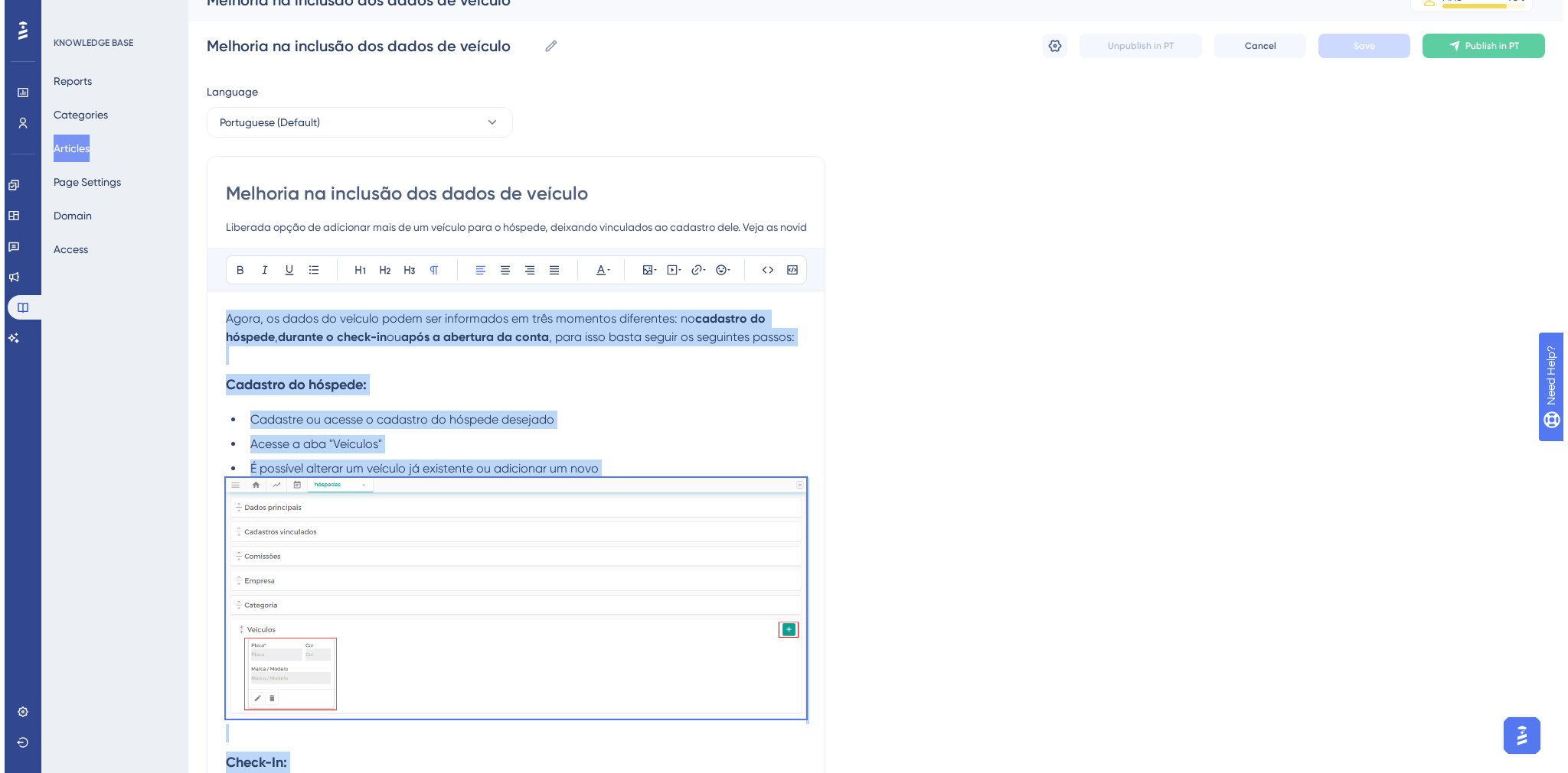
scroll to position [0, 0]
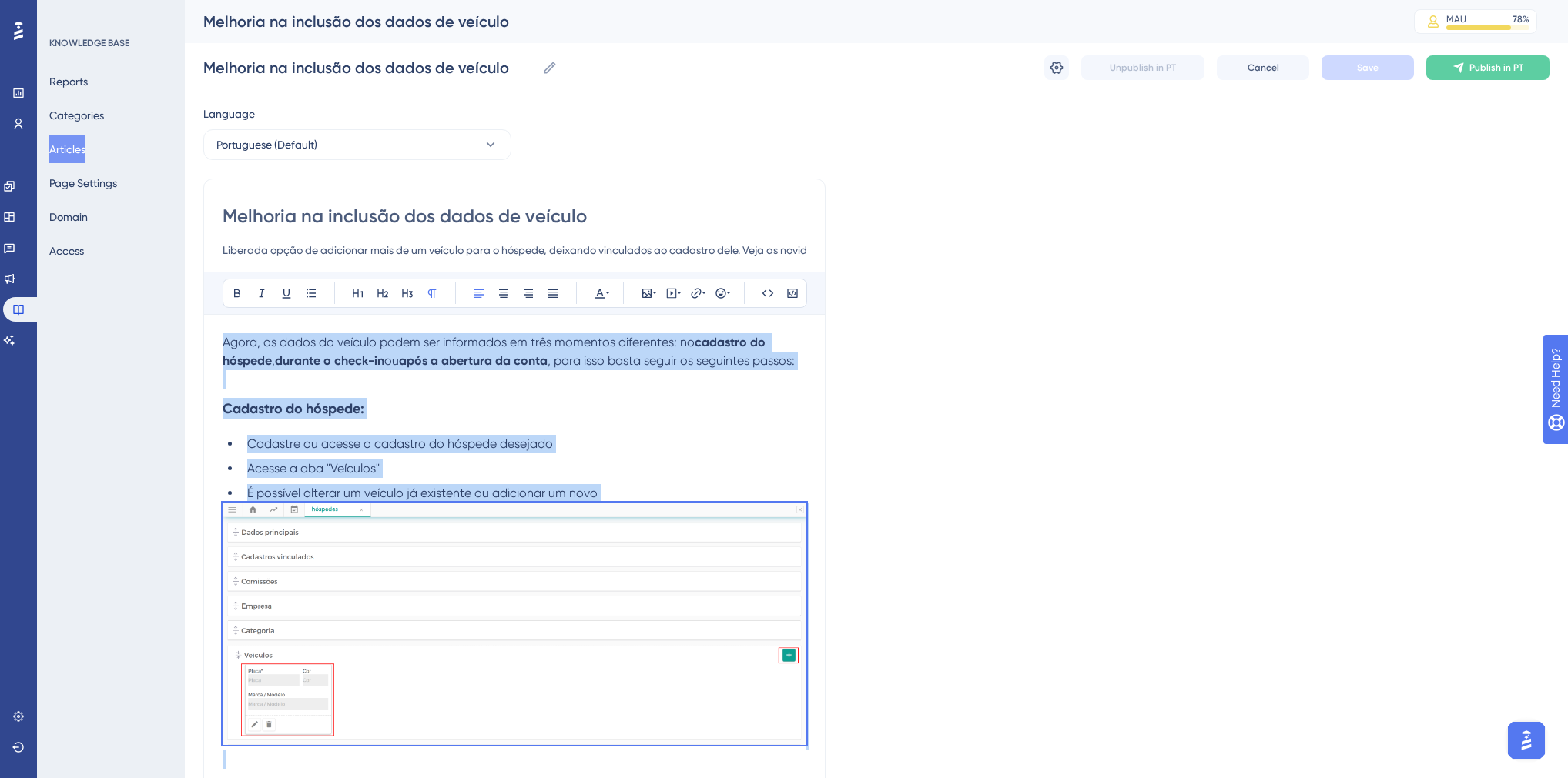
click at [85, 153] on button "Articles" at bounding box center [67, 149] width 36 height 28
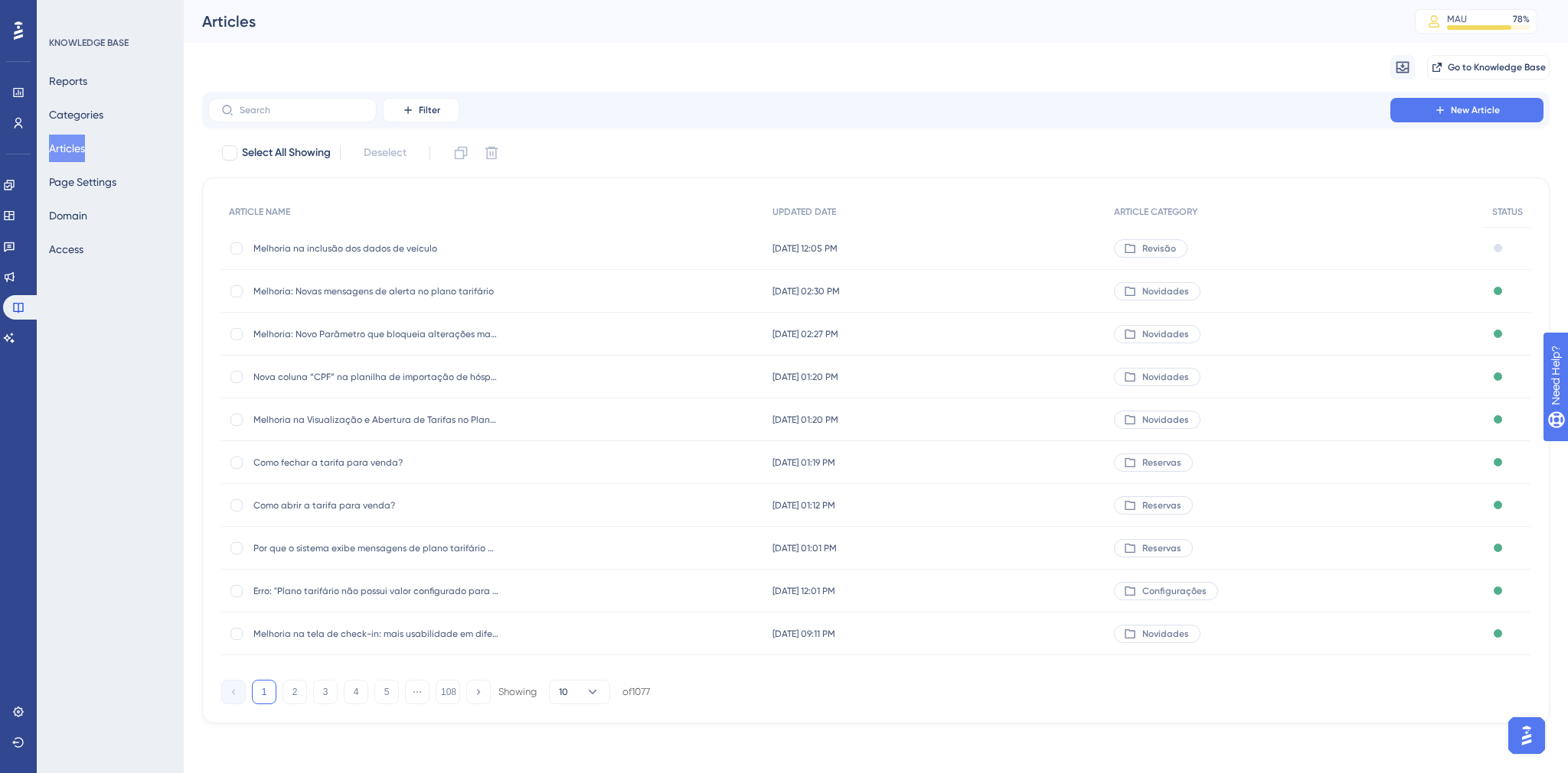
click at [415, 250] on span "Melhoria na inclusão dos dados de veículo" at bounding box center [376, 248] width 245 height 12
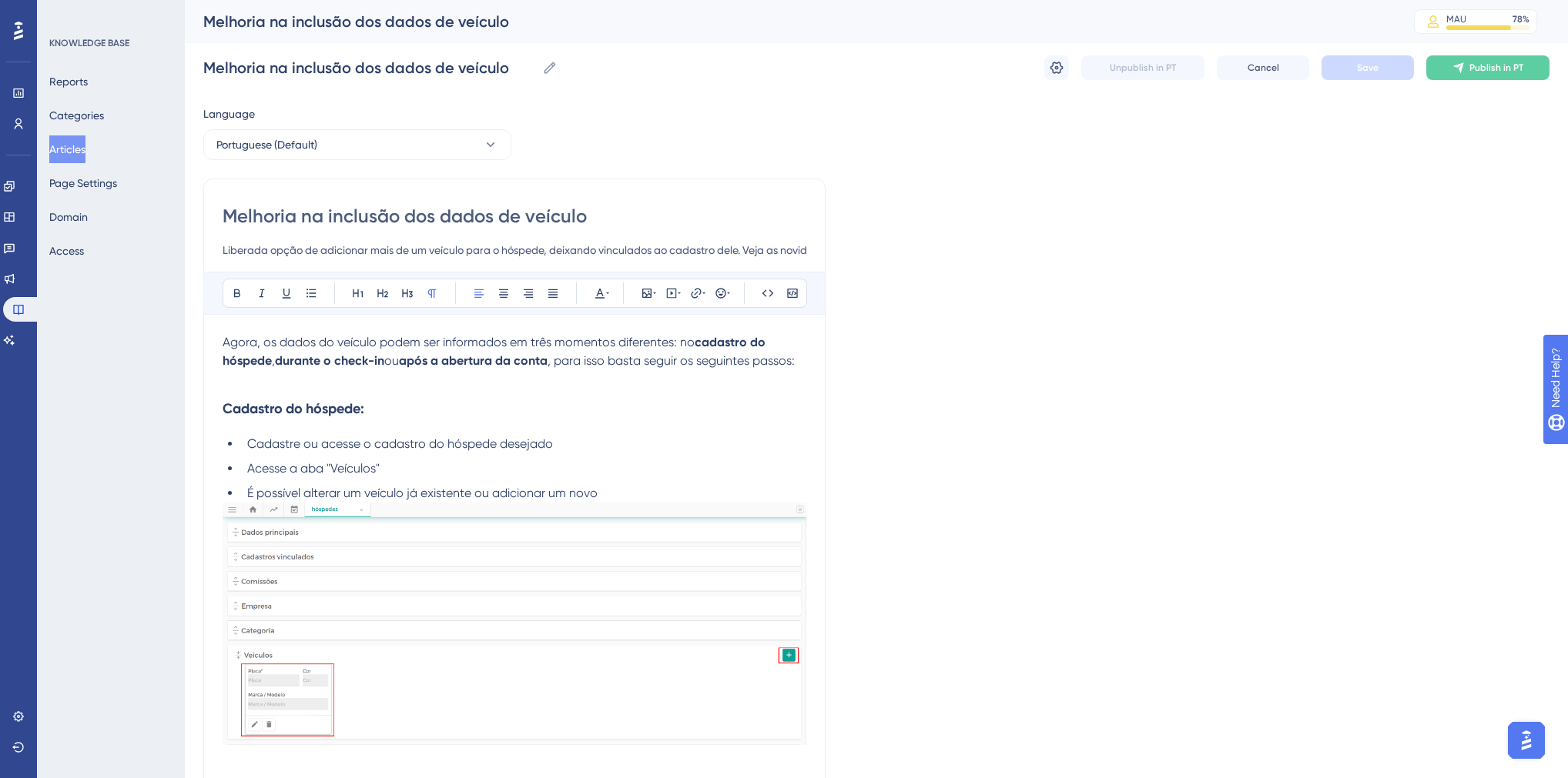
click at [85, 151] on button "Articles" at bounding box center [67, 149] width 36 height 28
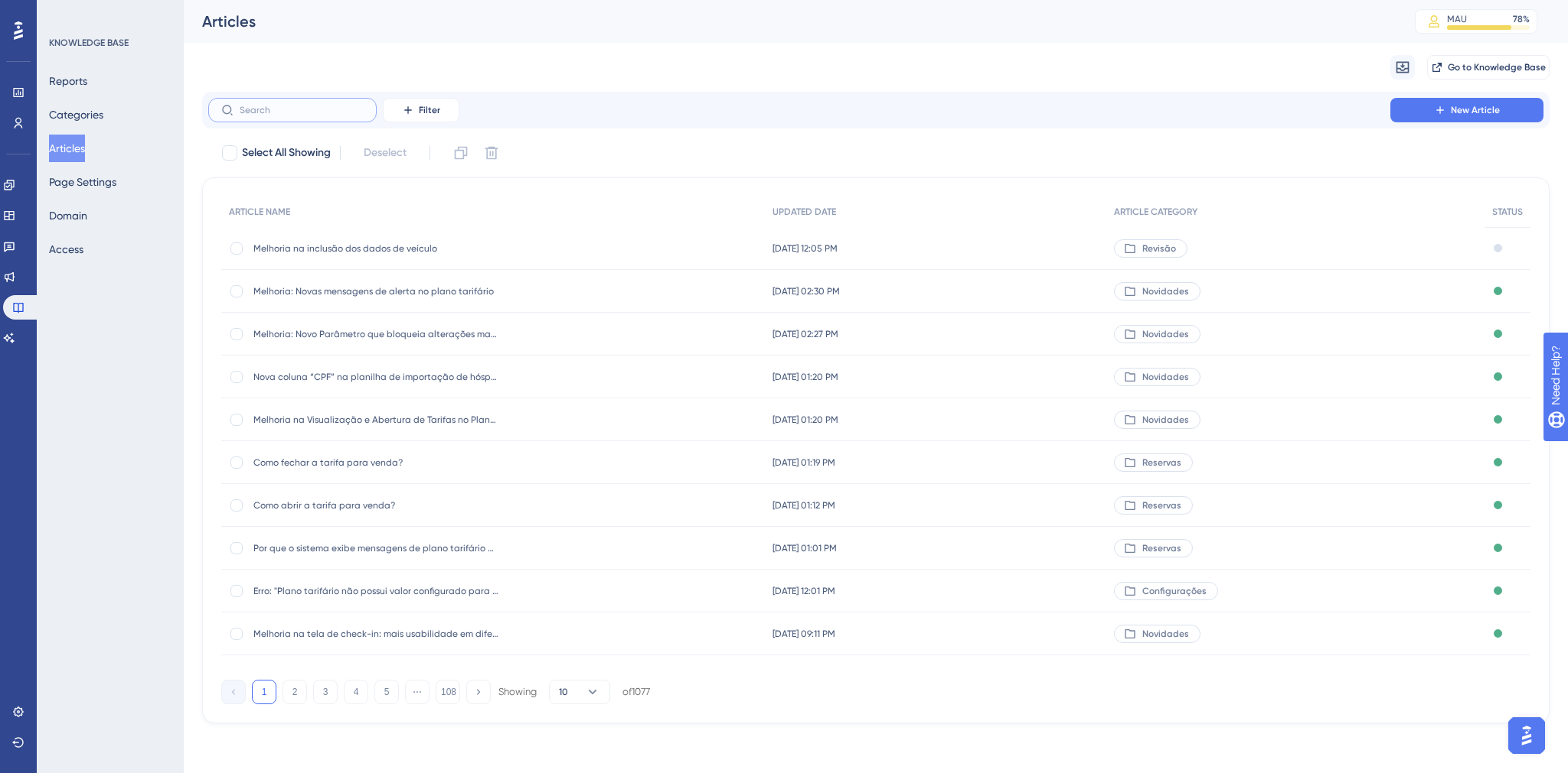
click at [284, 111] on input "text" at bounding box center [301, 110] width 124 height 11
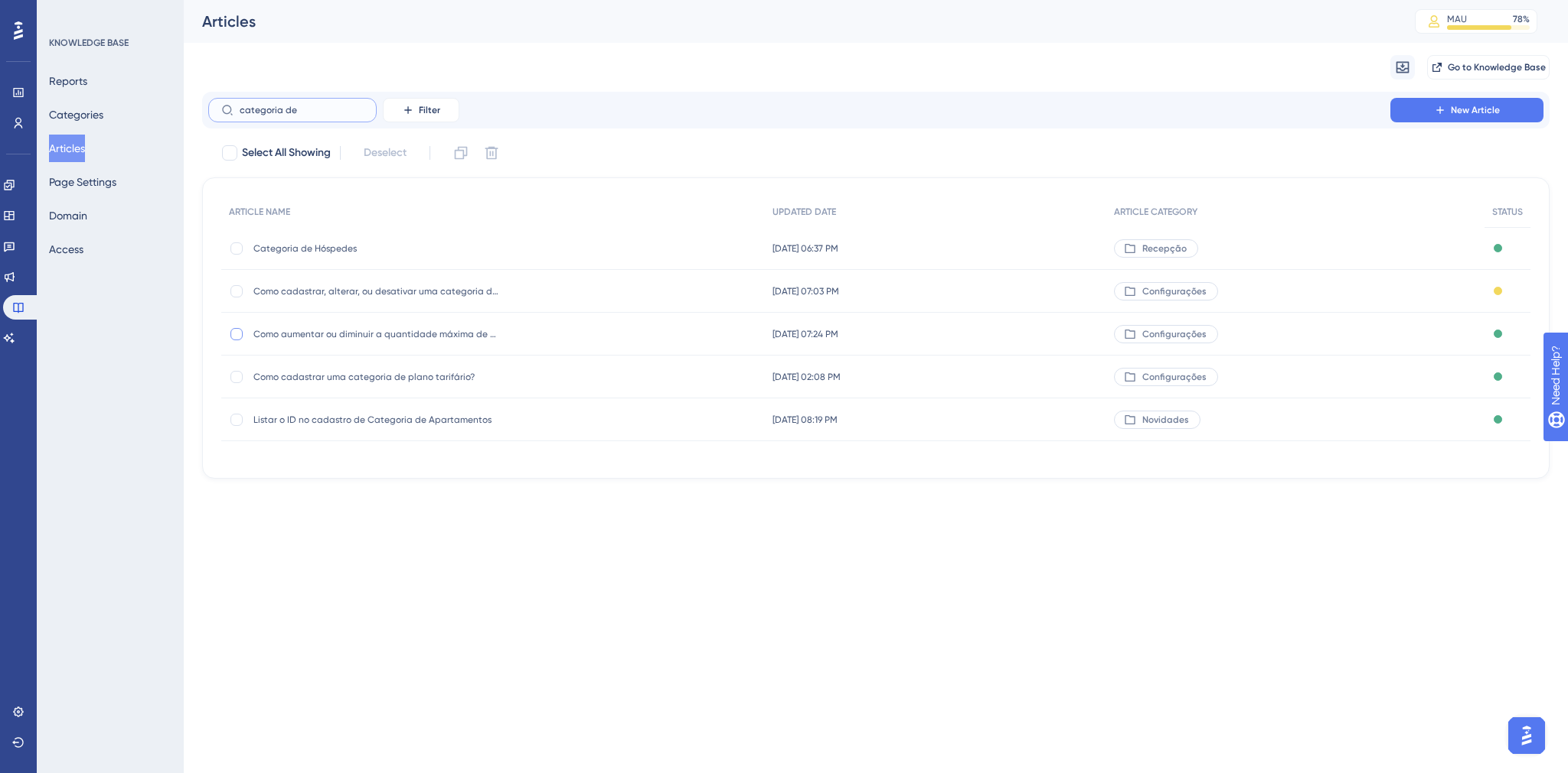
type input "categoria de"
click at [231, 333] on div at bounding box center [236, 334] width 12 height 12
click at [467, 159] on icon at bounding box center [460, 153] width 16 height 16
checkbox input "false"
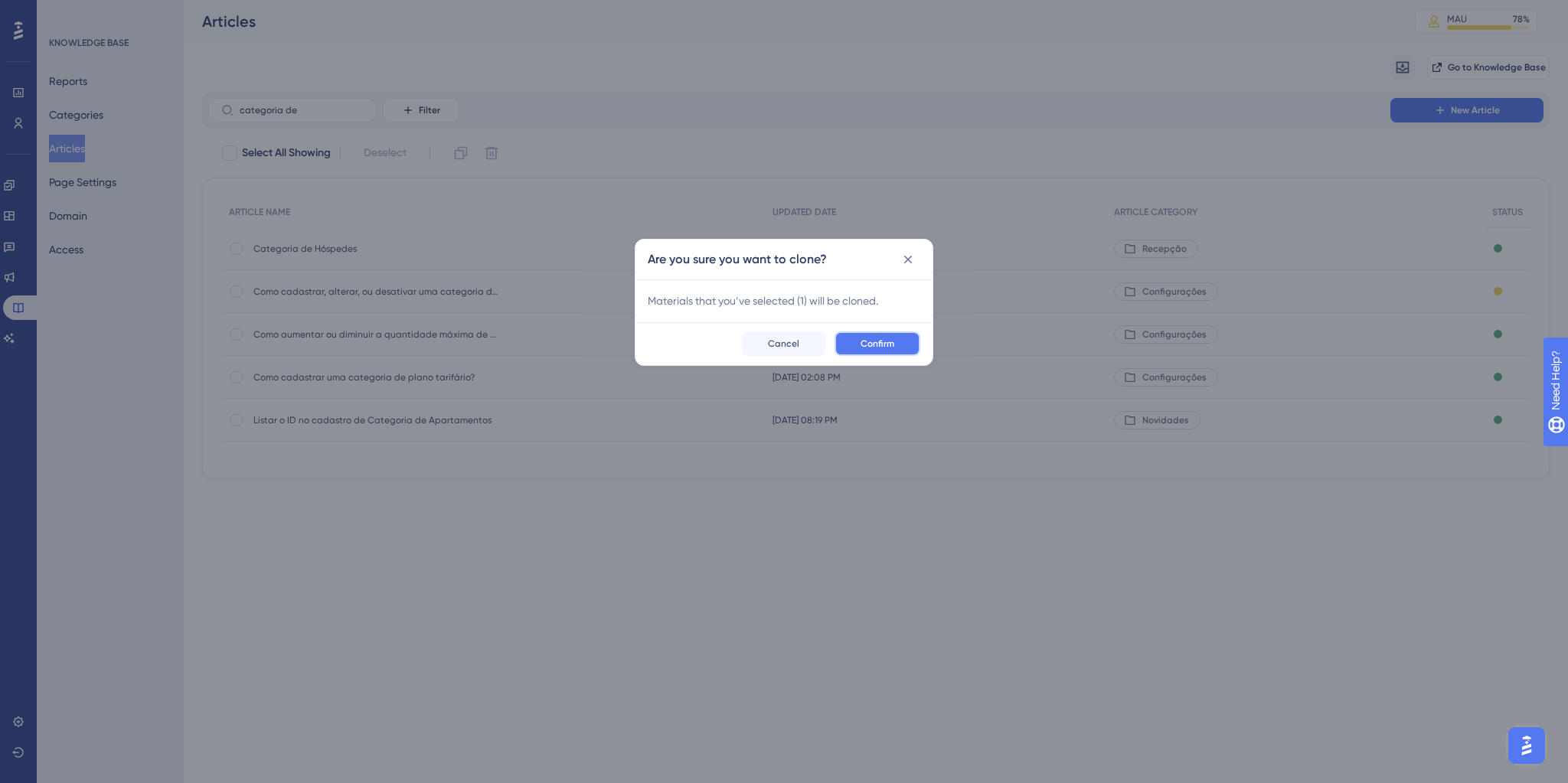
click at [894, 349] on span "Confirm" at bounding box center [877, 344] width 34 height 12
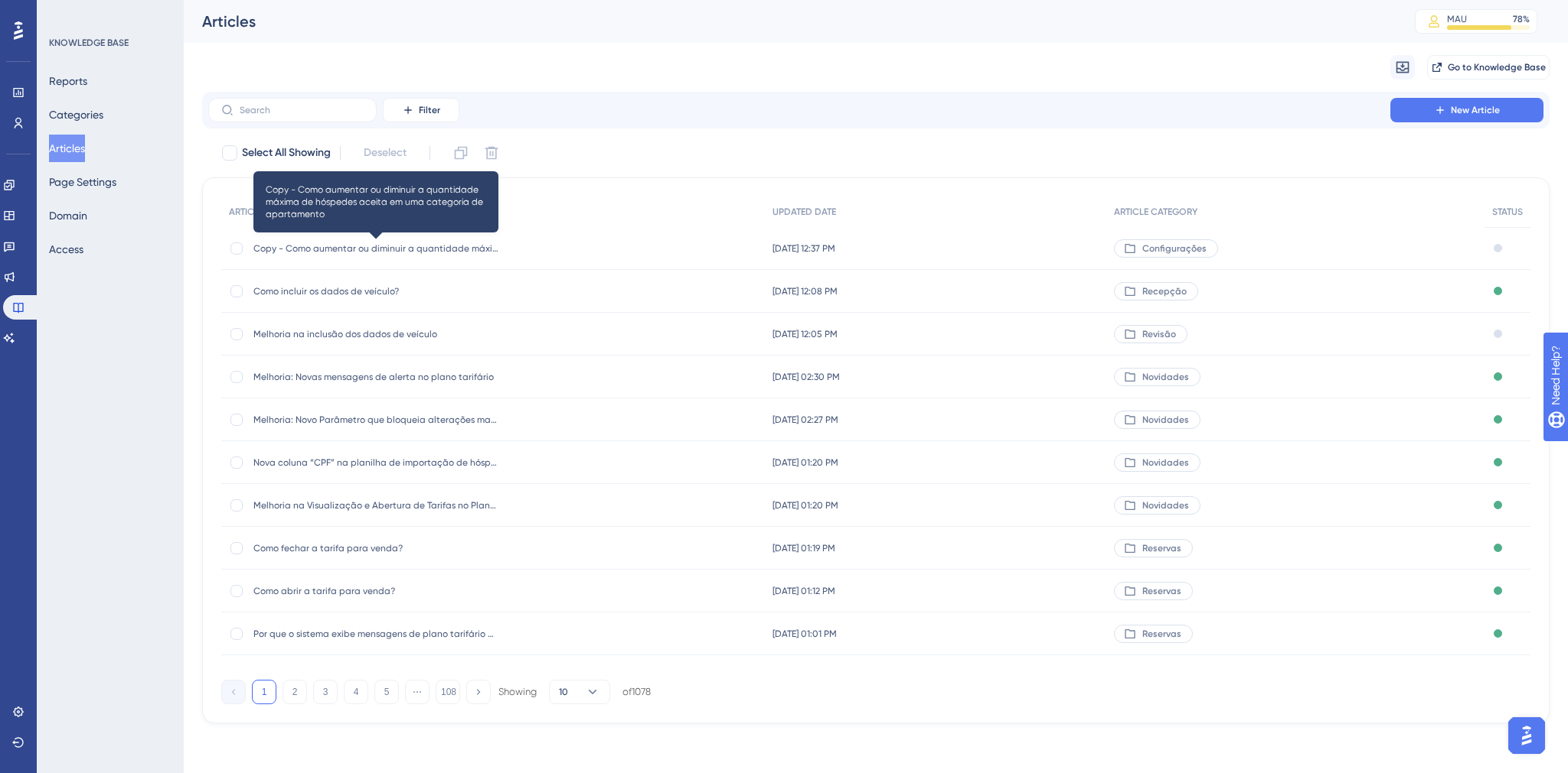
click at [329, 245] on span "Copy - Como aumentar ou diminuir a quantidade máxima de hóspedes aceita em uma …" at bounding box center [376, 248] width 245 height 12
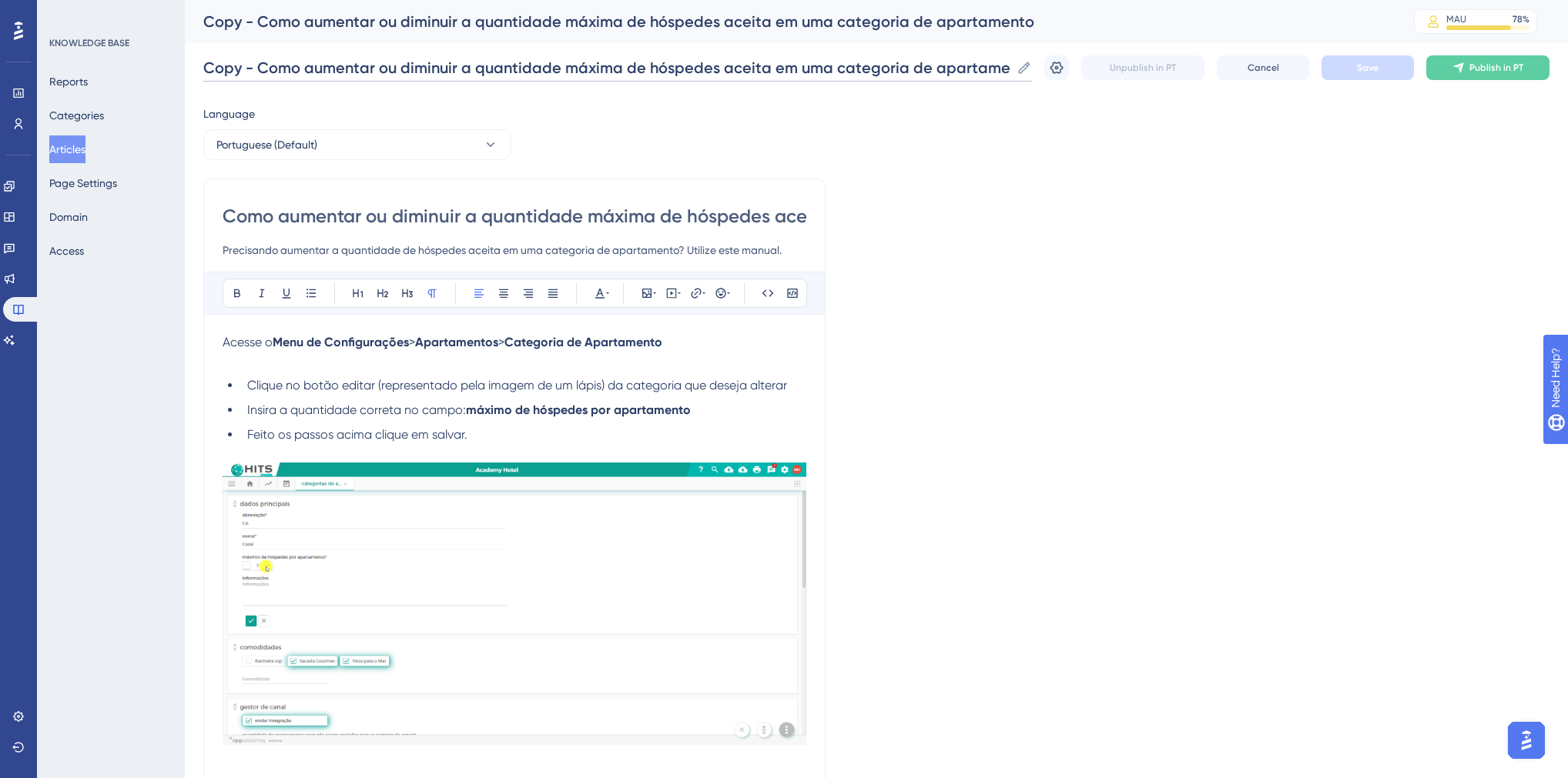
drag, startPoint x: 256, startPoint y: 67, endPoint x: 191, endPoint y: 73, distance: 65.3
click at [191, 73] on div "Performance Users Engagement Widgets Feedback Product Updates Knowledge Base AI…" at bounding box center [876, 605] width 1383 height 1211
click at [441, 68] on input "Novidade: Adicionado opção de contgrolar a quantidade de crianças no total de h…" at bounding box center [606, 68] width 807 height 21
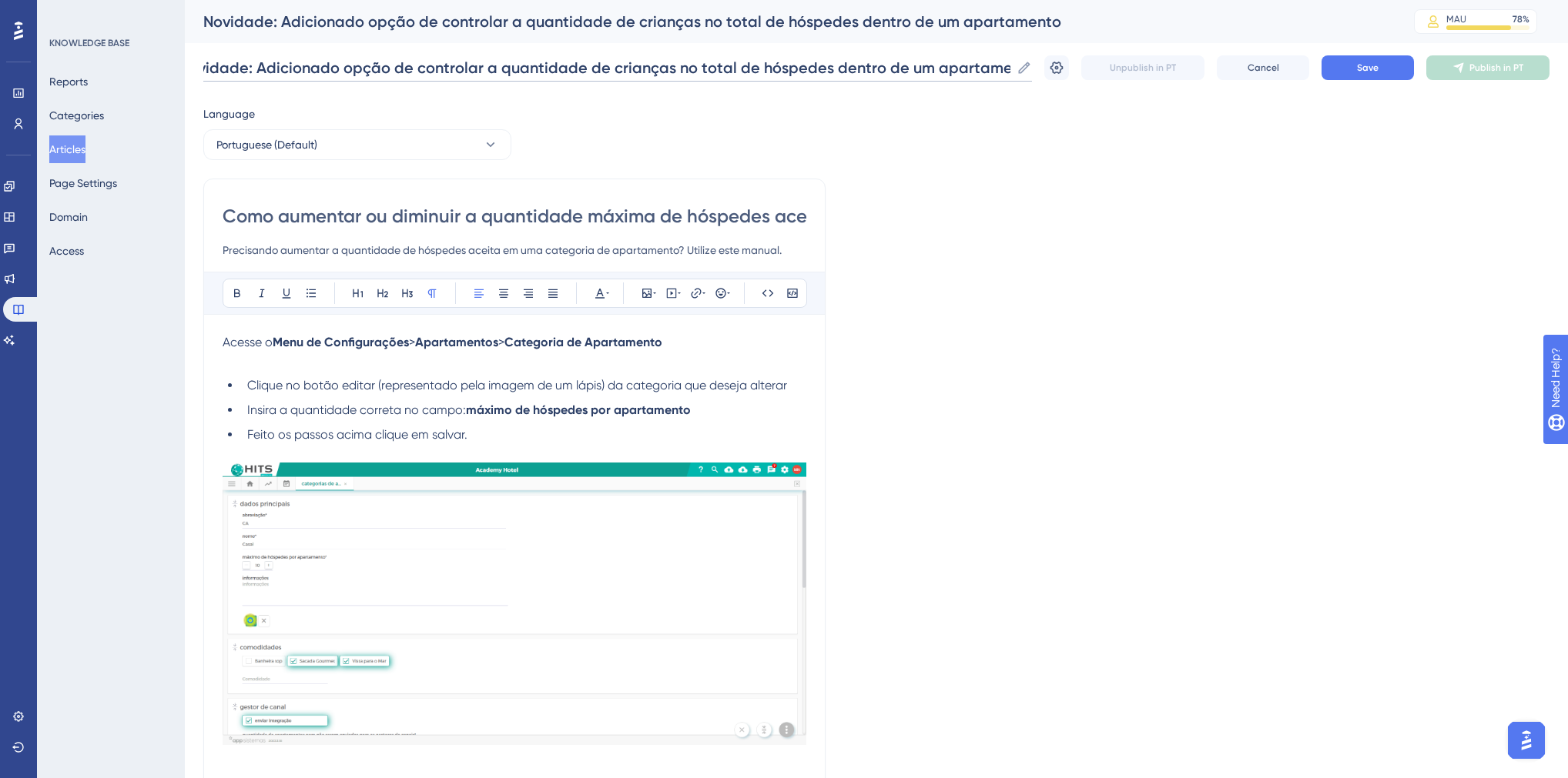
type input "Novidade: Adicionado opção de controlar a quantidade de crianças no total de hó…"
click at [450, 212] on input "Como aumentar ou diminuir a quantidade máxima de hóspedes aceita em uma categor…" at bounding box center [514, 216] width 583 height 25
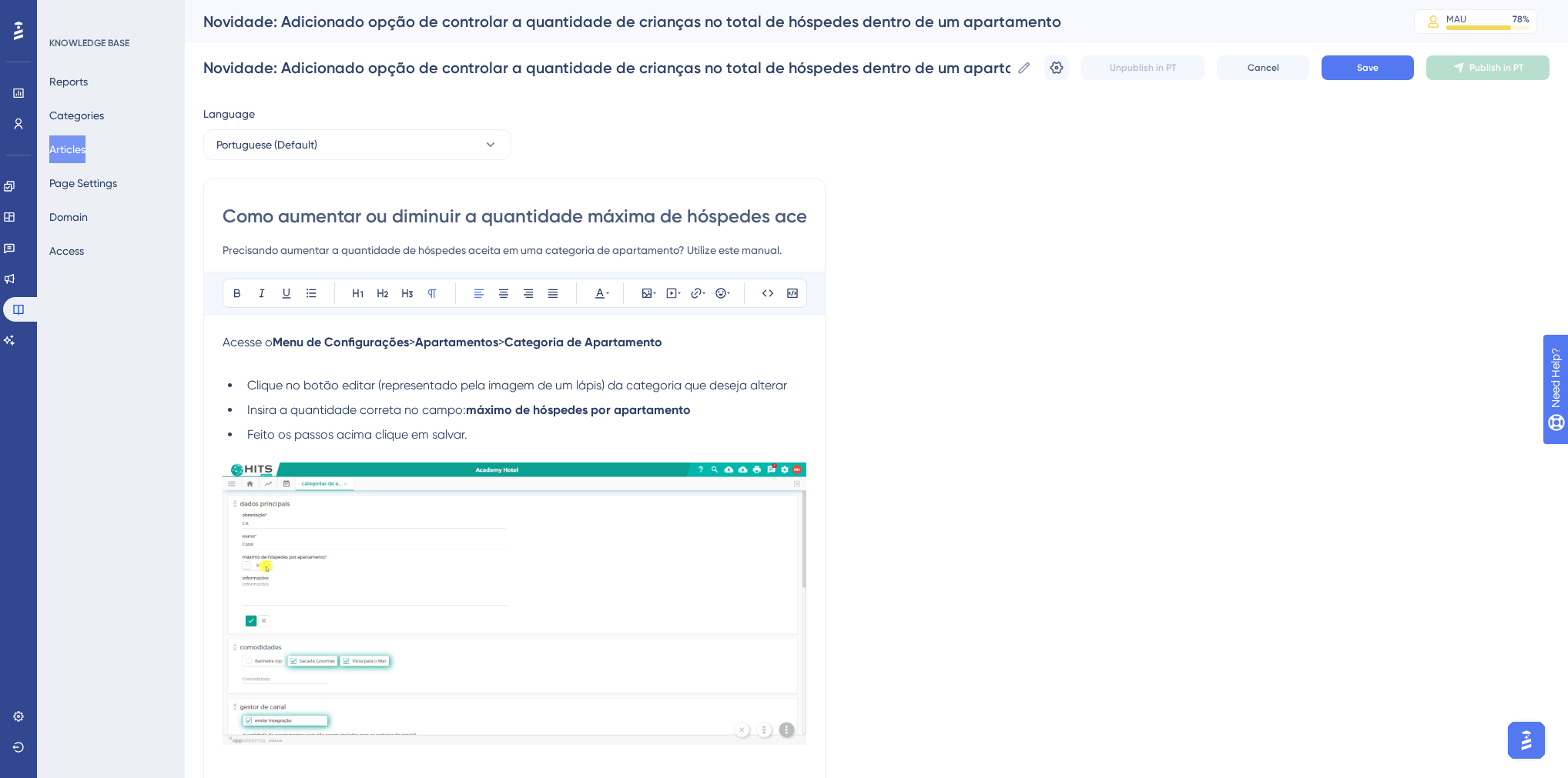
paste input "Novidade: Adicionado opção de controlar a quantidade de crianças no total de hó…"
type input "Novidade: Adicionado opção de controlar a quantidade de crianças no total de hó…"
click at [221, 250] on div "Novidade: Adicionado opção de controlar a quantidade de crianças no total de hó…" at bounding box center [514, 636] width 622 height 915
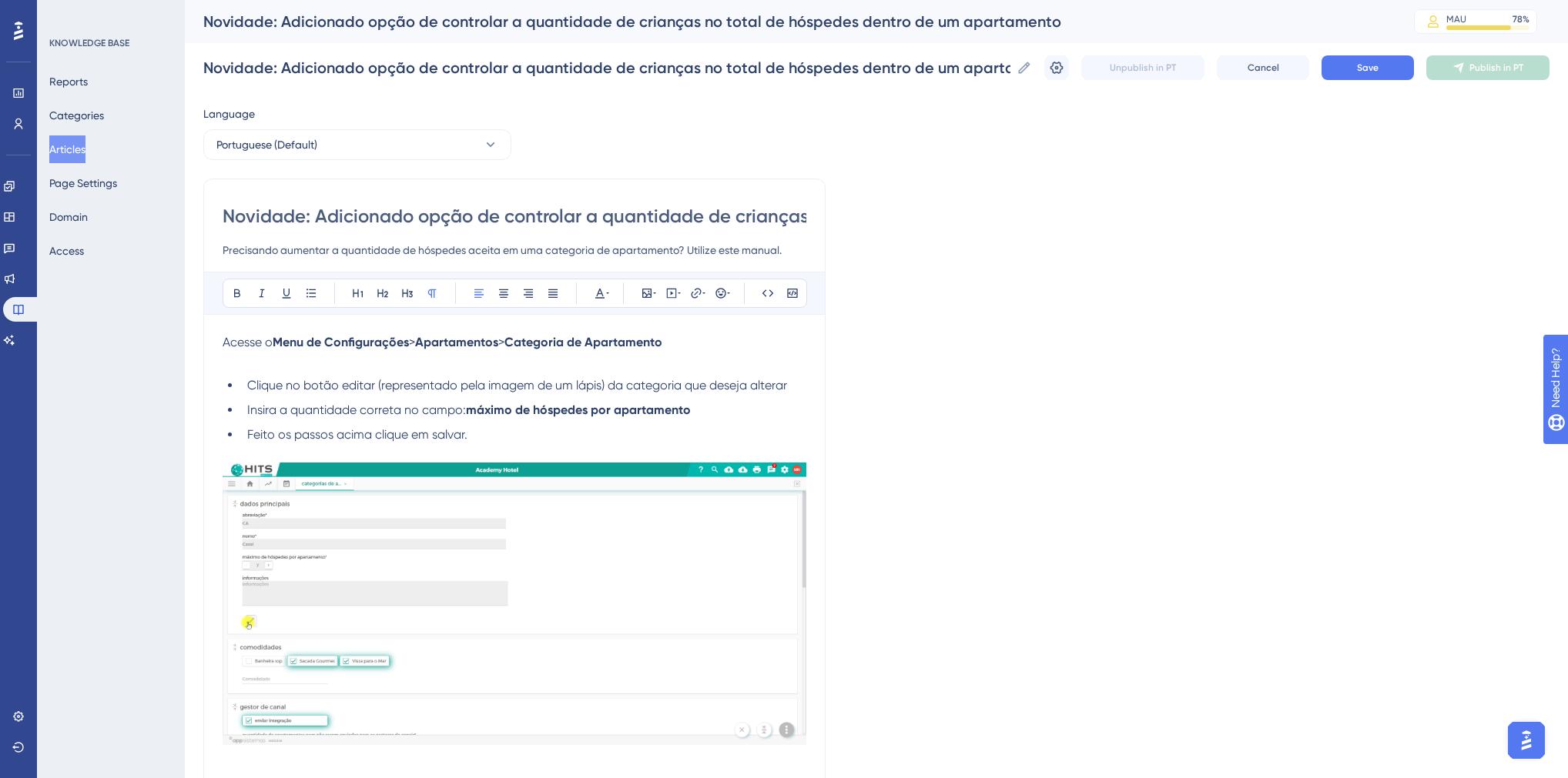
click at [224, 253] on input "Precisando aumentar a quantidade de hóspedes aceita em uma categoria de apartam…" at bounding box center [514, 250] width 583 height 19
type input "Agora, caso o hotel queira controlar a quantidade de crianças no total de hóspe…"
click at [326, 591] on img at bounding box center [514, 604] width 583 height 282
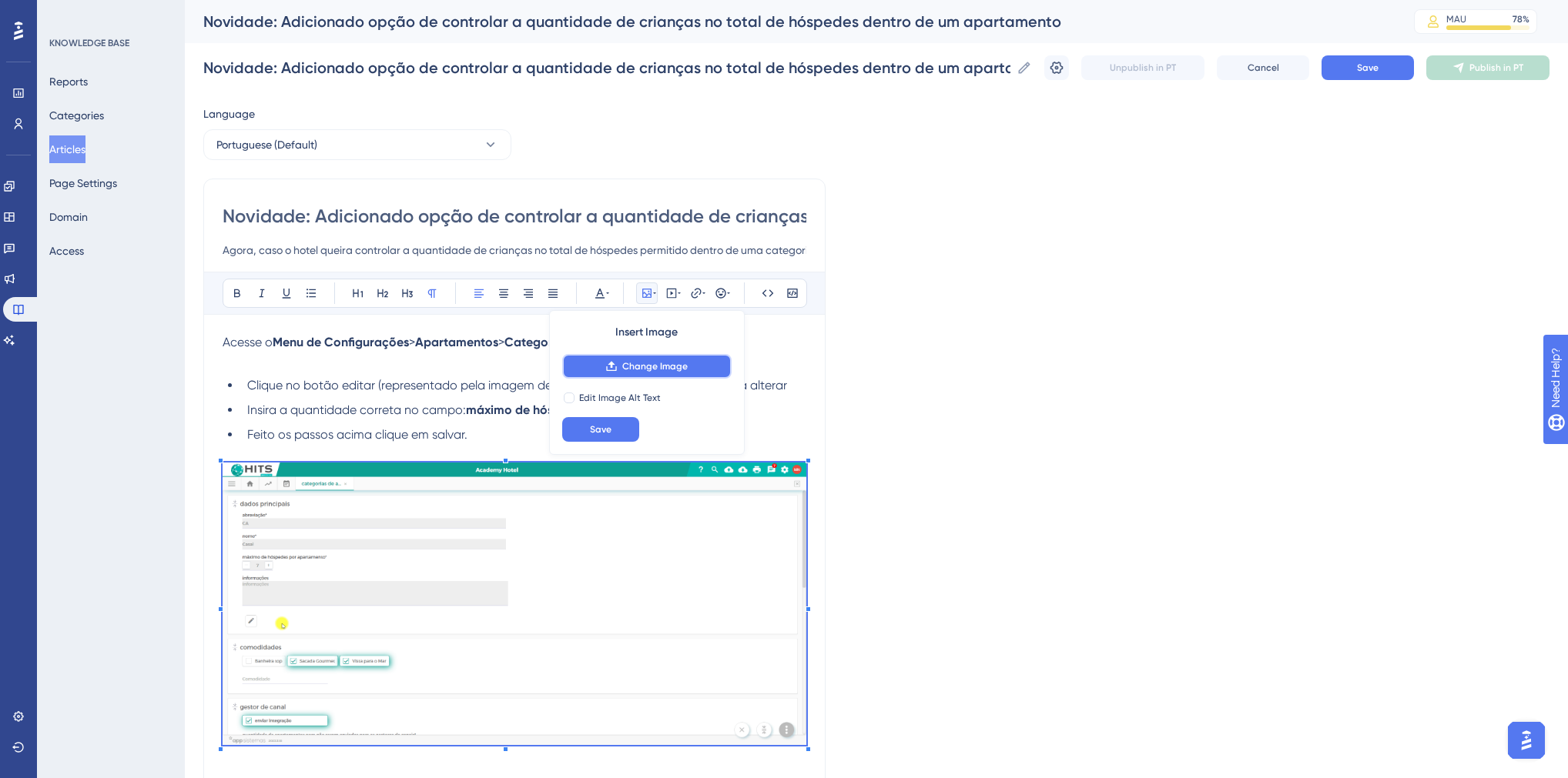
click at [668, 362] on span "Change Image" at bounding box center [655, 366] width 66 height 12
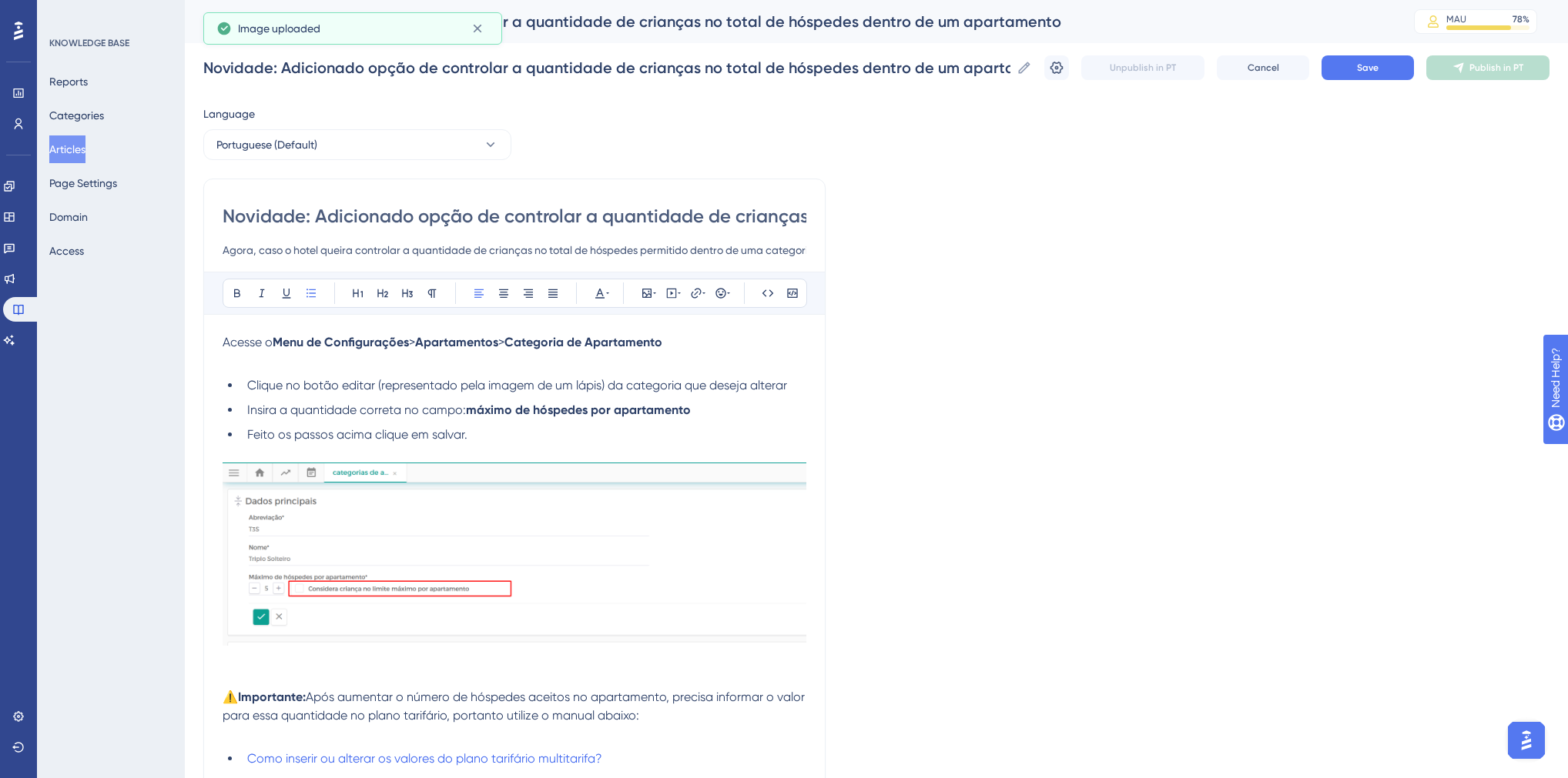
click at [247, 413] on span "Insira a quantidade correta no campo:" at bounding box center [357, 410] width 219 height 15
click at [699, 414] on li "Insira a quantidade correta no campo: máximo de hóspedes por apartamento" at bounding box center [523, 410] width 565 height 19
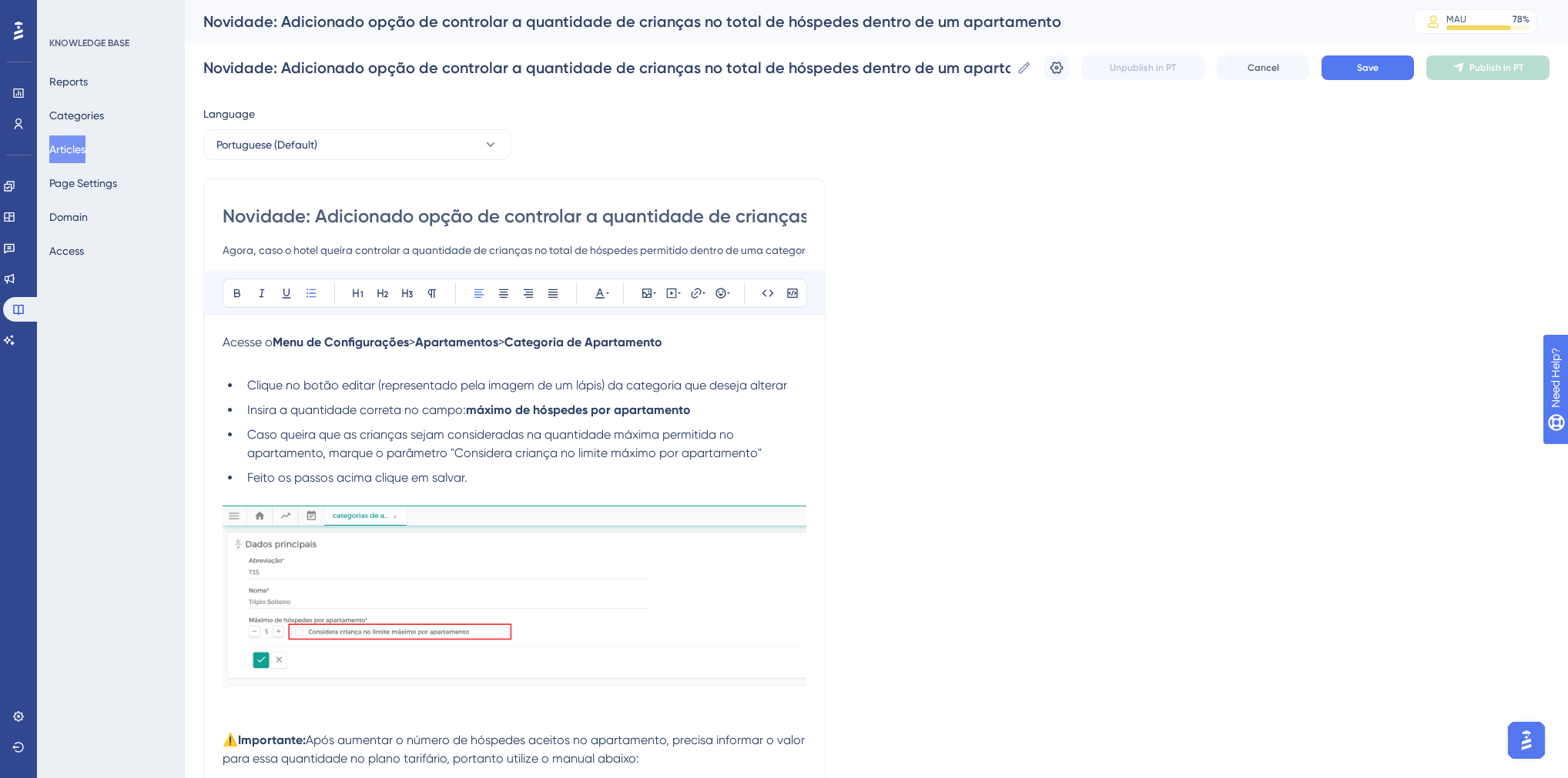
click at [428, 485] on li "Feito os passos acima clique em salvar." at bounding box center [523, 478] width 565 height 19
click at [525, 463] on ul "Clique no botão editar (representado pela imagem de um lápis) da categoria que …" at bounding box center [514, 433] width 583 height 111
drag, startPoint x: 766, startPoint y: 453, endPoint x: 450, endPoint y: 453, distance: 316.0
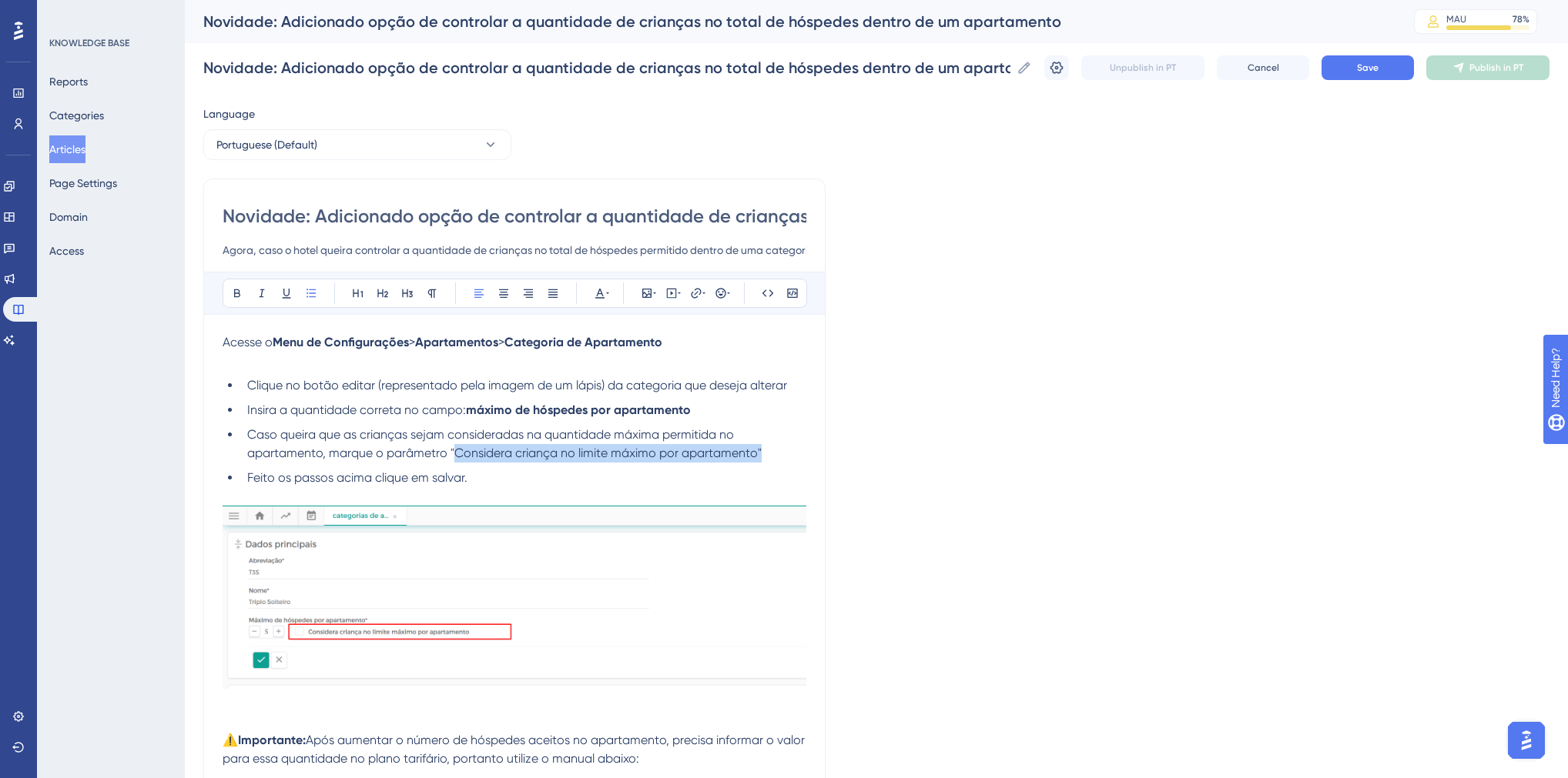
click at [450, 453] on li "Caso queira que as crianças sejam consideradas na quantidade máxima permitida n…" at bounding box center [523, 445] width 565 height 37
click at [445, 454] on span "Caso queira que as crianças sejam consideradas na quantidade máxima permitida n…" at bounding box center [504, 444] width 514 height 33
click at [474, 415] on strong "máximo de hóspedes por apartamento" at bounding box center [578, 410] width 225 height 15
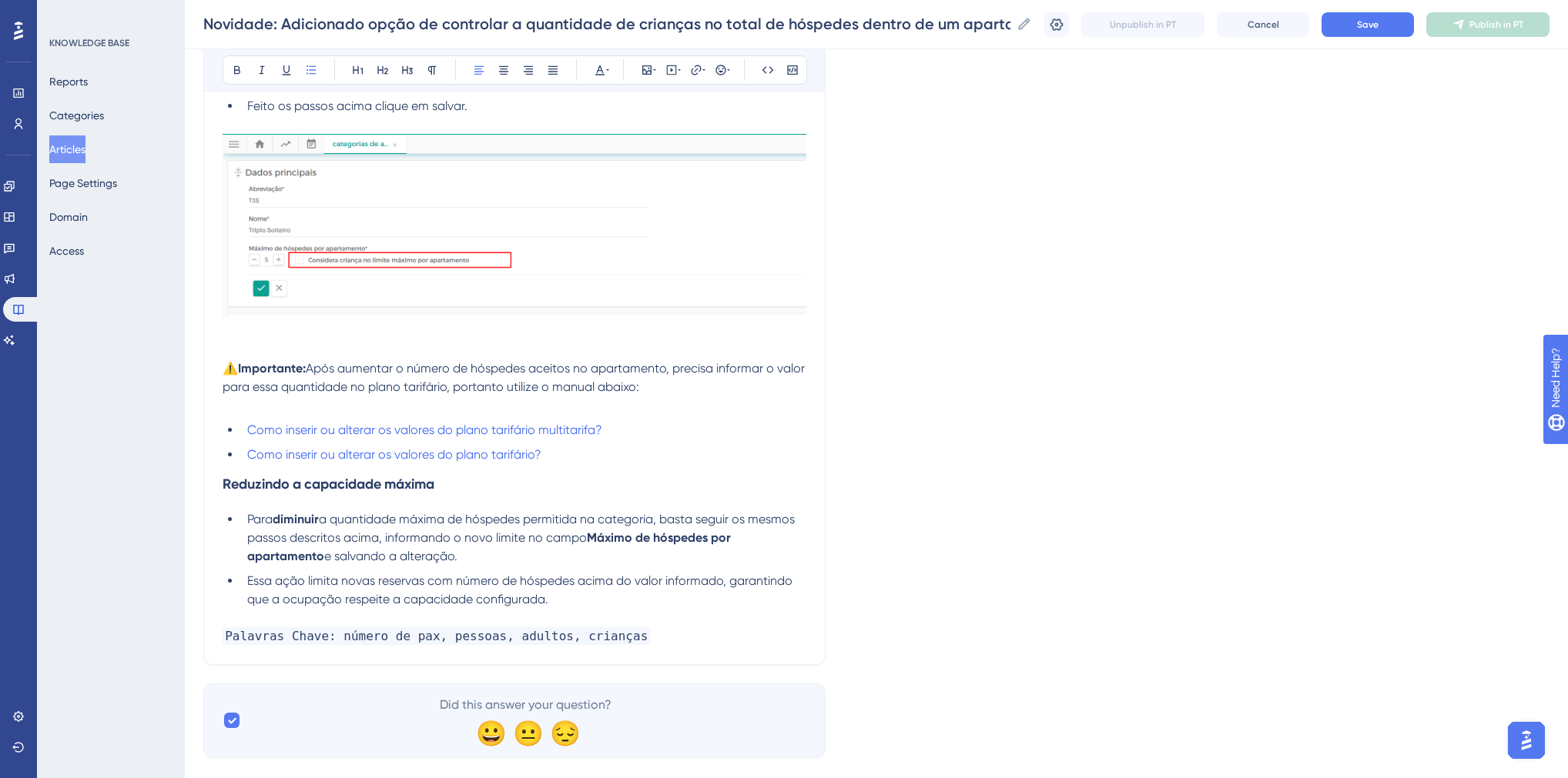
scroll to position [370, 0]
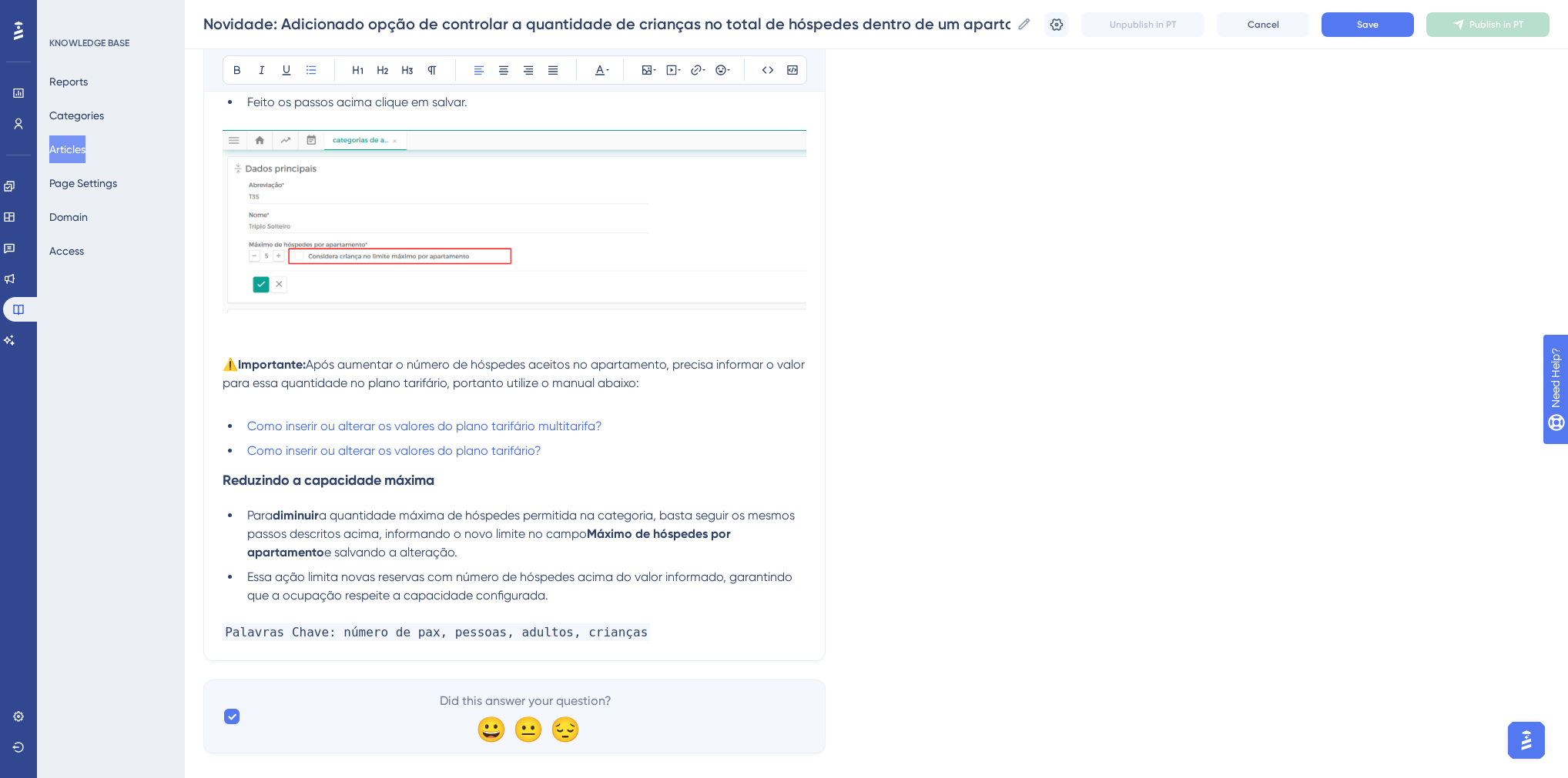
click at [313, 349] on p at bounding box center [514, 346] width 583 height 19
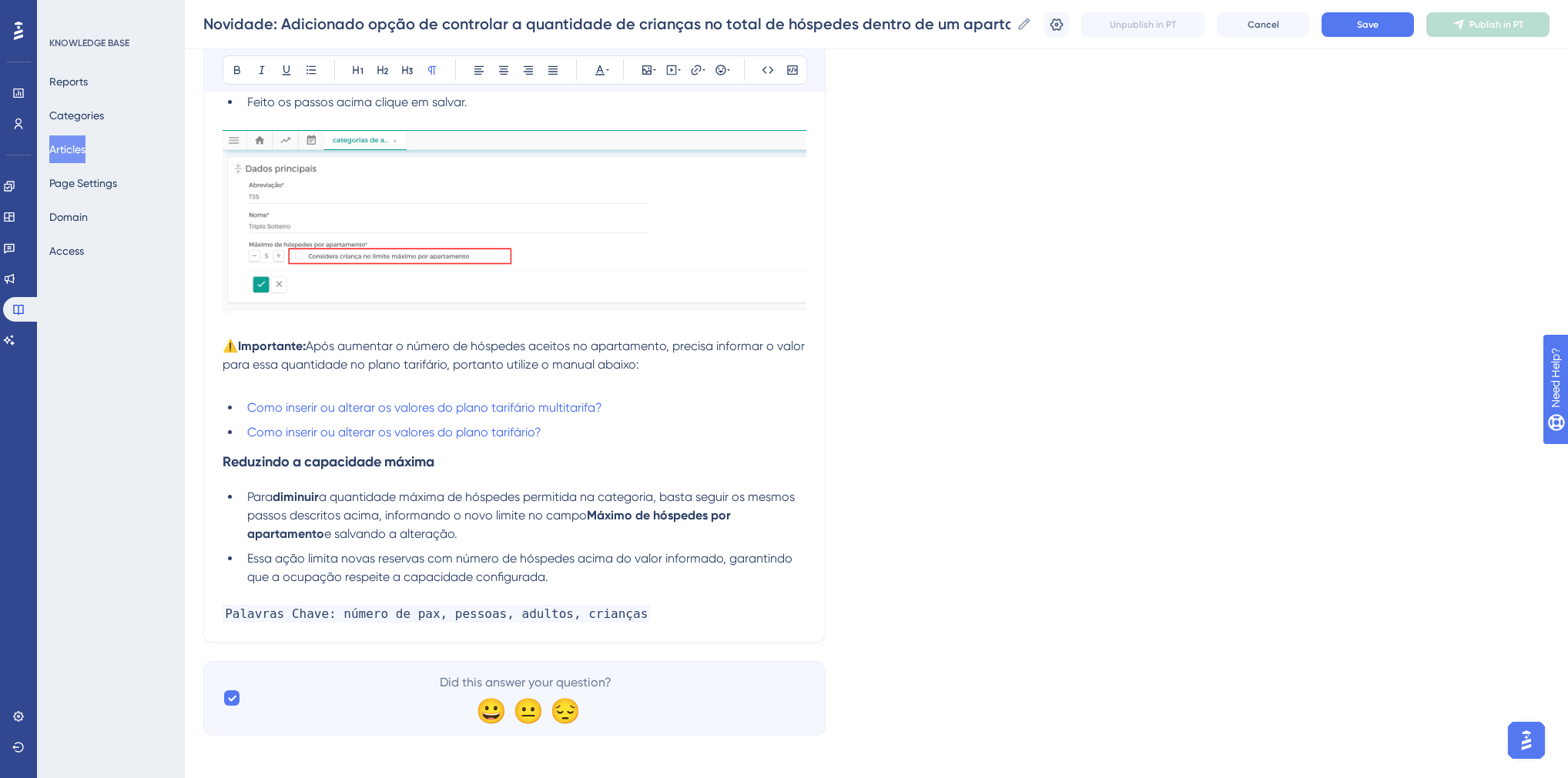
click at [312, 347] on span "Após aumentar o número de hóspedes aceitos no apartamento, precisa informar o v…" at bounding box center [515, 356] width 585 height 33
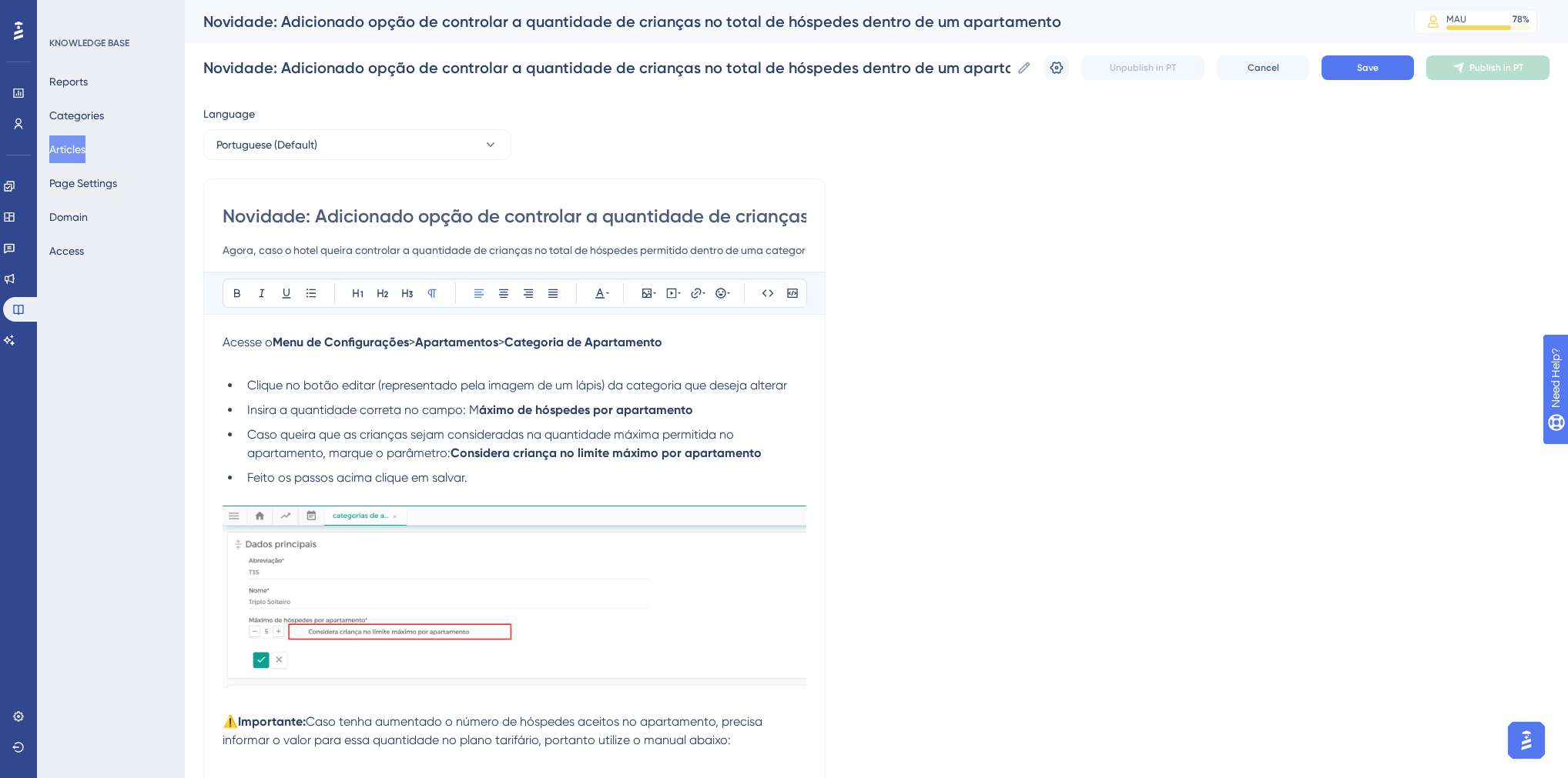
click at [1079, 71] on div "Unpublish in PT Cancel Save Publish in PT" at bounding box center [1296, 68] width 505 height 25
click at [1064, 70] on icon at bounding box center [1056, 68] width 16 height 16
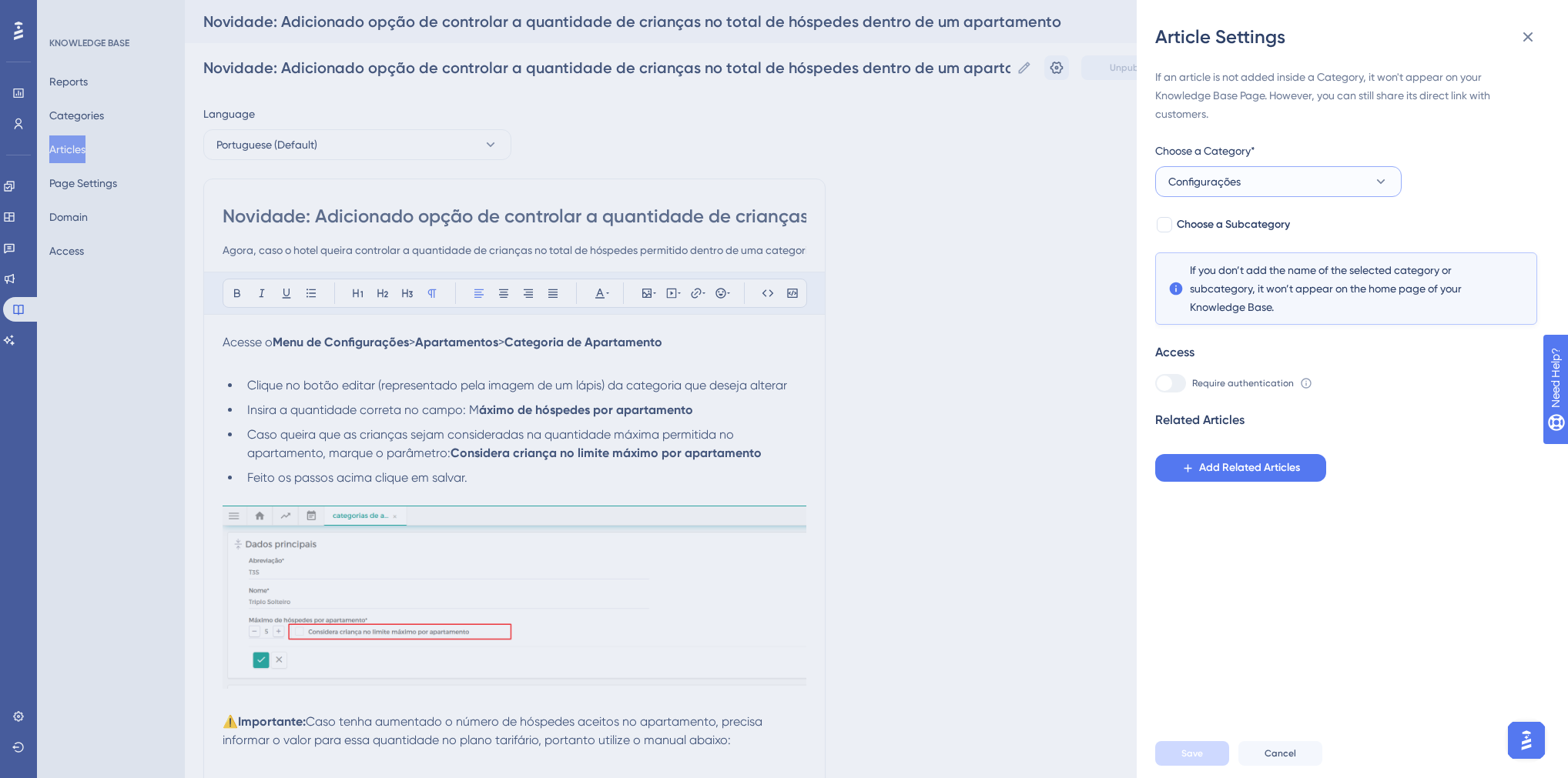
click at [1278, 175] on button "Configurações" at bounding box center [1278, 182] width 246 height 31
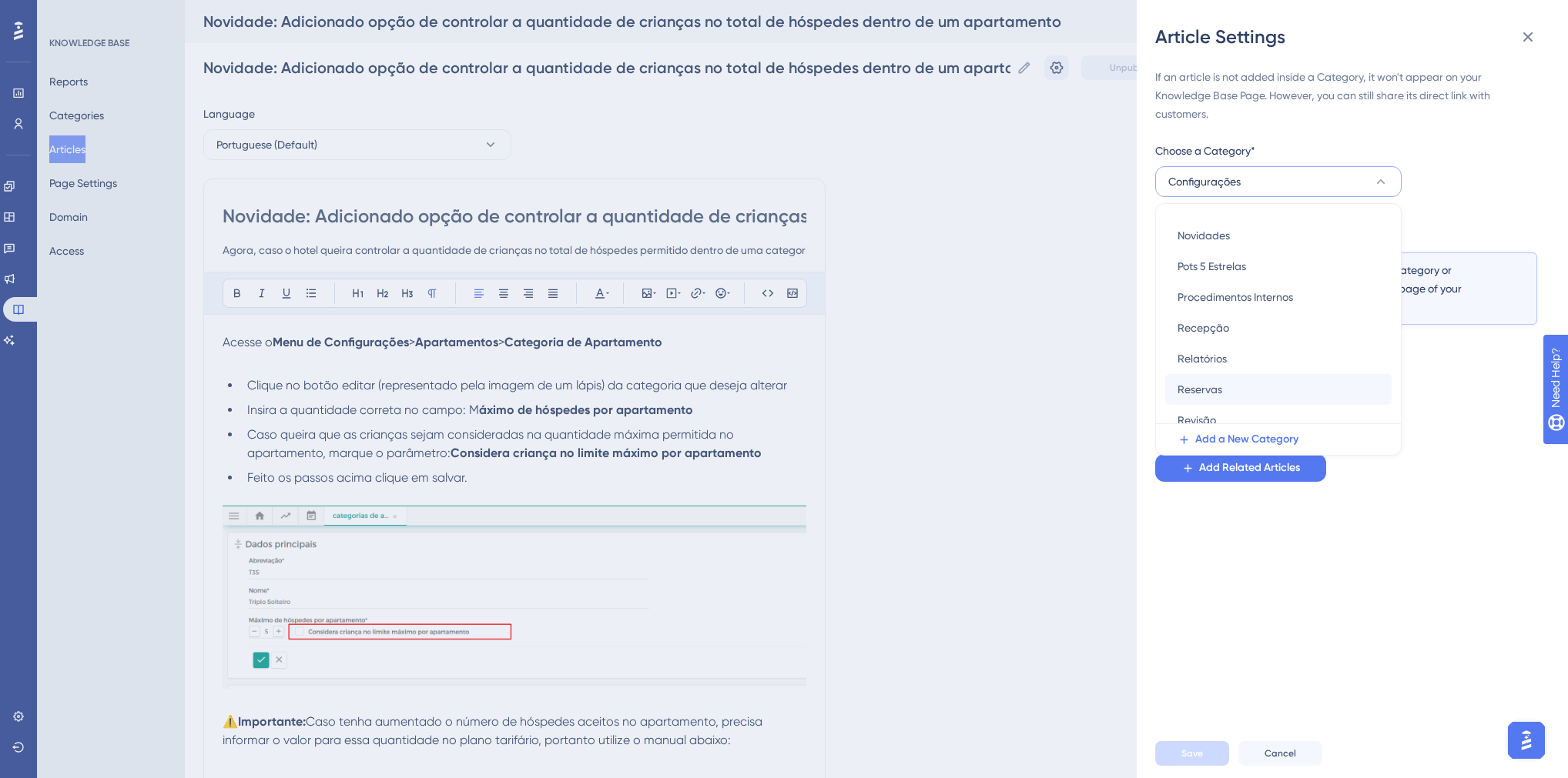
scroll to position [405, 0]
click at [1201, 401] on span "Revisão" at bounding box center [1197, 408] width 39 height 19
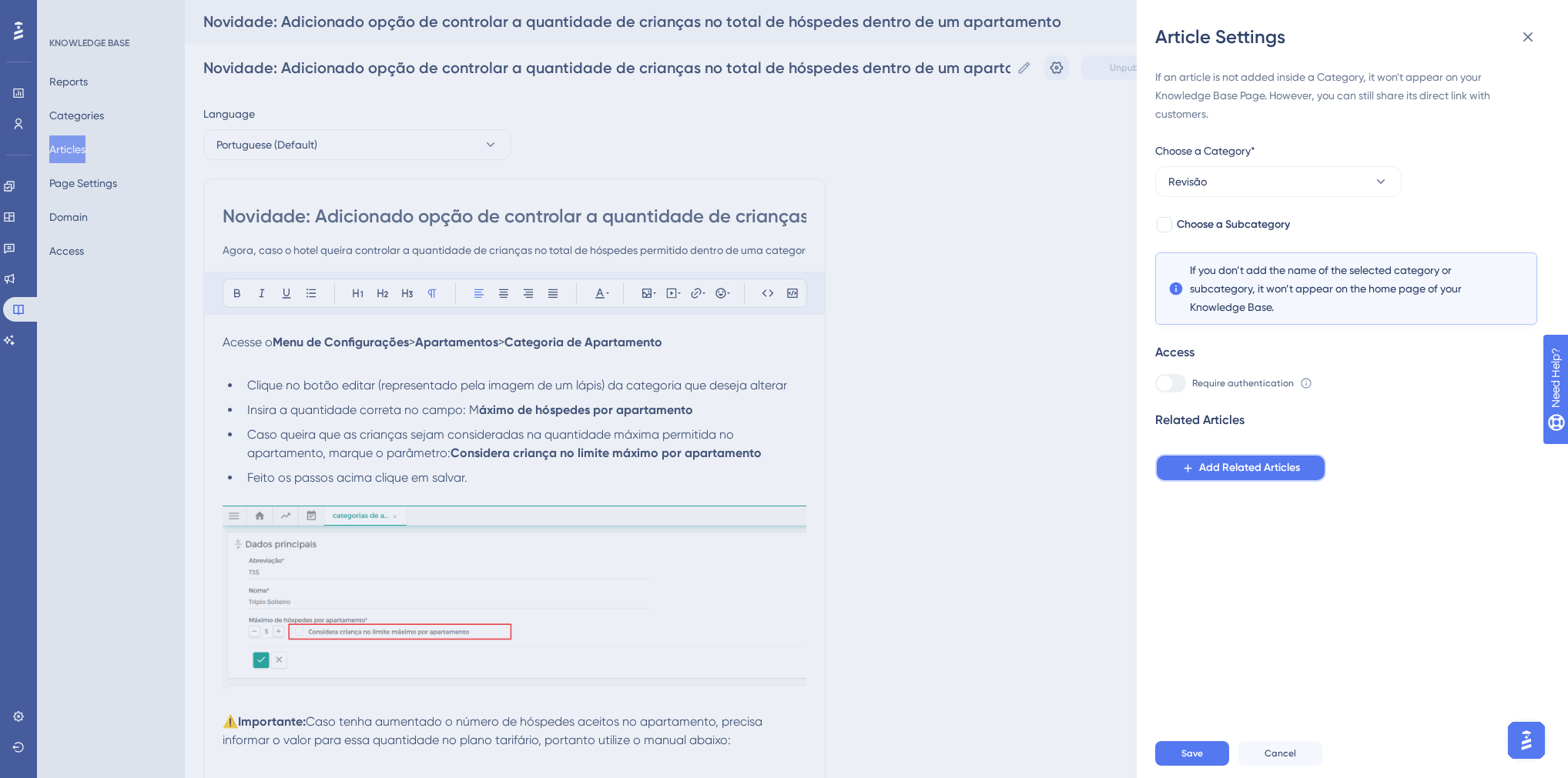
click at [1217, 462] on span "Add Related Articles" at bounding box center [1248, 468] width 101 height 19
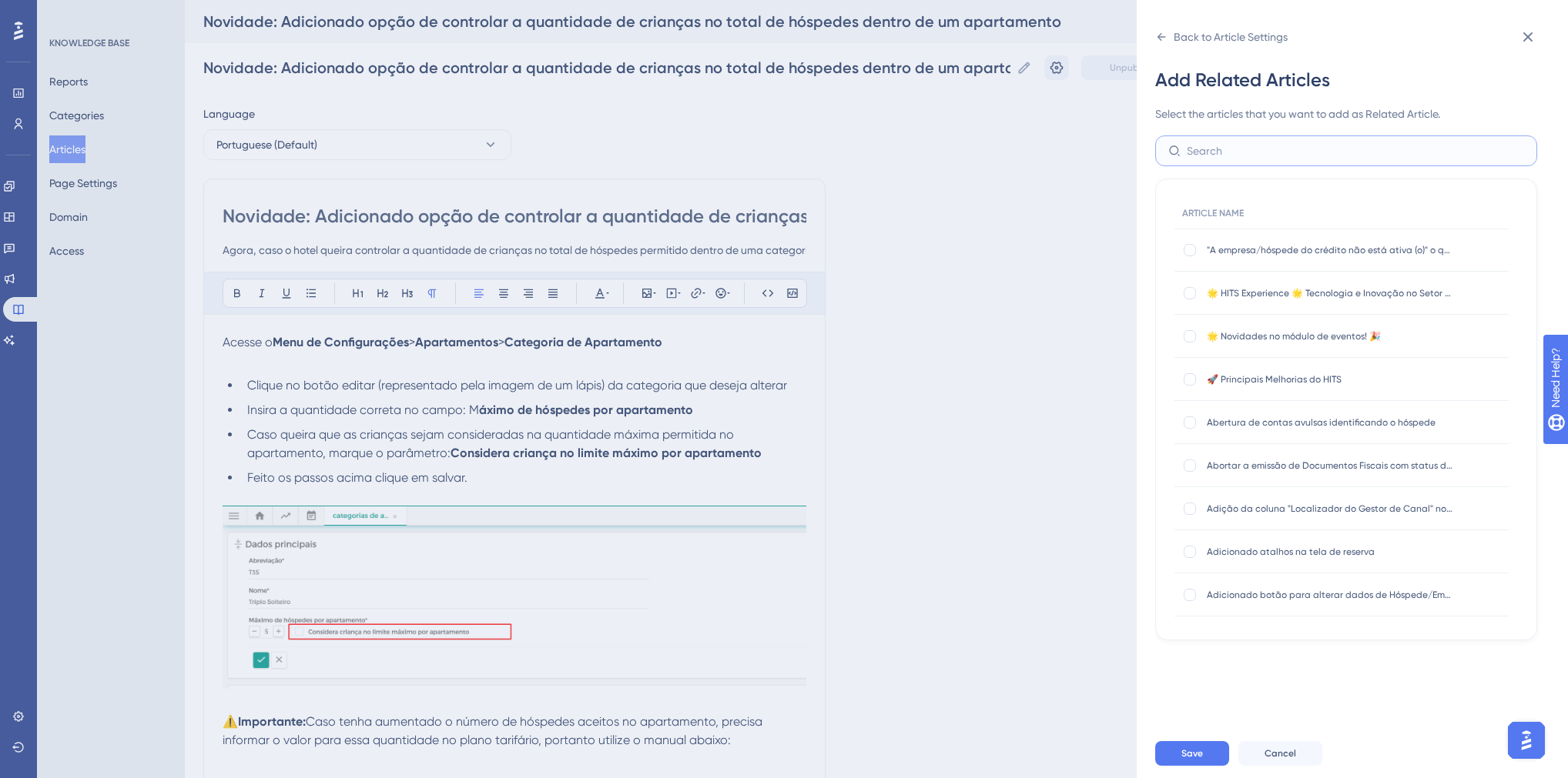
click at [1213, 153] on input "text" at bounding box center [1355, 151] width 337 height 17
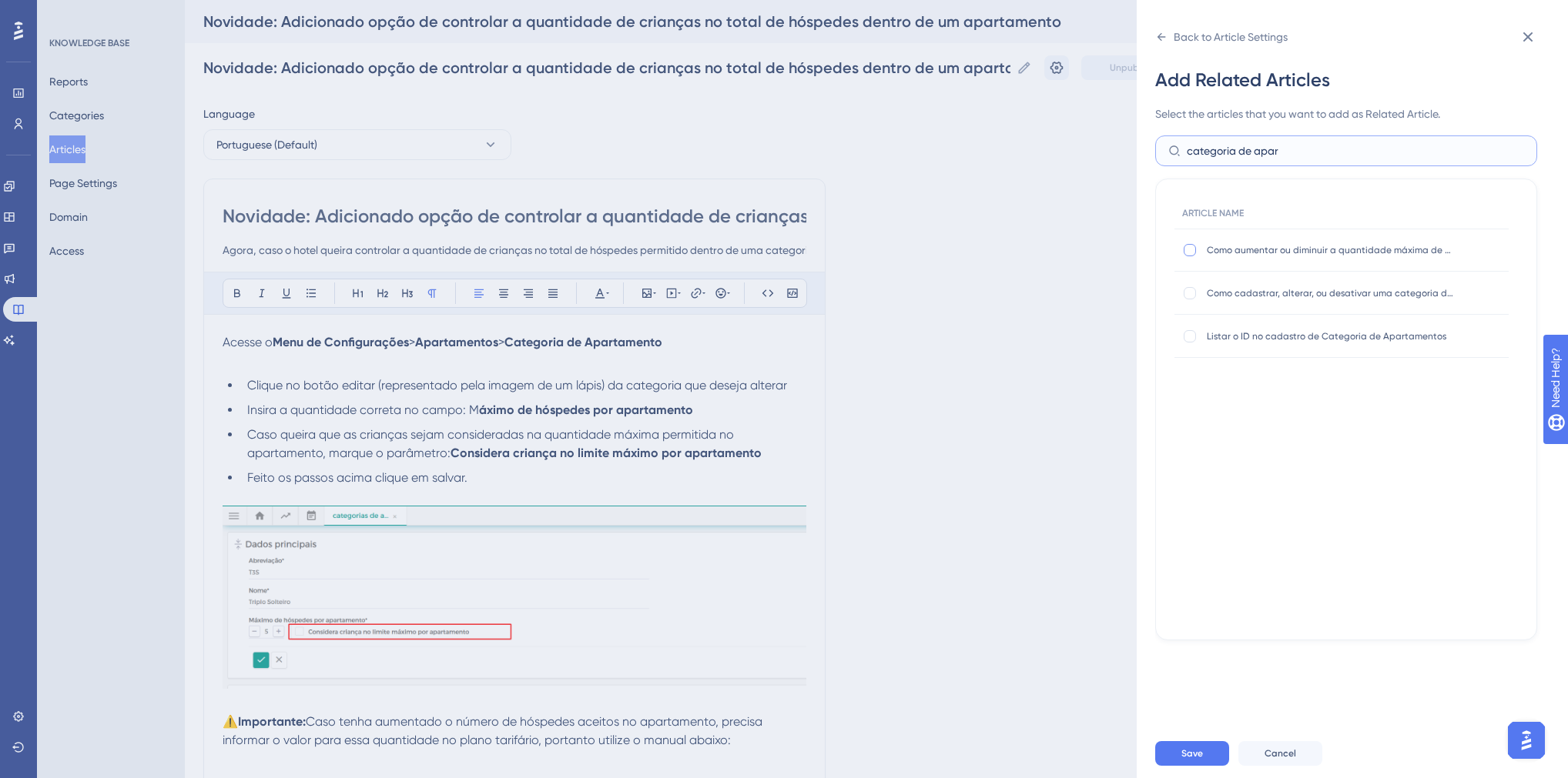
type input "categoria de apar"
click at [1192, 250] on div at bounding box center [1189, 250] width 12 height 12
checkbox input "true"
click at [1187, 293] on div at bounding box center [1189, 293] width 12 height 12
checkbox input "true"
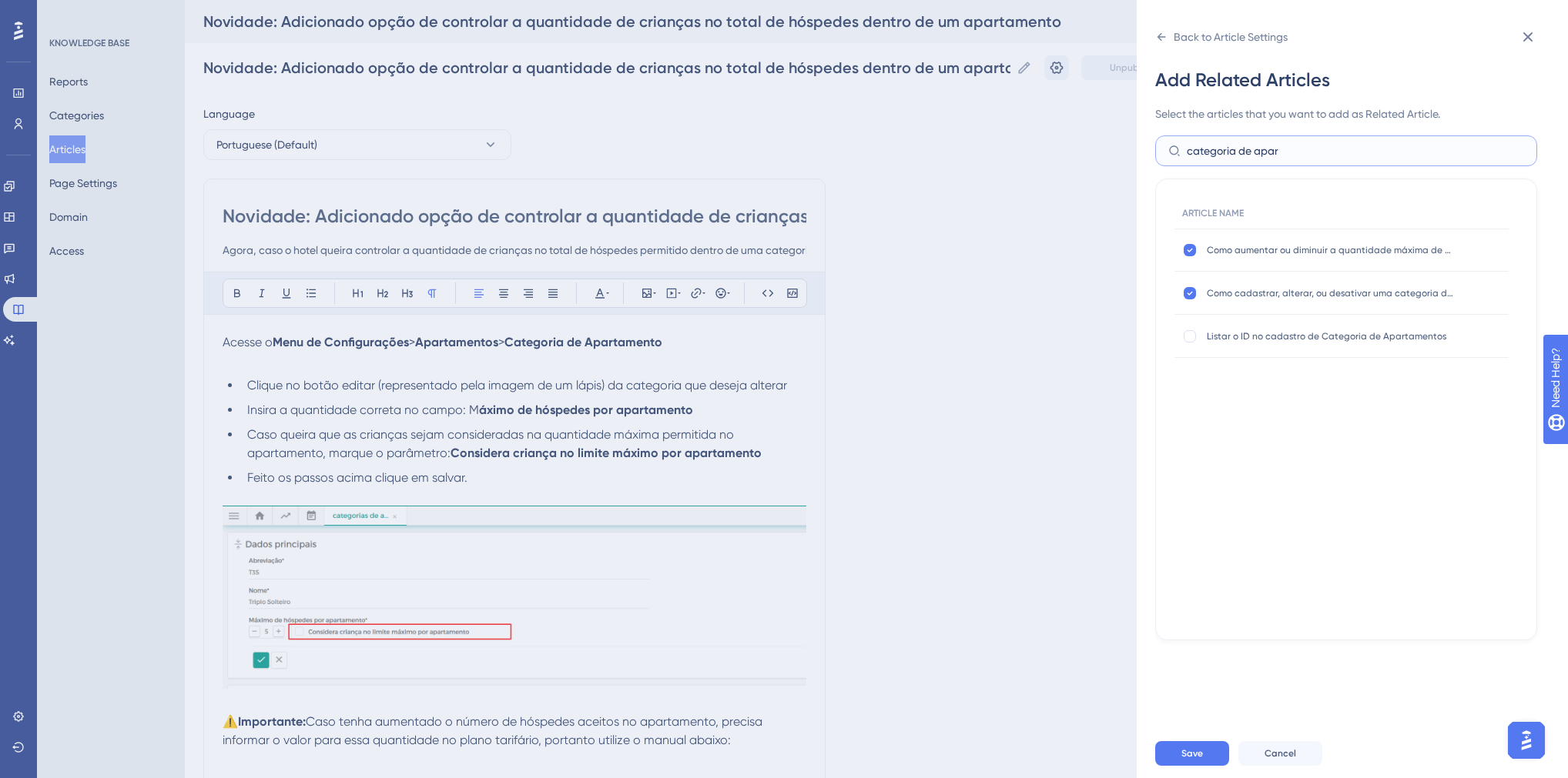
drag, startPoint x: 1291, startPoint y: 149, endPoint x: 1235, endPoint y: 157, distance: 56.6
click at [1235, 157] on input "categoria de apar" at bounding box center [1355, 151] width 337 height 17
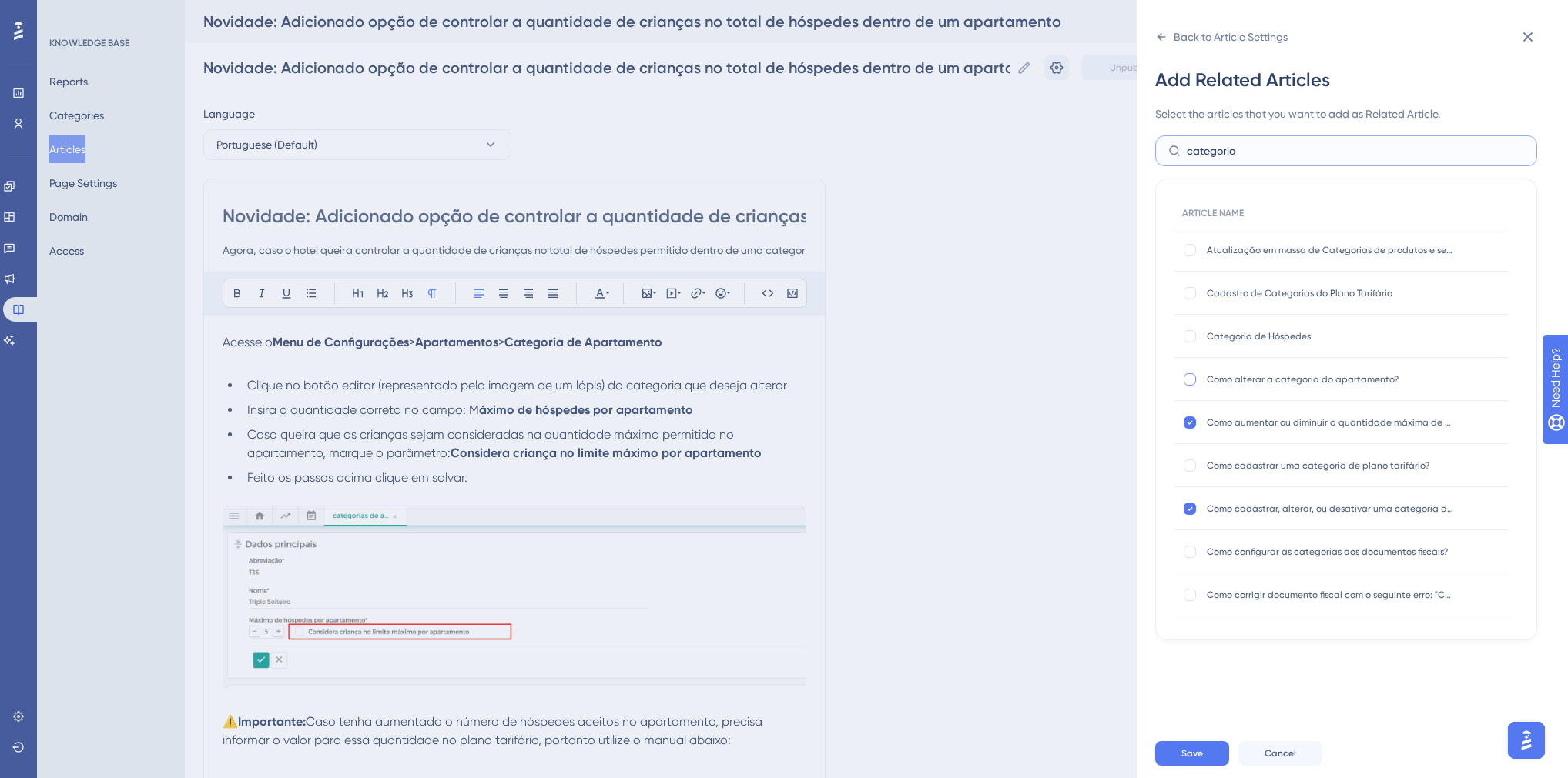
type input "categoria"
click at [1192, 378] on div at bounding box center [1189, 379] width 12 height 12
checkbox input "true"
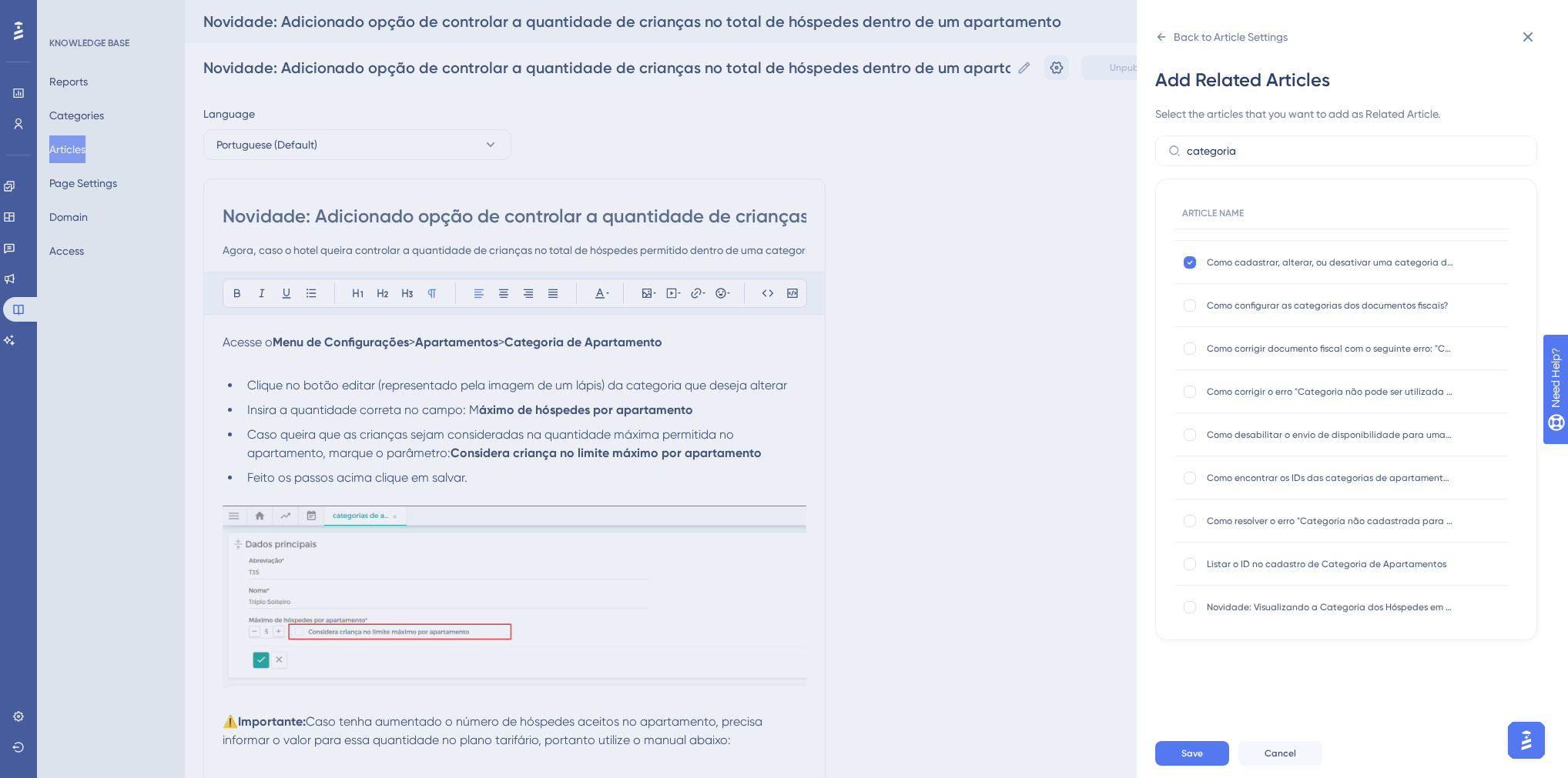
scroll to position [315, 0]
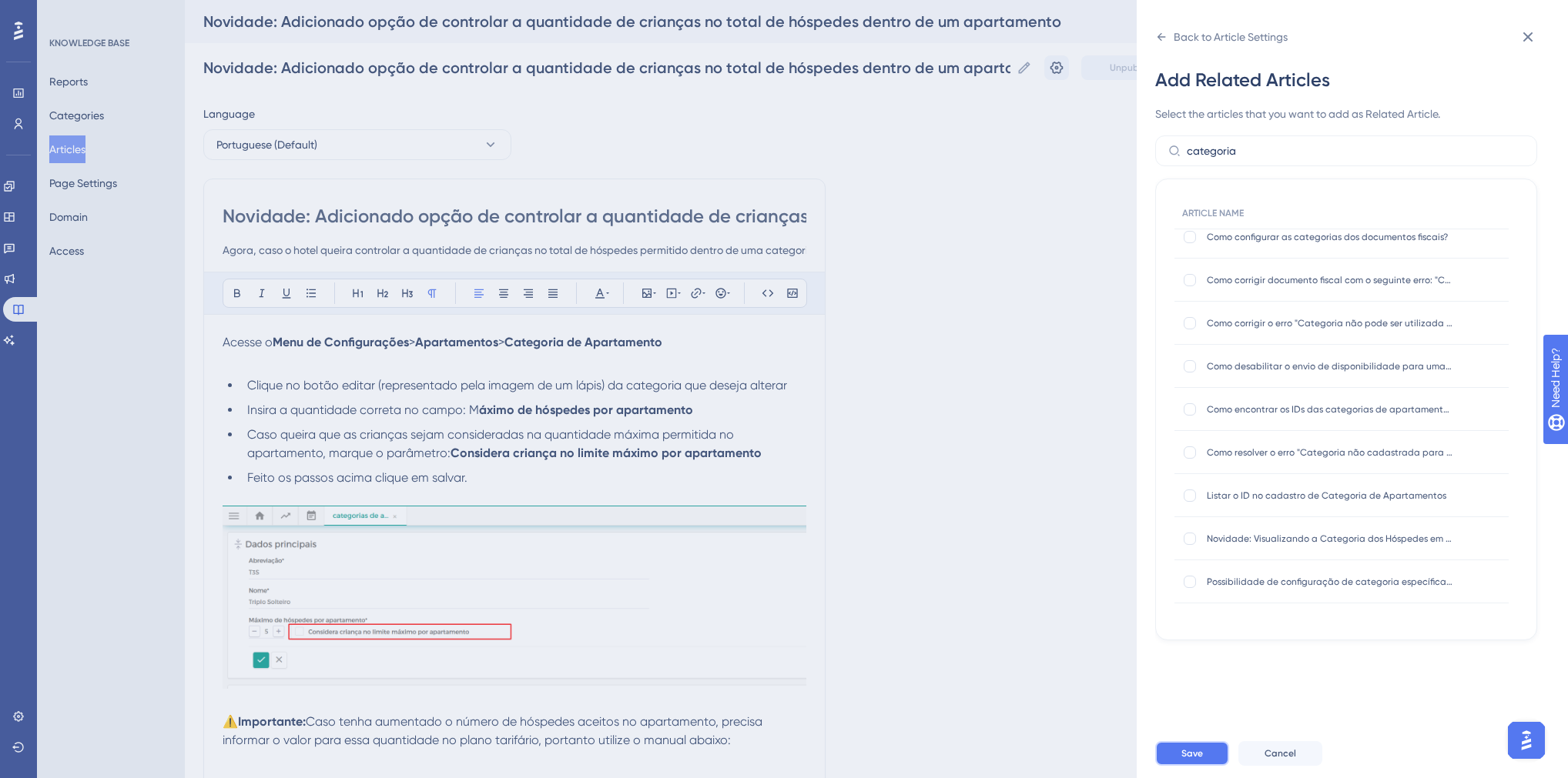
click at [1194, 760] on span "Save" at bounding box center [1191, 753] width 21 height 12
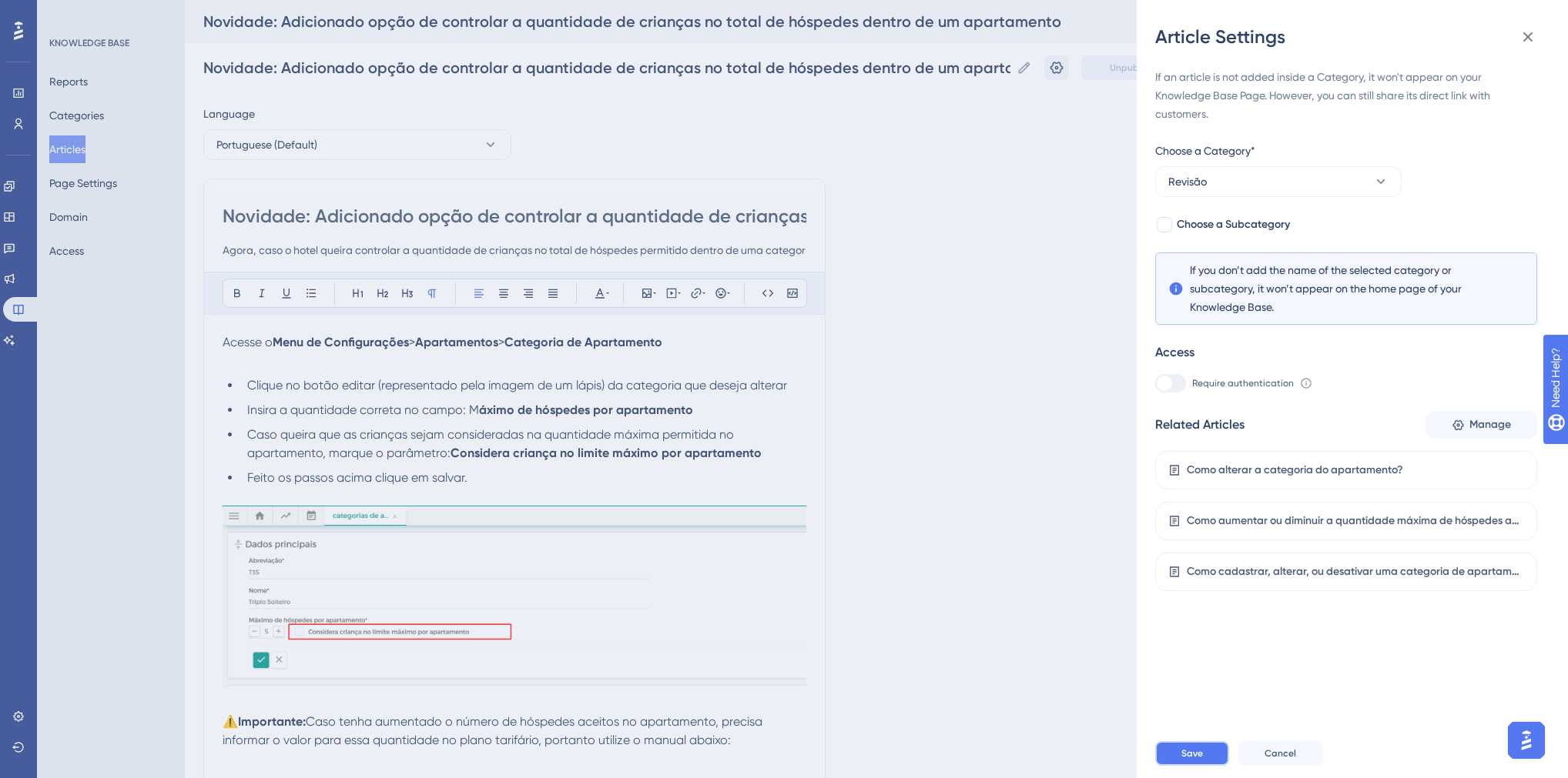
click at [1192, 760] on span "Save" at bounding box center [1191, 753] width 21 height 12
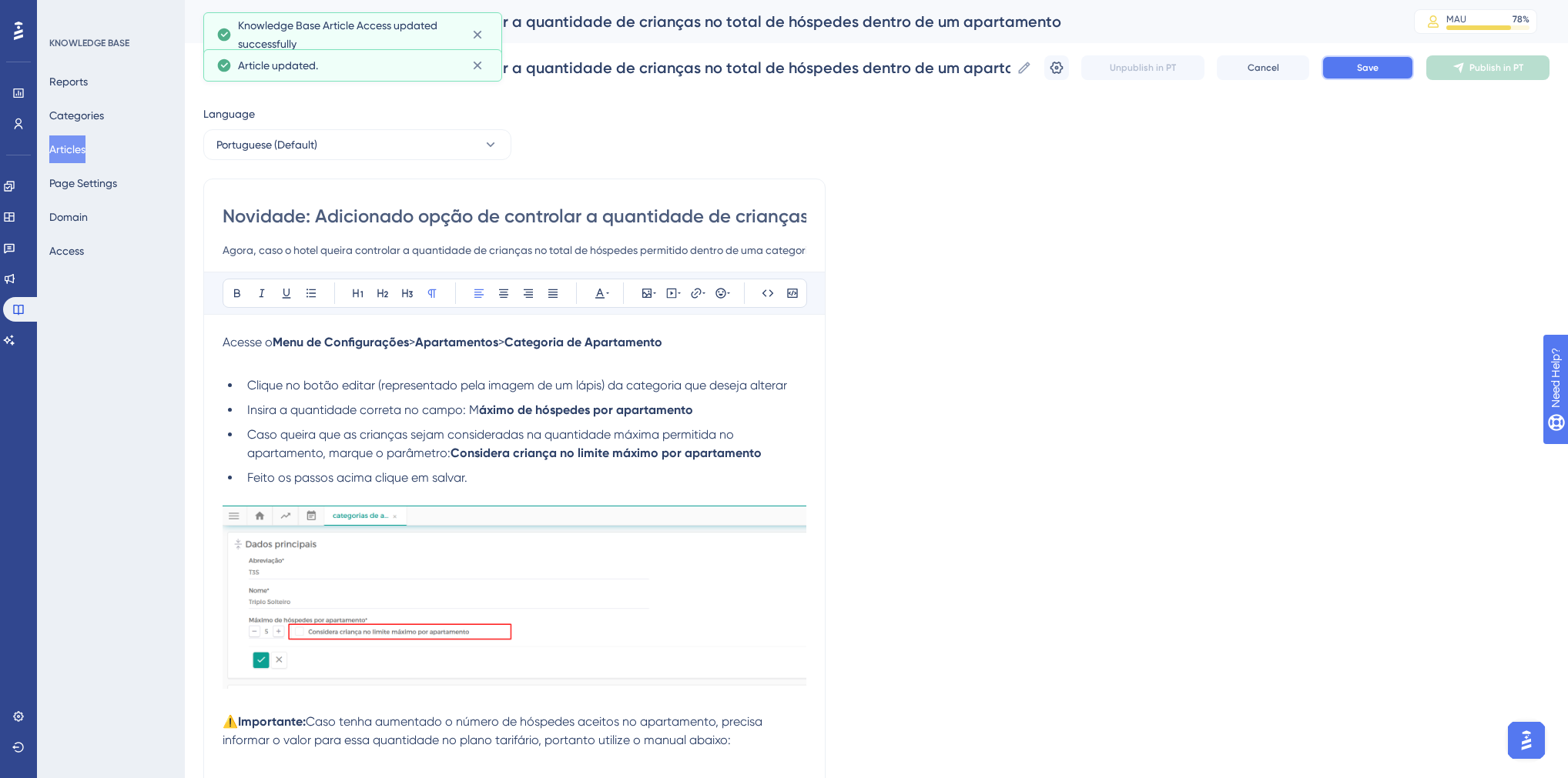
click at [1404, 70] on button "Save" at bounding box center [1368, 68] width 93 height 25
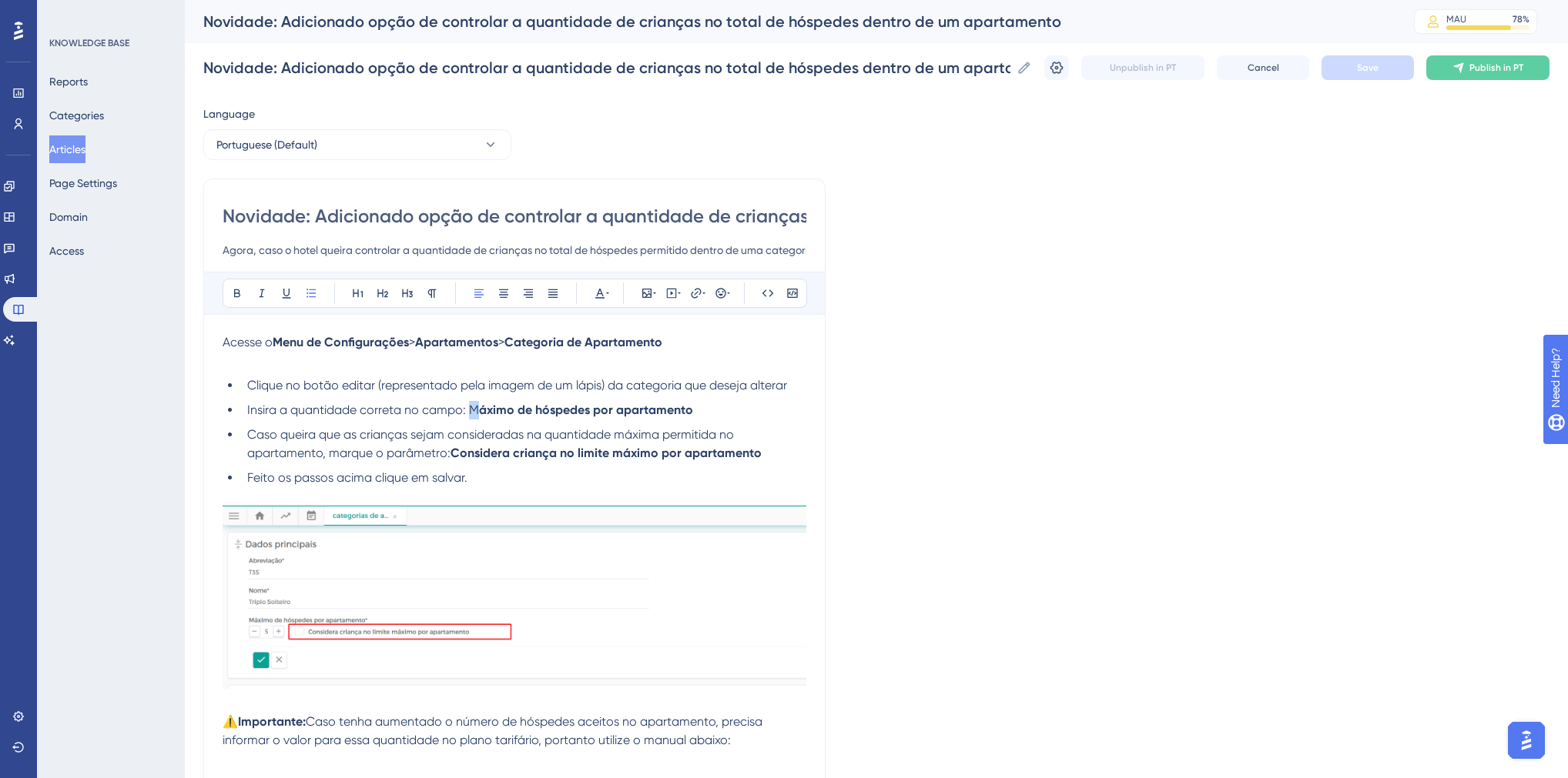
click at [471, 413] on span "Insira a quantidade correta no campo: M" at bounding box center [363, 410] width 232 height 15
click at [469, 442] on li "Caso queira que as crianças sejam consideradas na quantidade máxima permitida n…" at bounding box center [523, 445] width 565 height 37
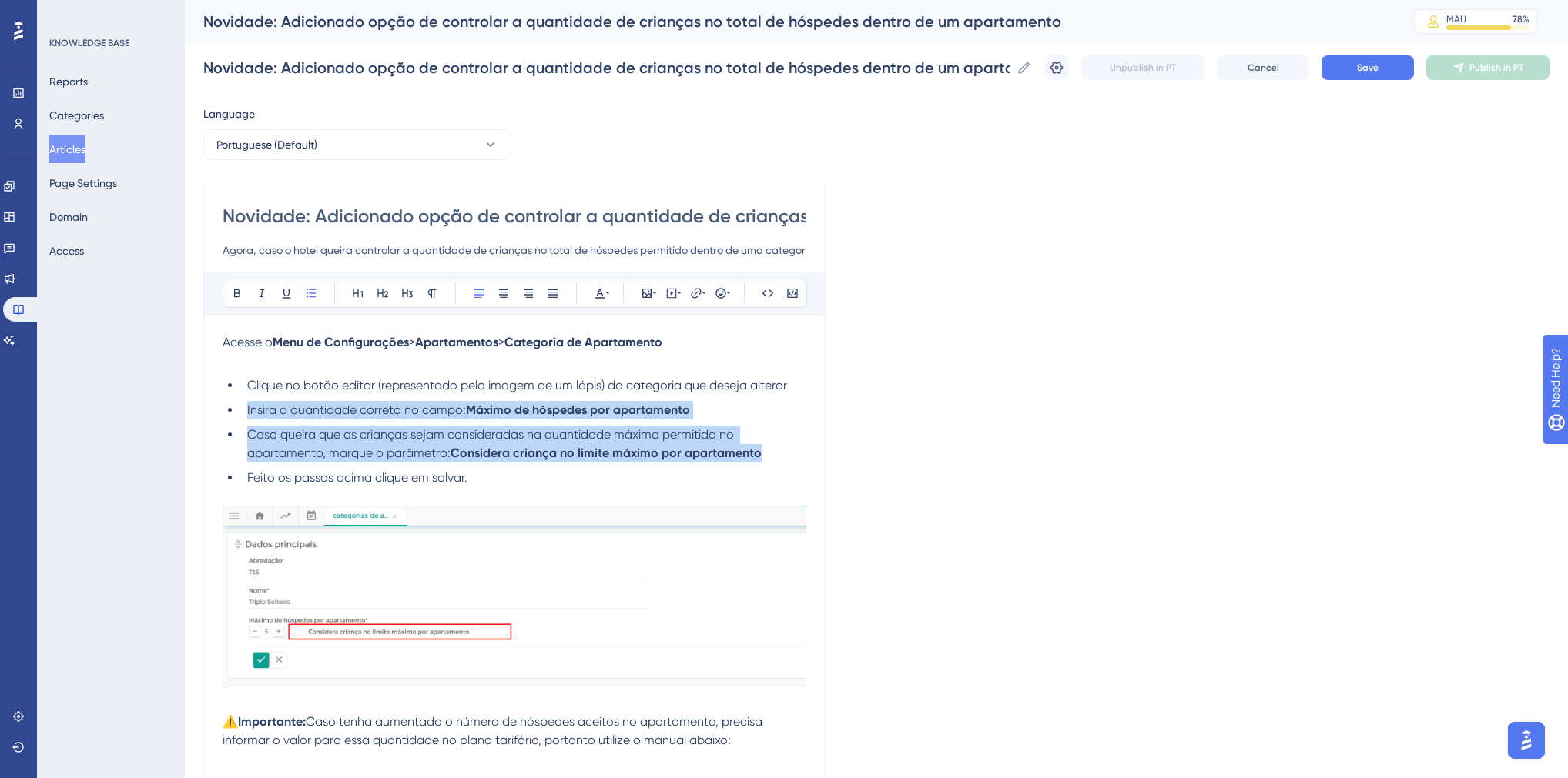
drag, startPoint x: 246, startPoint y: 408, endPoint x: 756, endPoint y: 458, distance: 512.4
click at [756, 458] on ul "Clique no botão editar (representado pela imagem de um lápis) da categoria que …" at bounding box center [514, 433] width 583 height 111
copy ul "Insira a quantidade correta no campo: Máximo de hóspedes por apartamento Caso q…"
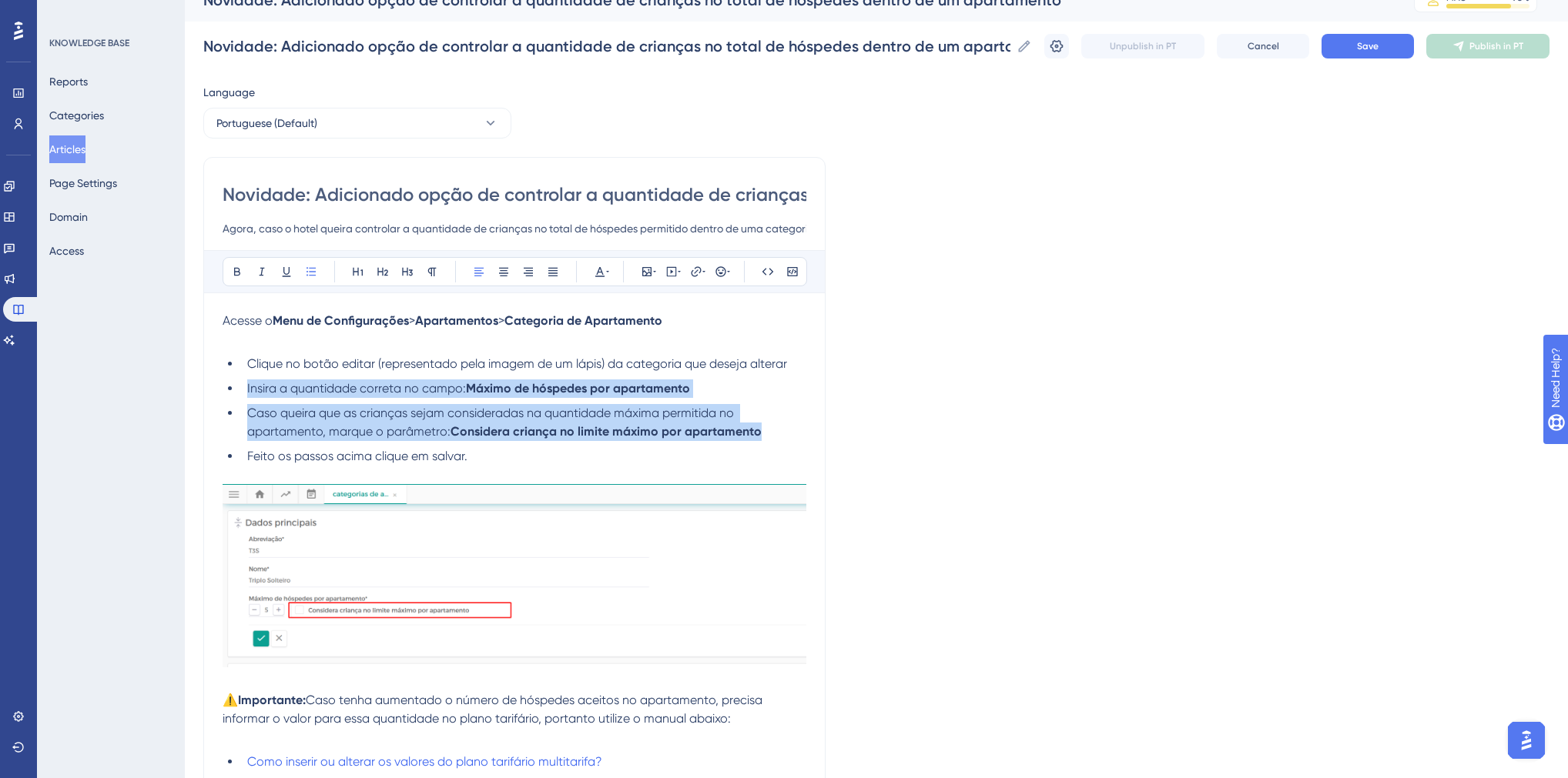
scroll to position [246, 0]
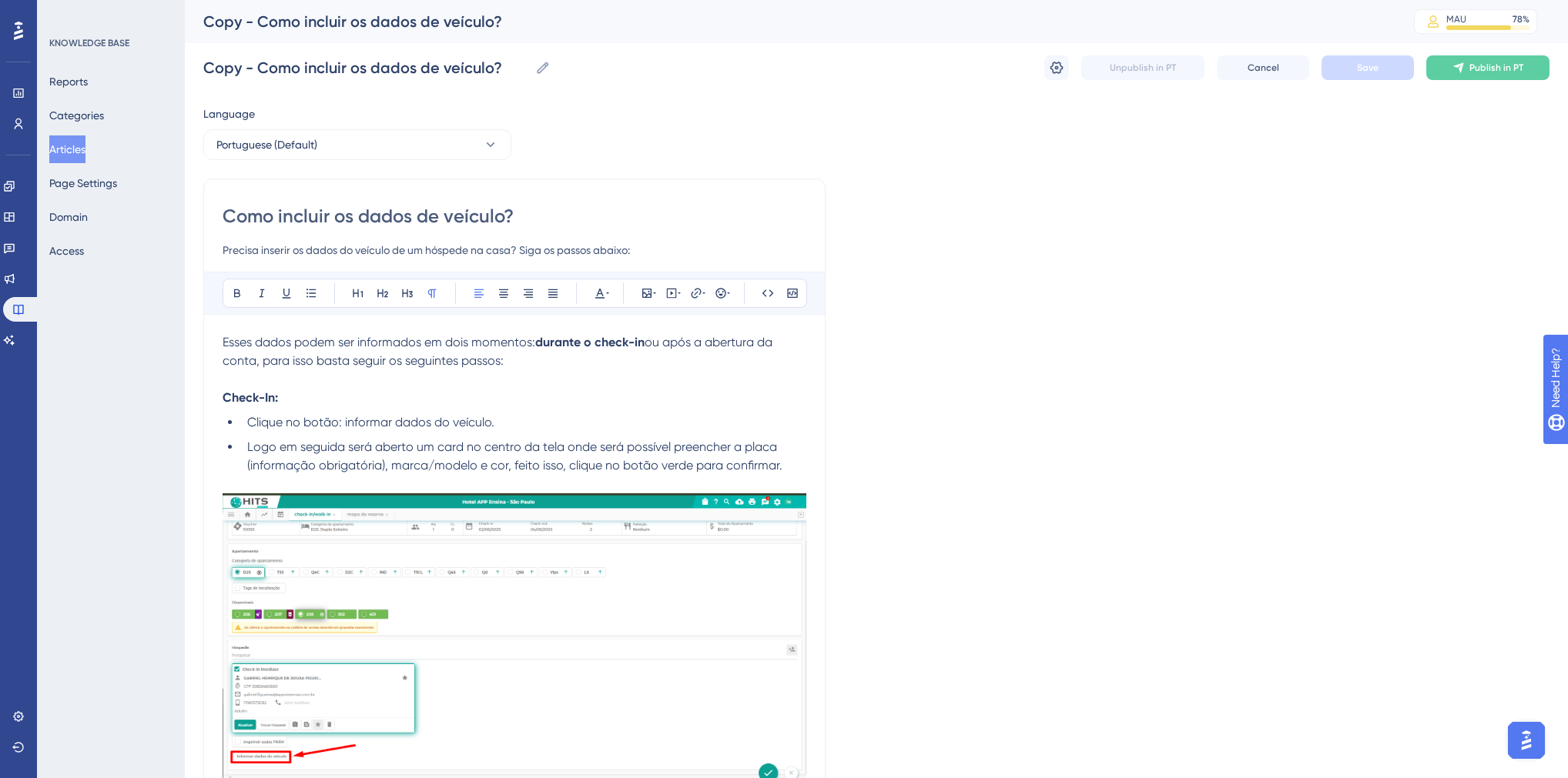
click at [76, 162] on button "Articles" at bounding box center [67, 149] width 36 height 28
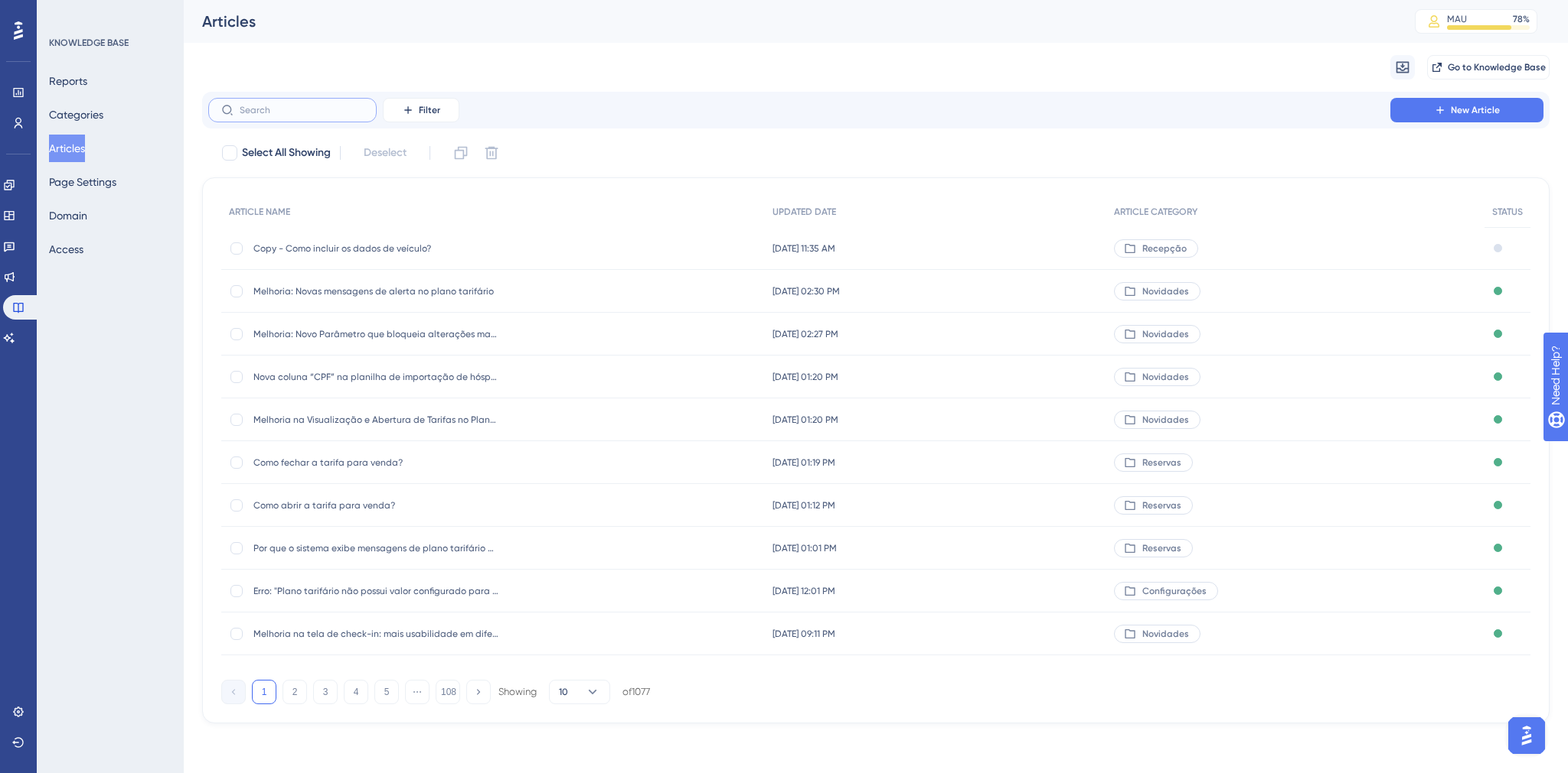
click at [337, 106] on input "text" at bounding box center [301, 110] width 124 height 11
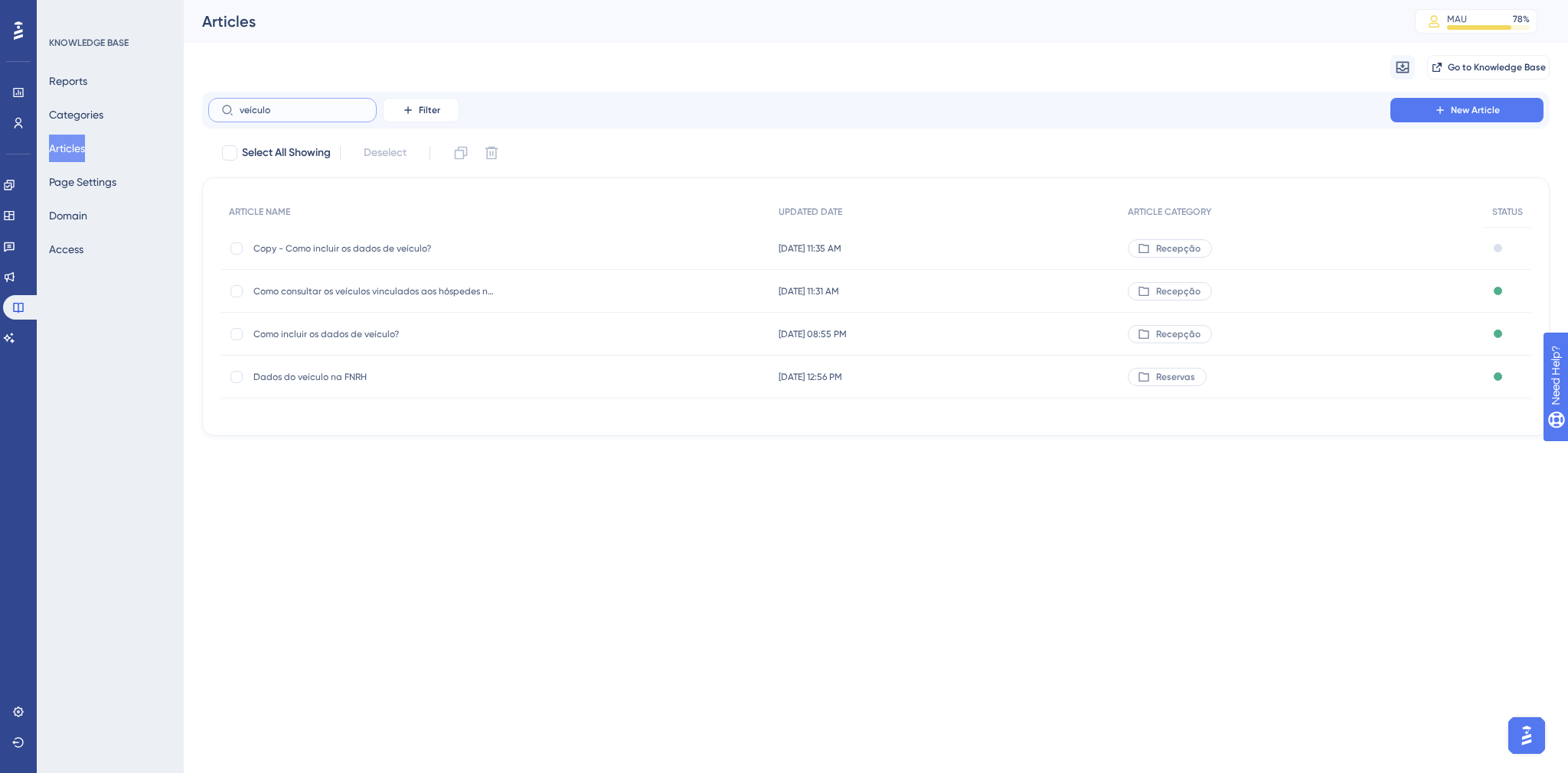
type input "veículo"
click at [368, 337] on span "Como incluir os dados de veículo?" at bounding box center [376, 334] width 245 height 12
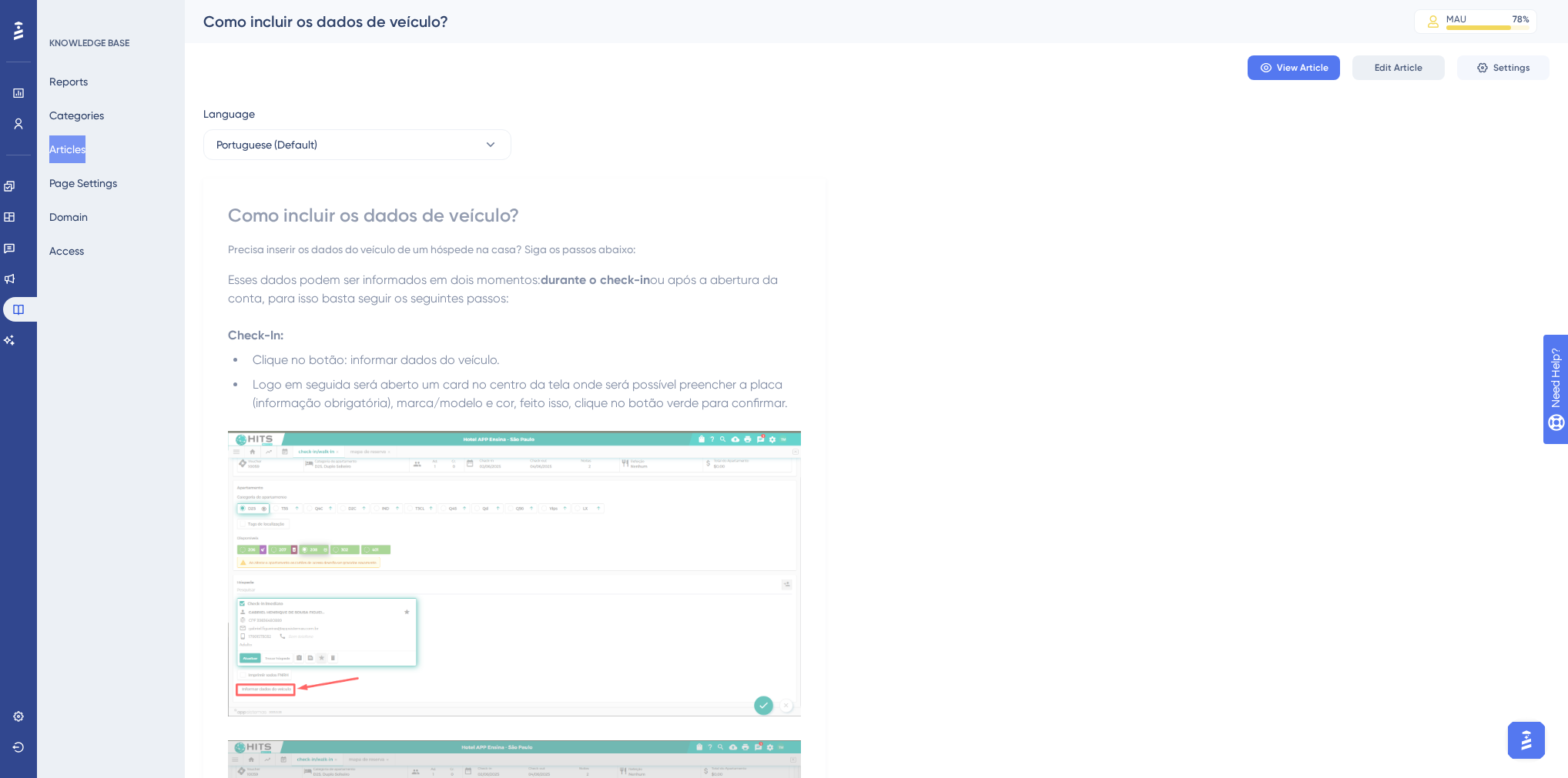
click at [1372, 64] on button "Edit Article" at bounding box center [1399, 68] width 93 height 25
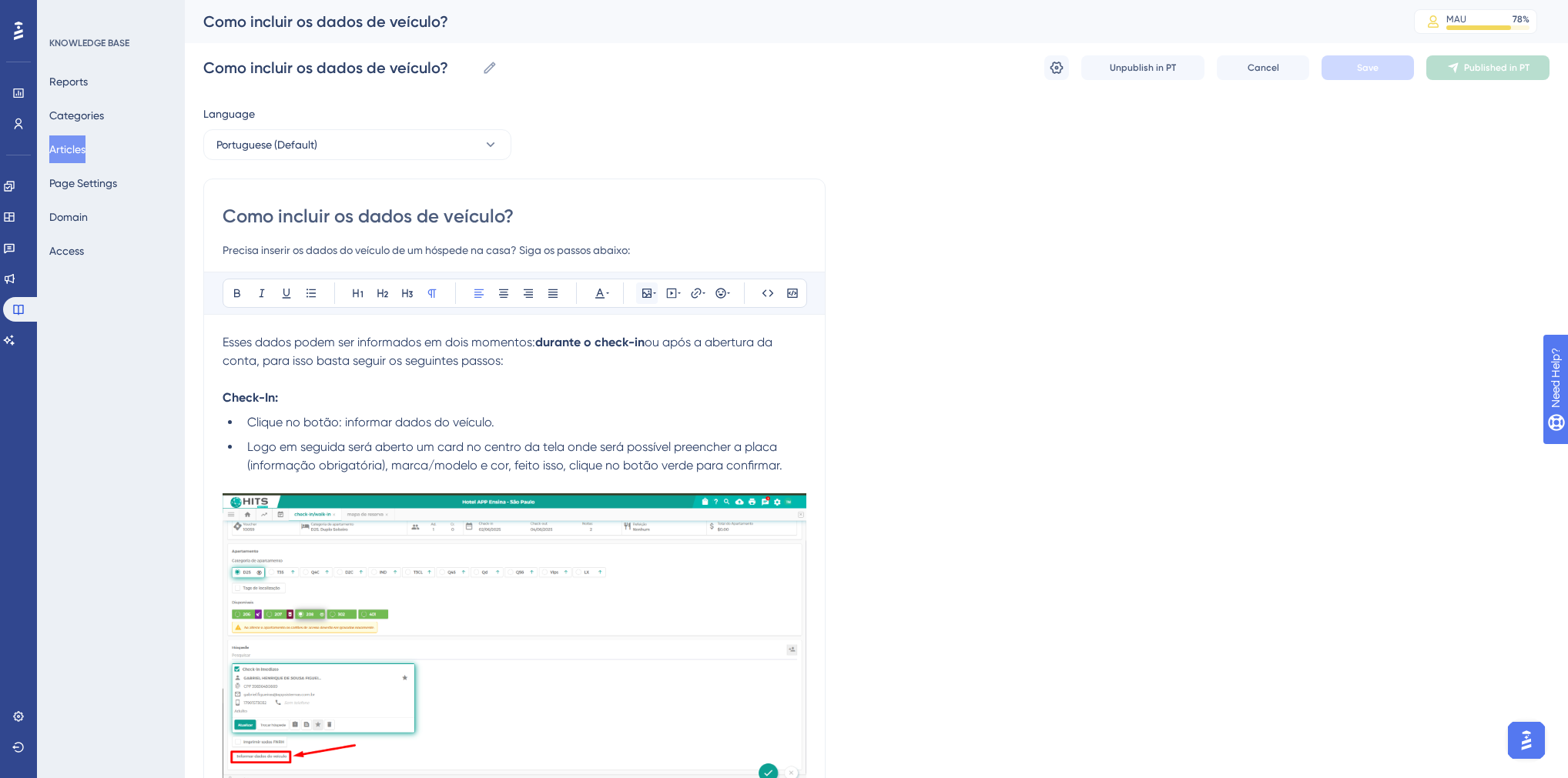
scroll to position [31, 0]
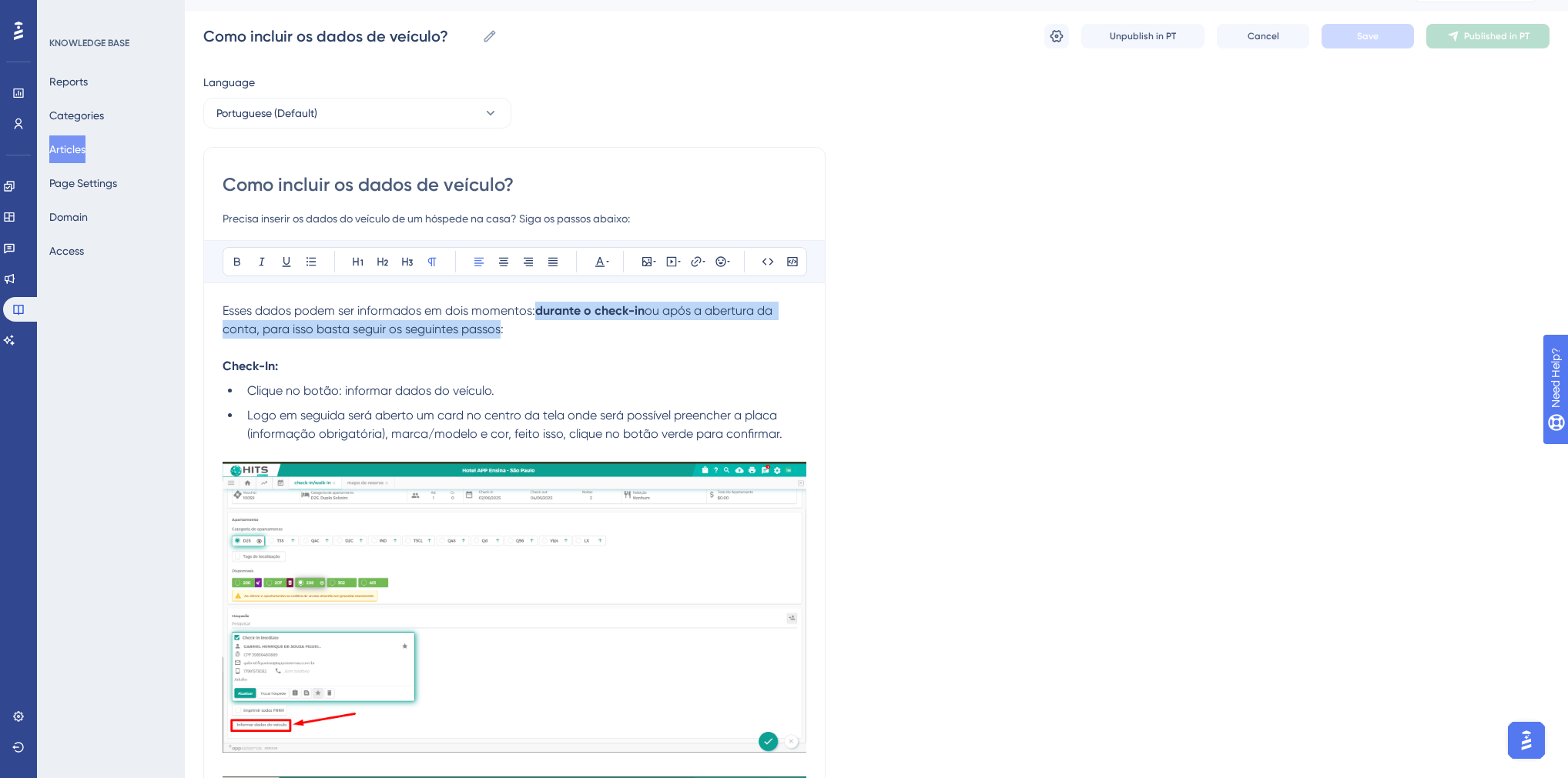
drag, startPoint x: 538, startPoint y: 310, endPoint x: 499, endPoint y: 331, distance: 44.3
click at [499, 331] on p "Esses dados podem ser informados em dois momentos: durante o check-in ou após a…" at bounding box center [514, 320] width 583 height 37
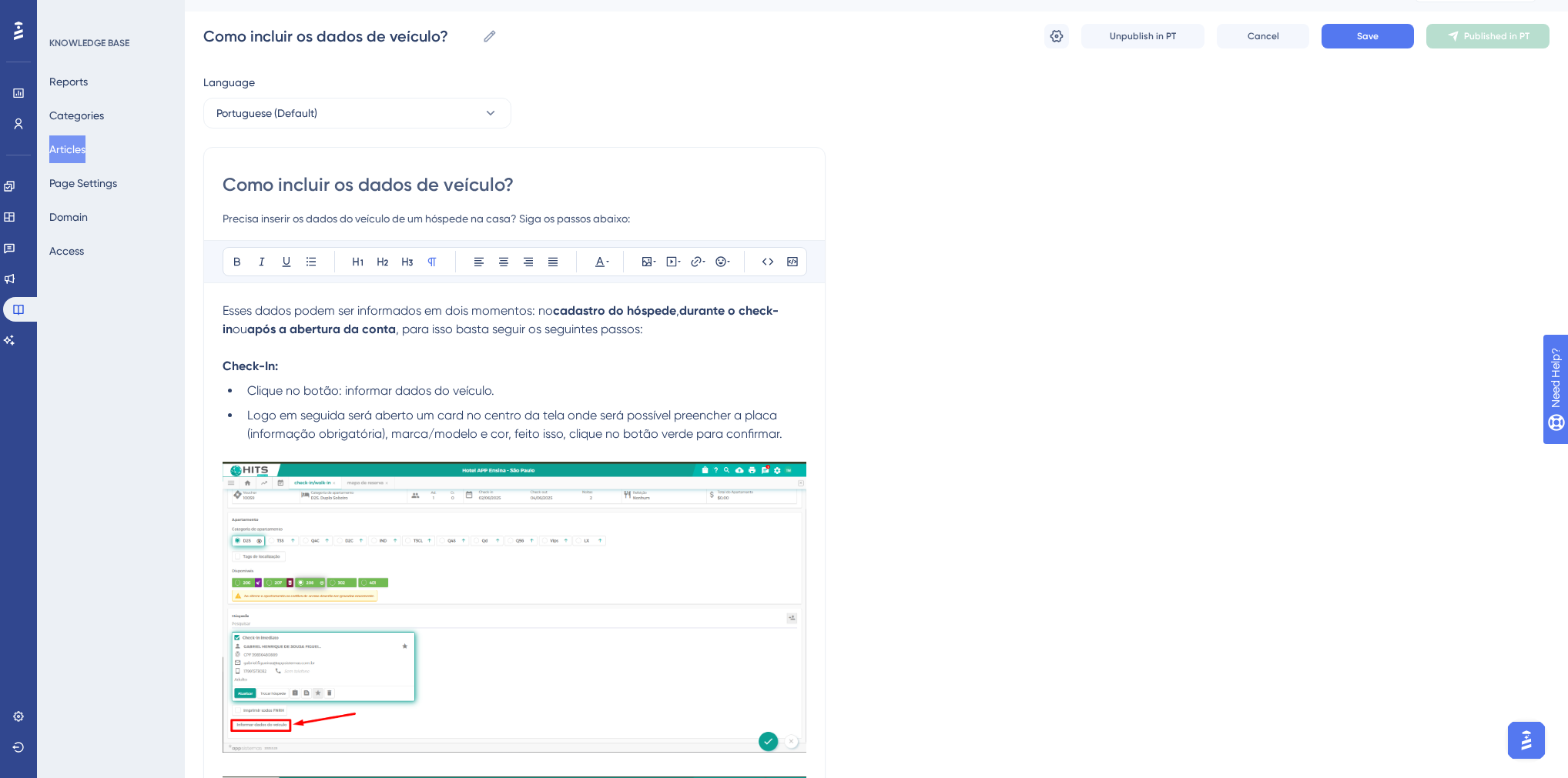
click at [225, 351] on p at bounding box center [514, 348] width 583 height 19
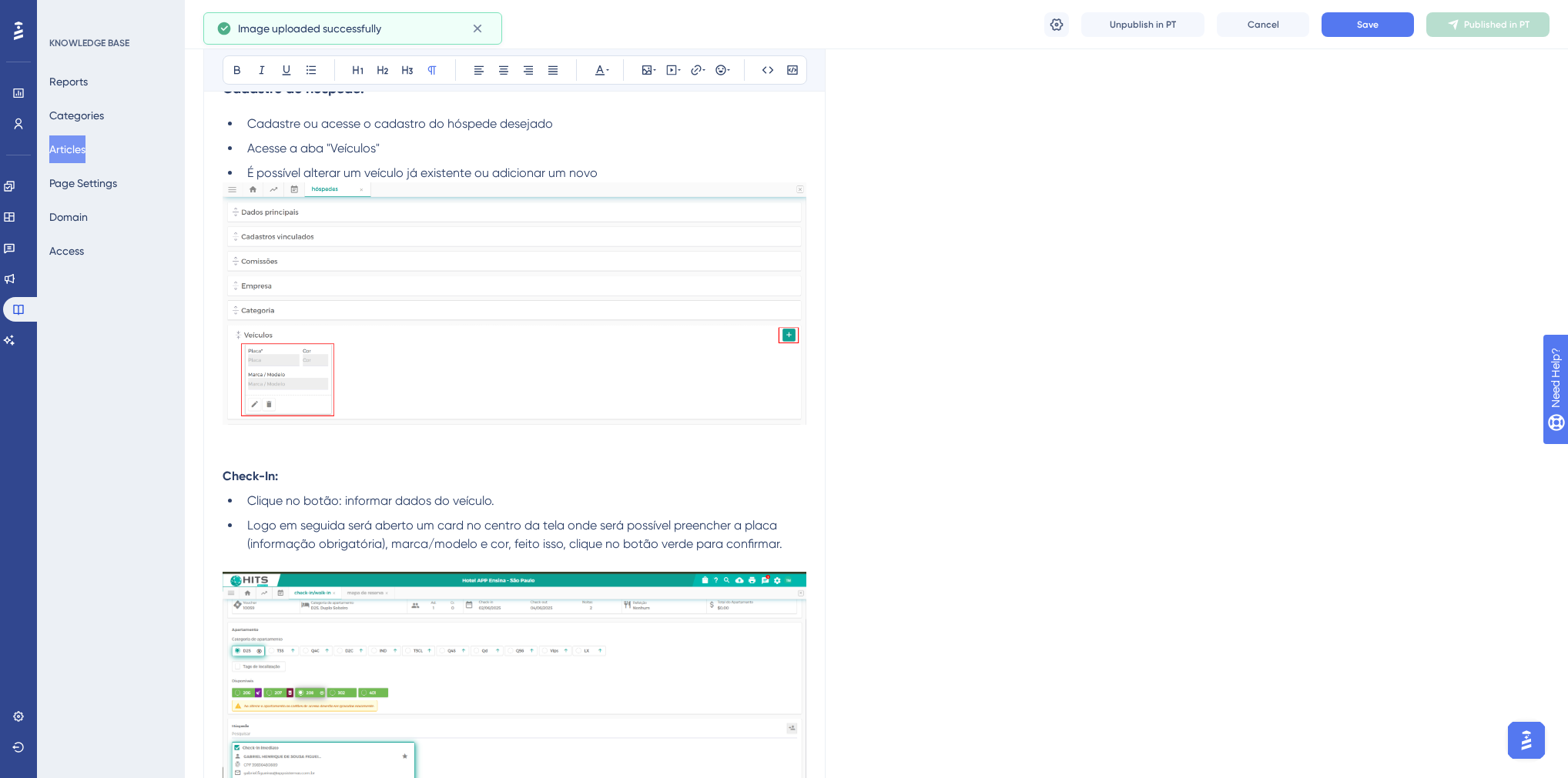
scroll to position [340, 0]
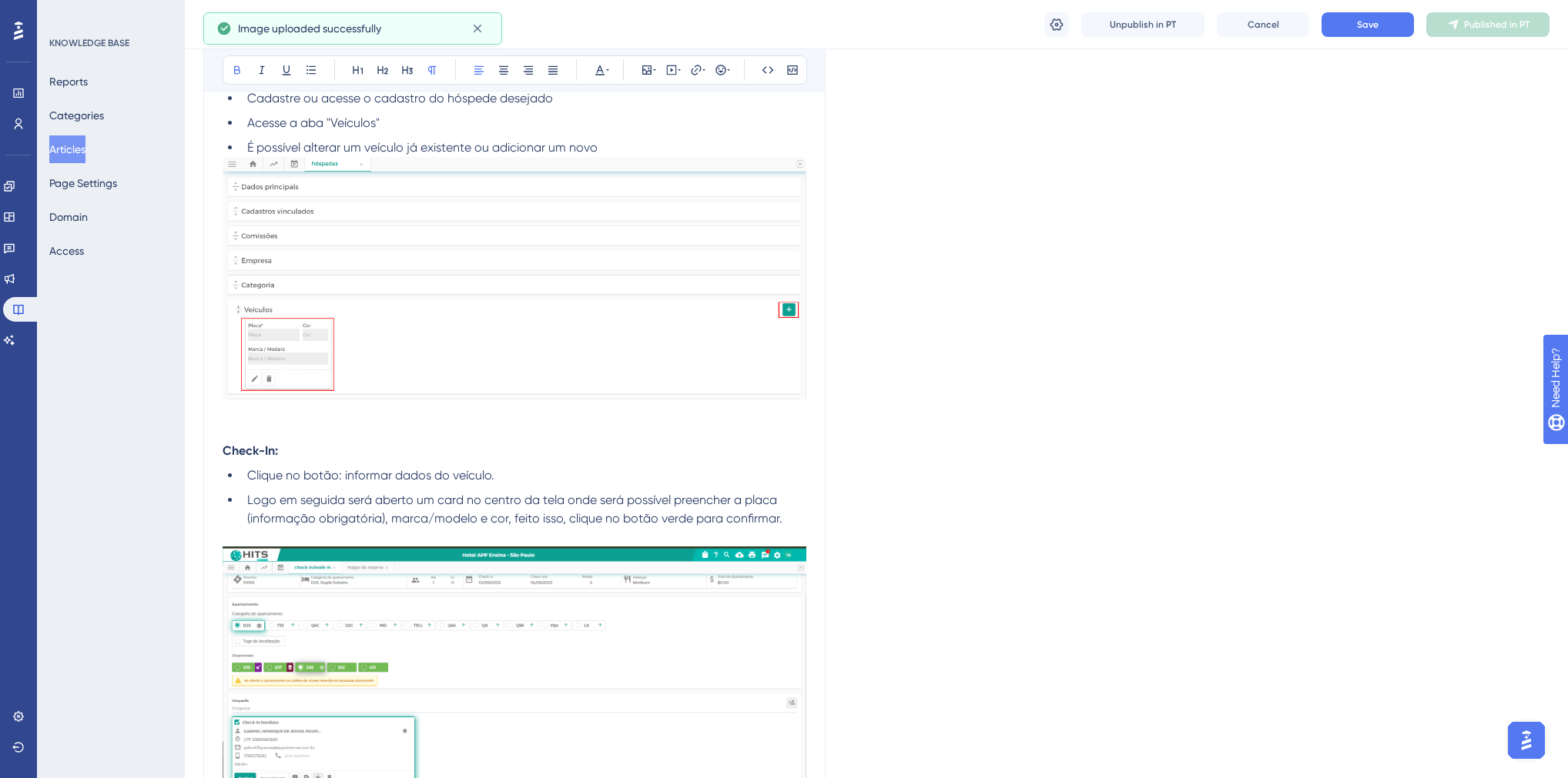
click at [256, 453] on strong "Check-In:" at bounding box center [250, 451] width 56 height 15
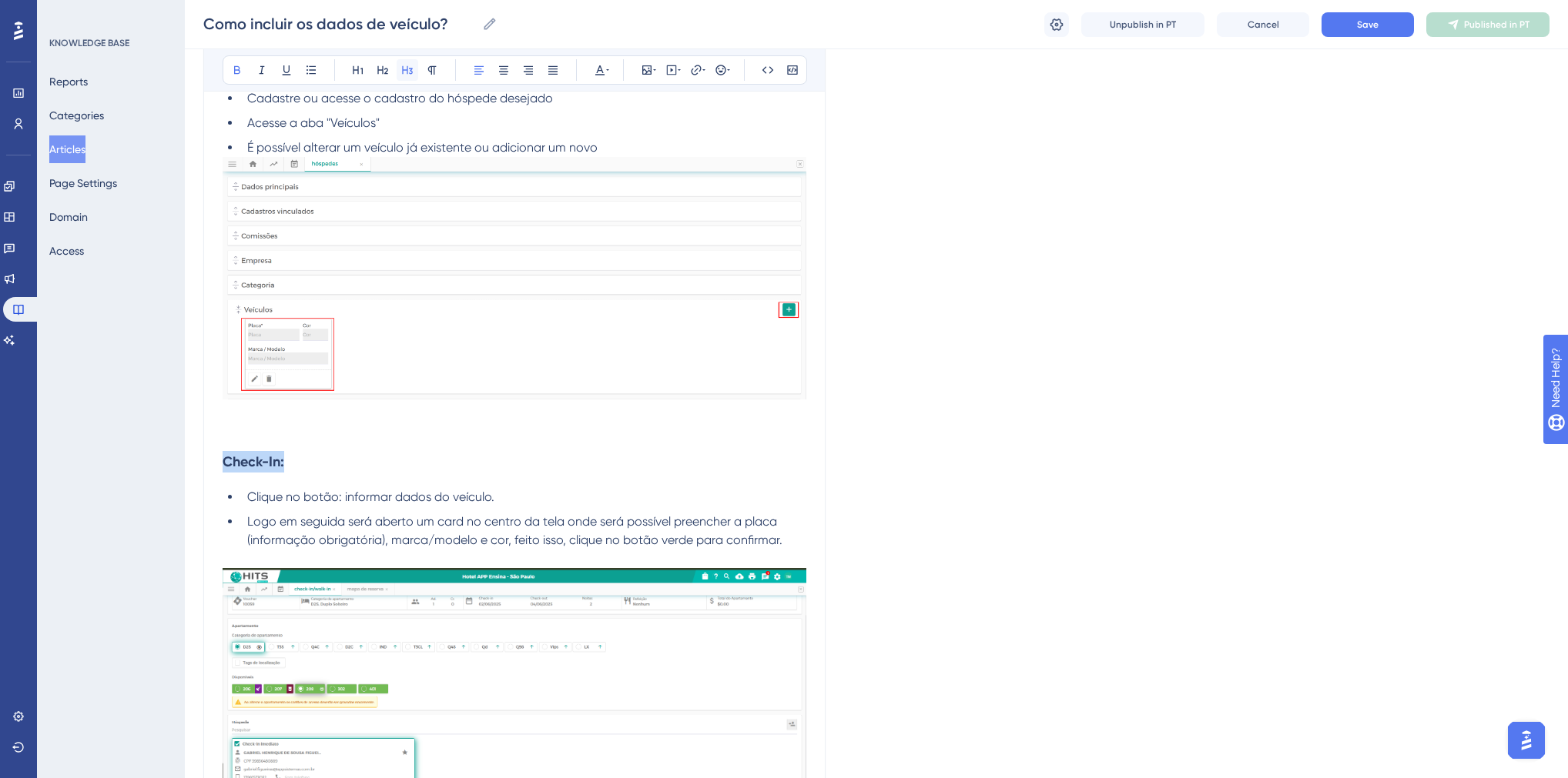
click at [413, 69] on icon at bounding box center [407, 69] width 12 height 12
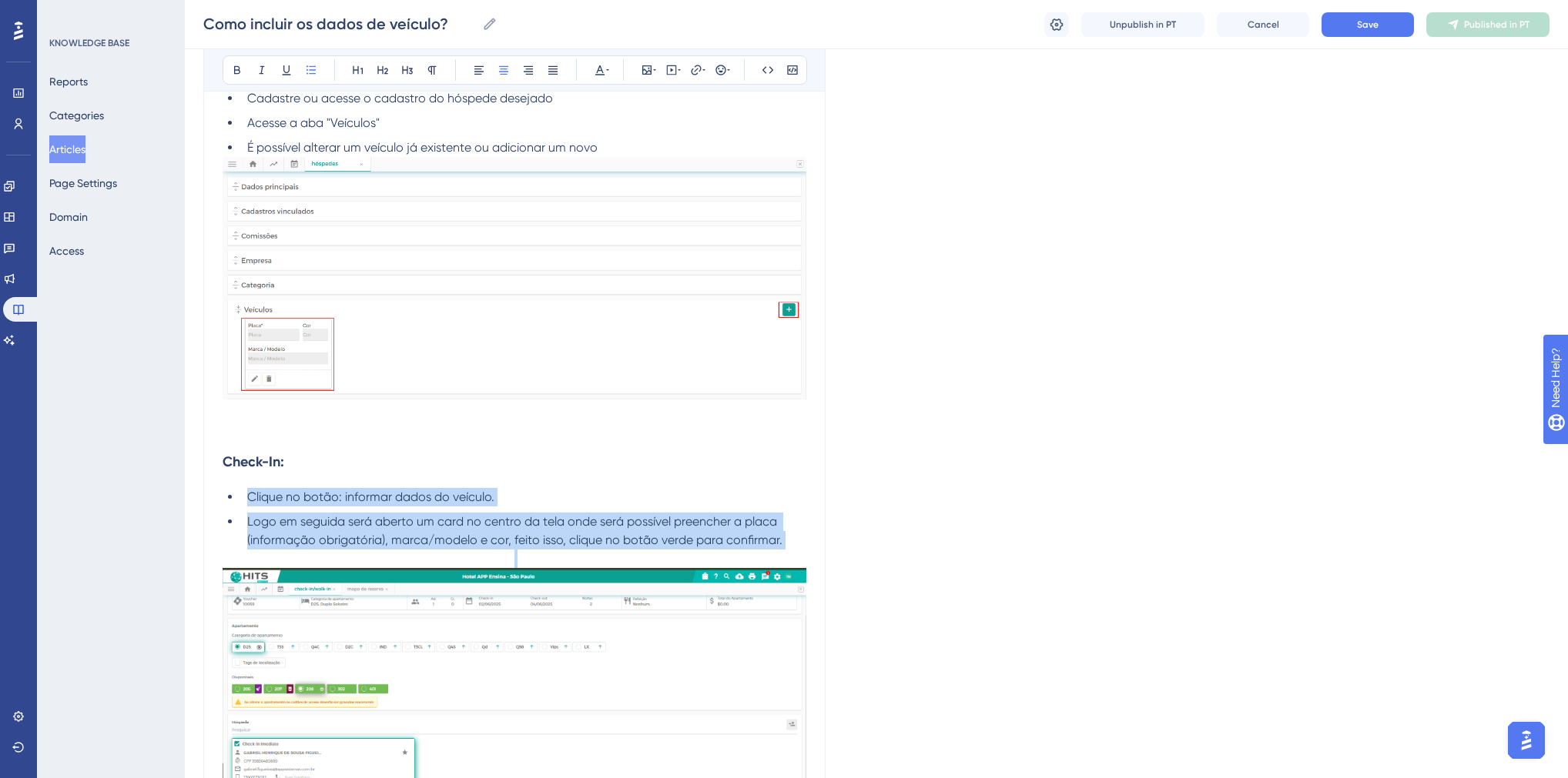
drag, startPoint x: 248, startPoint y: 496, endPoint x: 776, endPoint y: 554, distance: 531.2
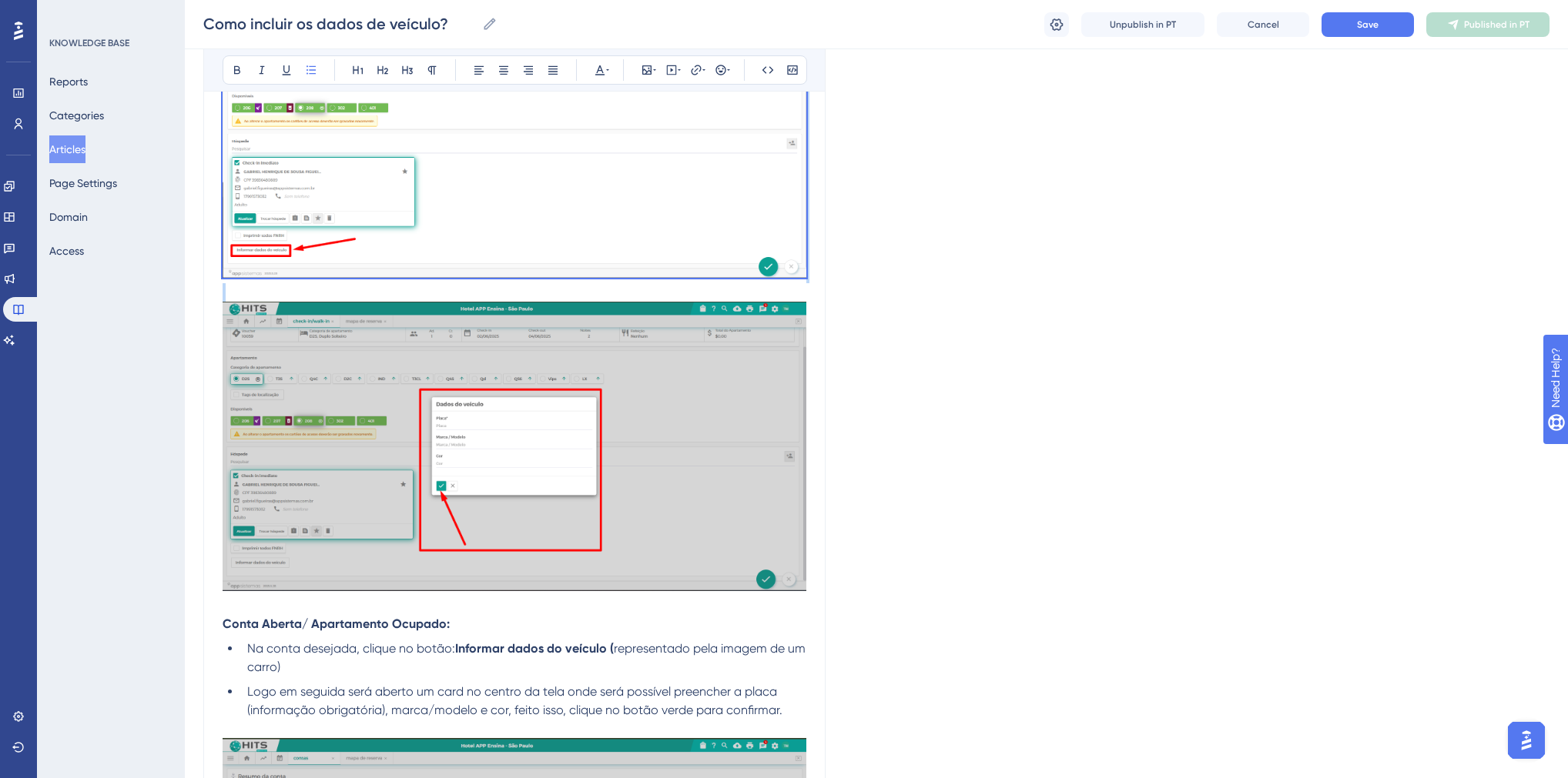
scroll to position [1017, 0]
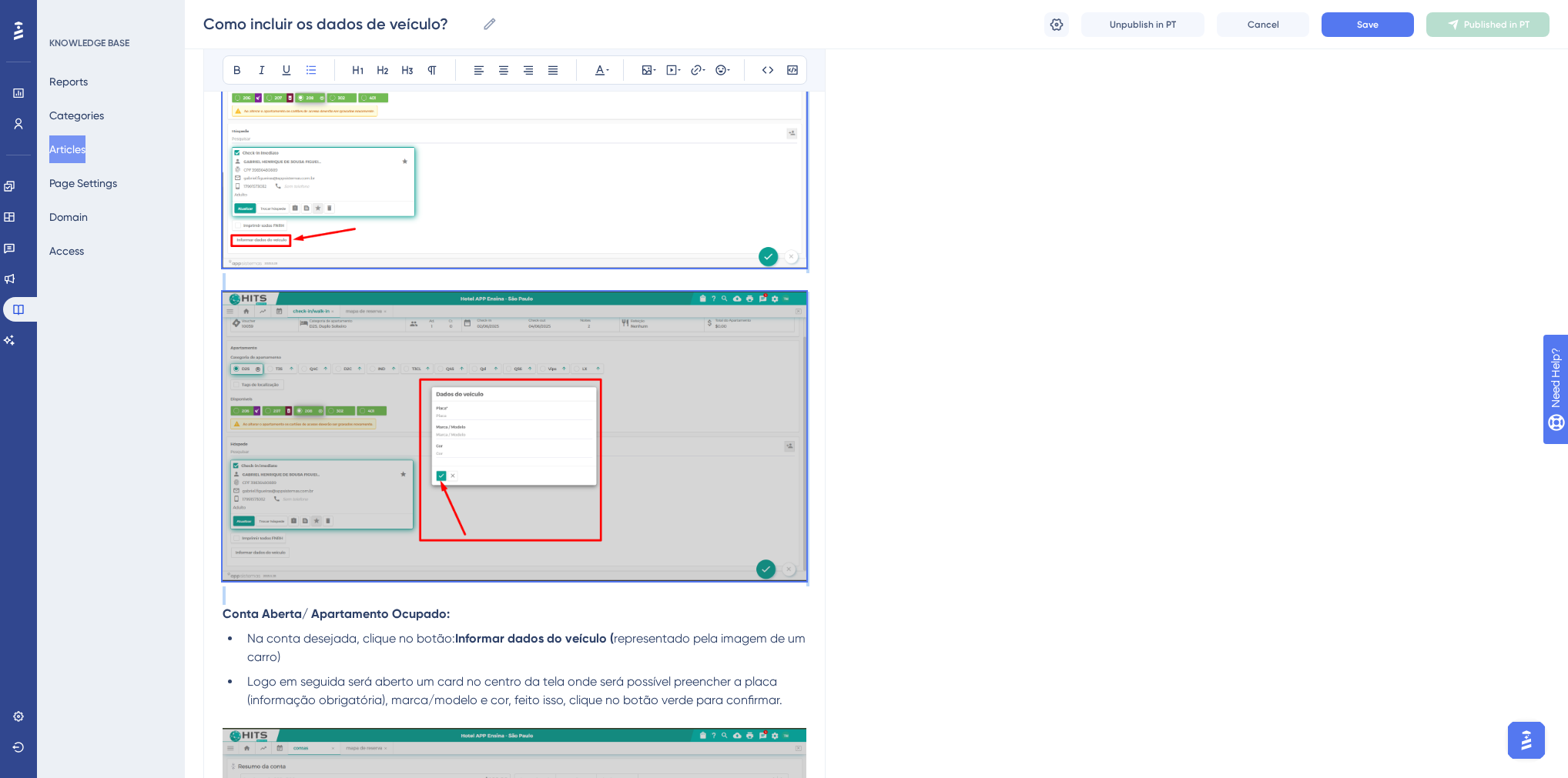
drag, startPoint x: 248, startPoint y: 188, endPoint x: 806, endPoint y: 600, distance: 693.6
click at [806, 600] on div "Esses dados podem ser informados em dois momentos: no cadastro do hóspede , dur…" at bounding box center [514, 221] width 583 height 1824
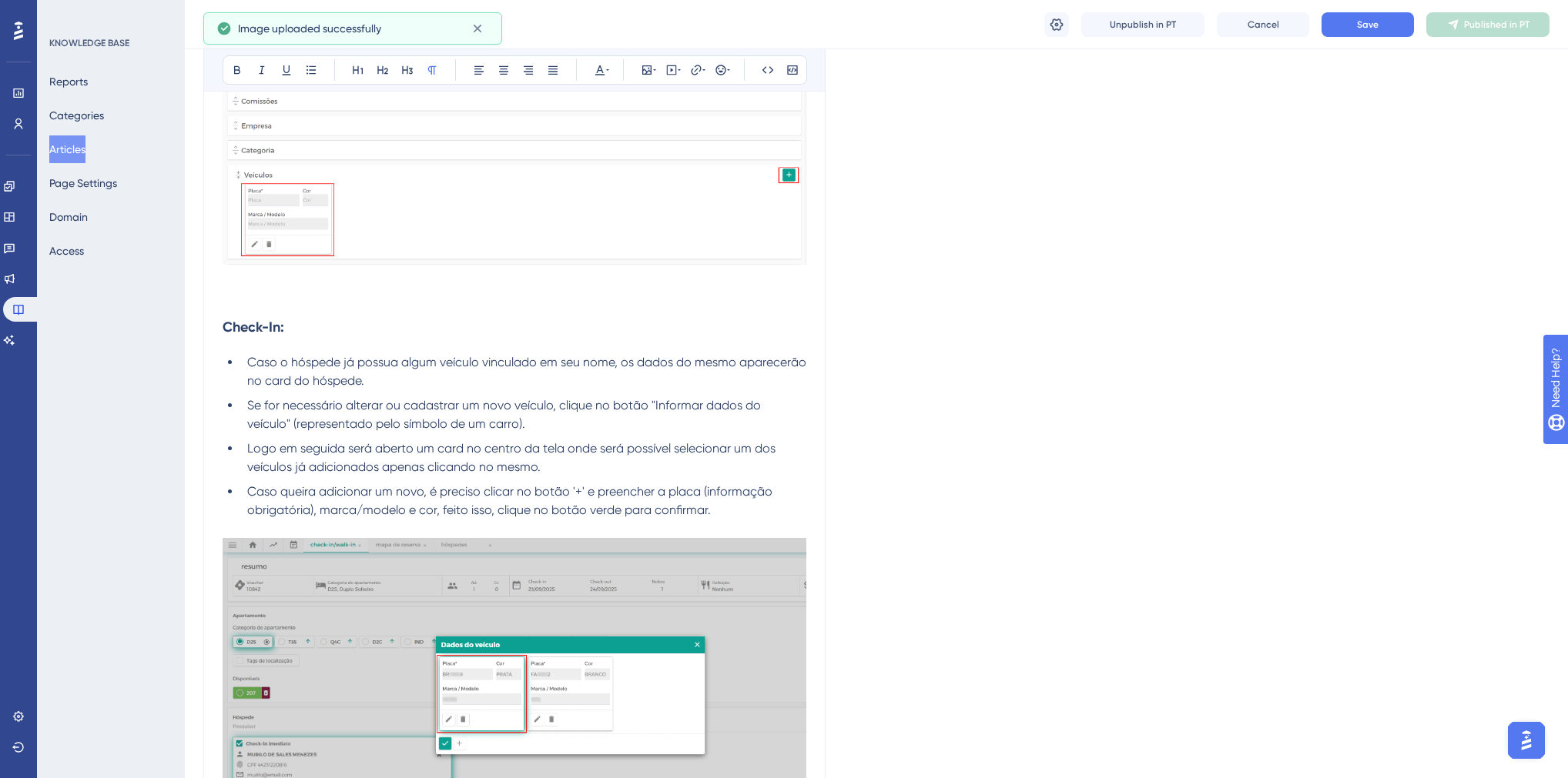
scroll to position [783, 0]
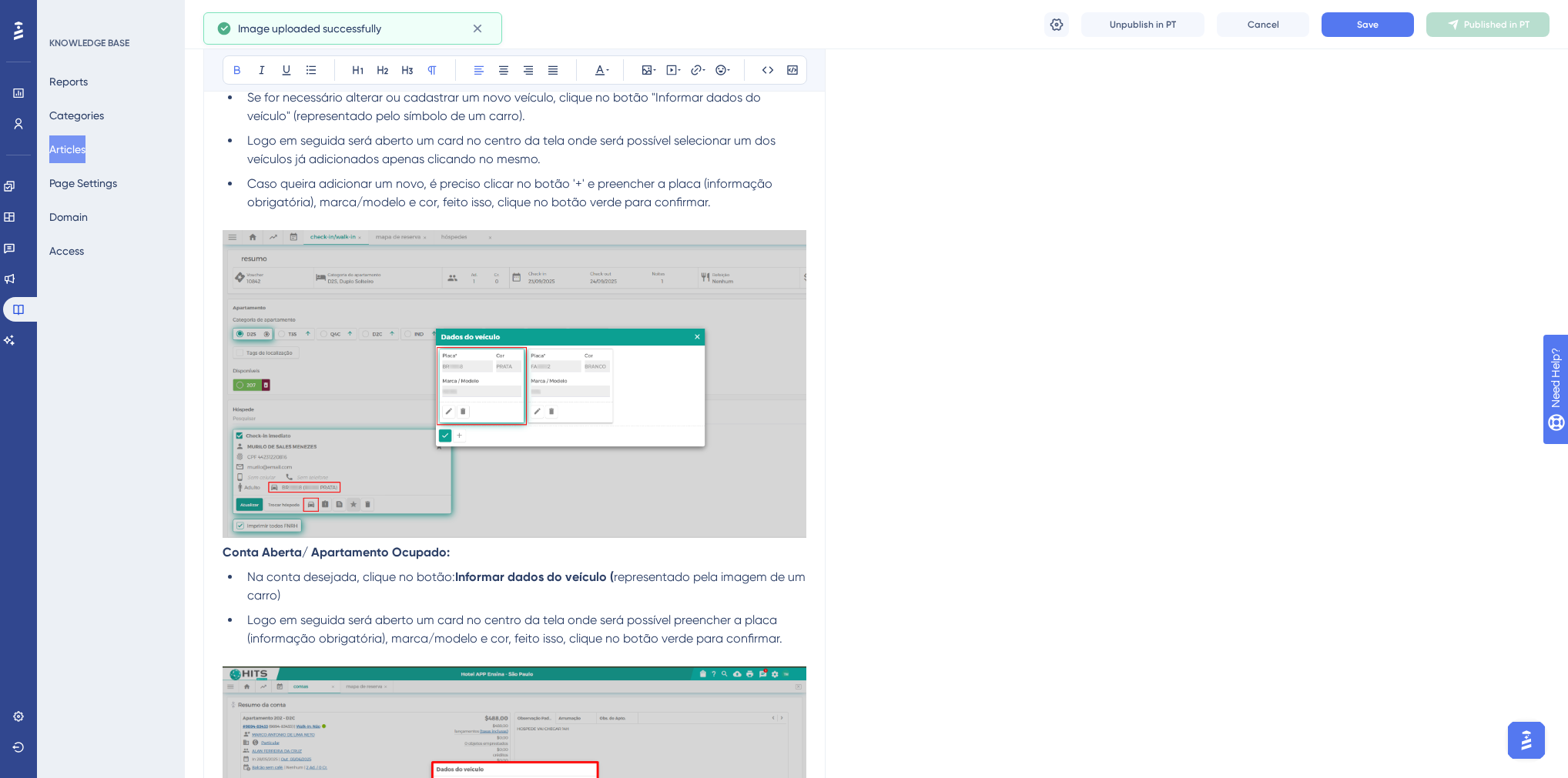
click at [222, 555] on strong "Conta Aberta/ Apartamento Ocupado:" at bounding box center [335, 553] width 227 height 15
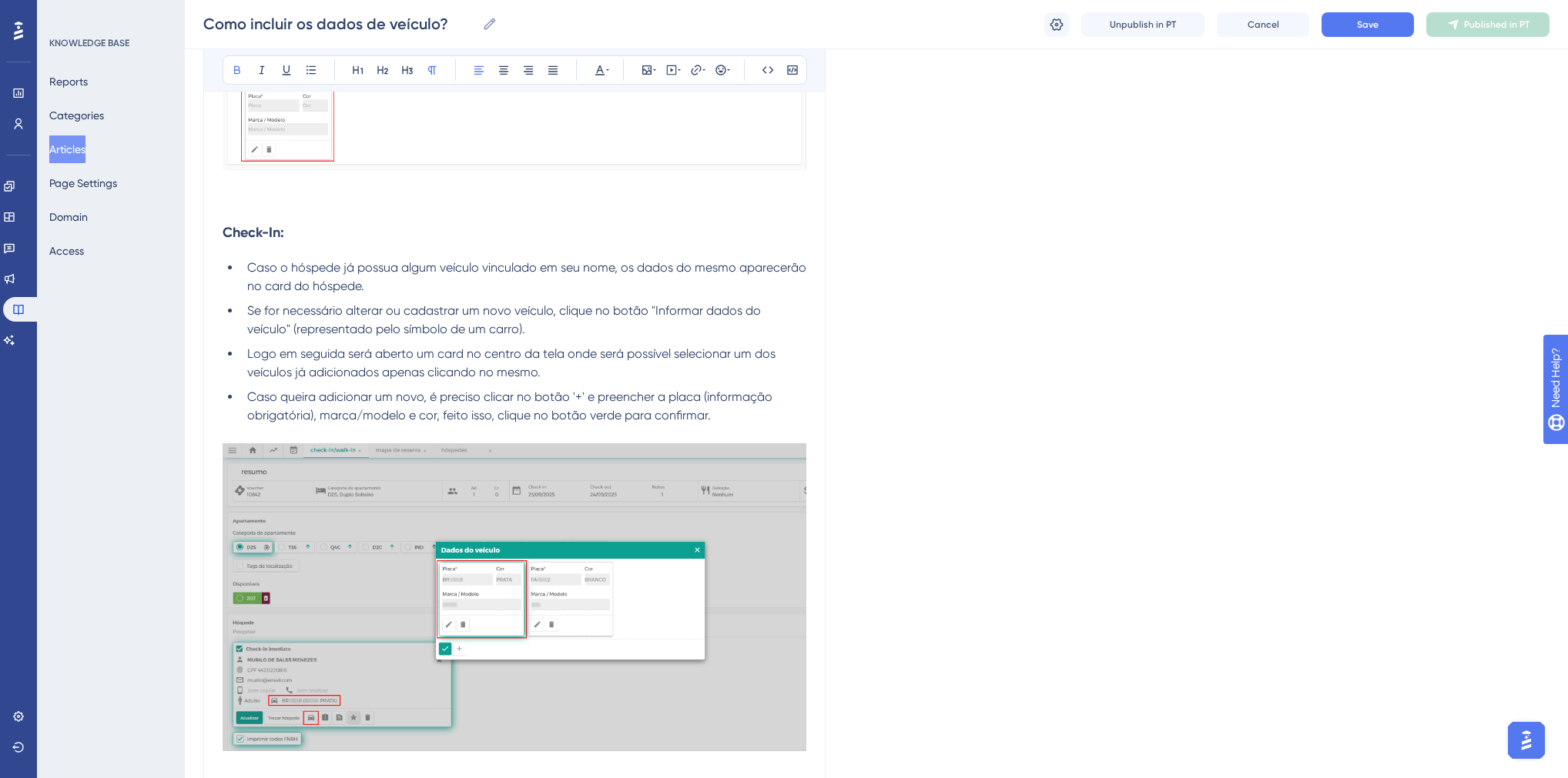
scroll to position [413, 0]
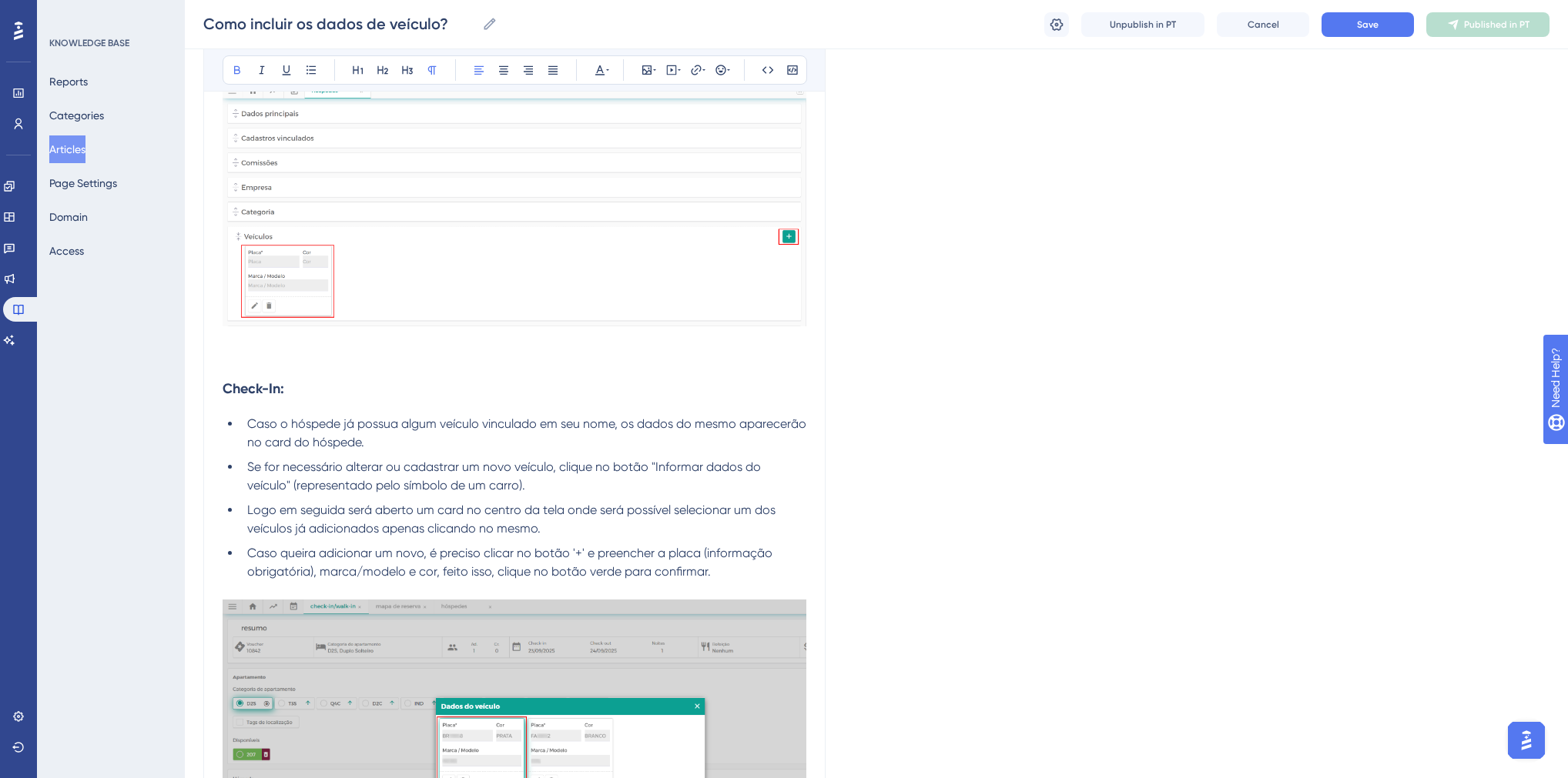
click at [253, 369] on h3 "Check-In:" at bounding box center [514, 388] width 583 height 40
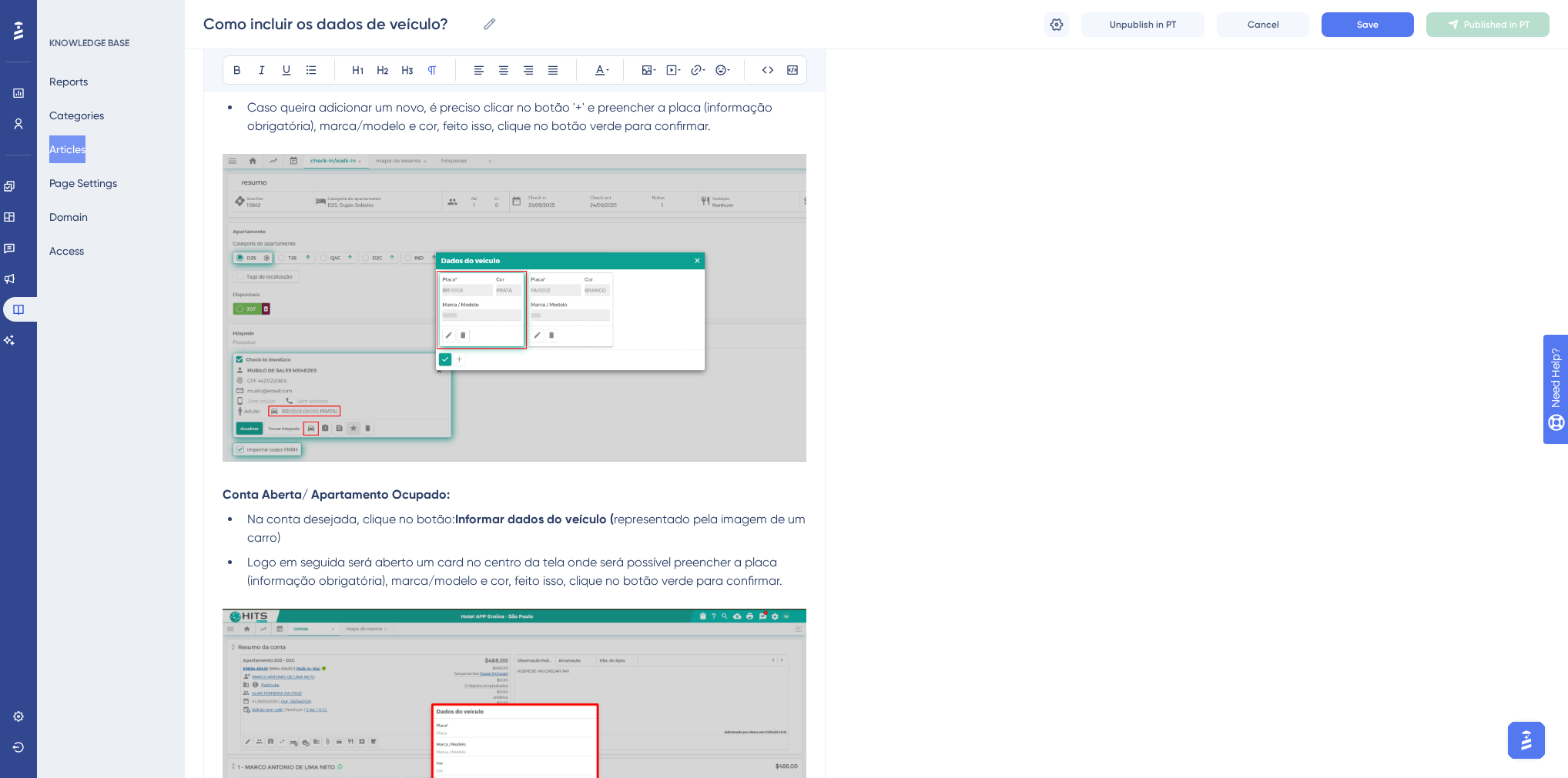
scroll to position [1109, 0]
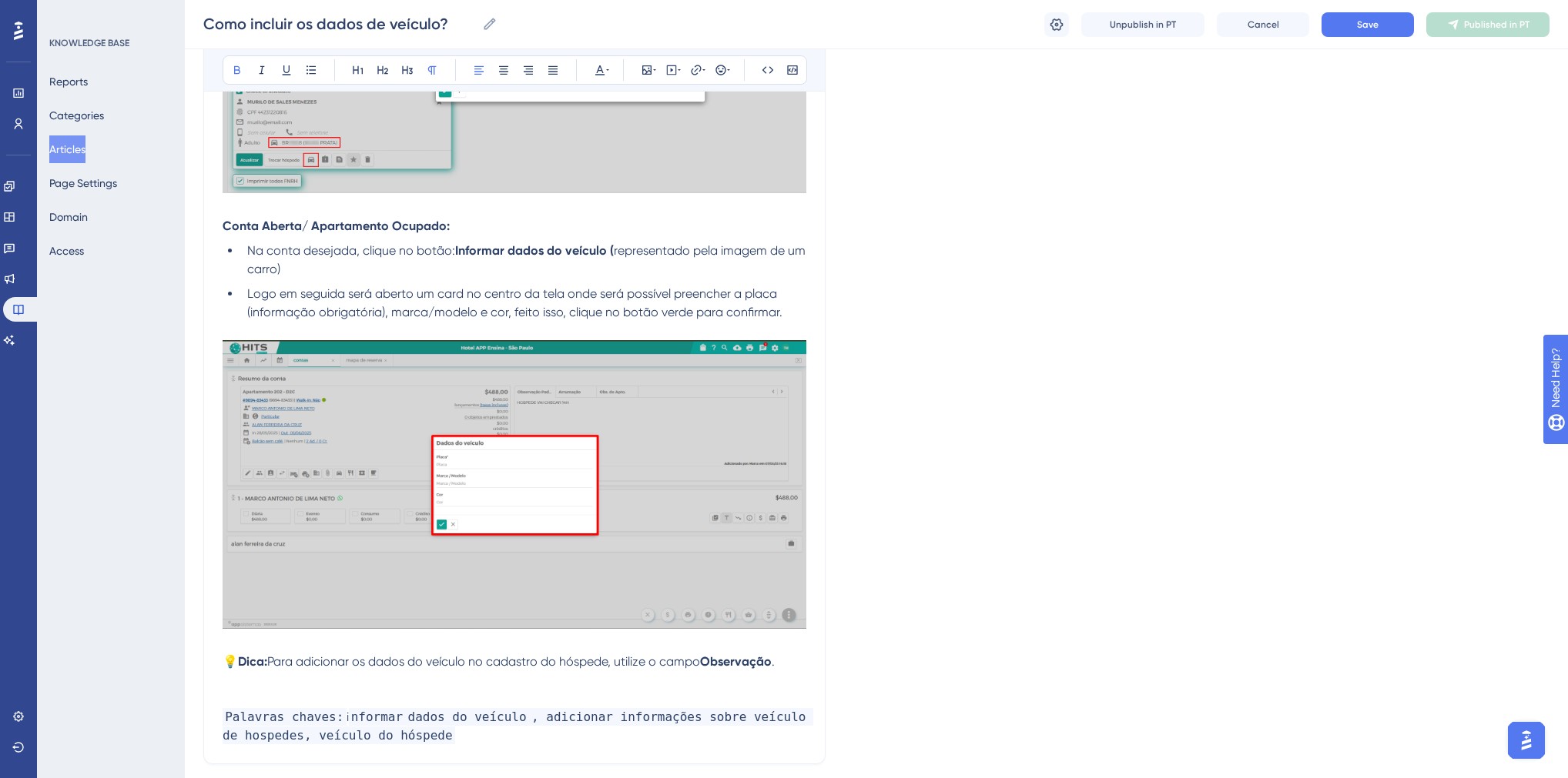
click at [299, 229] on strong "Conta Aberta/ Apartamento Ocupado:" at bounding box center [335, 226] width 227 height 15
click at [408, 75] on icon at bounding box center [407, 69] width 12 height 12
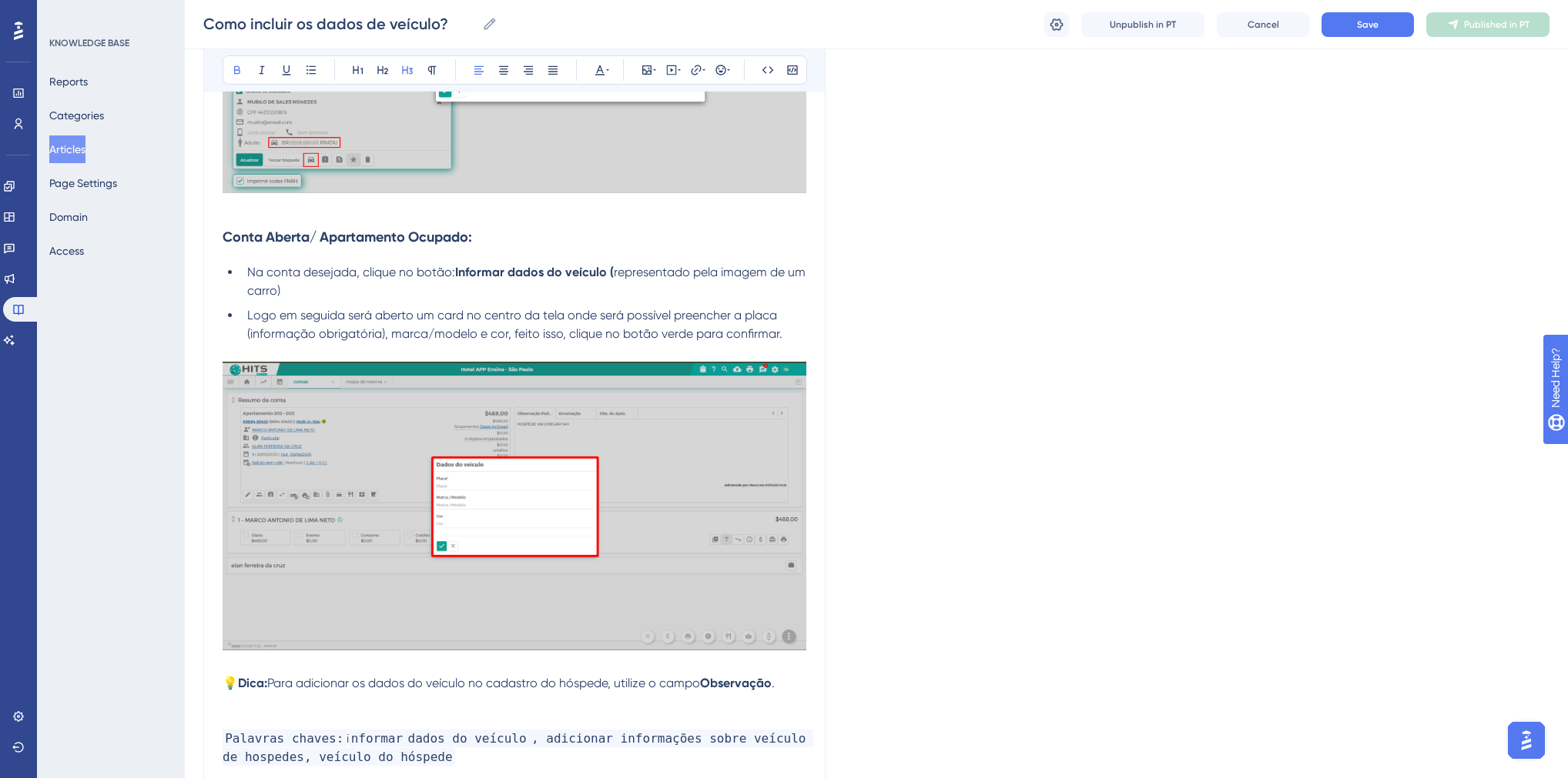
click at [268, 294] on span "representado pela imagem de um carro)" at bounding box center [528, 282] width 561 height 33
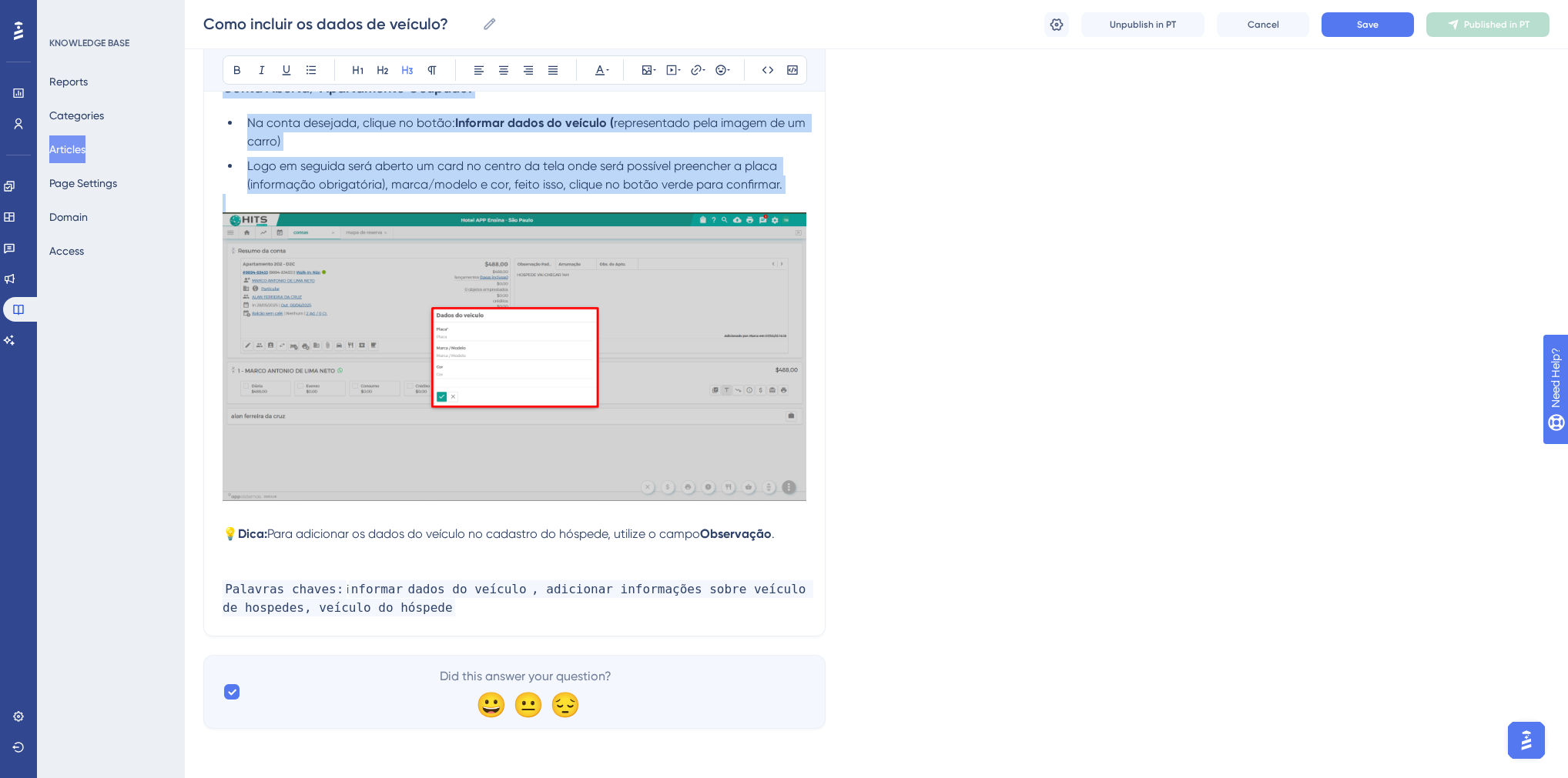
scroll to position [1260, 0]
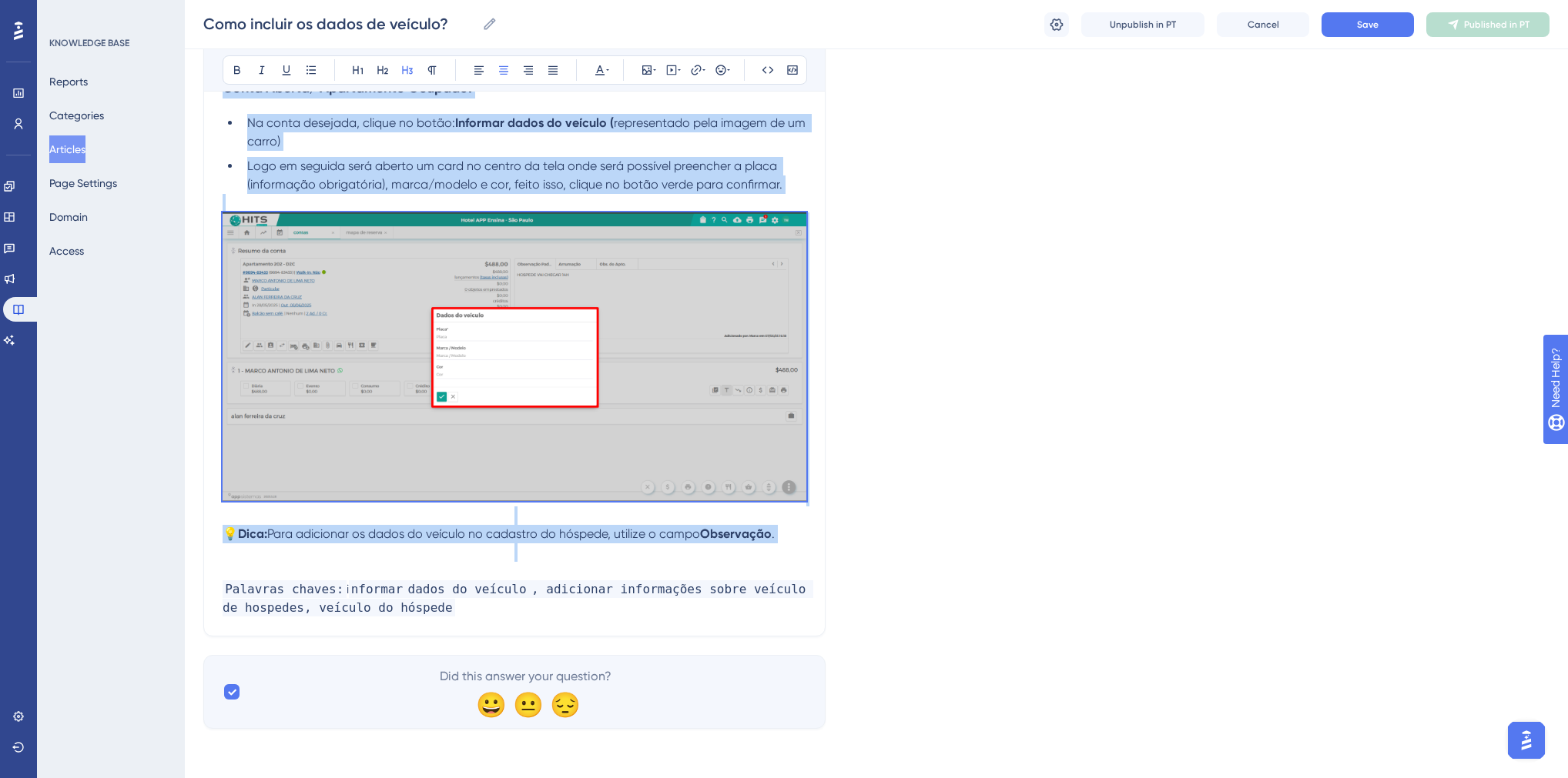
drag, startPoint x: 223, startPoint y: 235, endPoint x: 793, endPoint y: 546, distance: 649.3
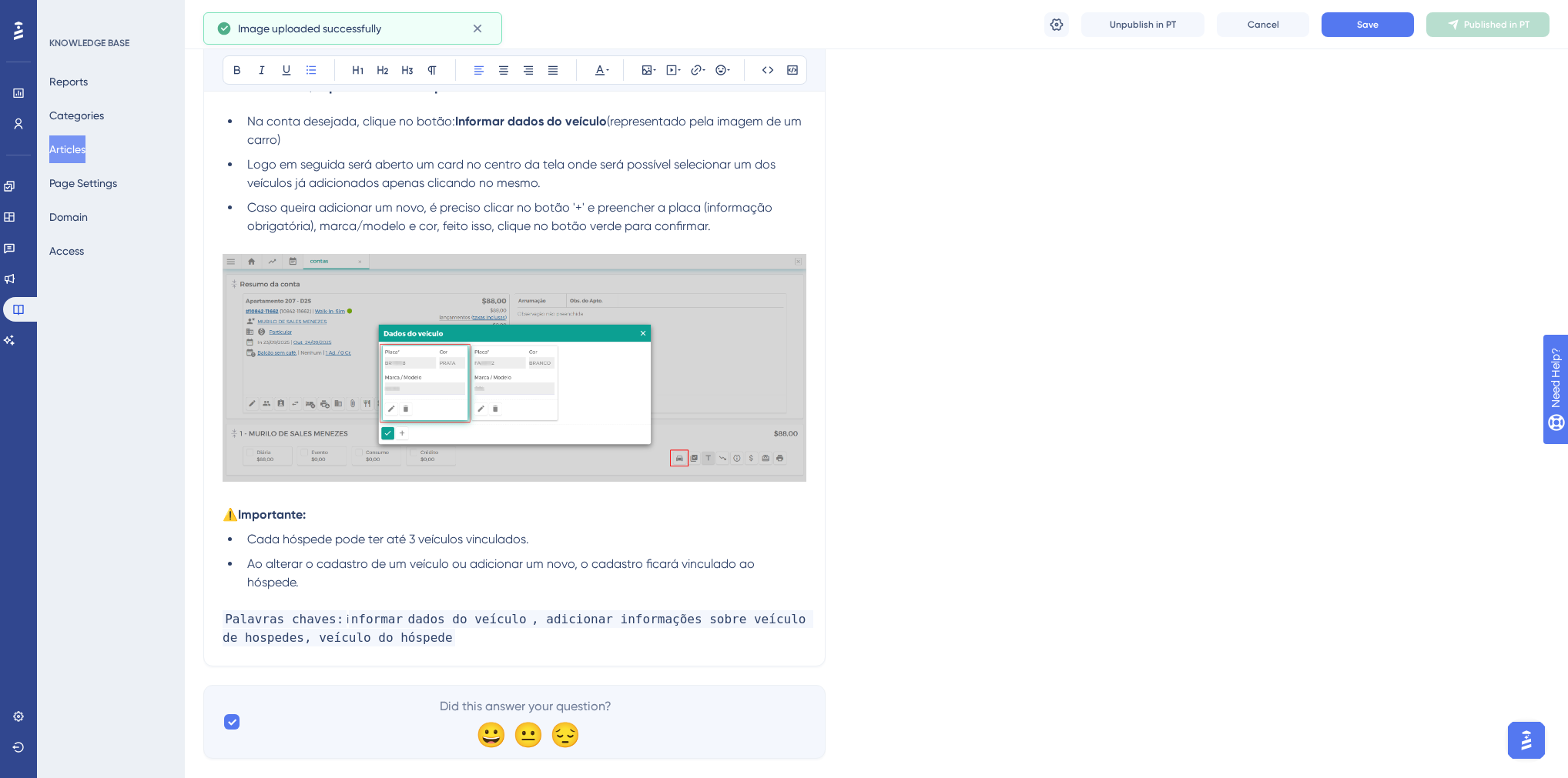
scroll to position [1076, 0]
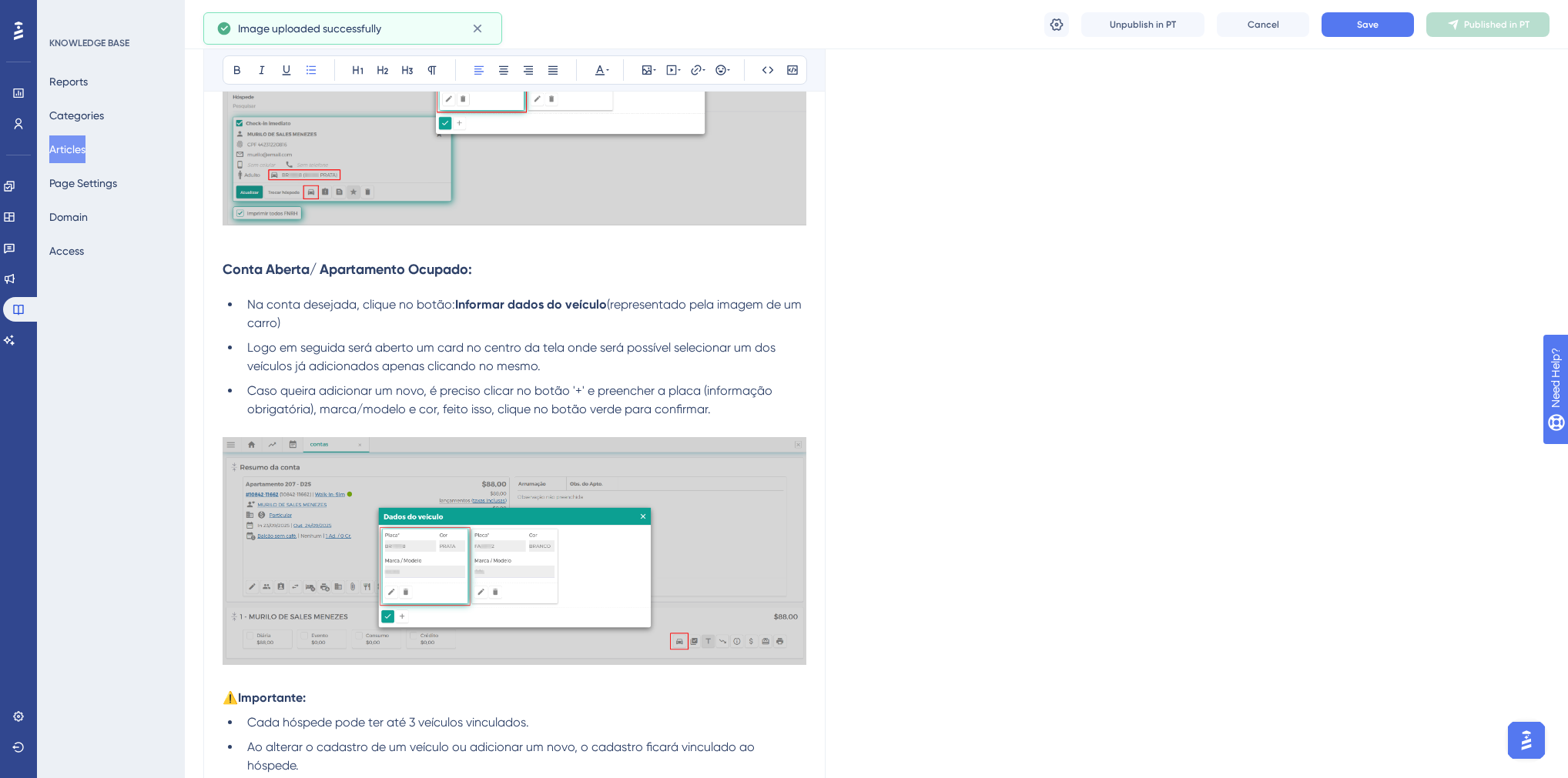
click at [345, 274] on strong "Conta Aberta/ Apartamento Ocupado:" at bounding box center [346, 270] width 249 height 17
click at [1357, 27] on span "Save" at bounding box center [1367, 24] width 21 height 12
click at [1509, 22] on span "Publish in PT" at bounding box center [1496, 24] width 54 height 12
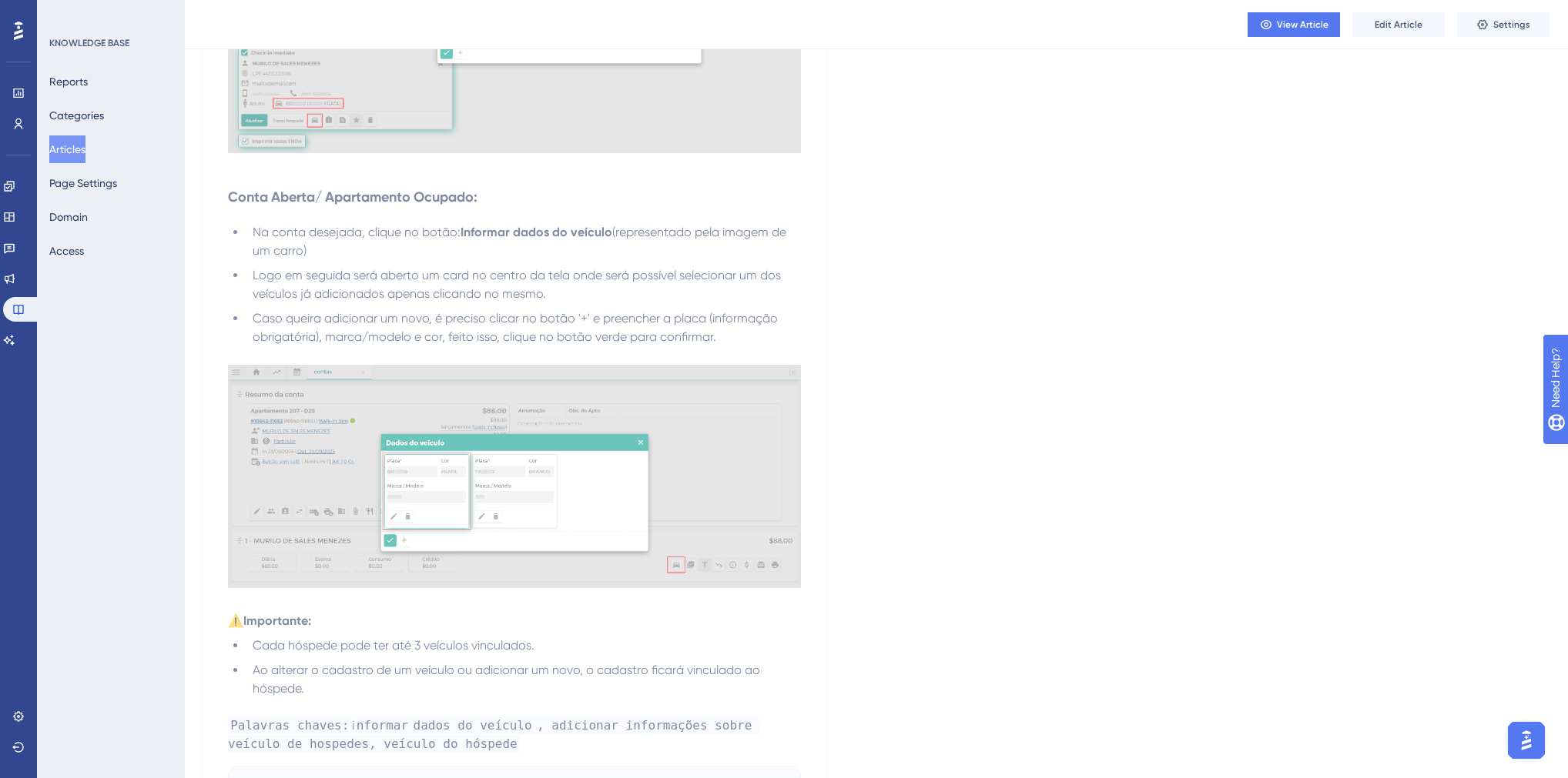
click at [84, 146] on button "Articles" at bounding box center [67, 149] width 36 height 28
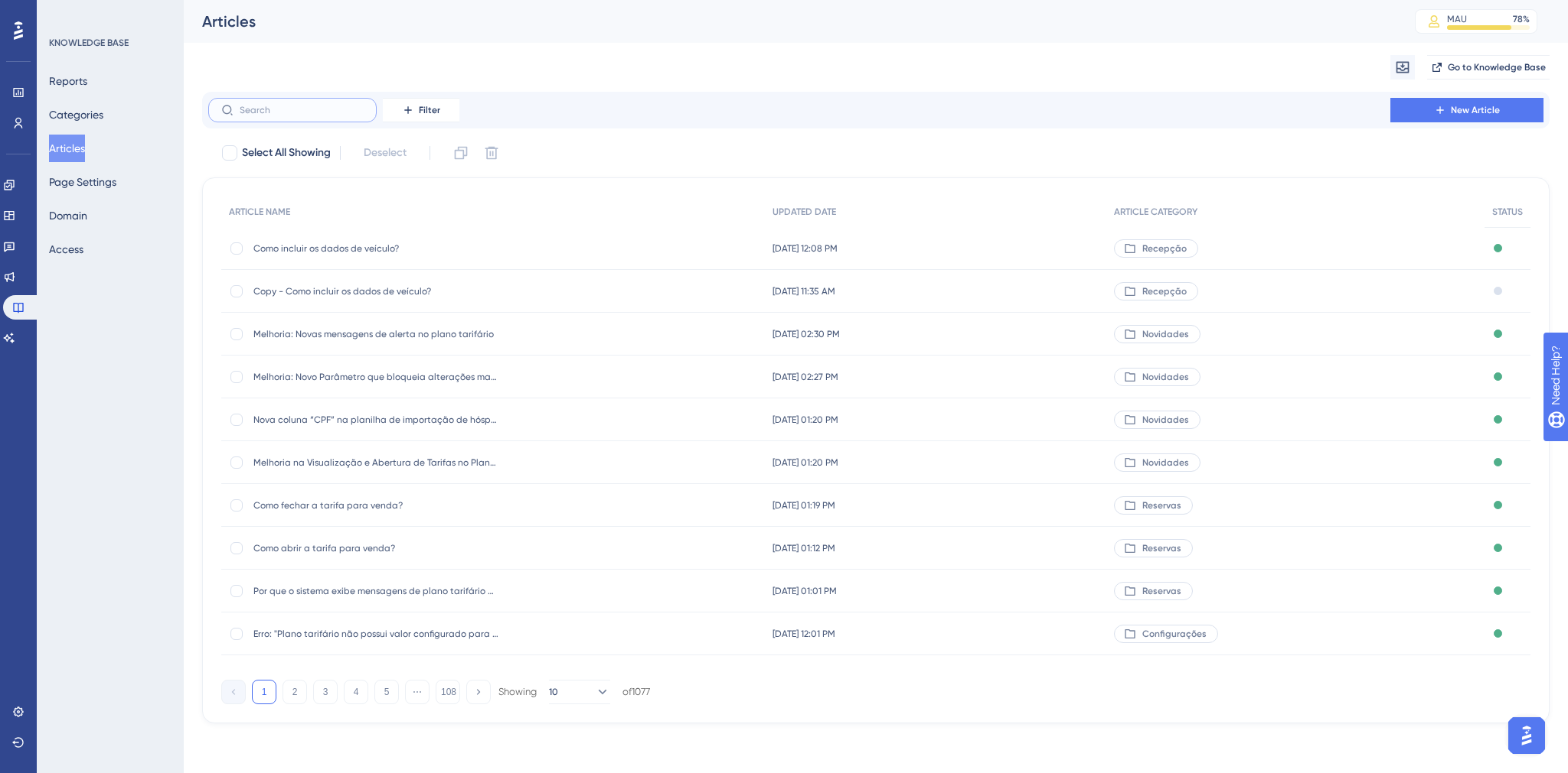
click at [278, 109] on input "text" at bounding box center [301, 110] width 124 height 11
type input "categoria"
click at [361, 421] on span "Como alterar a categoria do apartamento?" at bounding box center [376, 420] width 245 height 12
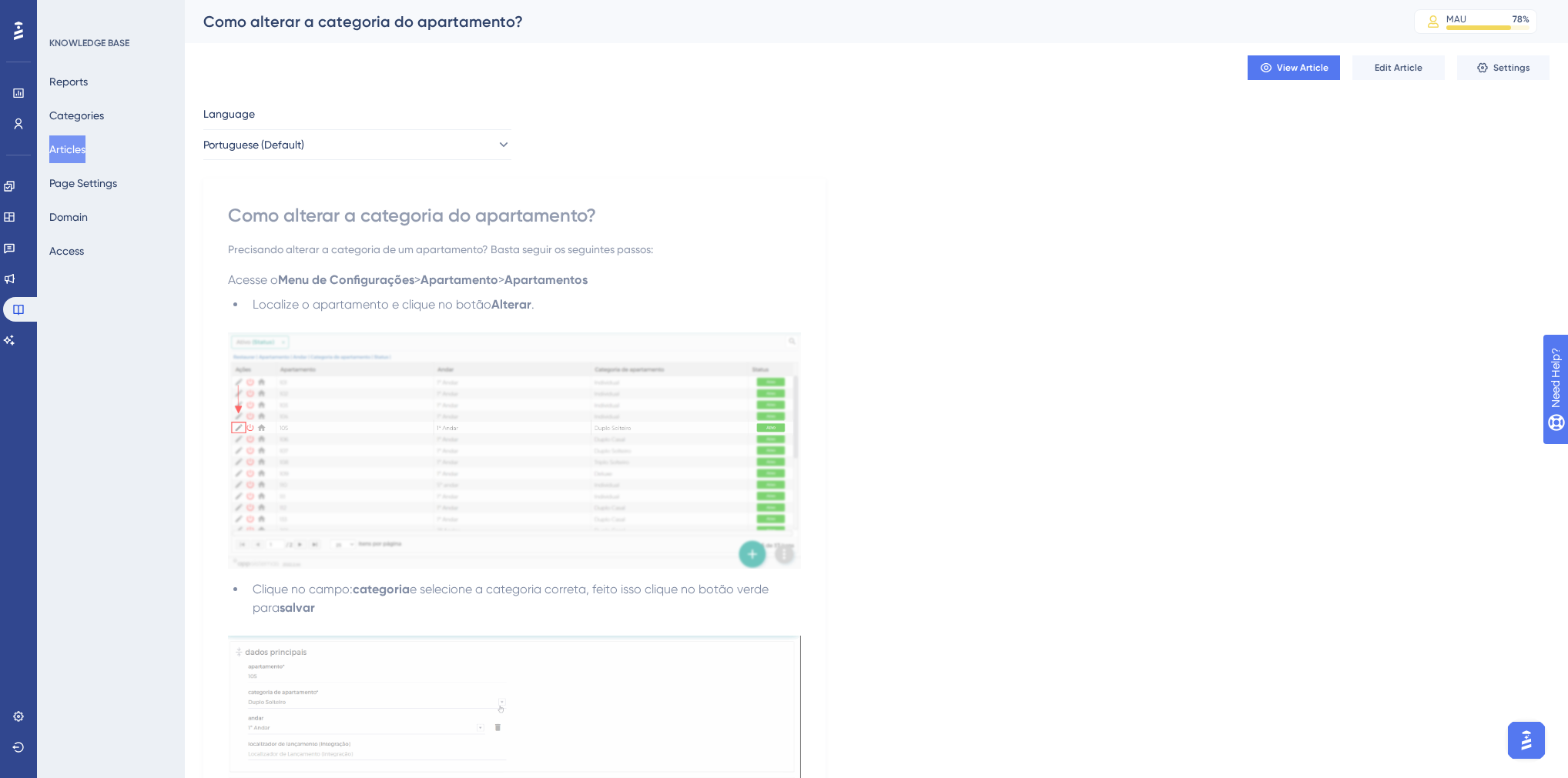
click at [74, 159] on button "Articles" at bounding box center [67, 149] width 36 height 28
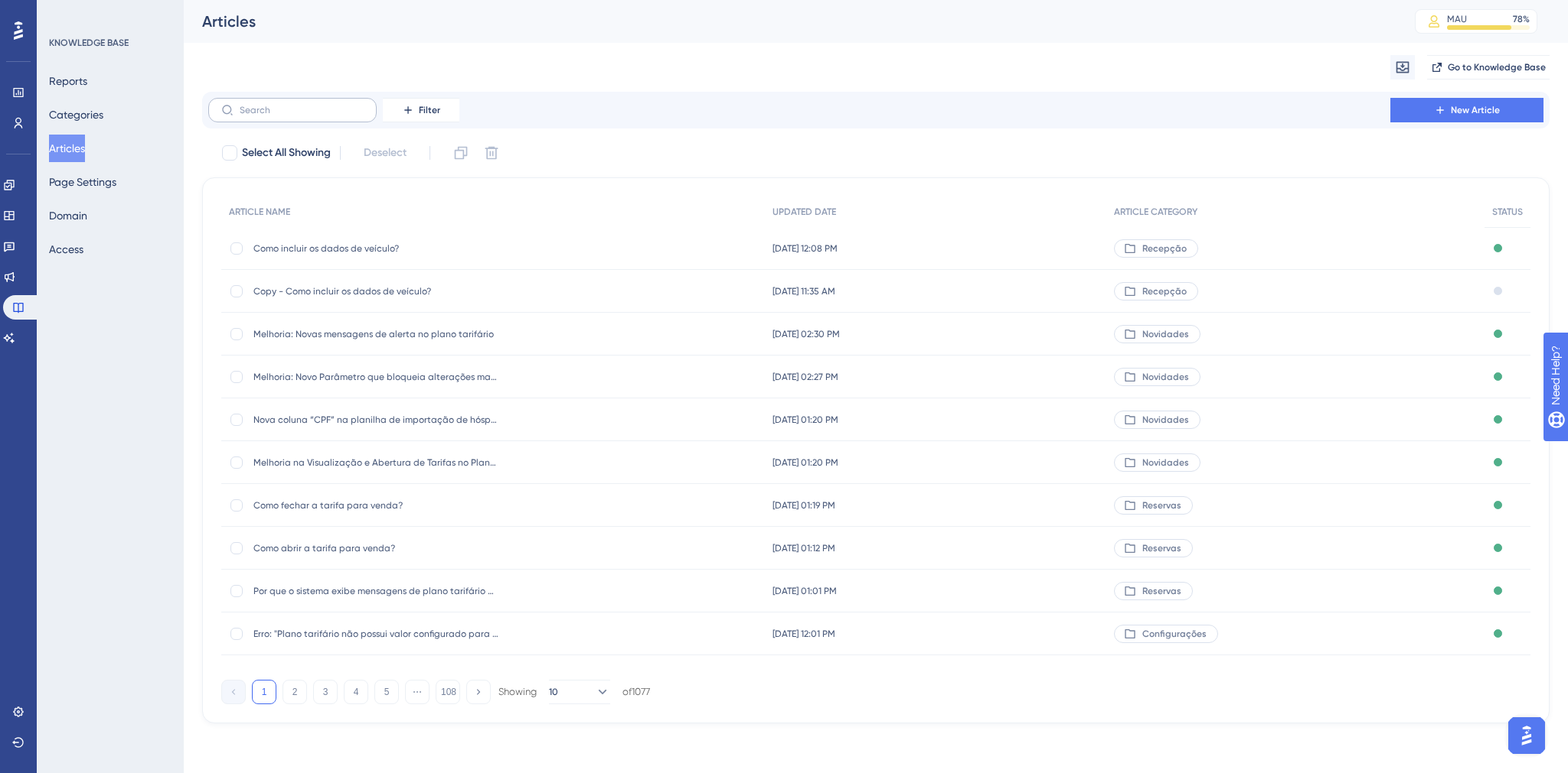
click at [274, 102] on label at bounding box center [292, 110] width 168 height 25
click at [274, 105] on input "text" at bounding box center [301, 110] width 124 height 11
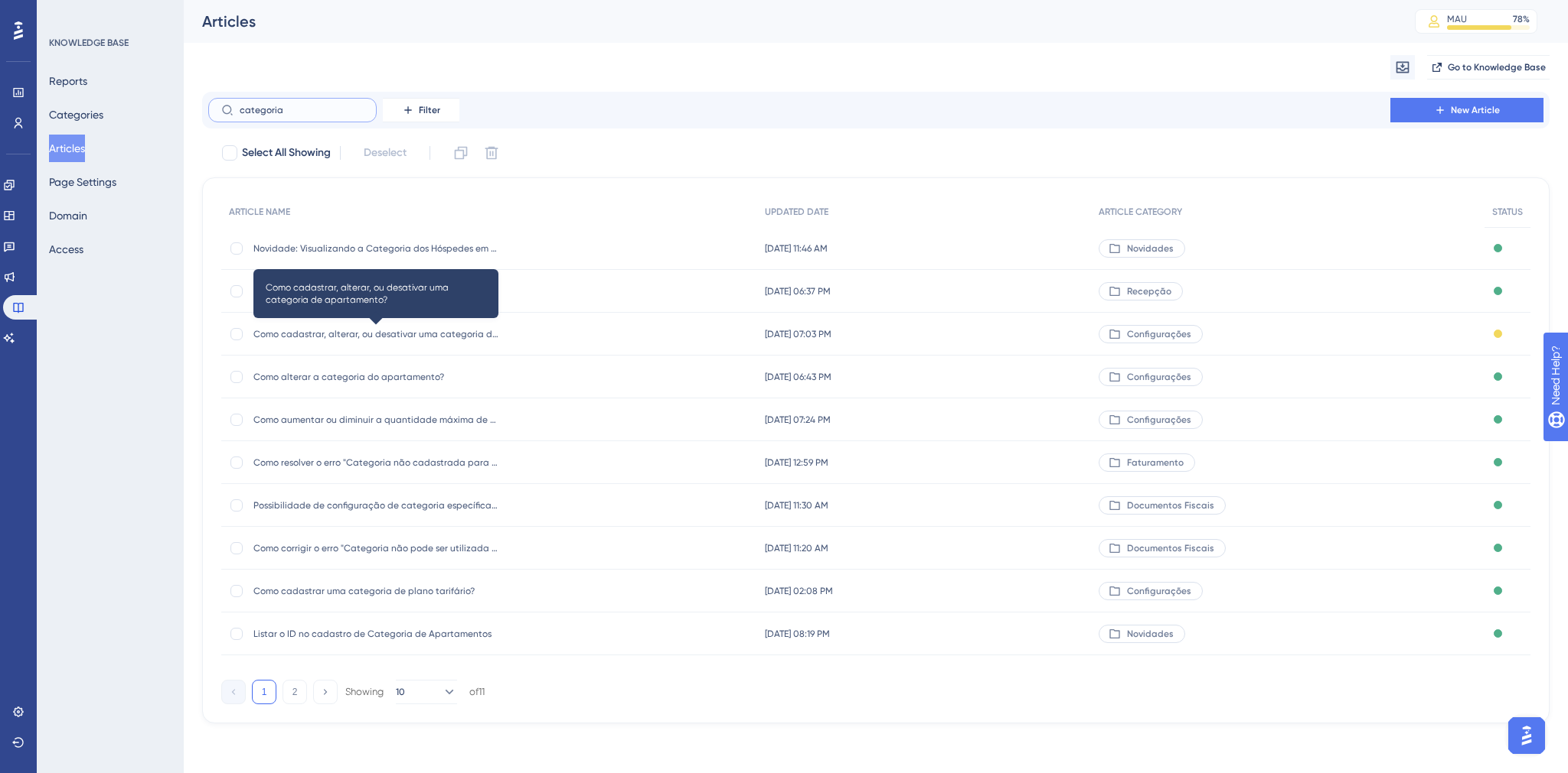
type input "categoria"
click at [379, 334] on span "Como cadastrar, alterar, ou desativar uma categoria de apartamento?" at bounding box center [376, 334] width 245 height 12
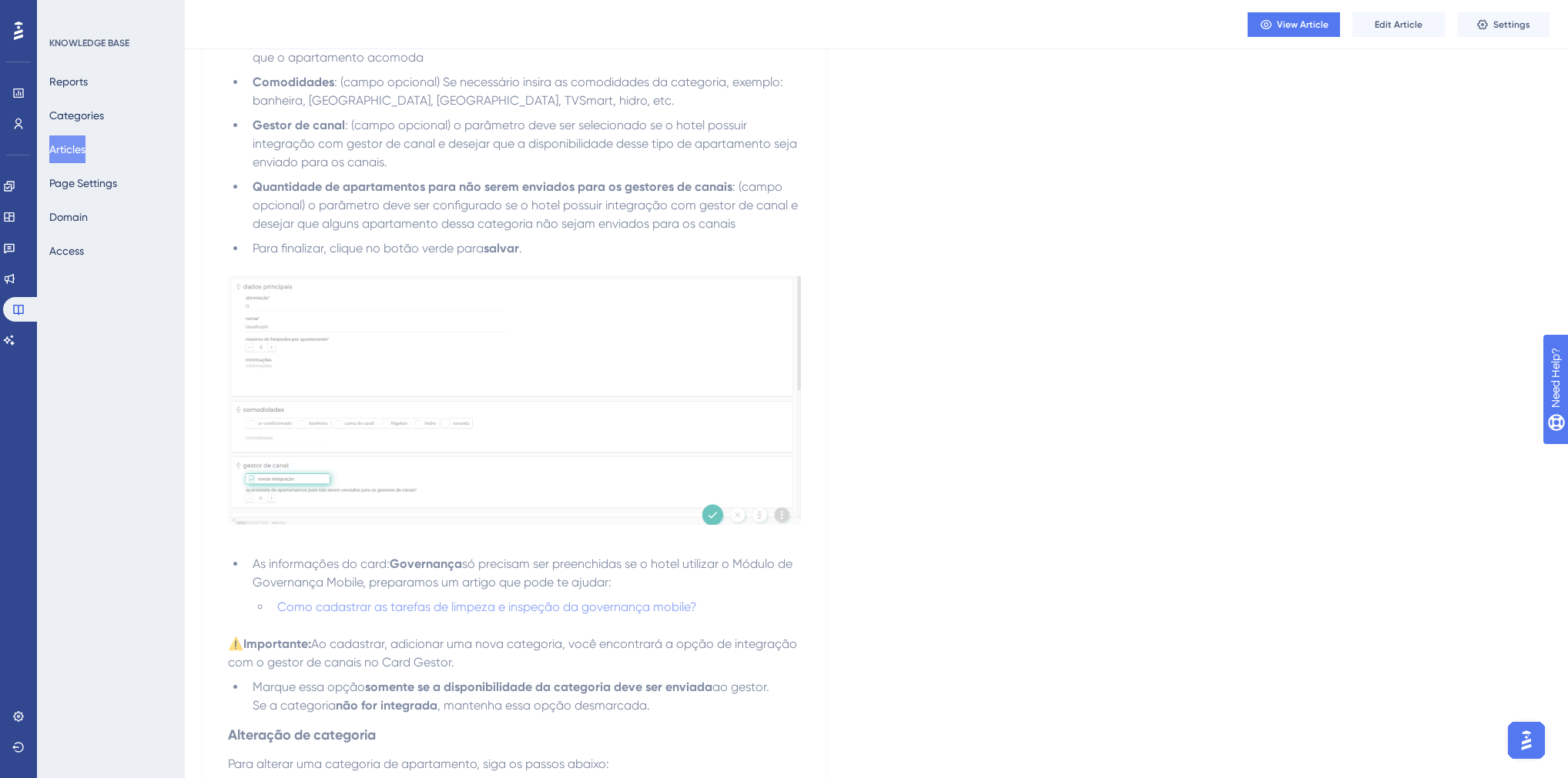
scroll to position [801, 0]
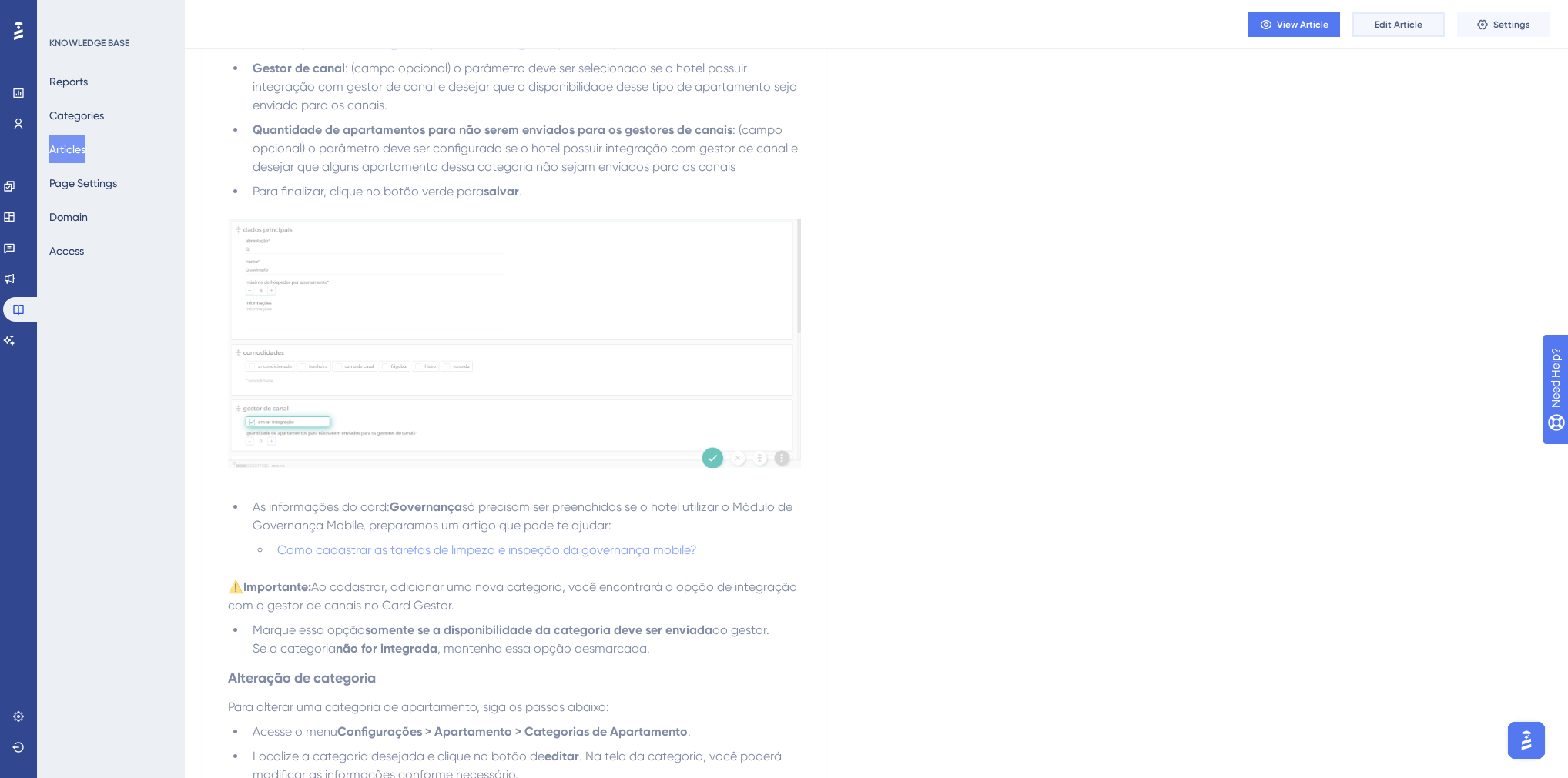
click at [1361, 20] on button "Edit Article" at bounding box center [1399, 24] width 93 height 25
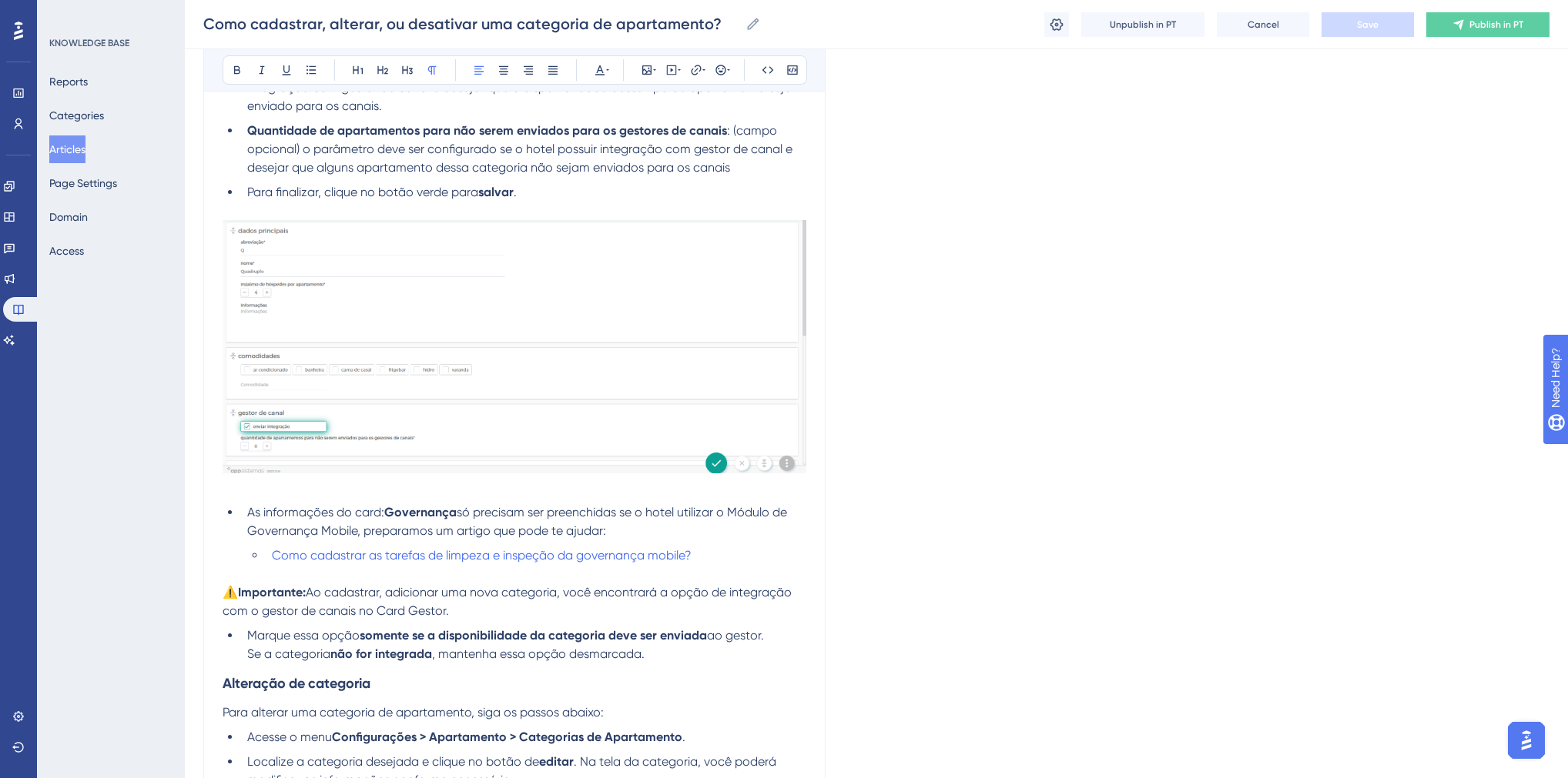
scroll to position [1020, 0]
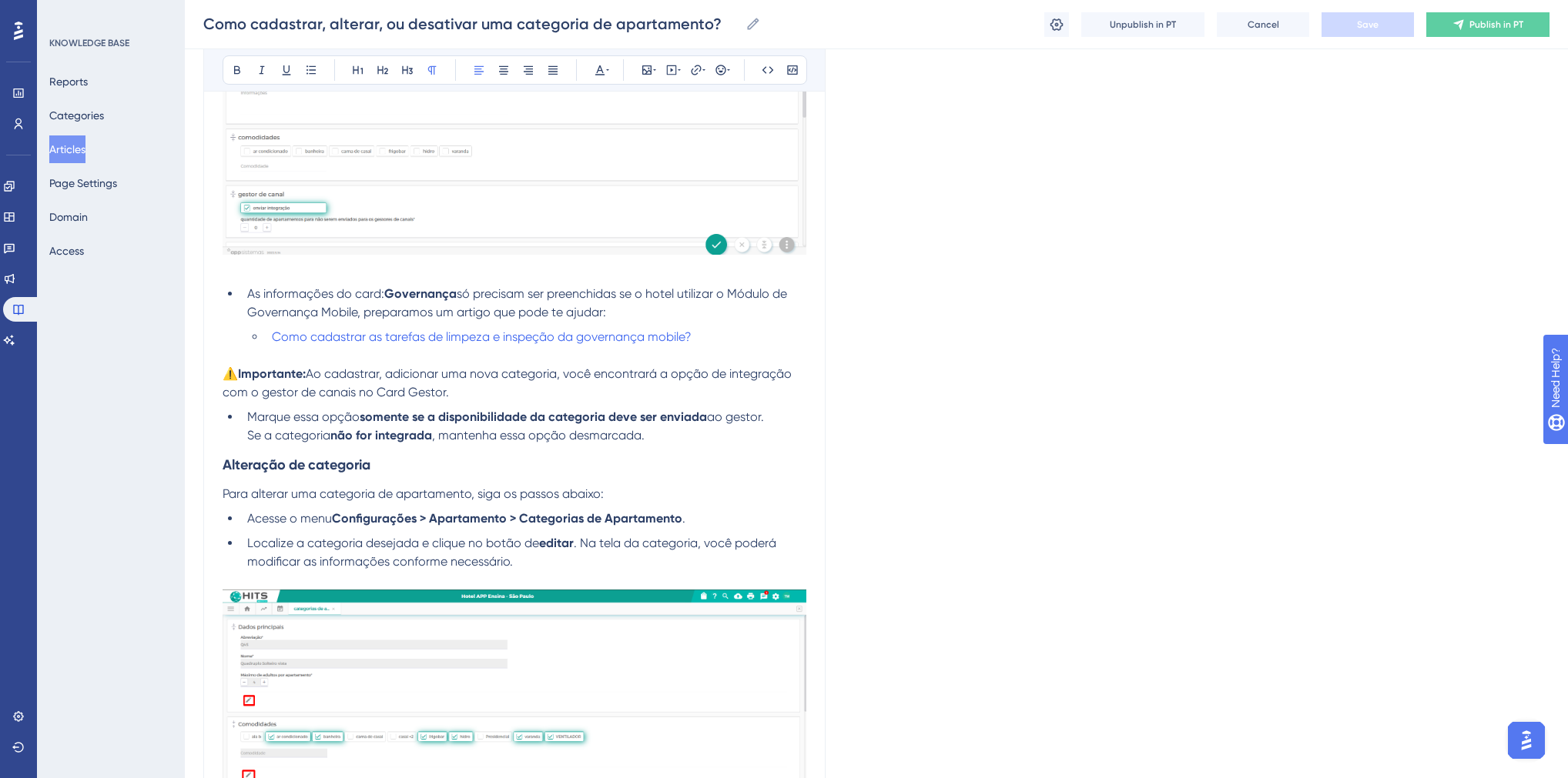
click at [441, 365] on p at bounding box center [514, 356] width 583 height 19
click at [434, 206] on img at bounding box center [514, 128] width 583 height 253
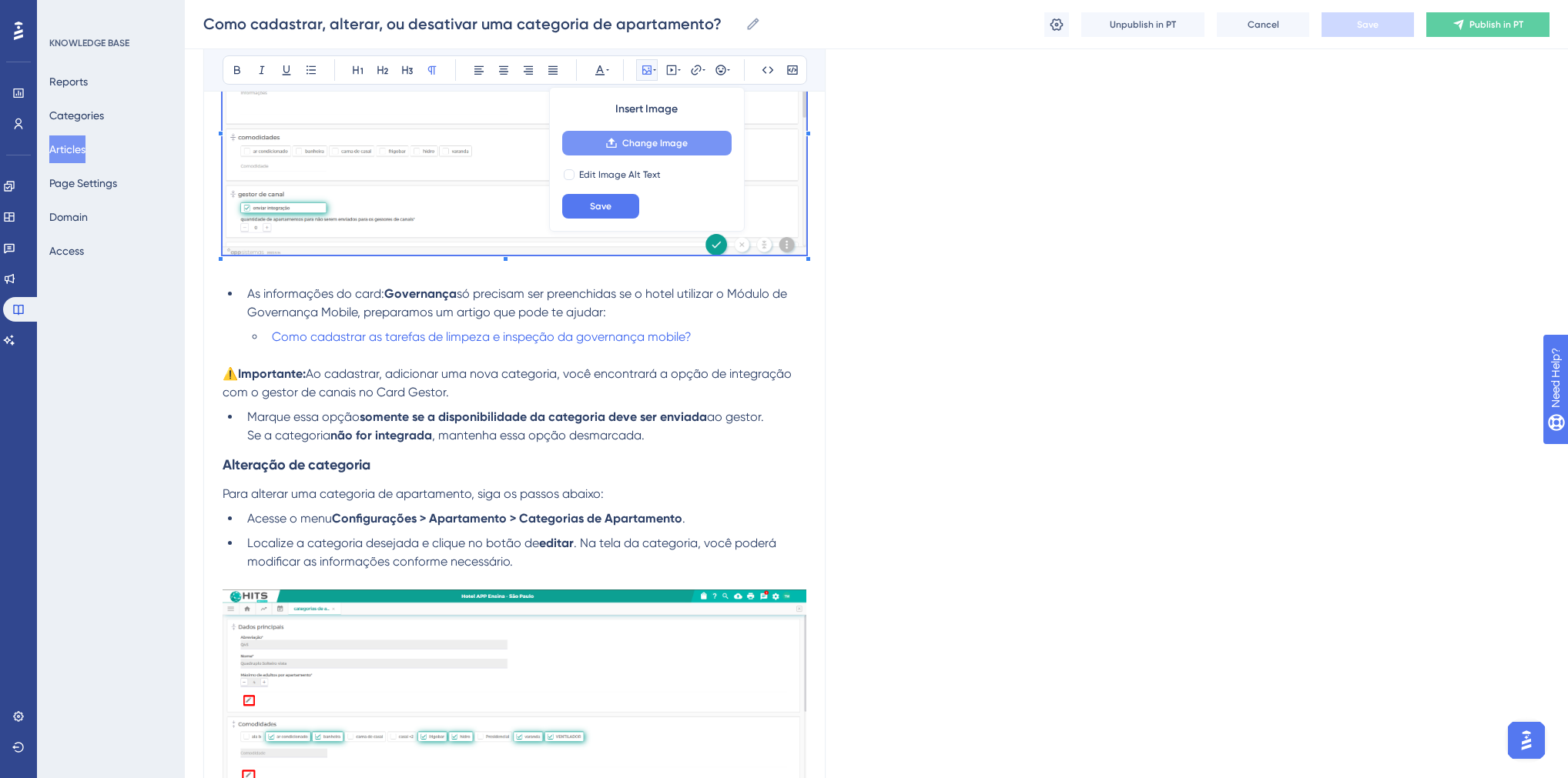
click at [692, 151] on button "Change Image" at bounding box center [646, 143] width 169 height 25
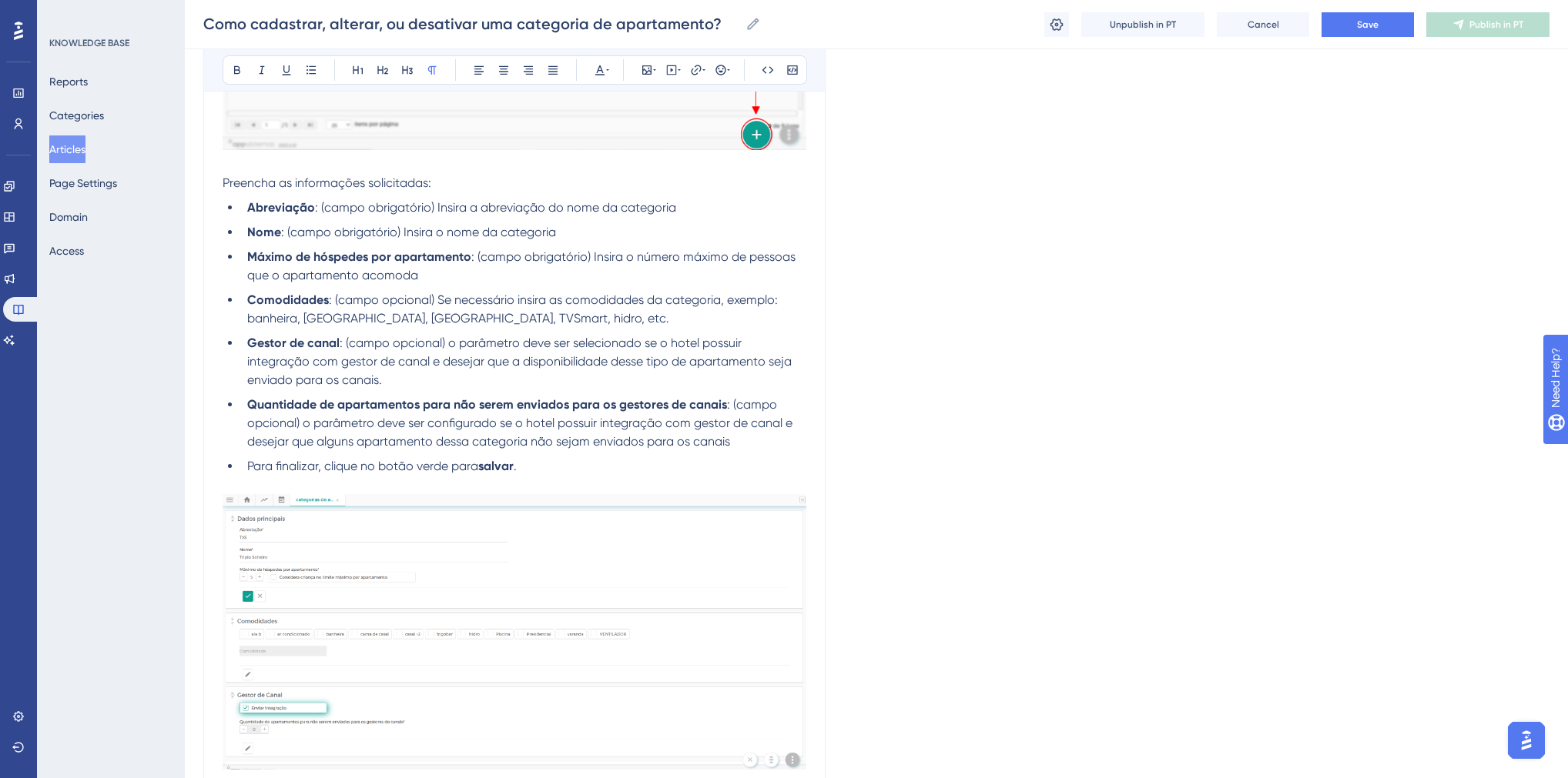
scroll to position [465, 0]
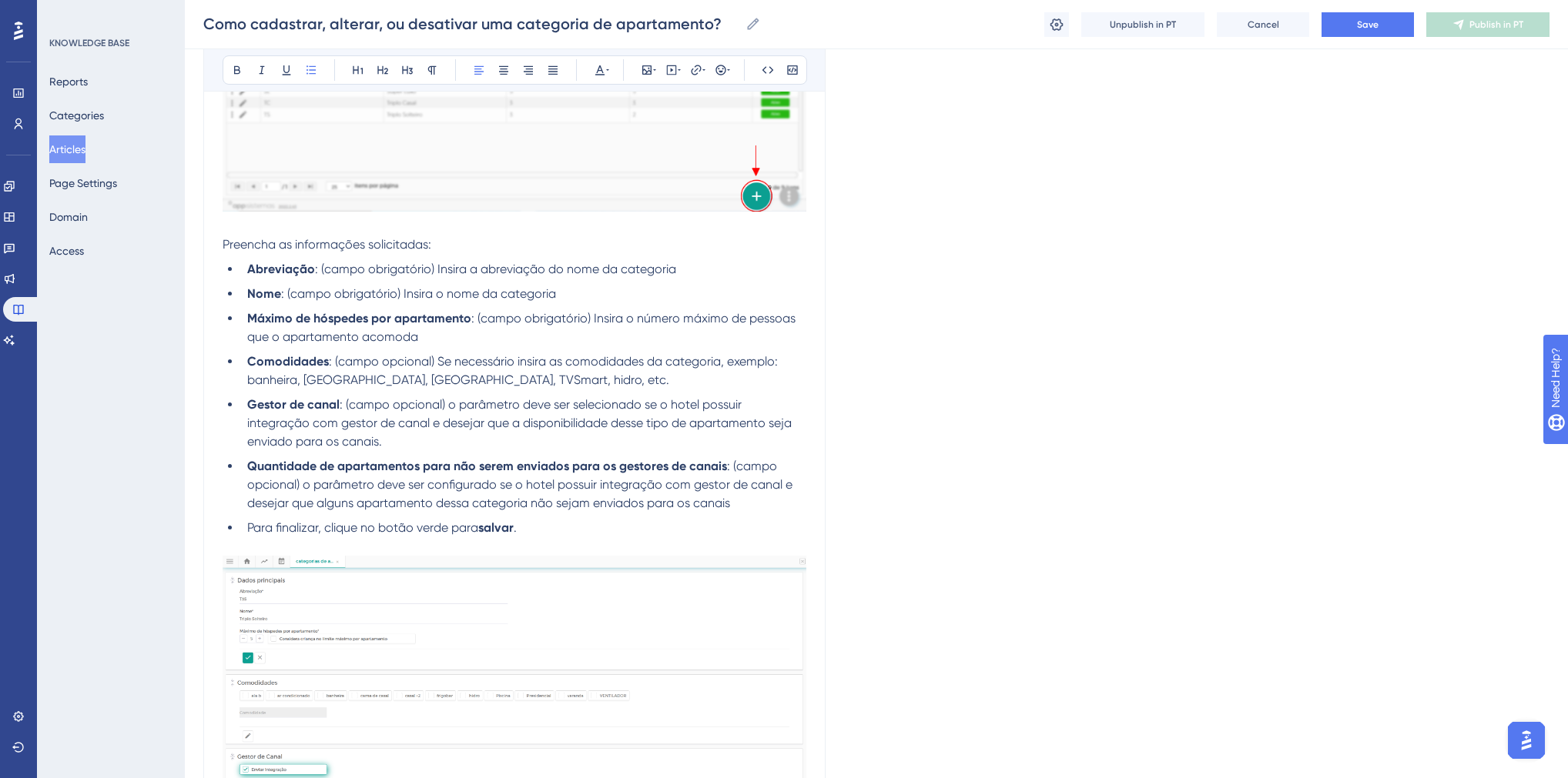
click at [470, 339] on li "Máximo de hóspedes por apartamento : (campo obrigatório) Insira o número máximo…" at bounding box center [523, 328] width 565 height 37
drag, startPoint x: 532, startPoint y: 532, endPoint x: 249, endPoint y: 532, distance: 283.0
click at [249, 532] on li "Para finalizar, clique no botão verde para salvar ." at bounding box center [523, 528] width 565 height 19
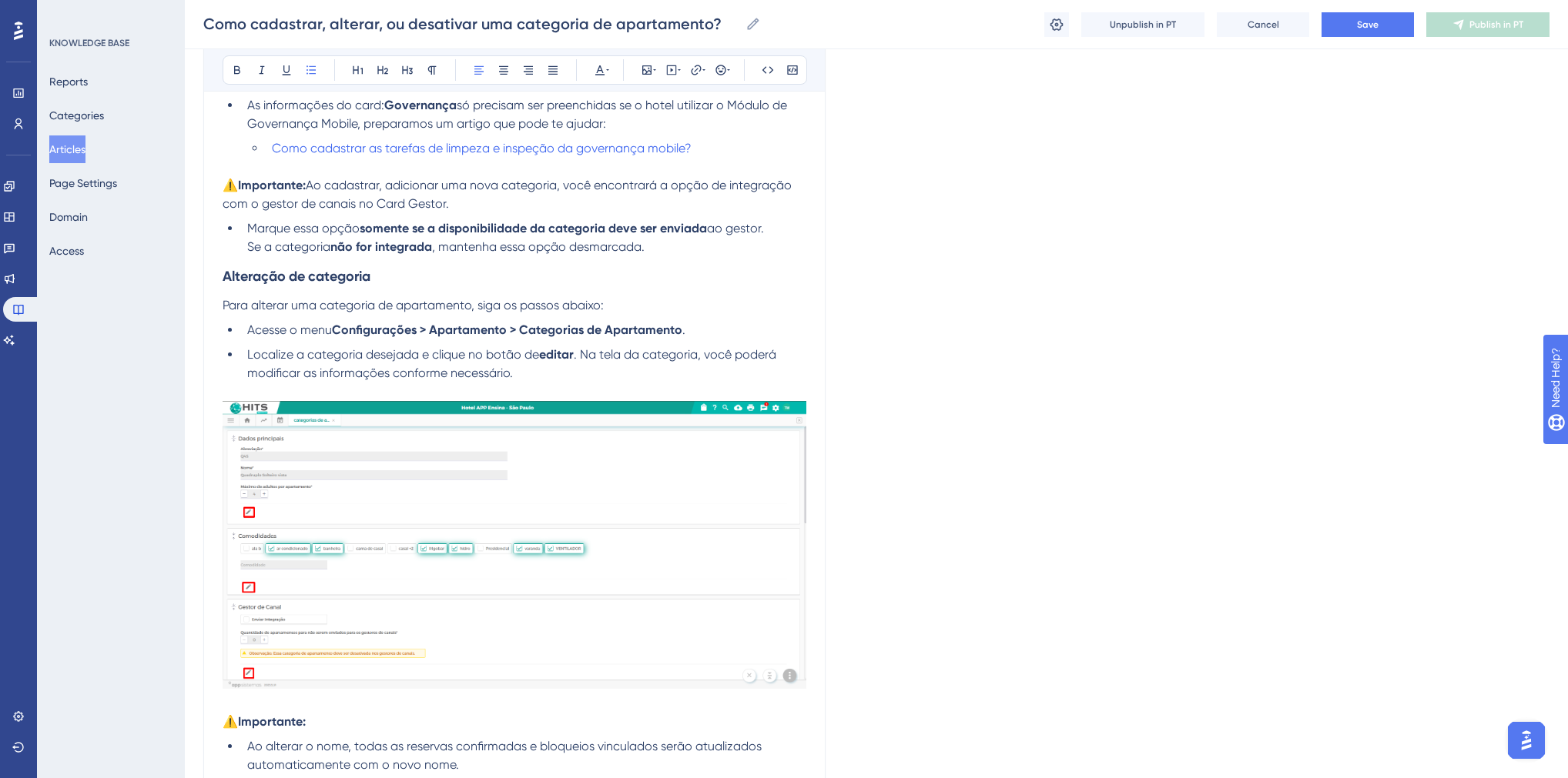
scroll to position [1327, 0]
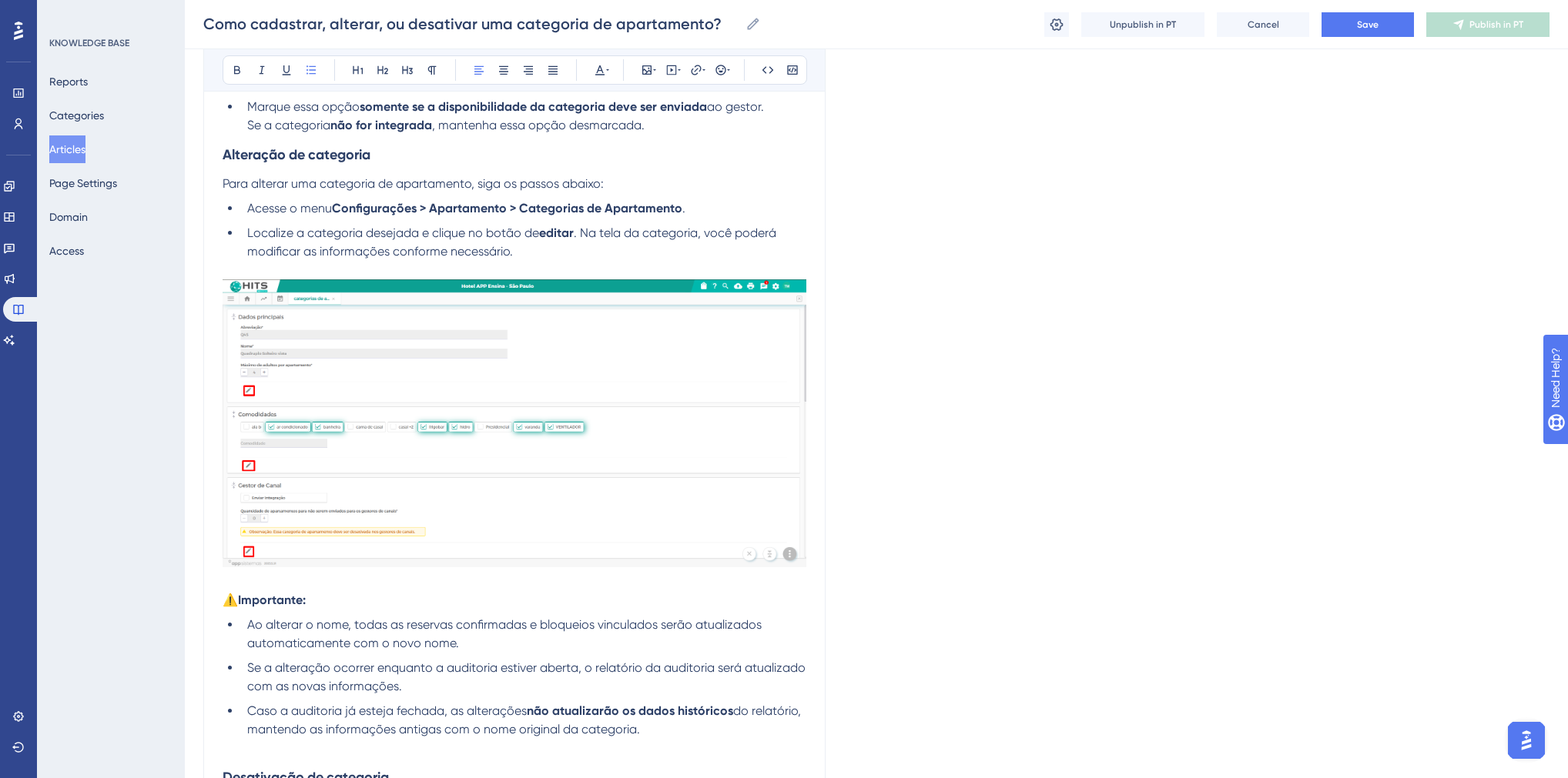
click at [563, 450] on img at bounding box center [514, 423] width 583 height 288
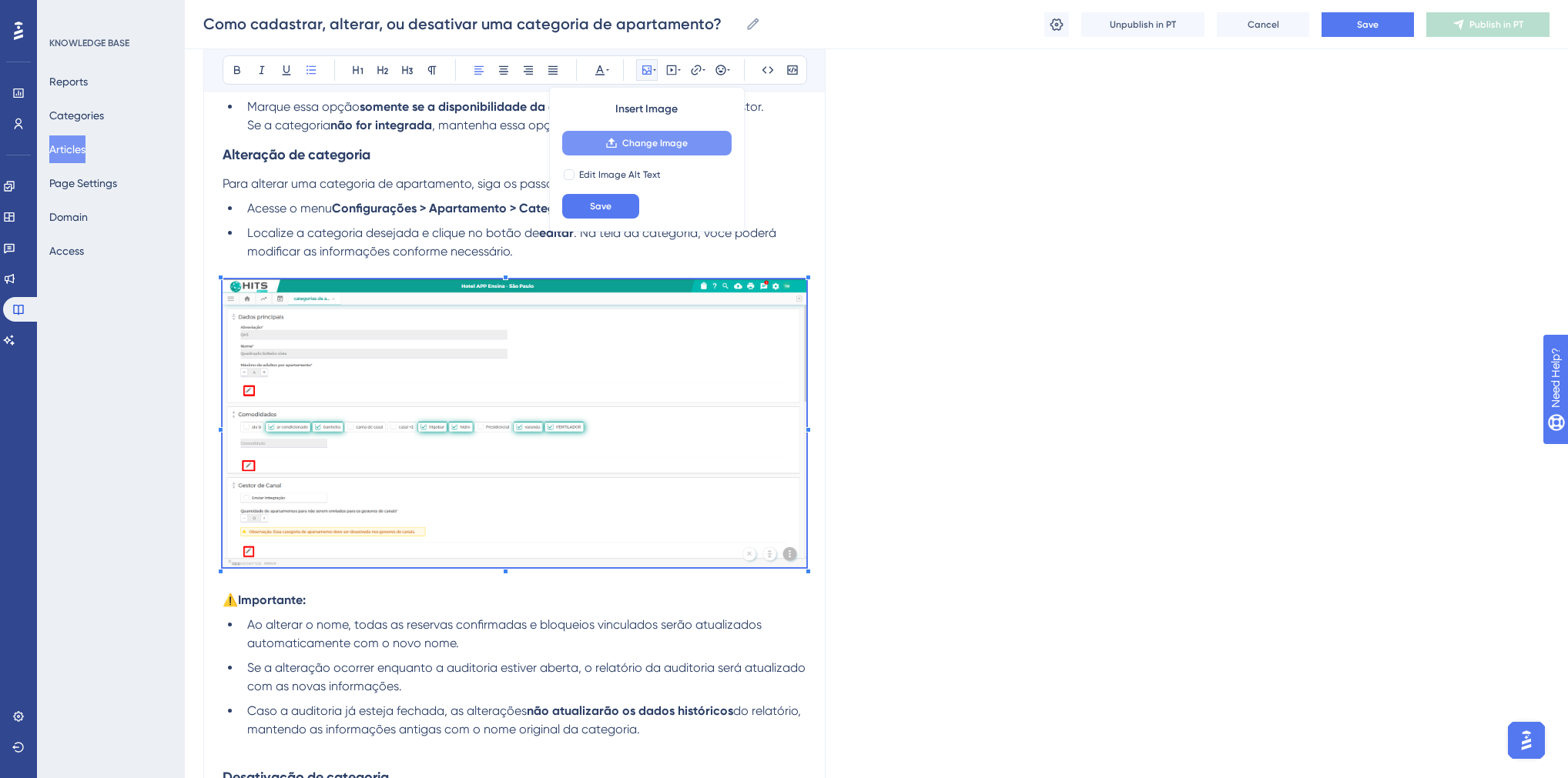
click at [620, 138] on button "Change Image" at bounding box center [646, 143] width 169 height 25
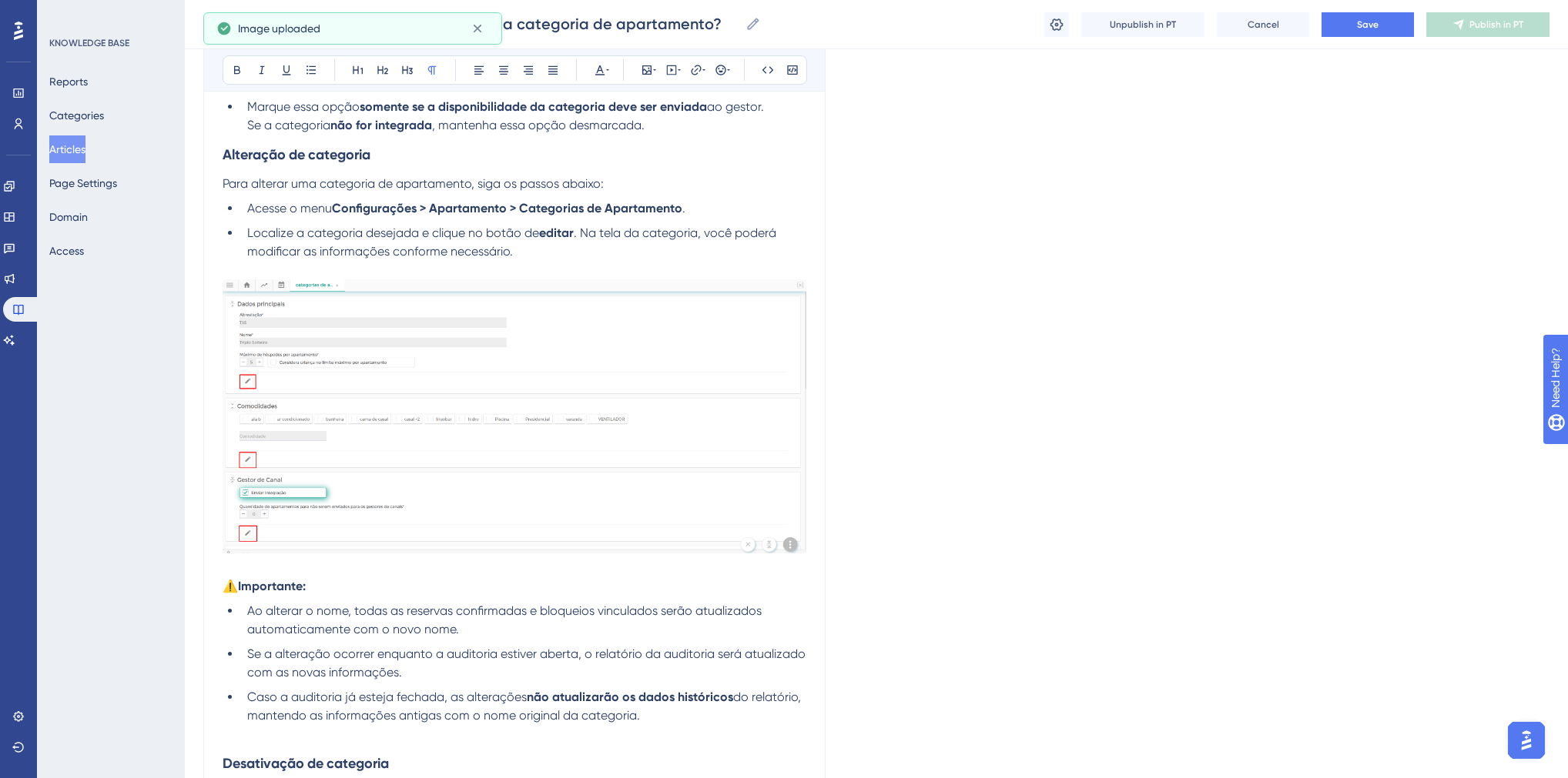
click at [583, 482] on img at bounding box center [514, 417] width 583 height 274
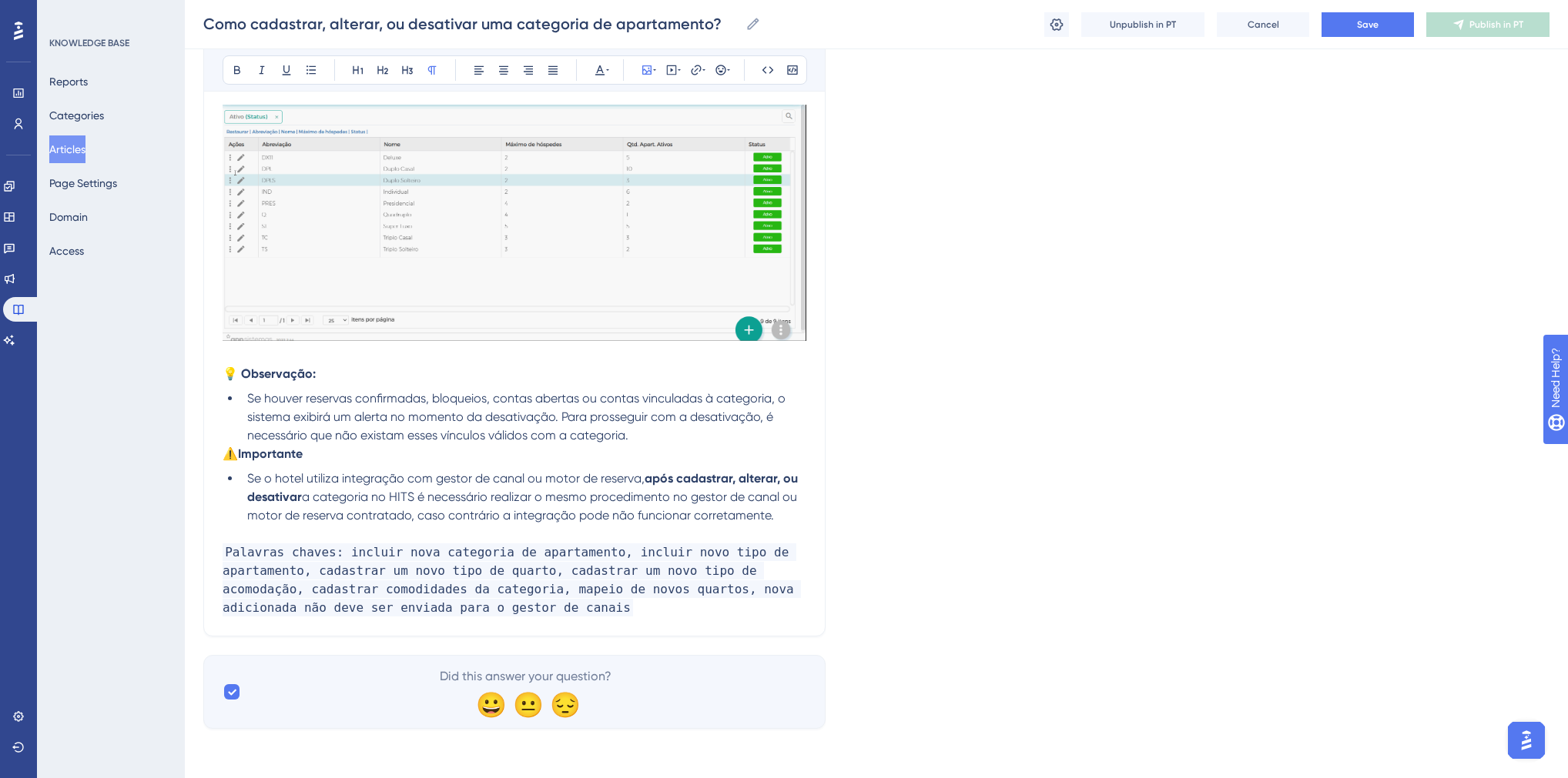
scroll to position [1650, 0]
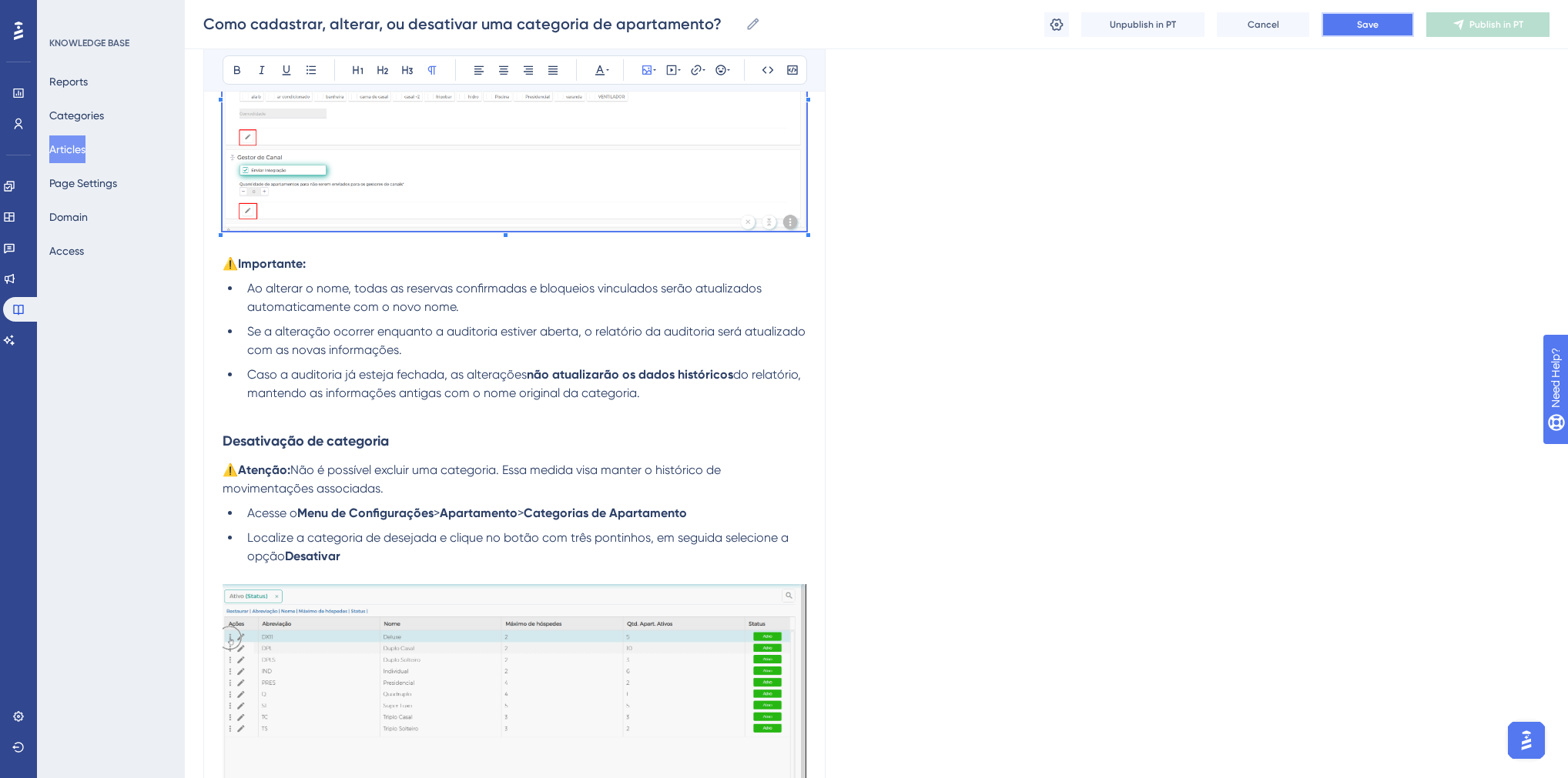
click at [1340, 24] on button "Save" at bounding box center [1368, 24] width 93 height 25
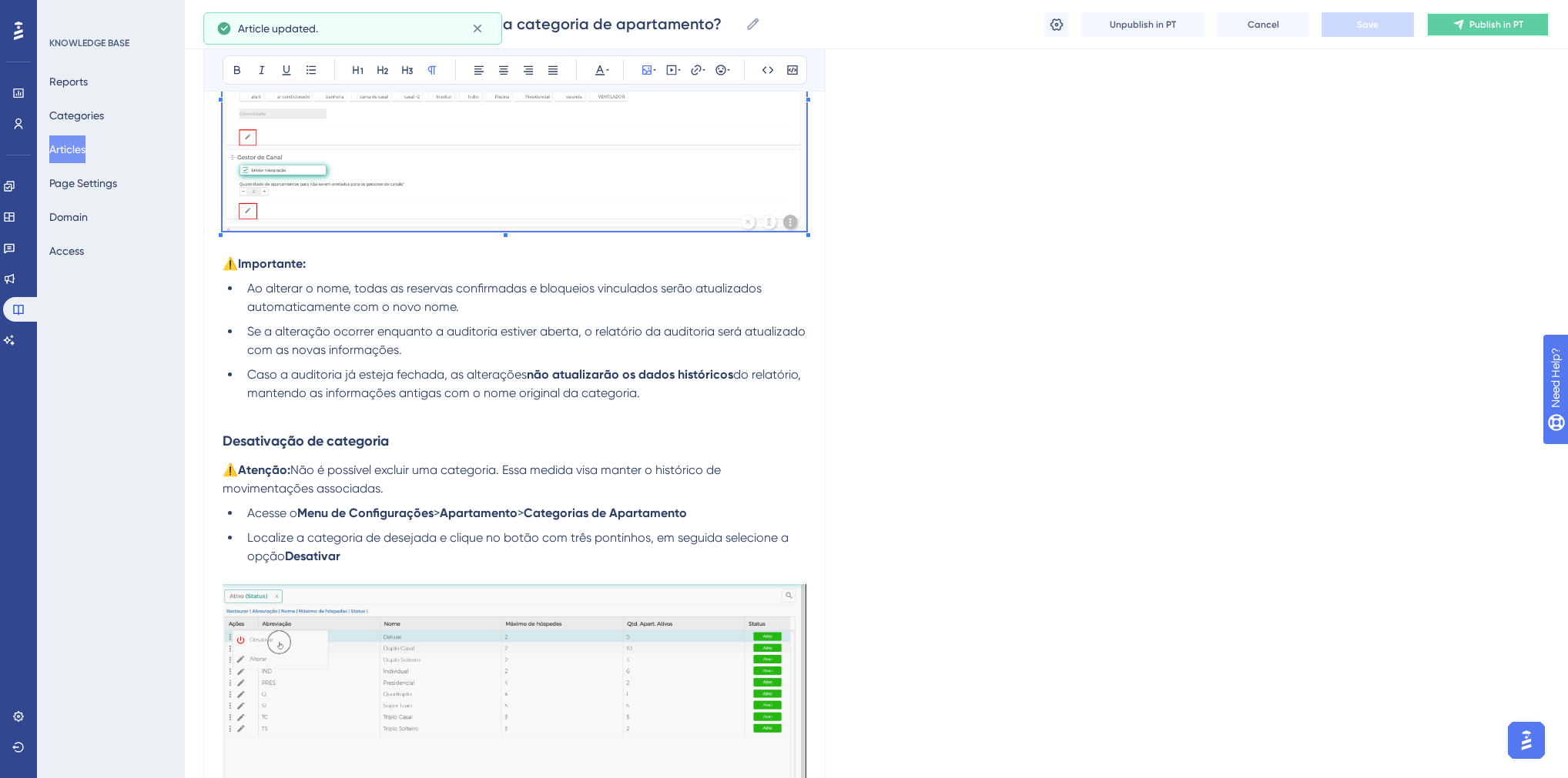
click at [1468, 24] on button "Publish in PT" at bounding box center [1487, 24] width 123 height 25
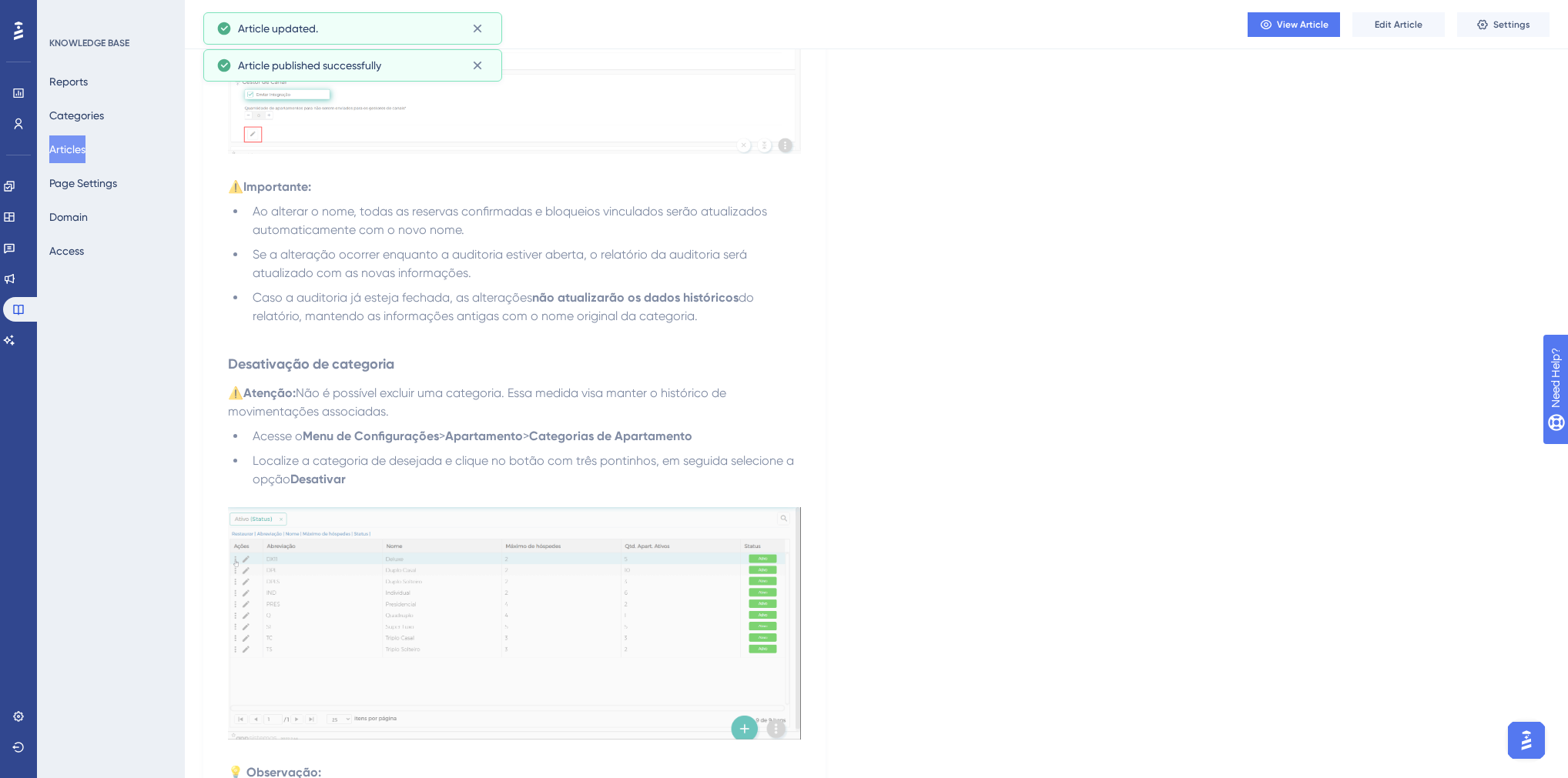
click at [72, 141] on button "Articles" at bounding box center [67, 149] width 36 height 28
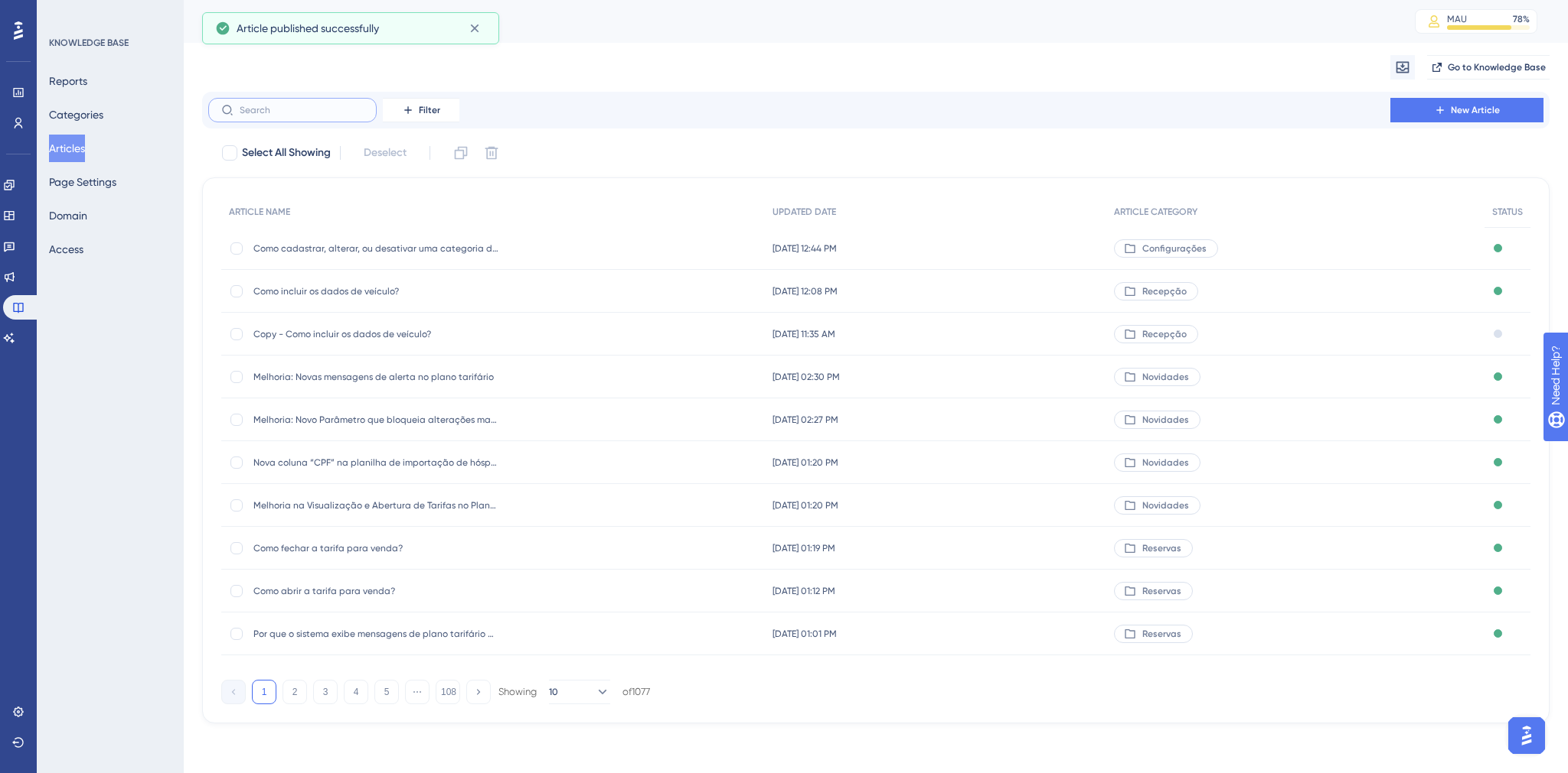
click at [287, 113] on input "text" at bounding box center [301, 110] width 124 height 11
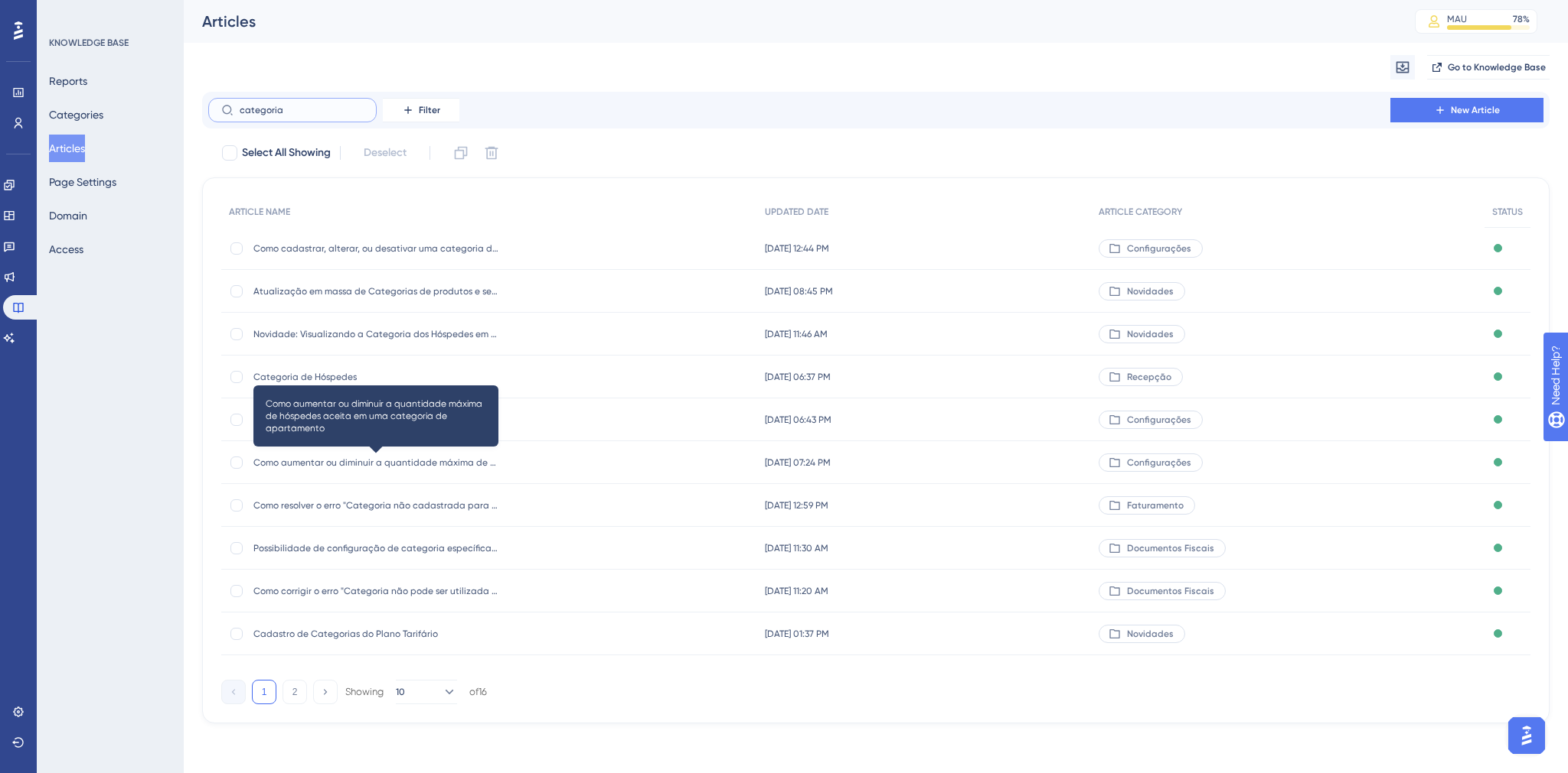
type input "categoria"
click at [406, 463] on span "Como aumentar ou diminuir a quantidade máxima de hóspedes aceita em uma categor…" at bounding box center [376, 462] width 245 height 12
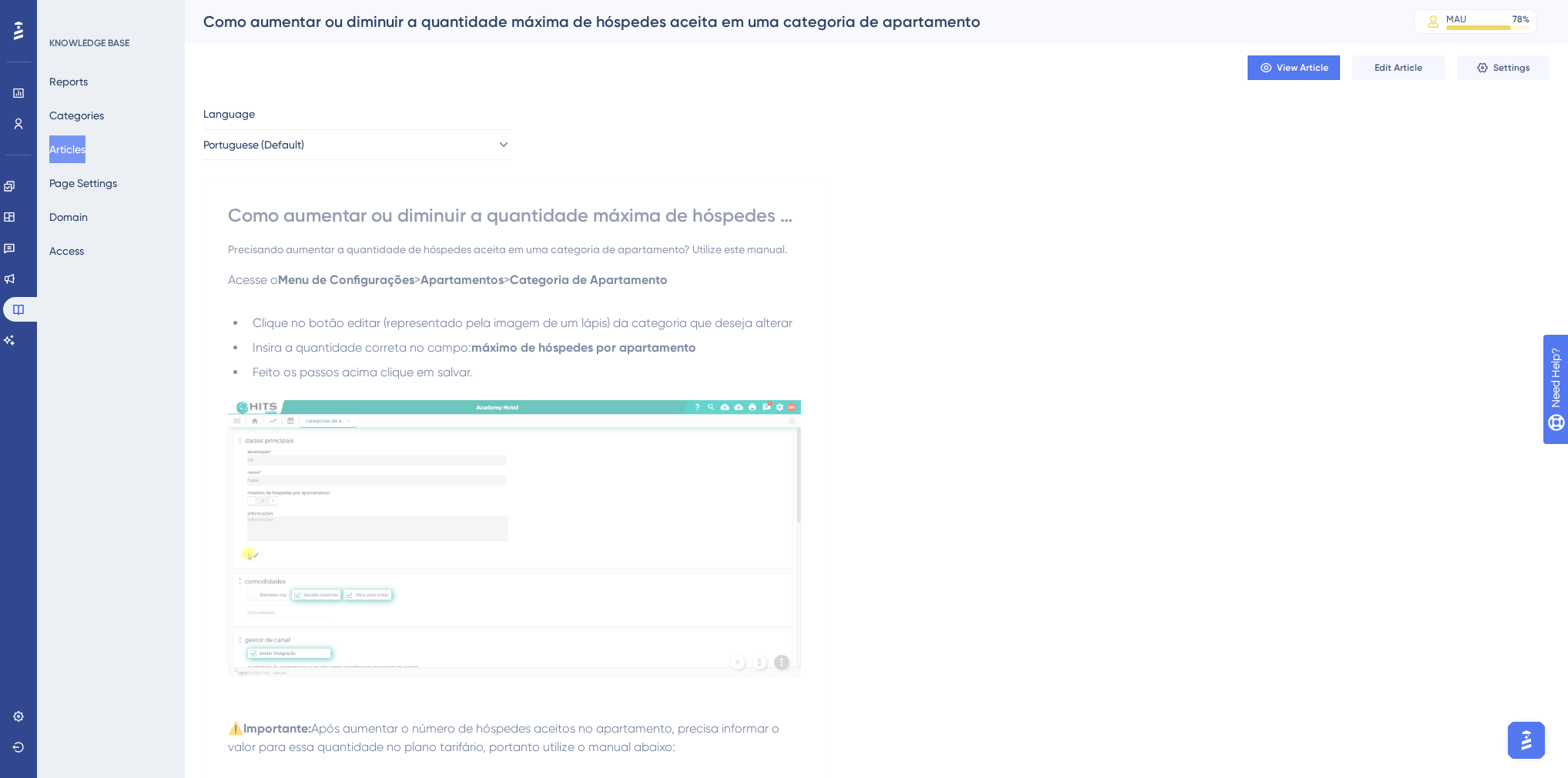
click at [644, 545] on img at bounding box center [514, 538] width 573 height 277
click at [1374, 73] on span "Edit Article" at bounding box center [1399, 68] width 48 height 12
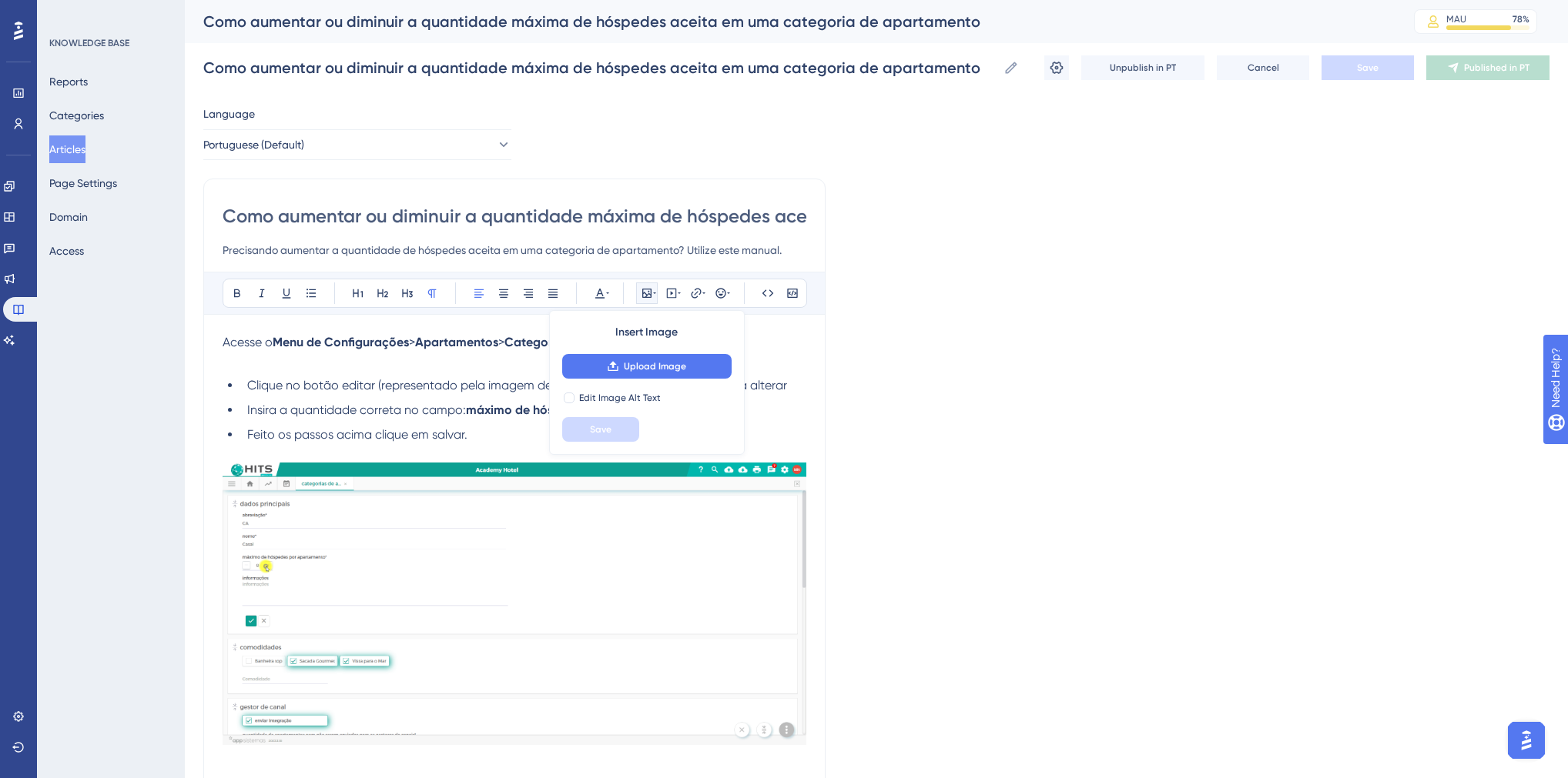
scroll to position [17, 0]
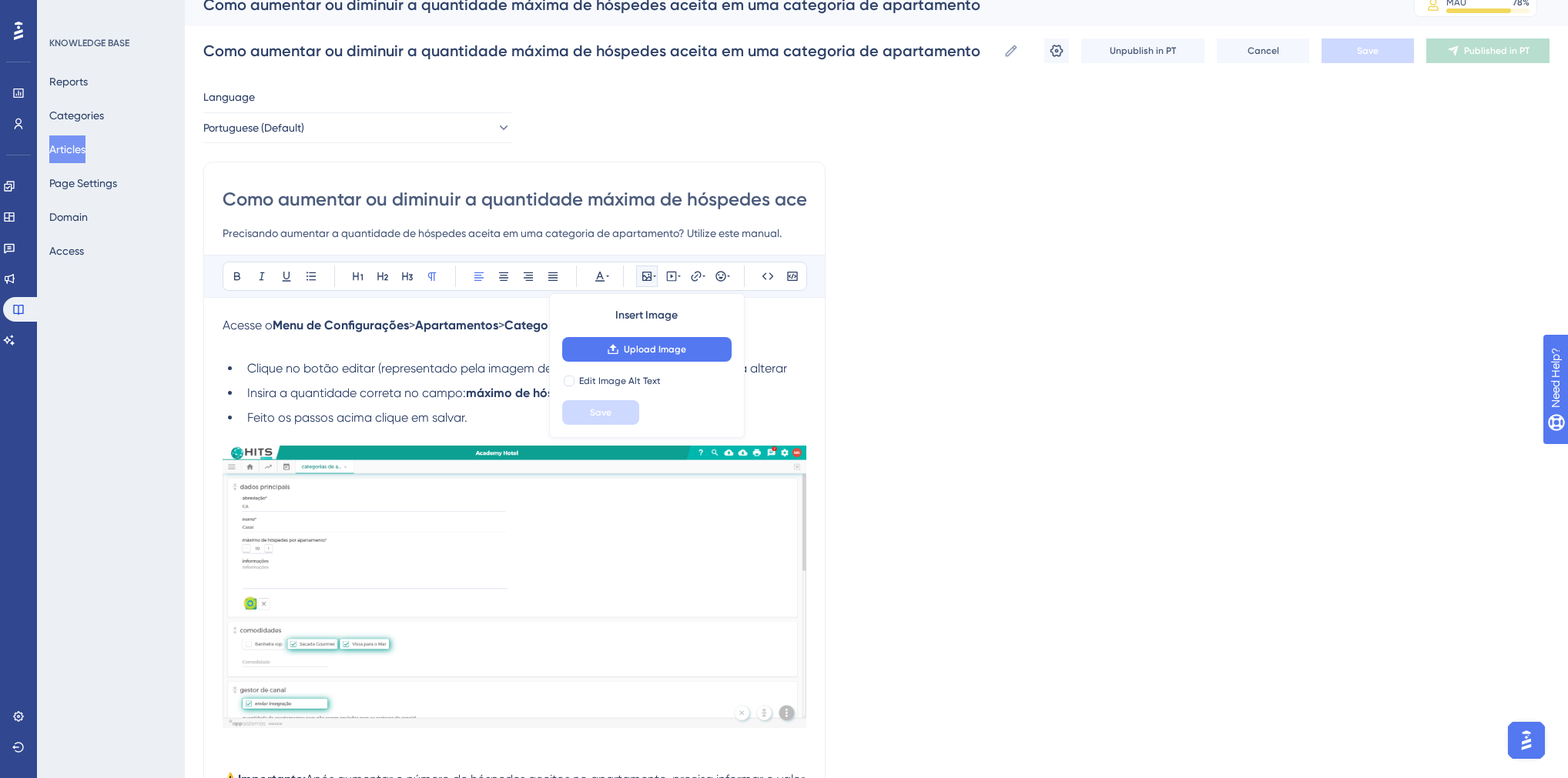
click at [571, 497] on img at bounding box center [514, 586] width 583 height 282
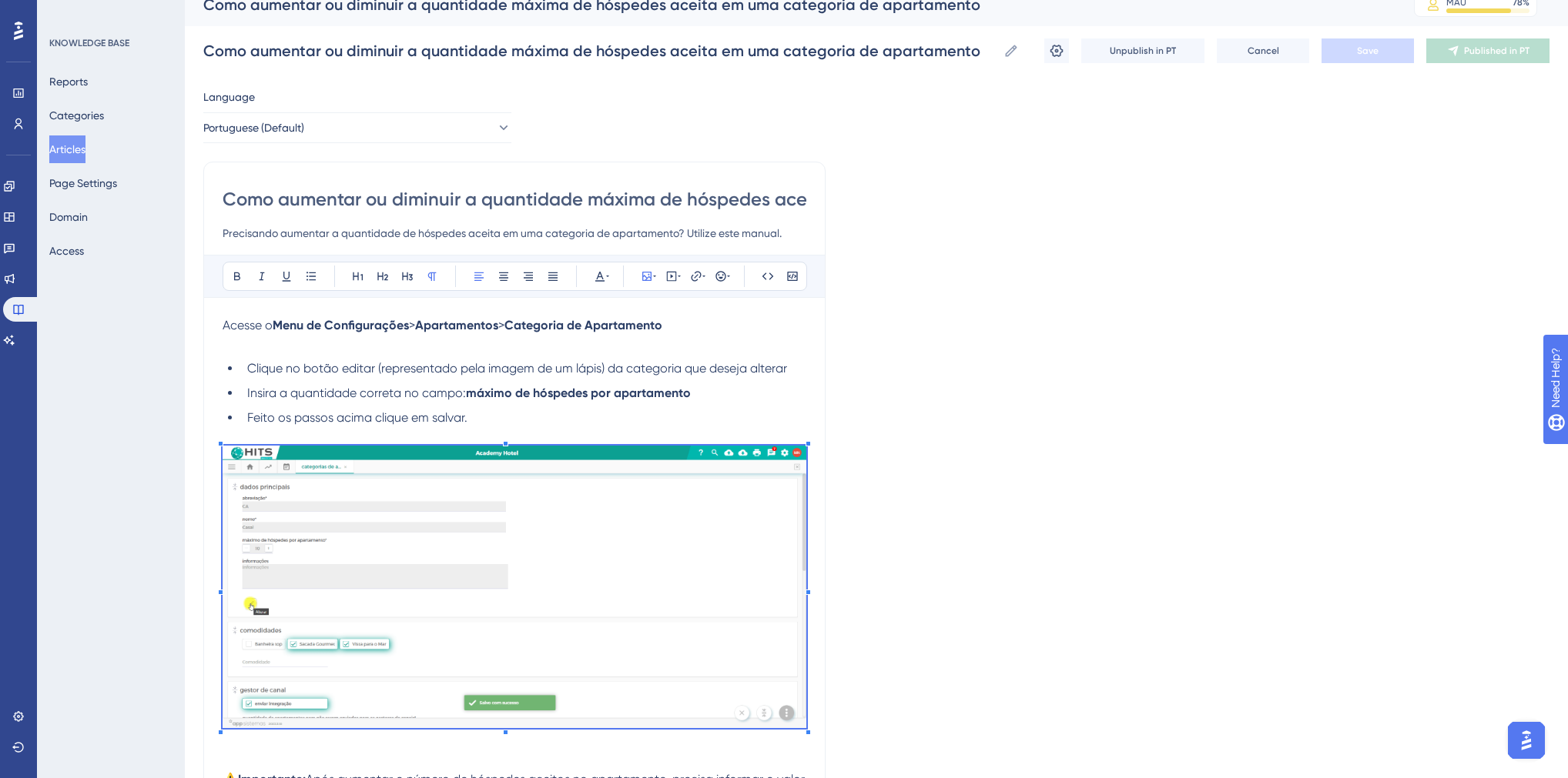
click at [621, 485] on img at bounding box center [514, 586] width 583 height 282
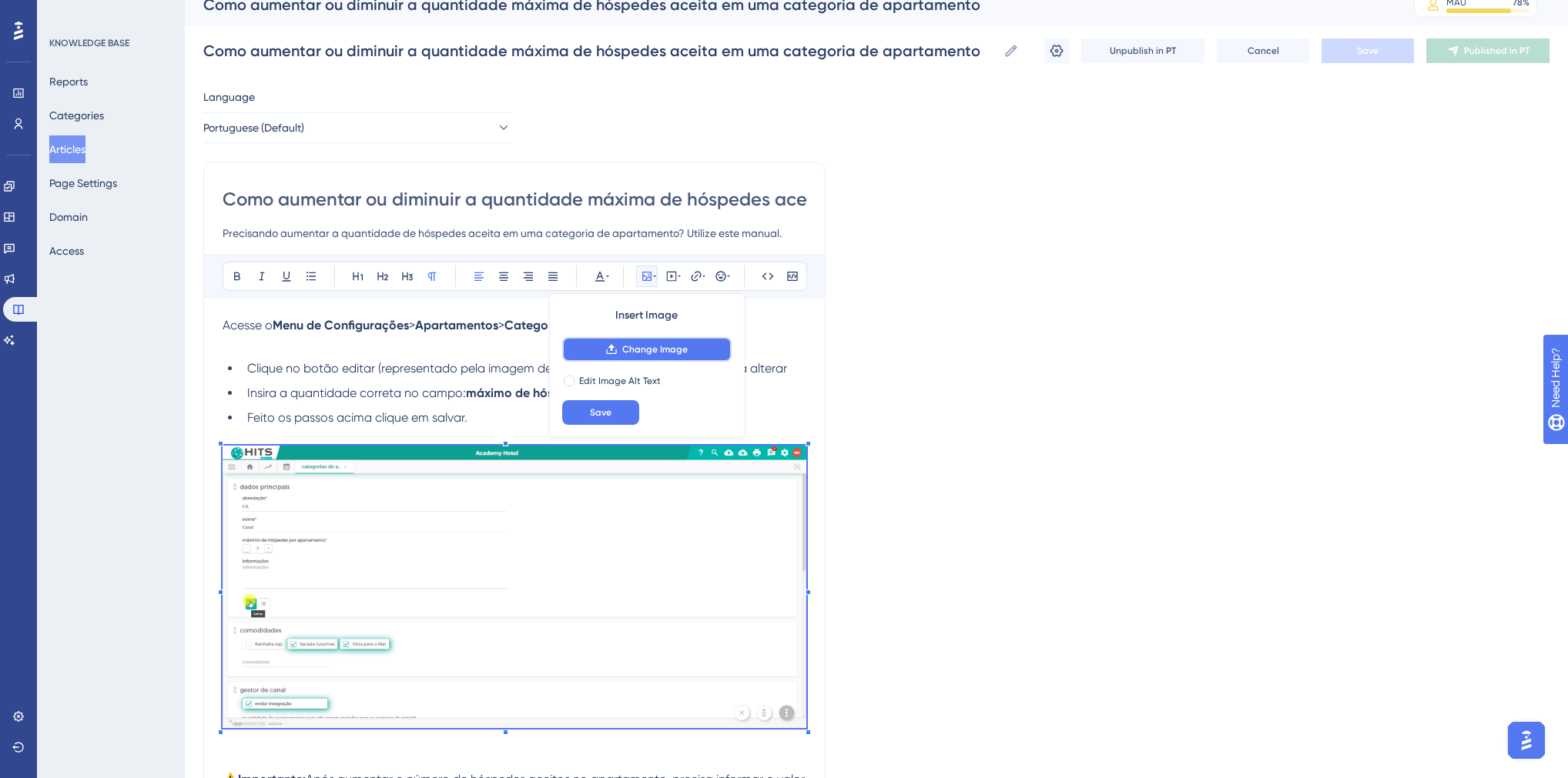
click at [641, 345] on span "Change Image" at bounding box center [655, 349] width 66 height 12
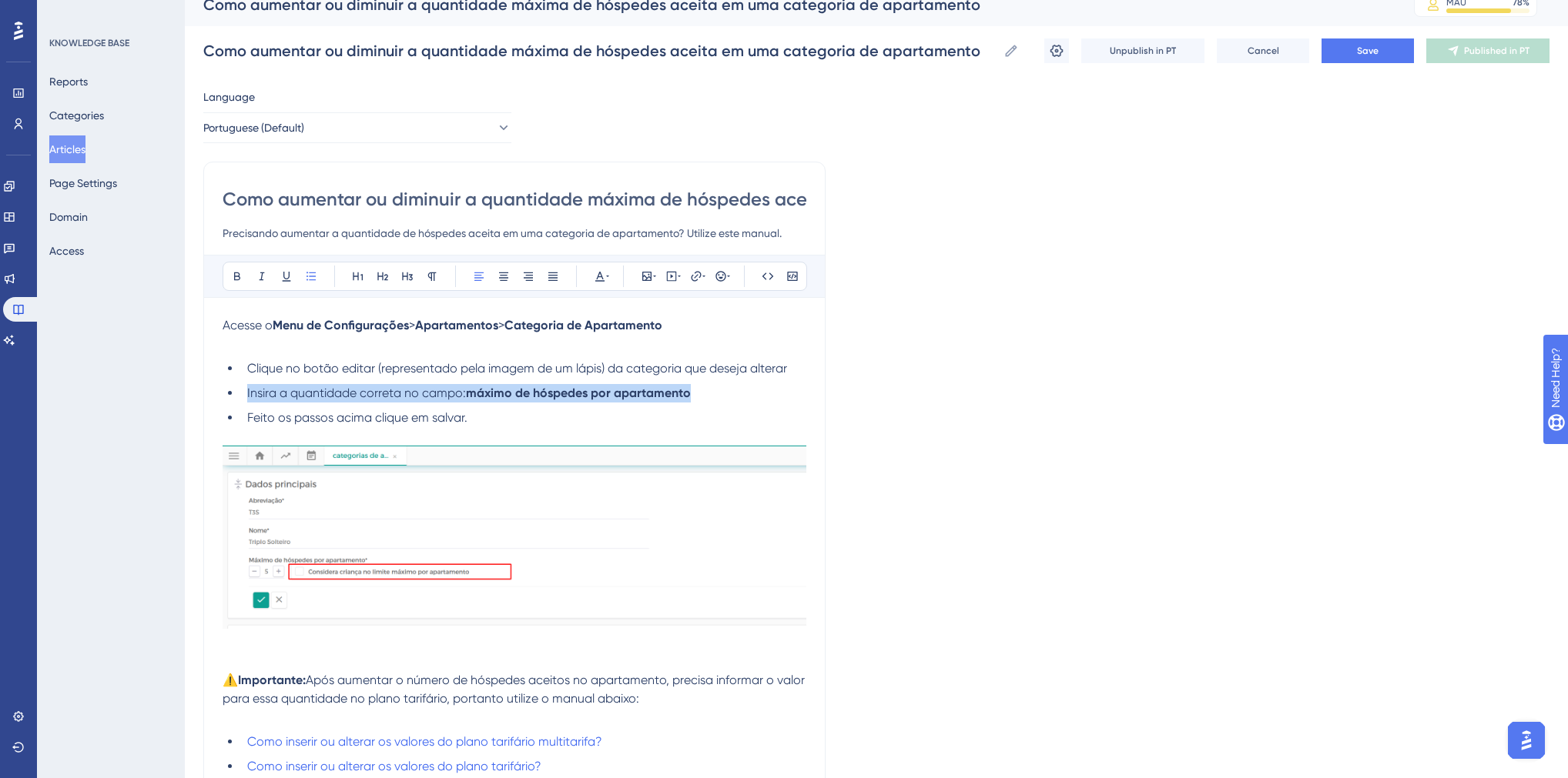
drag, startPoint x: 245, startPoint y: 393, endPoint x: 698, endPoint y: 395, distance: 453.0
click at [698, 395] on li "Insira a quantidade correta no campo: máximo de hóspedes por apartamento" at bounding box center [523, 394] width 565 height 19
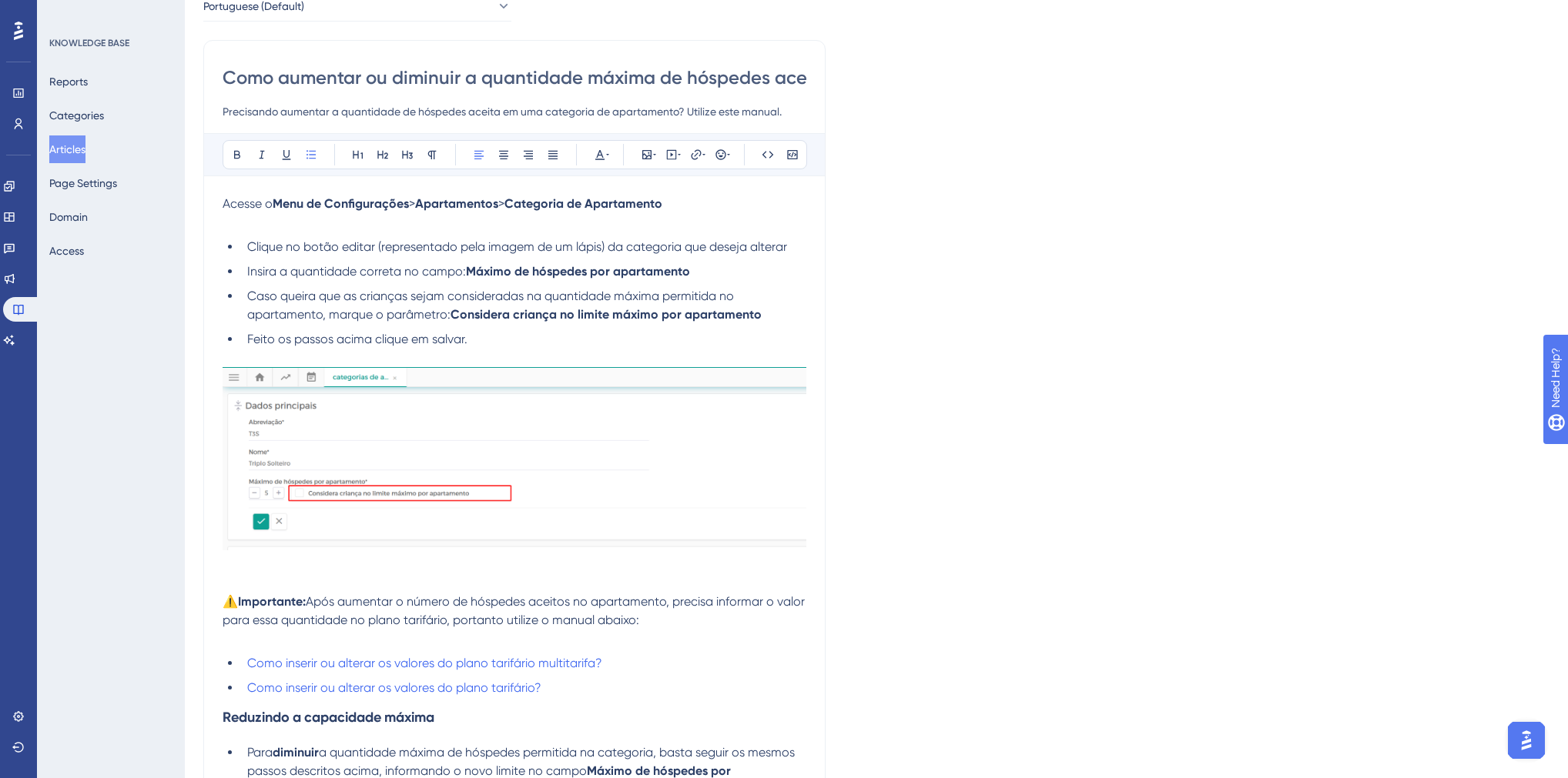
scroll to position [263, 0]
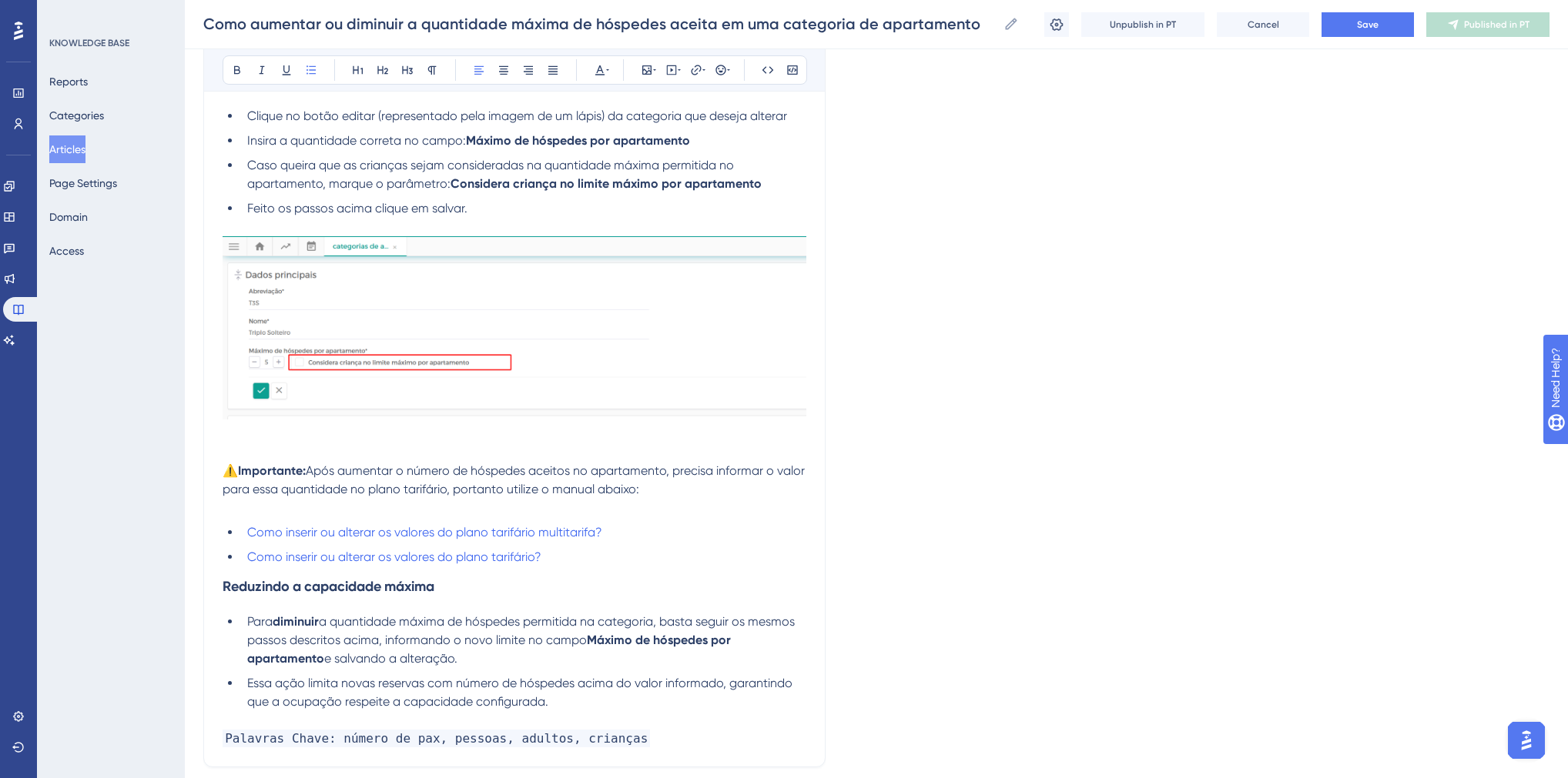
click at [308, 441] on p at bounding box center [514, 434] width 583 height 19
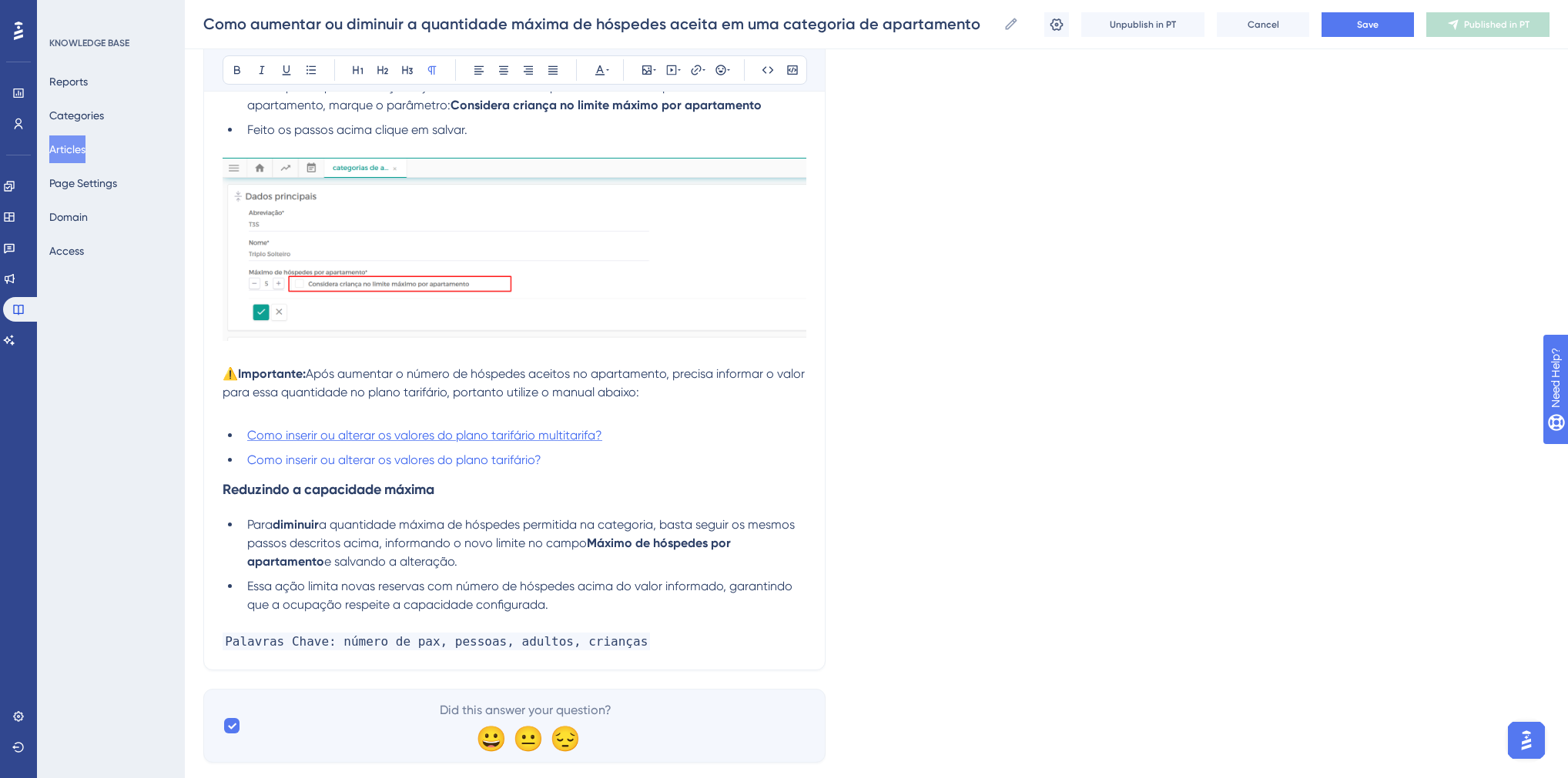
scroll to position [379, 0]
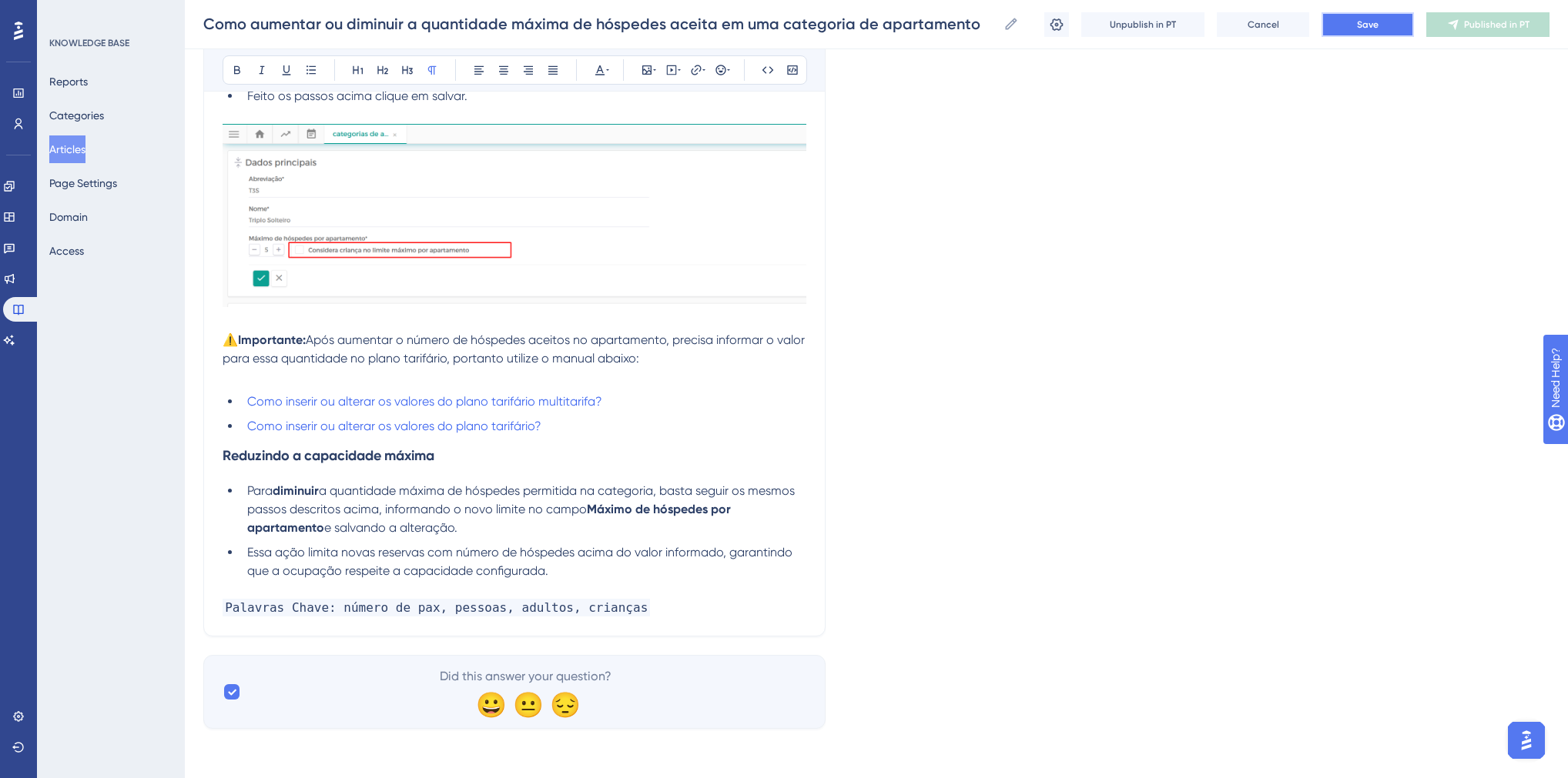
click at [1384, 31] on button "Save" at bounding box center [1368, 24] width 93 height 25
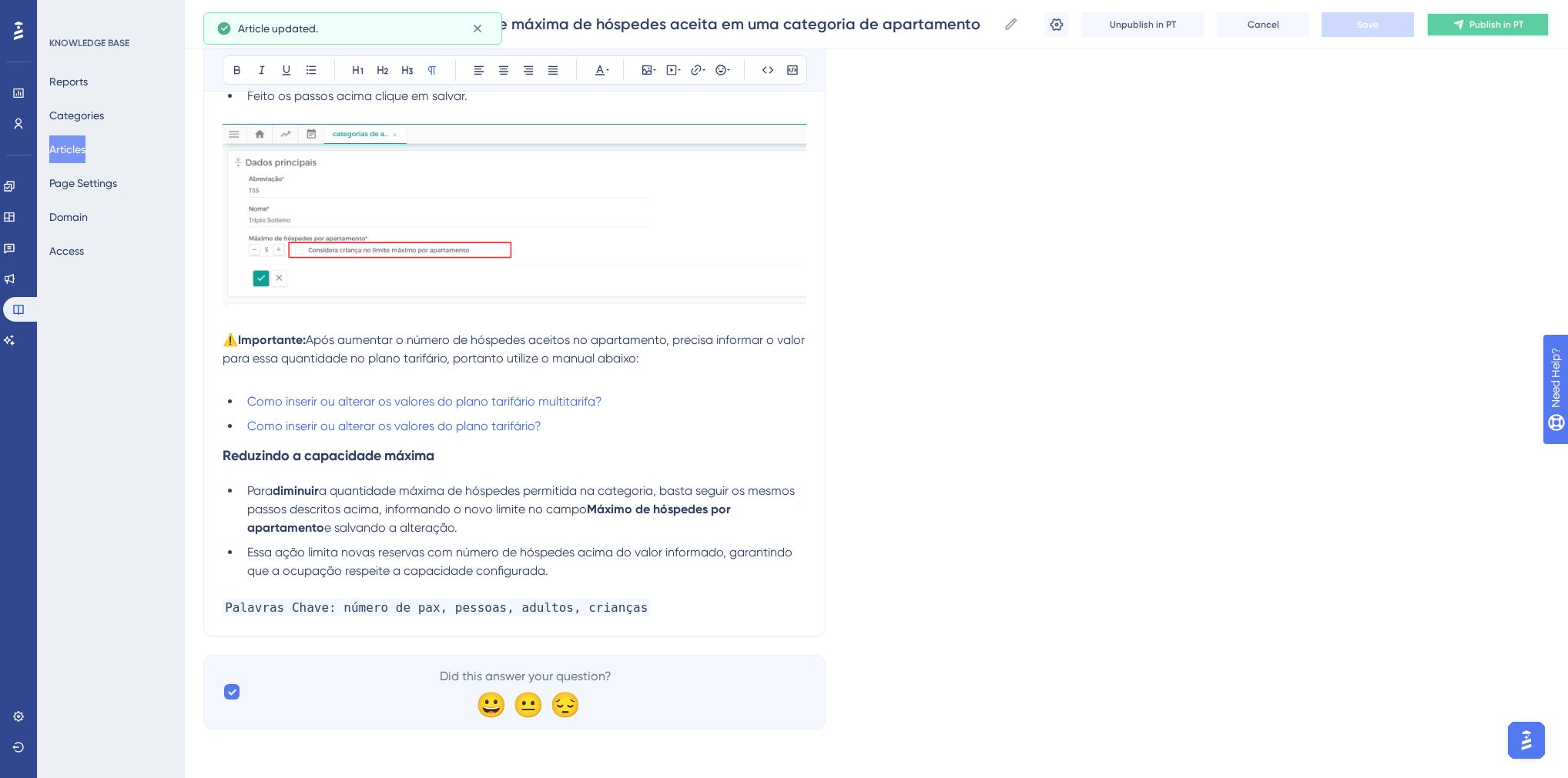
click at [1480, 26] on span "Publish in PT" at bounding box center [1496, 24] width 54 height 12
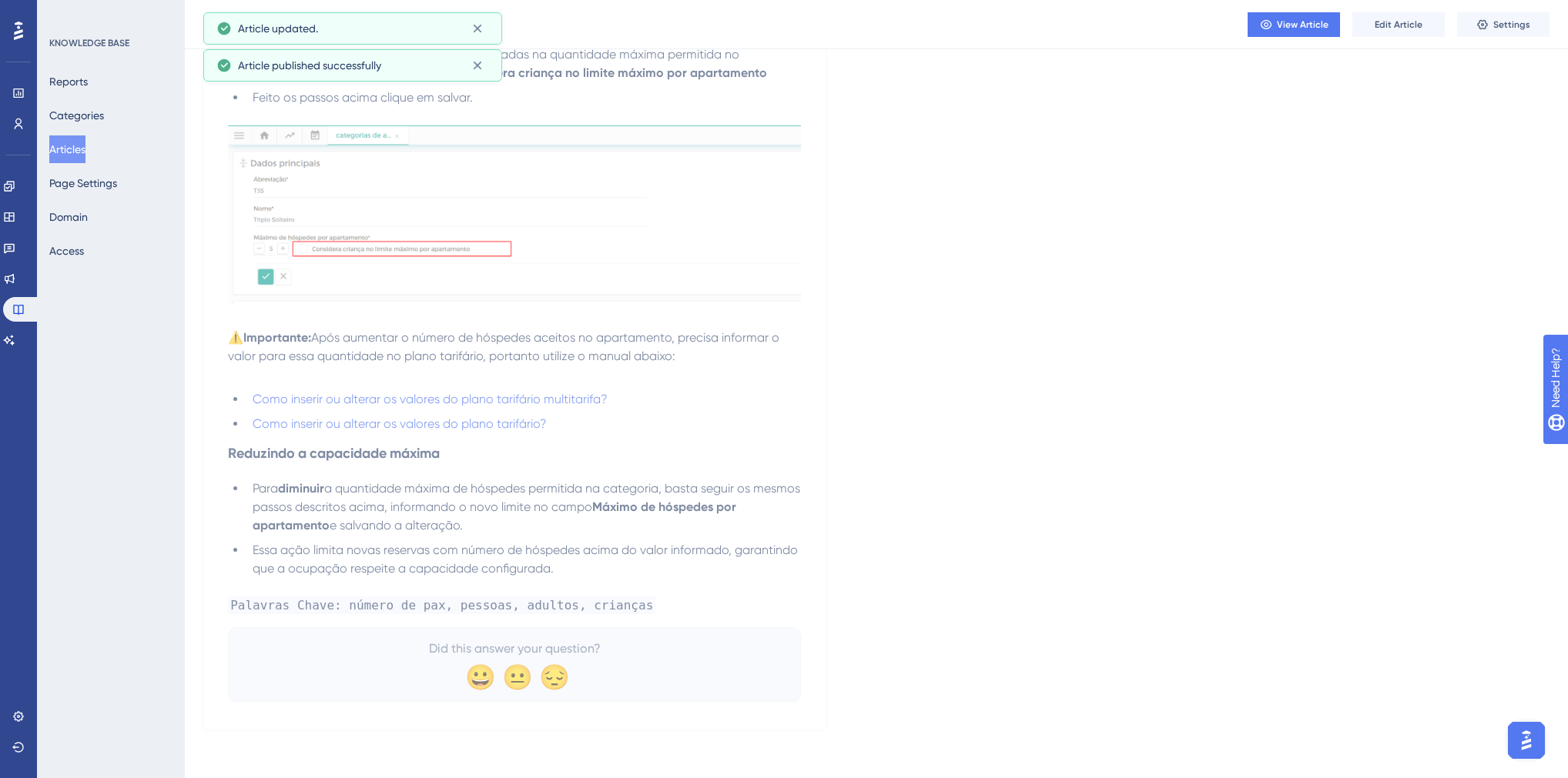
scroll to position [317, 0]
